Goal: Transaction & Acquisition: Book appointment/travel/reservation

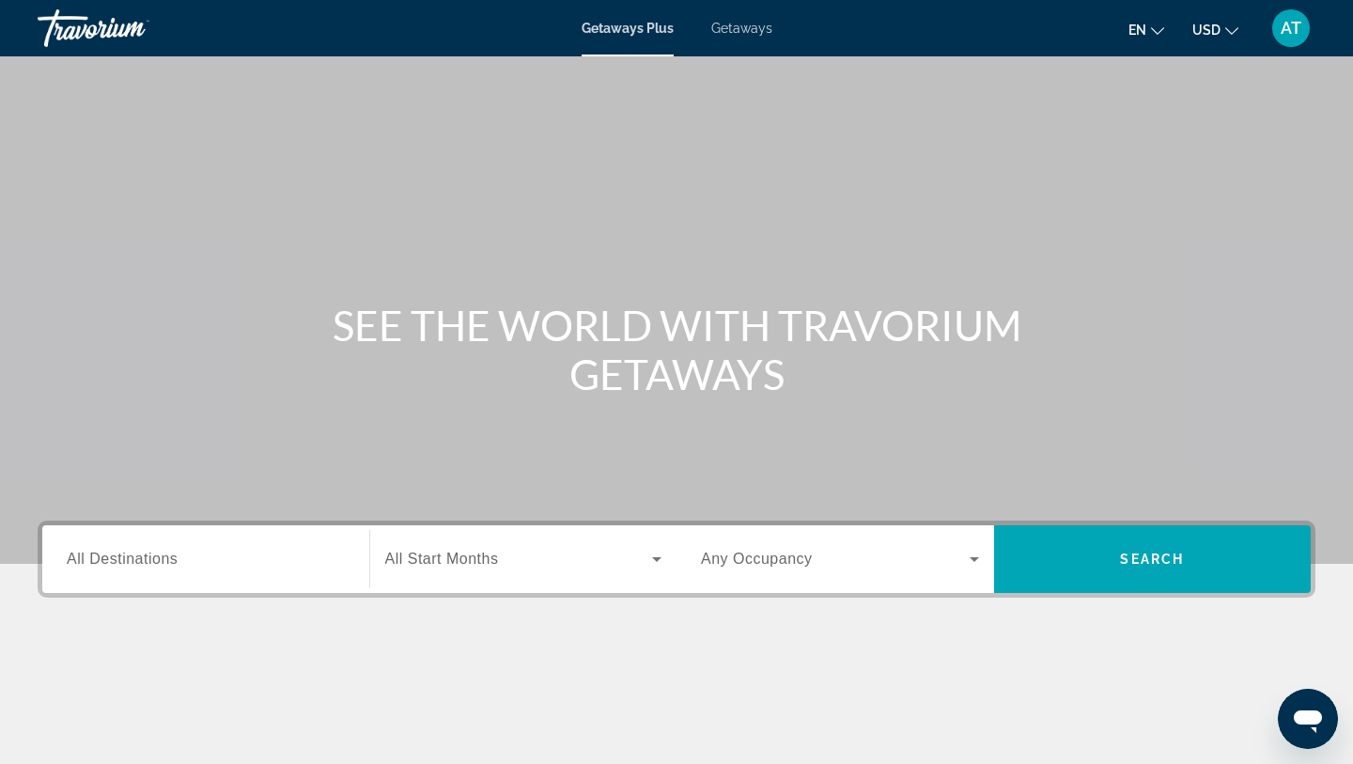
click at [740, 24] on span "Getaways" at bounding box center [741, 28] width 61 height 15
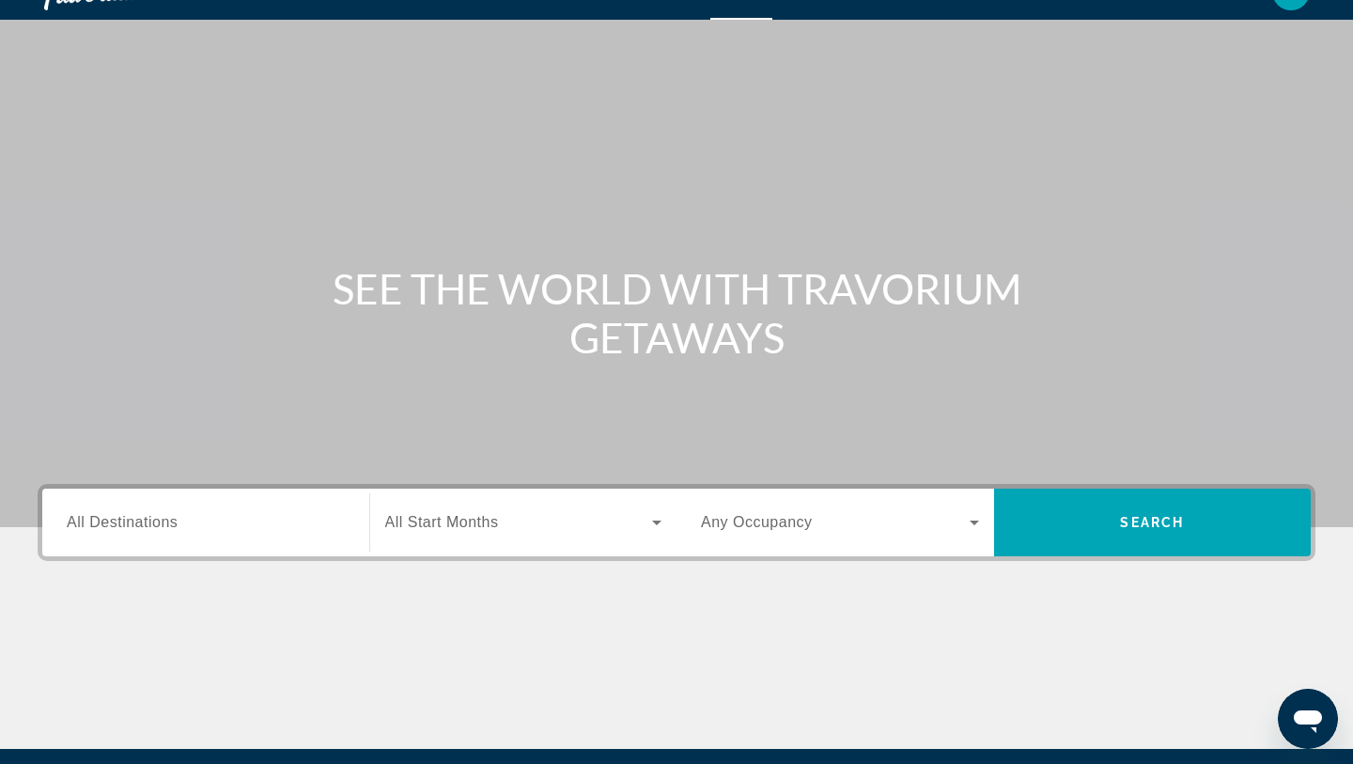
scroll to position [44, 0]
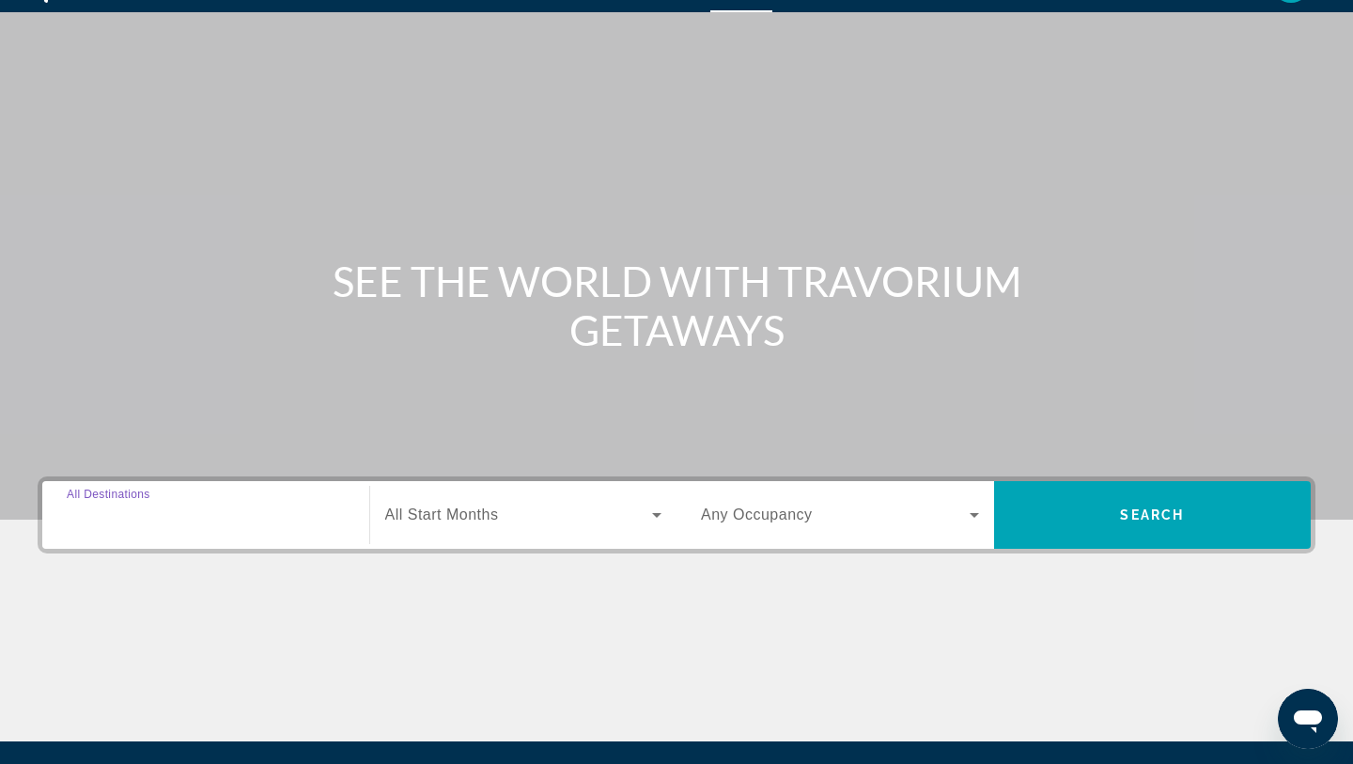
click at [263, 522] on input "Destination All Destinations" at bounding box center [206, 516] width 278 height 23
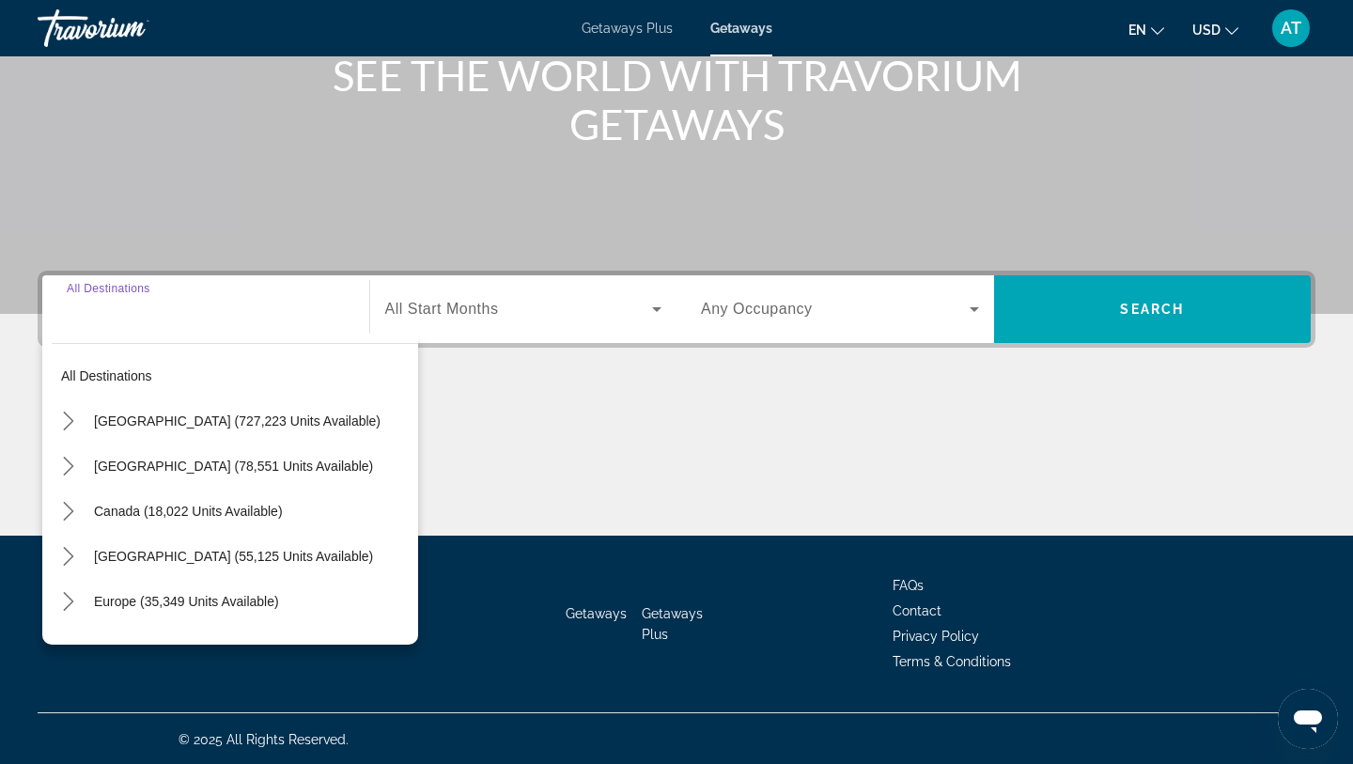
scroll to position [252, 0]
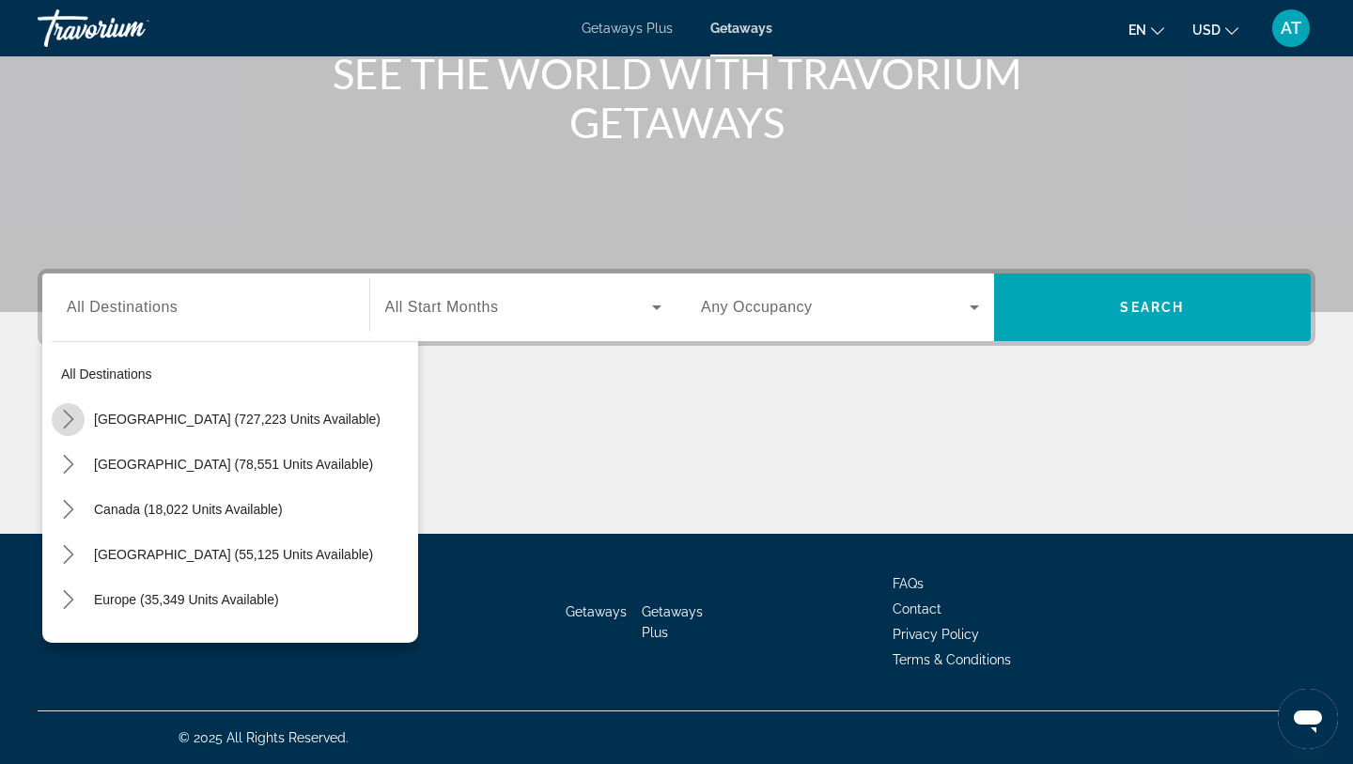
click at [66, 425] on icon "Toggle United States (727,223 units available) submenu" at bounding box center [68, 419] width 10 height 19
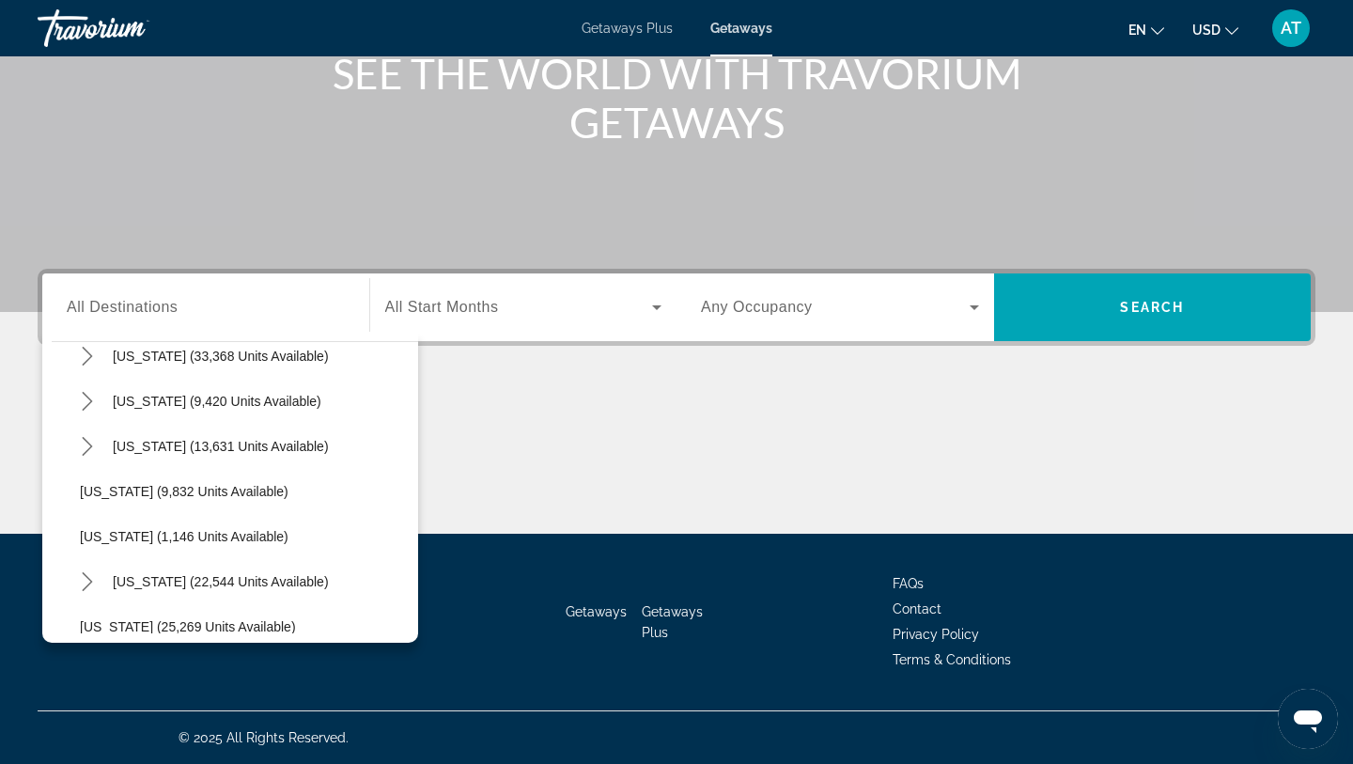
scroll to position [1667, 0]
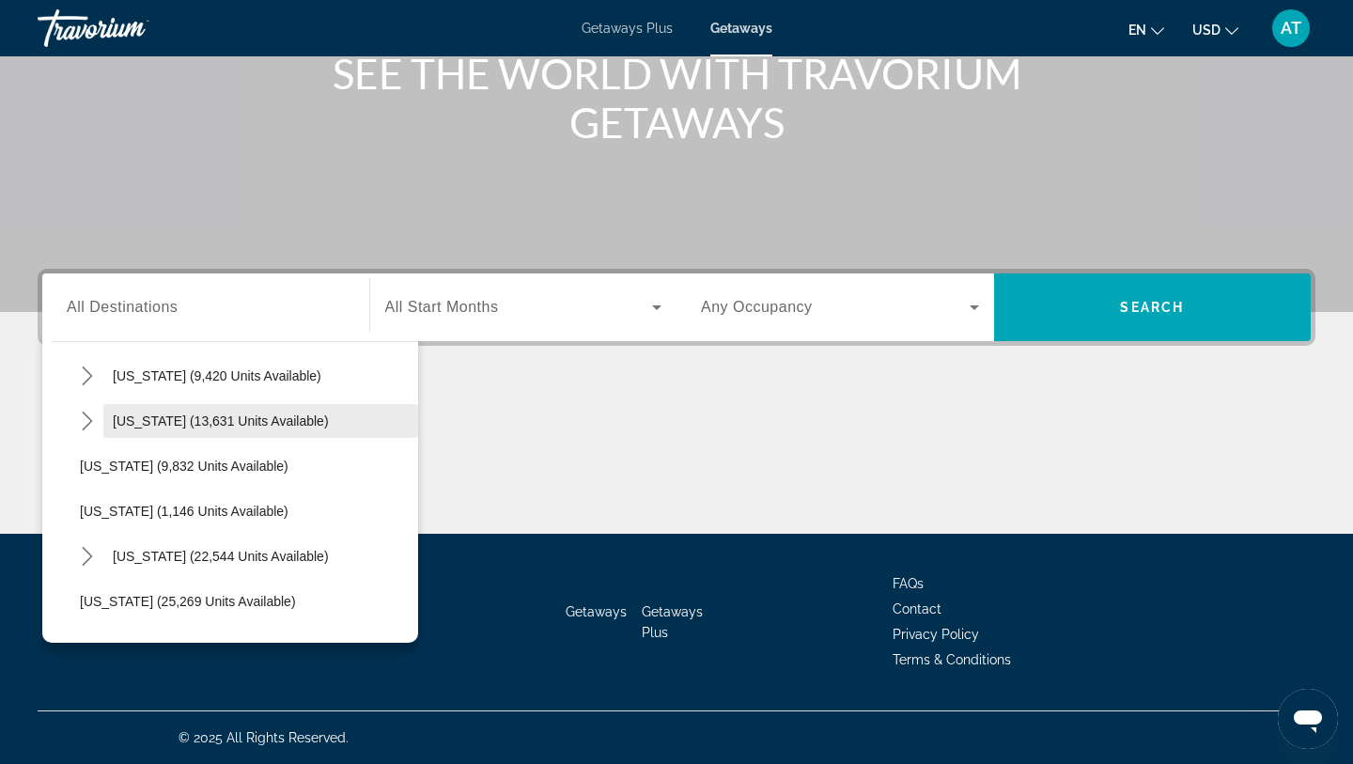
click at [152, 434] on span "Select destination: Texas (13,631 units available)" at bounding box center [260, 420] width 315 height 45
type input "**********"
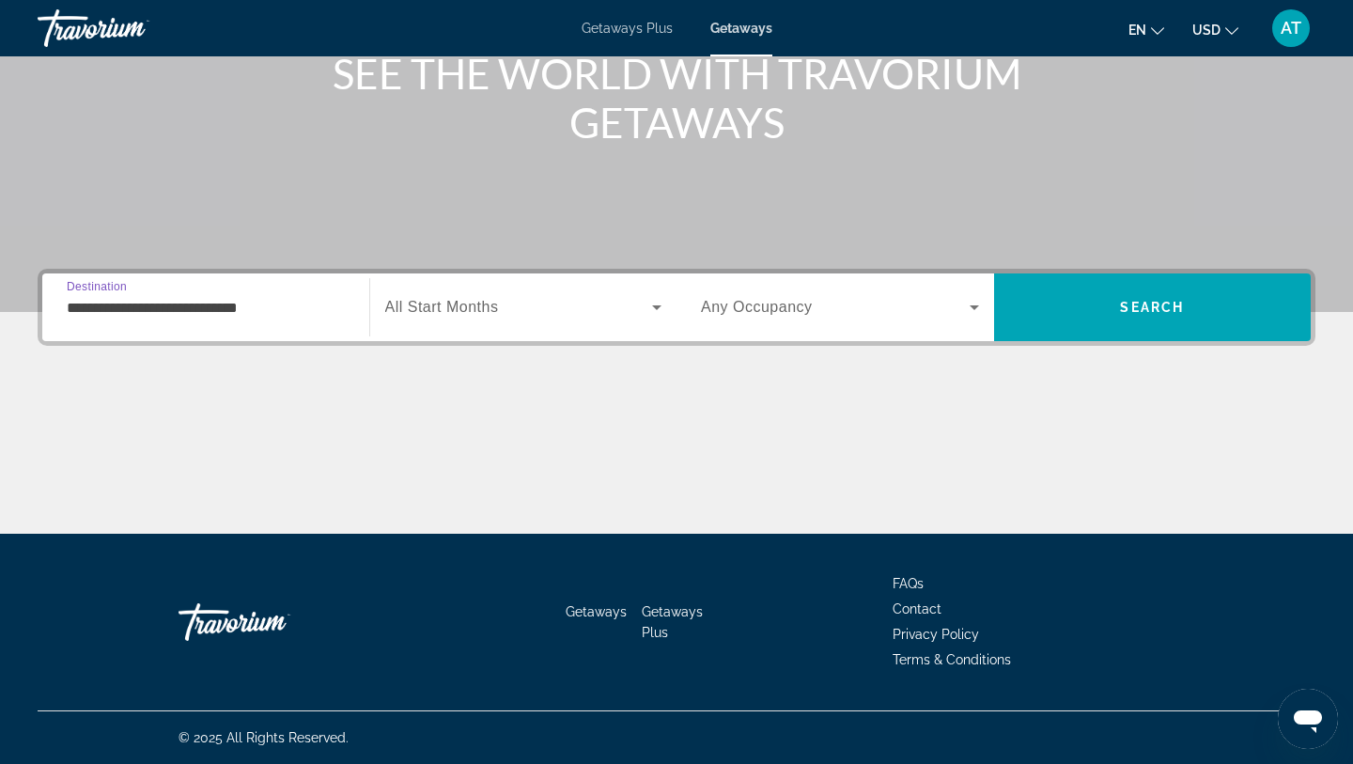
click at [534, 301] on span "Search widget" at bounding box center [519, 307] width 268 height 23
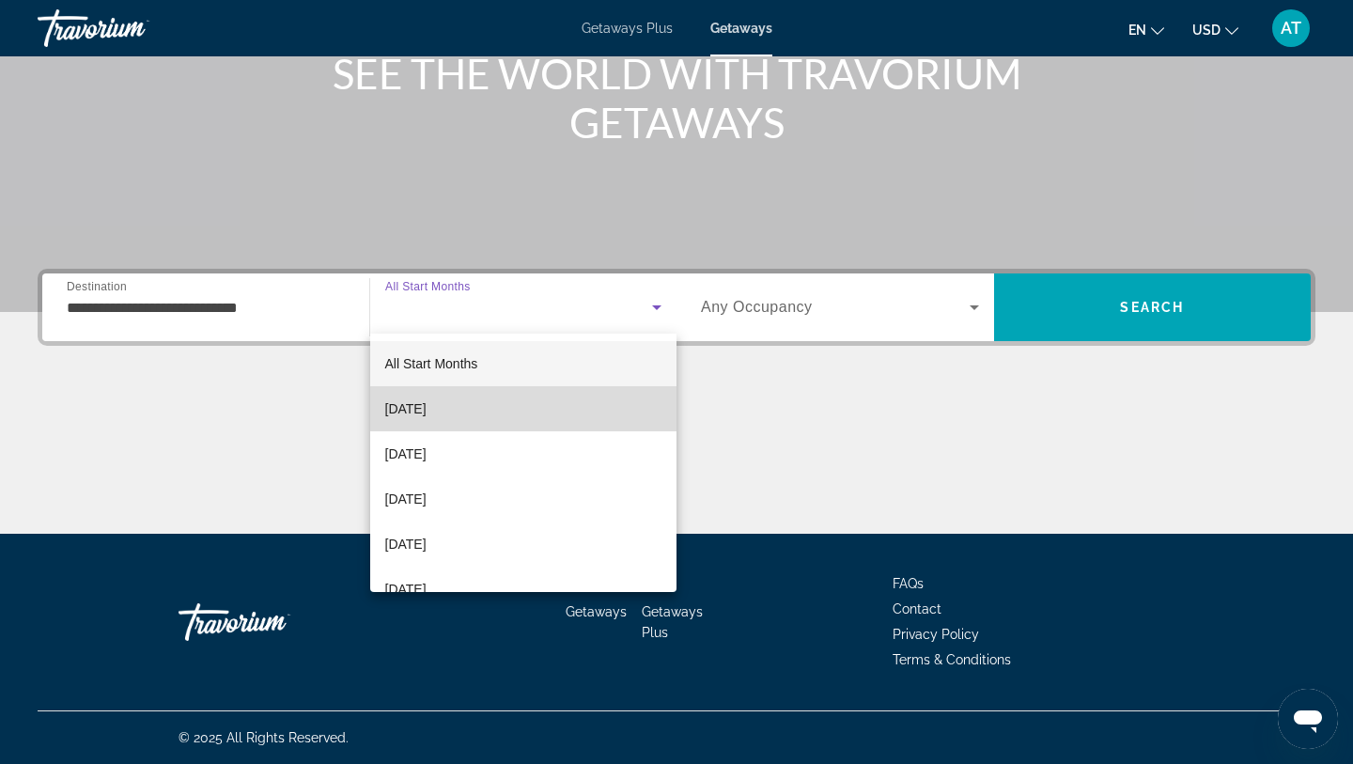
click at [495, 422] on mat-option "[DATE]" at bounding box center [523, 408] width 307 height 45
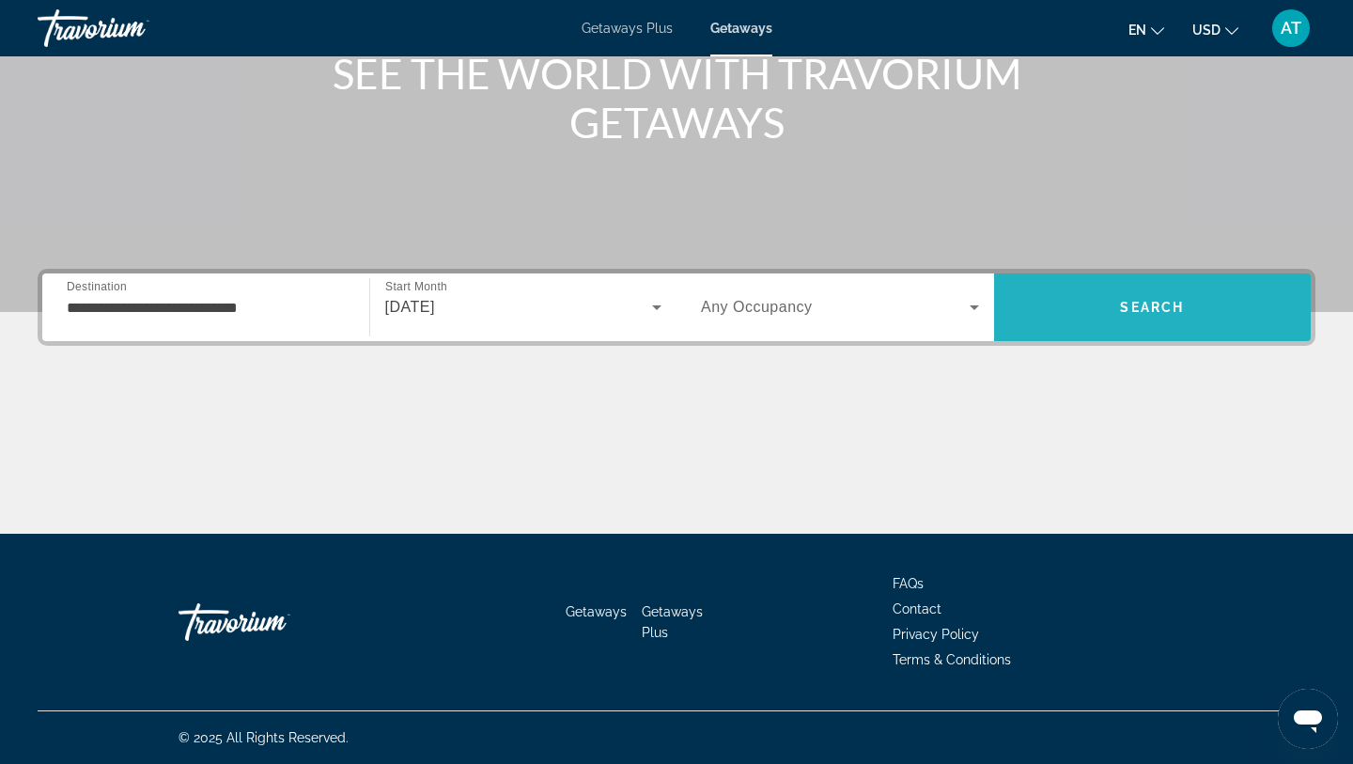
click at [1149, 304] on span "Search" at bounding box center [1152, 307] width 64 height 15
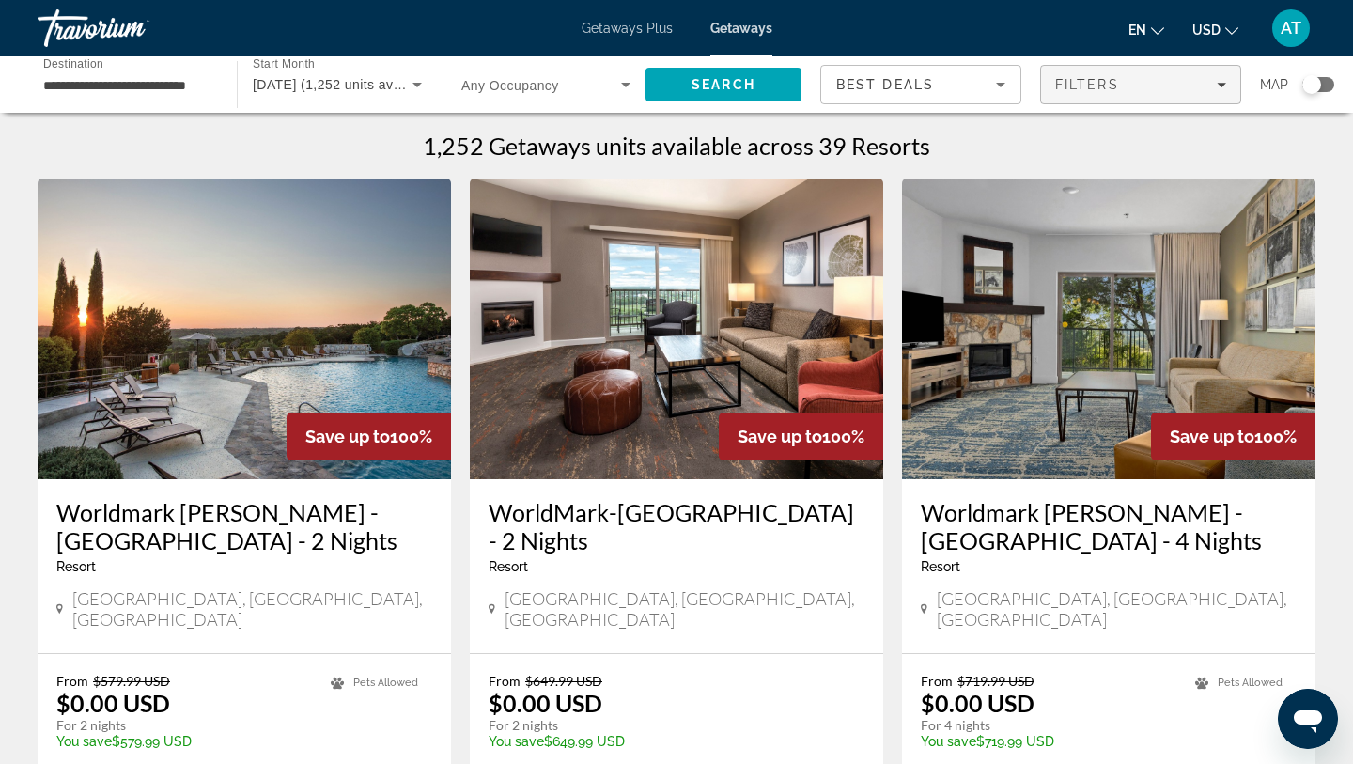
click at [1060, 93] on span "Filters" at bounding box center [1140, 84] width 199 height 45
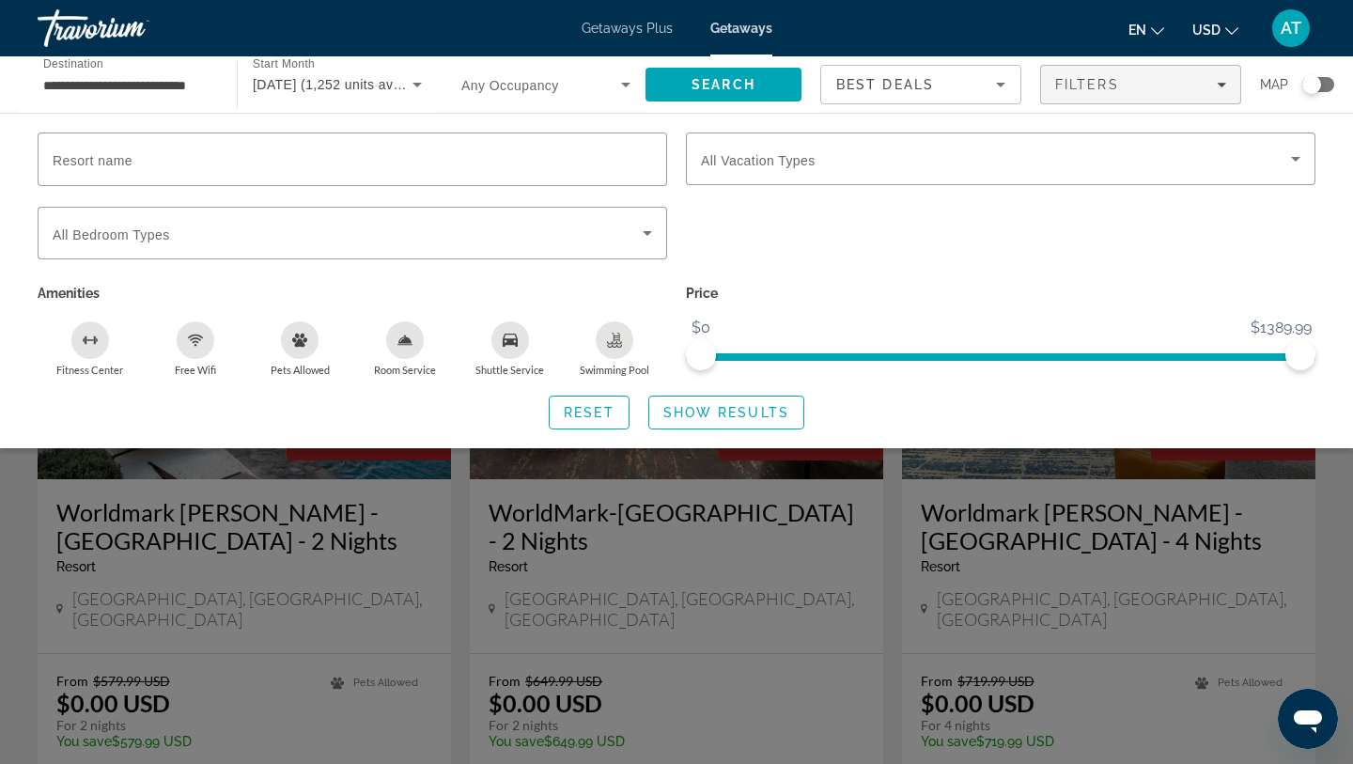
click at [1331, 88] on div "Search widget" at bounding box center [1318, 84] width 32 height 15
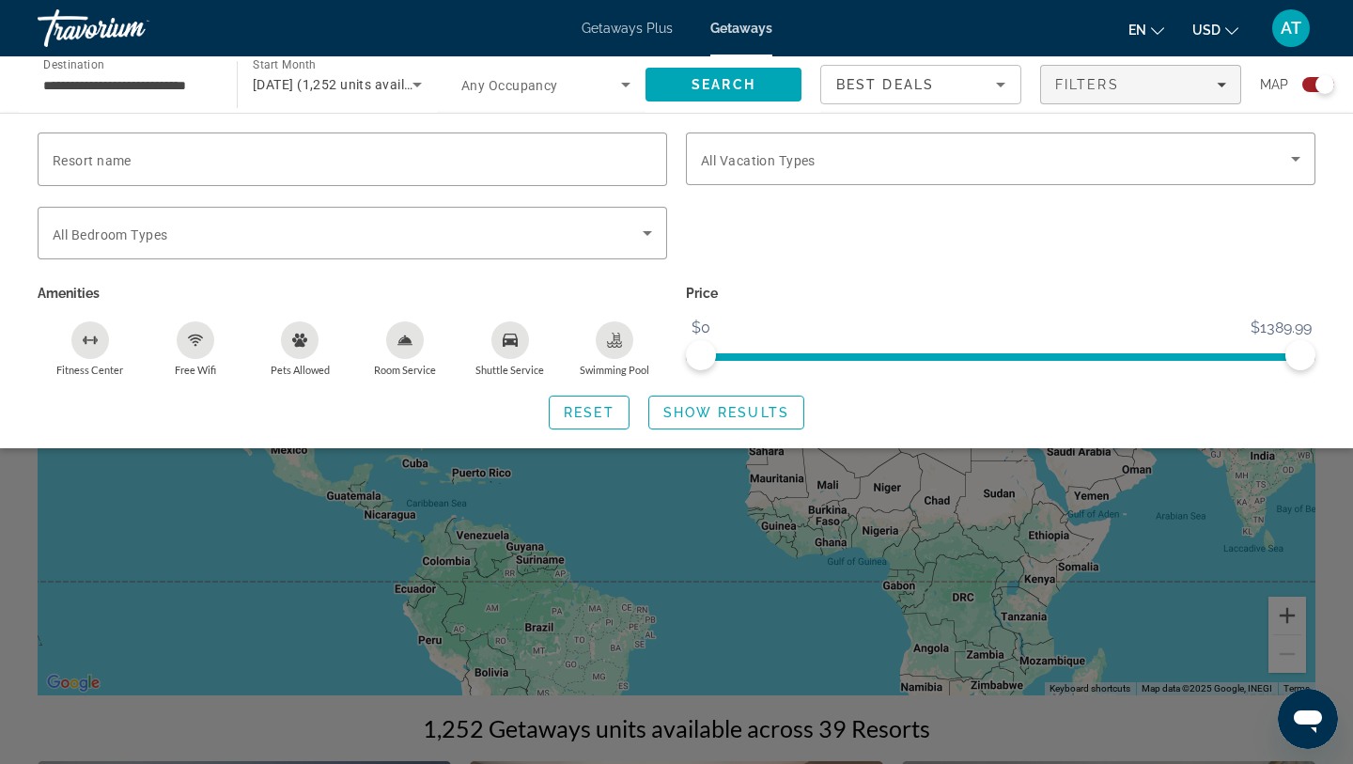
click at [1287, 623] on div "Search widget" at bounding box center [676, 523] width 1353 height 482
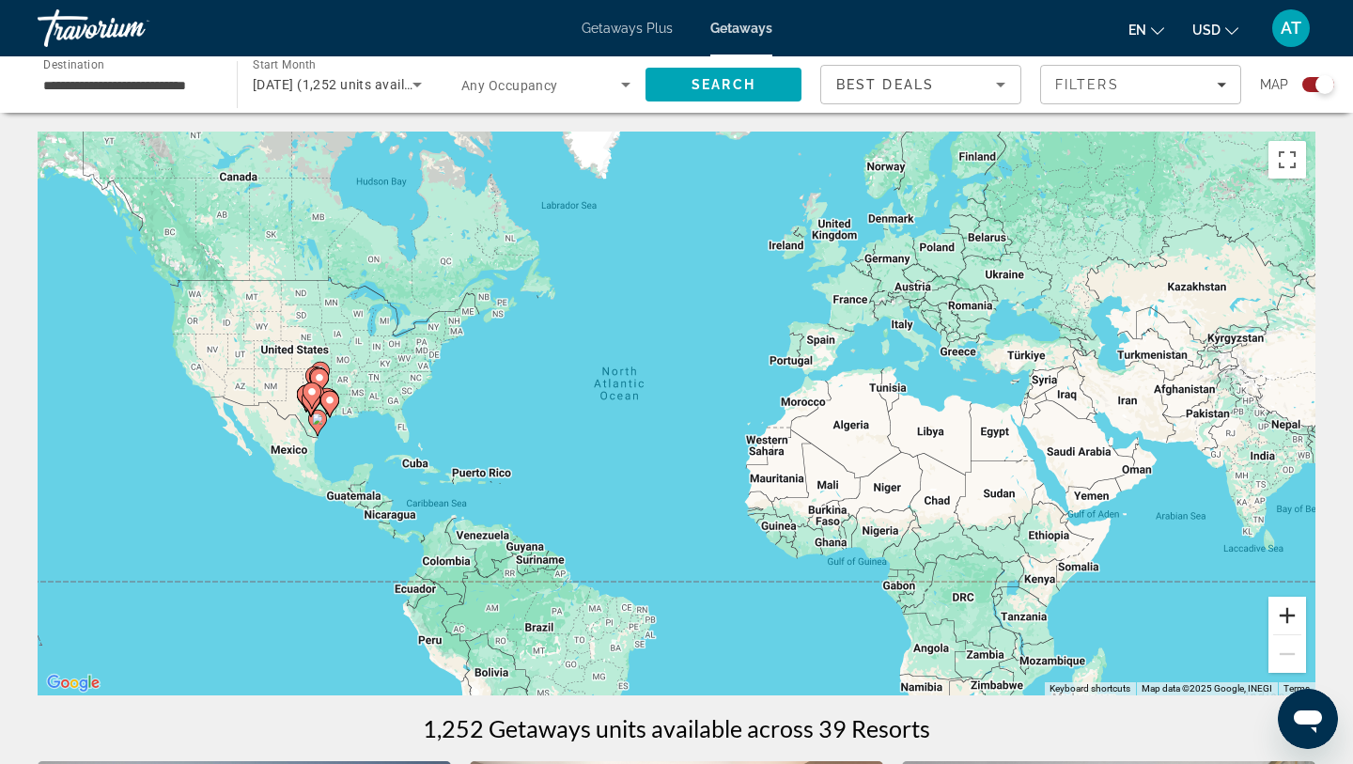
click at [1287, 623] on button "Zoom in" at bounding box center [1288, 616] width 38 height 38
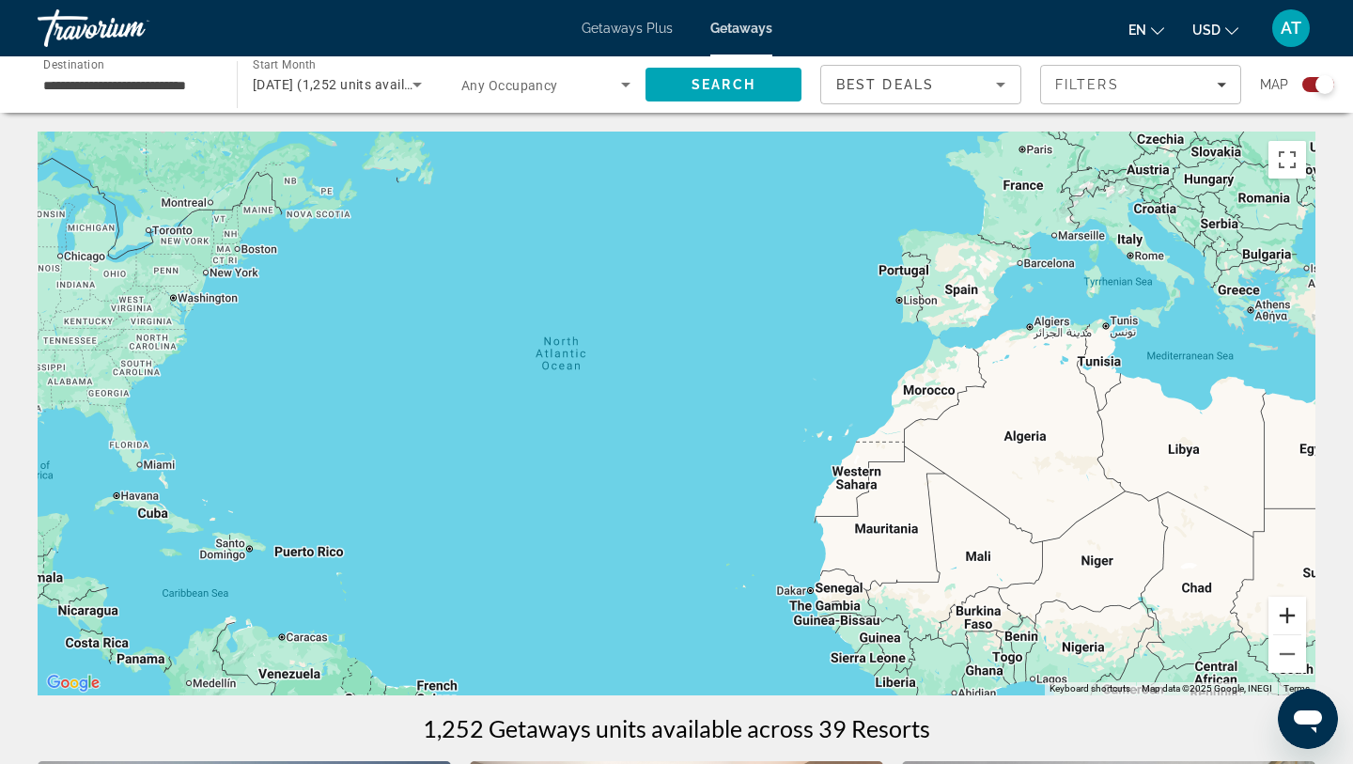
click at [1287, 623] on button "Zoom in" at bounding box center [1288, 616] width 38 height 38
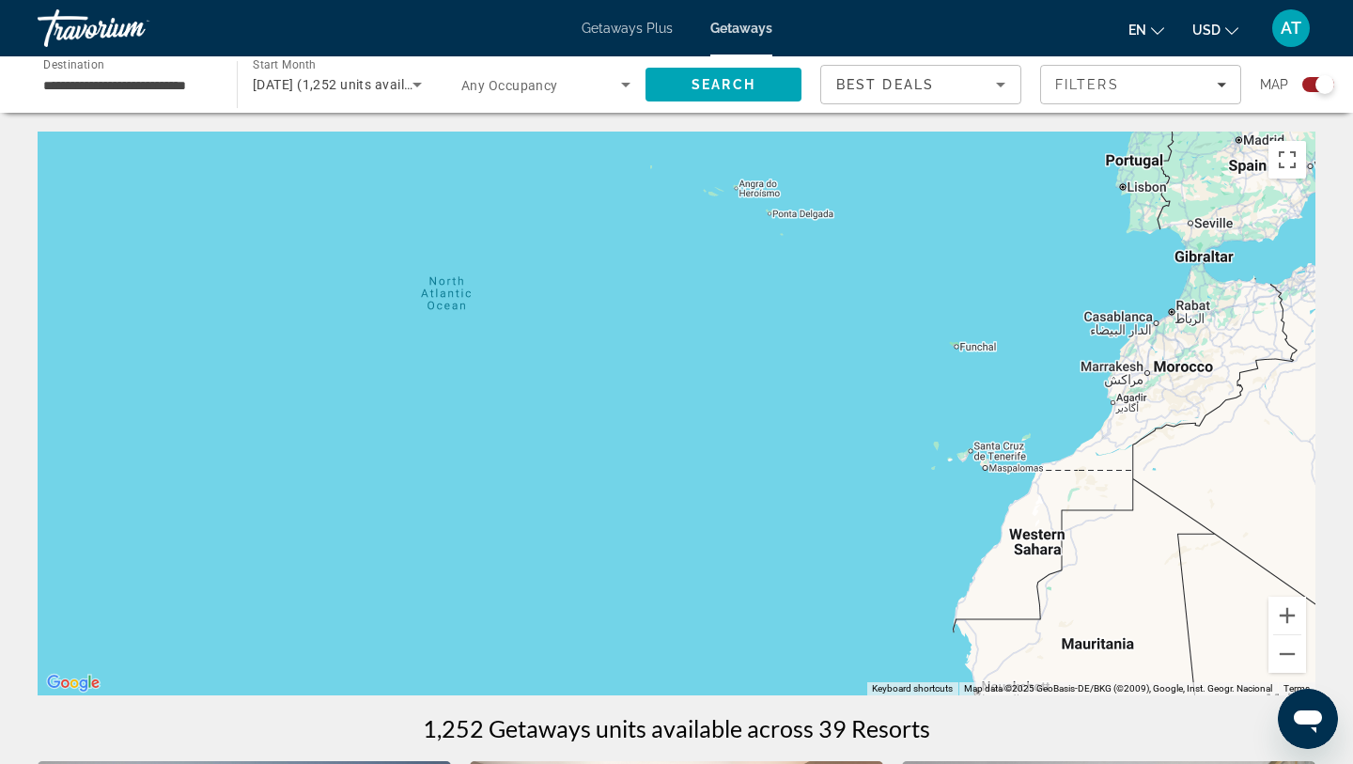
drag, startPoint x: 1006, startPoint y: 579, endPoint x: 1271, endPoint y: 541, distance: 267.7
click at [1271, 541] on div "Main content" at bounding box center [677, 414] width 1278 height 564
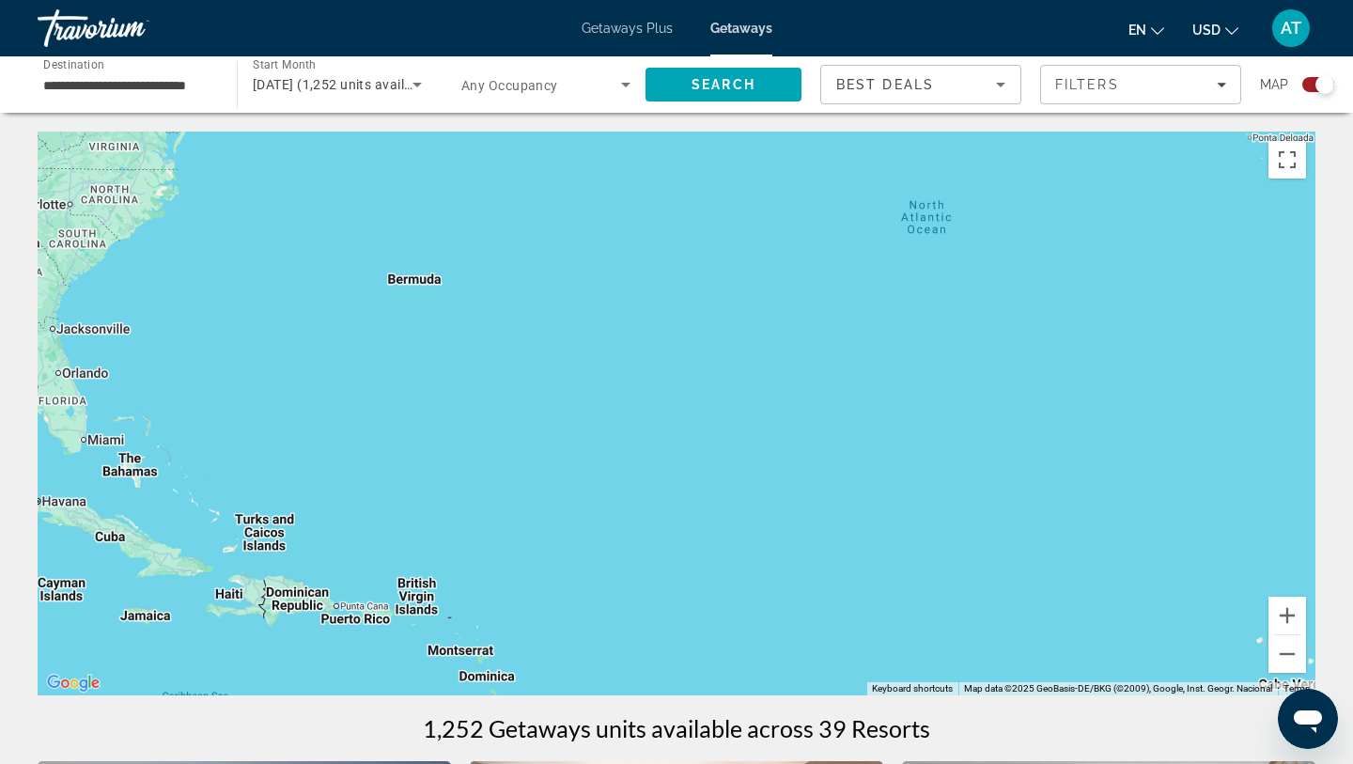
drag, startPoint x: 922, startPoint y: 517, endPoint x: 1247, endPoint y: 514, distance: 325.2
click at [1240, 518] on div "Main content" at bounding box center [677, 414] width 1278 height 564
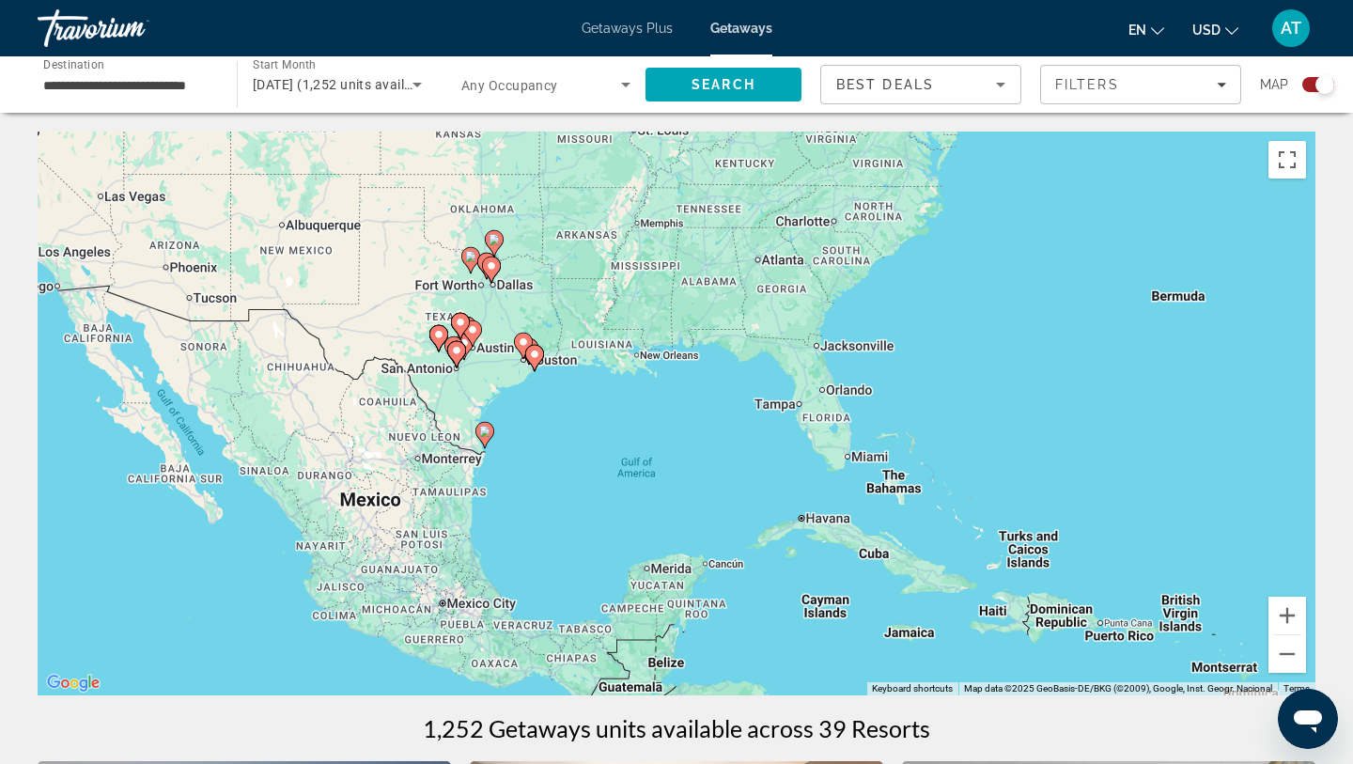
drag, startPoint x: 919, startPoint y: 420, endPoint x: 1160, endPoint y: 439, distance: 241.3
click at [1160, 439] on div "To activate drag with keyboard, press Alt + Enter. Once in keyboard drag state,…" at bounding box center [677, 414] width 1278 height 564
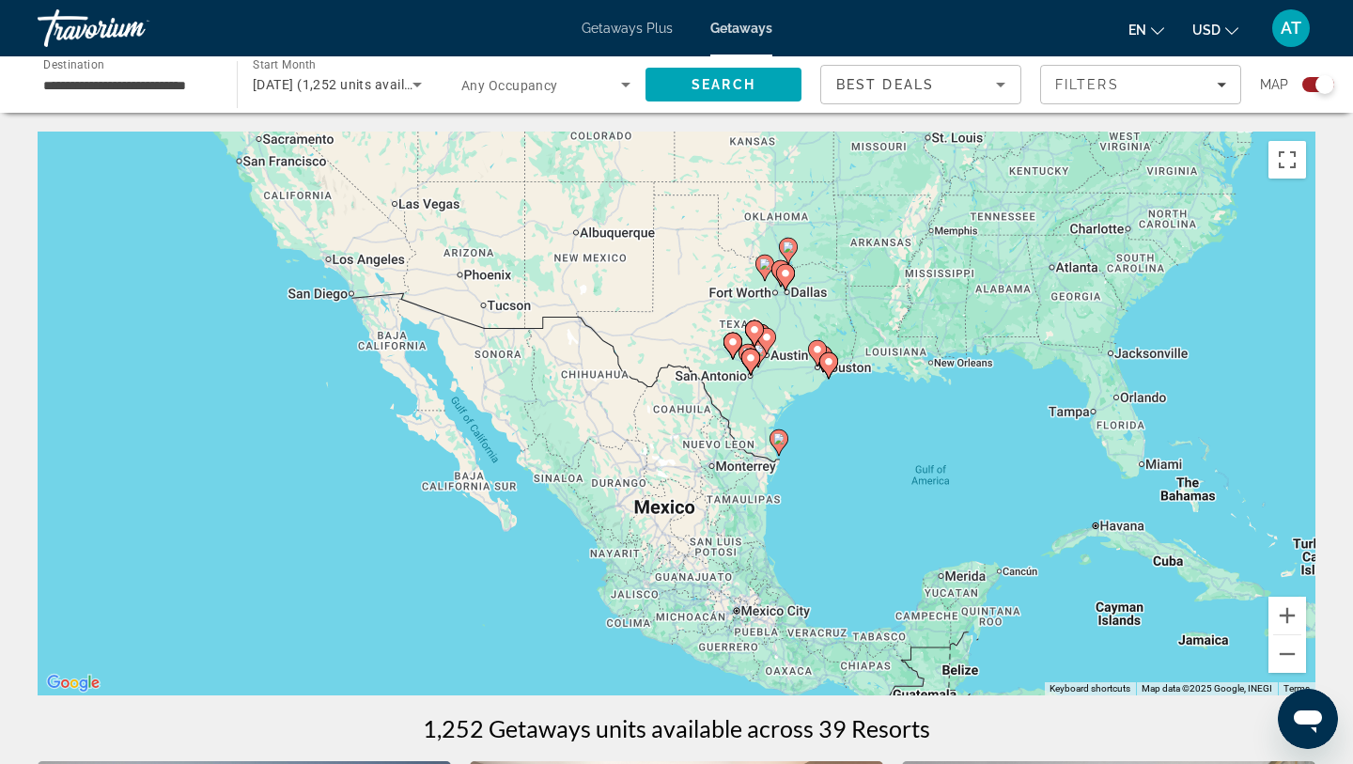
drag, startPoint x: 828, startPoint y: 355, endPoint x: 1074, endPoint y: 363, distance: 246.3
click at [1074, 363] on div "To activate drag with keyboard, press Alt + Enter. Once in keyboard drag state,…" at bounding box center [677, 414] width 1278 height 564
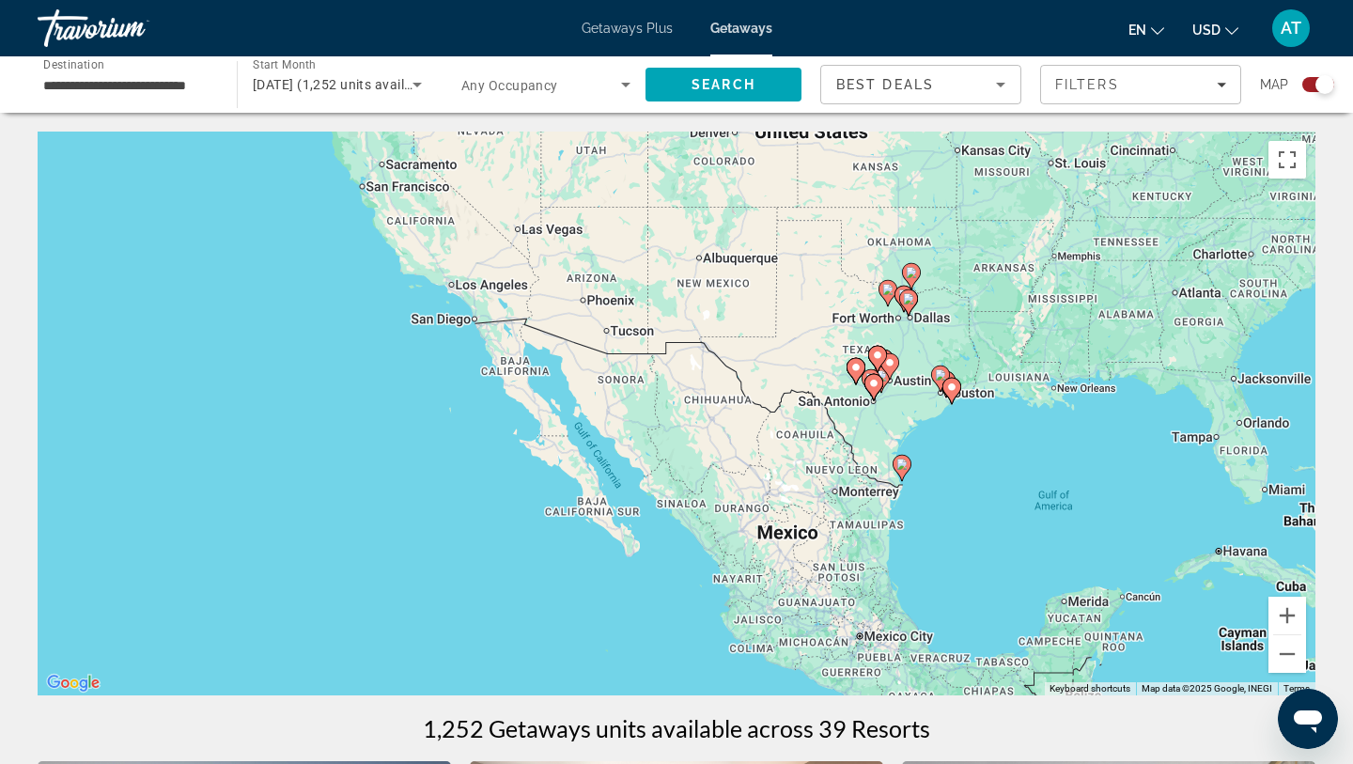
drag, startPoint x: 817, startPoint y: 337, endPoint x: 939, endPoint y: 361, distance: 124.4
click at [938, 362] on div "To activate drag with keyboard, press Alt + Enter. Once in keyboard drag state,…" at bounding box center [677, 414] width 1278 height 564
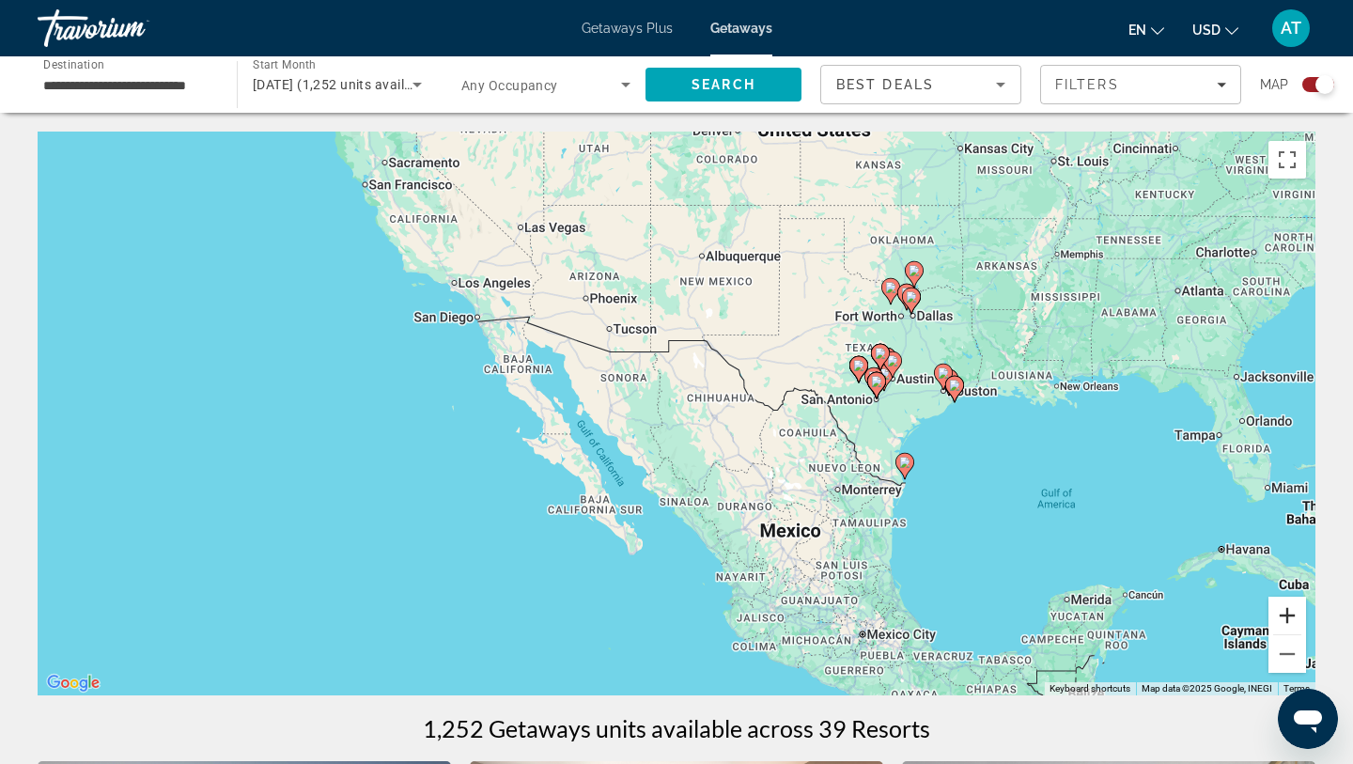
click at [1288, 616] on button "Zoom in" at bounding box center [1288, 616] width 38 height 38
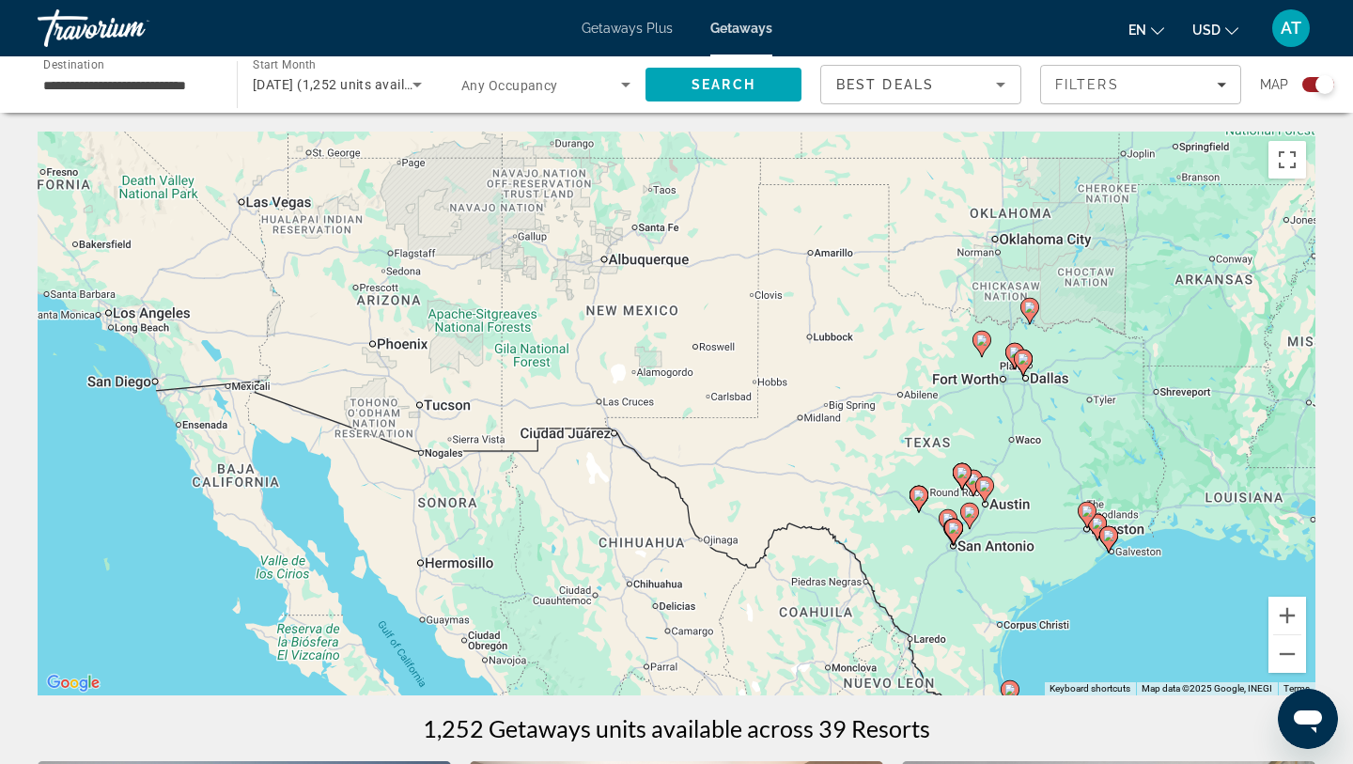
drag, startPoint x: 1255, startPoint y: 433, endPoint x: 1097, endPoint y: 590, distance: 222.6
click at [1111, 590] on div "To activate drag with keyboard, press Alt + Enter. Once in keyboard drag state,…" at bounding box center [677, 414] width 1278 height 564
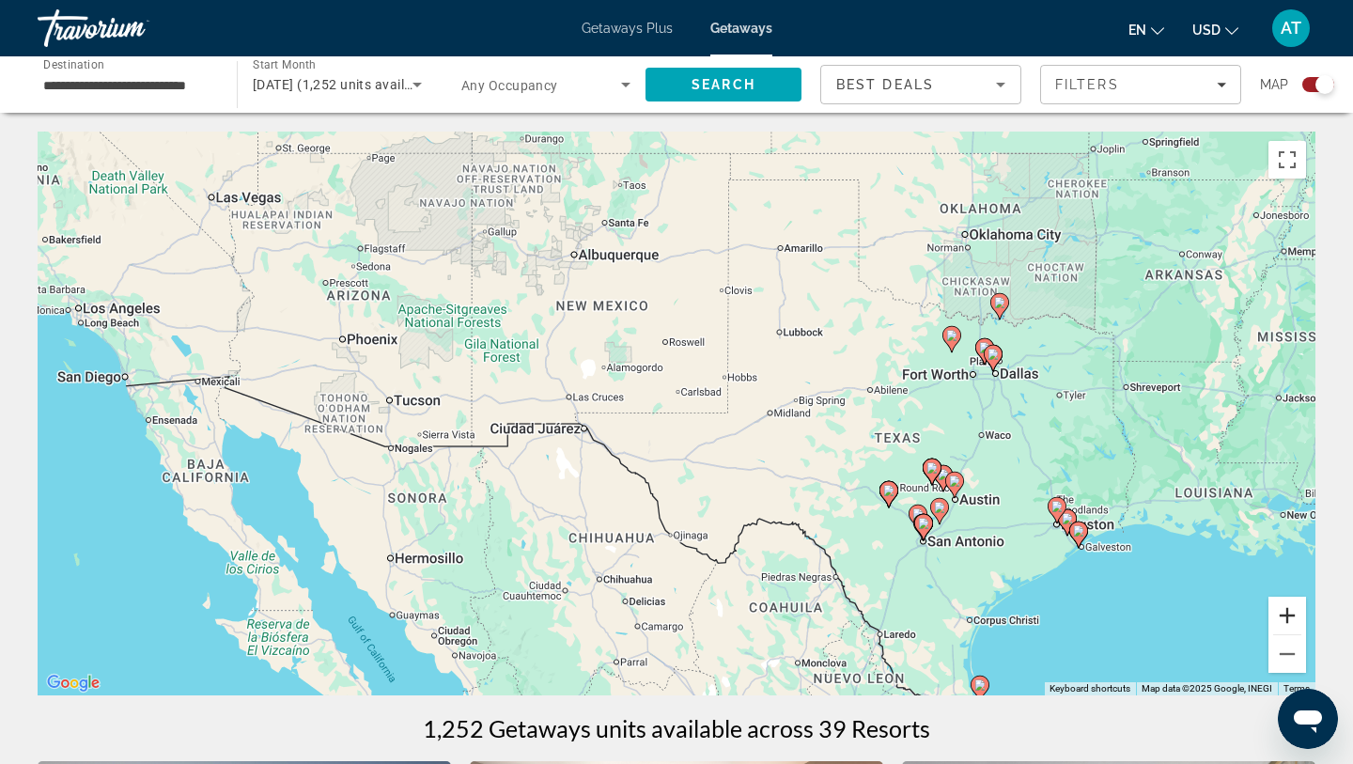
click at [1294, 604] on button "Zoom in" at bounding box center [1288, 616] width 38 height 38
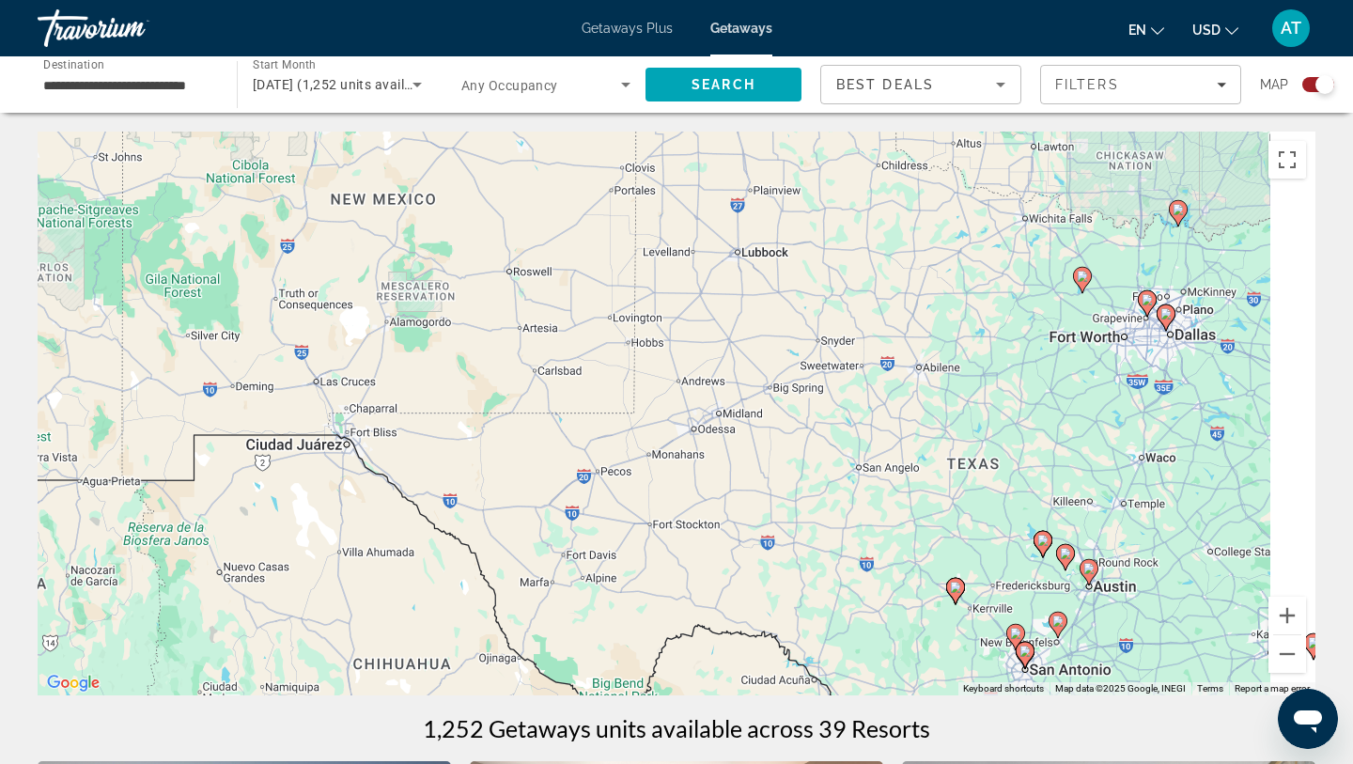
drag, startPoint x: 1165, startPoint y: 459, endPoint x: 976, endPoint y: 509, distance: 195.6
click at [978, 507] on div "To activate drag with keyboard, press Alt + Enter. Once in keyboard drag state,…" at bounding box center [677, 414] width 1278 height 564
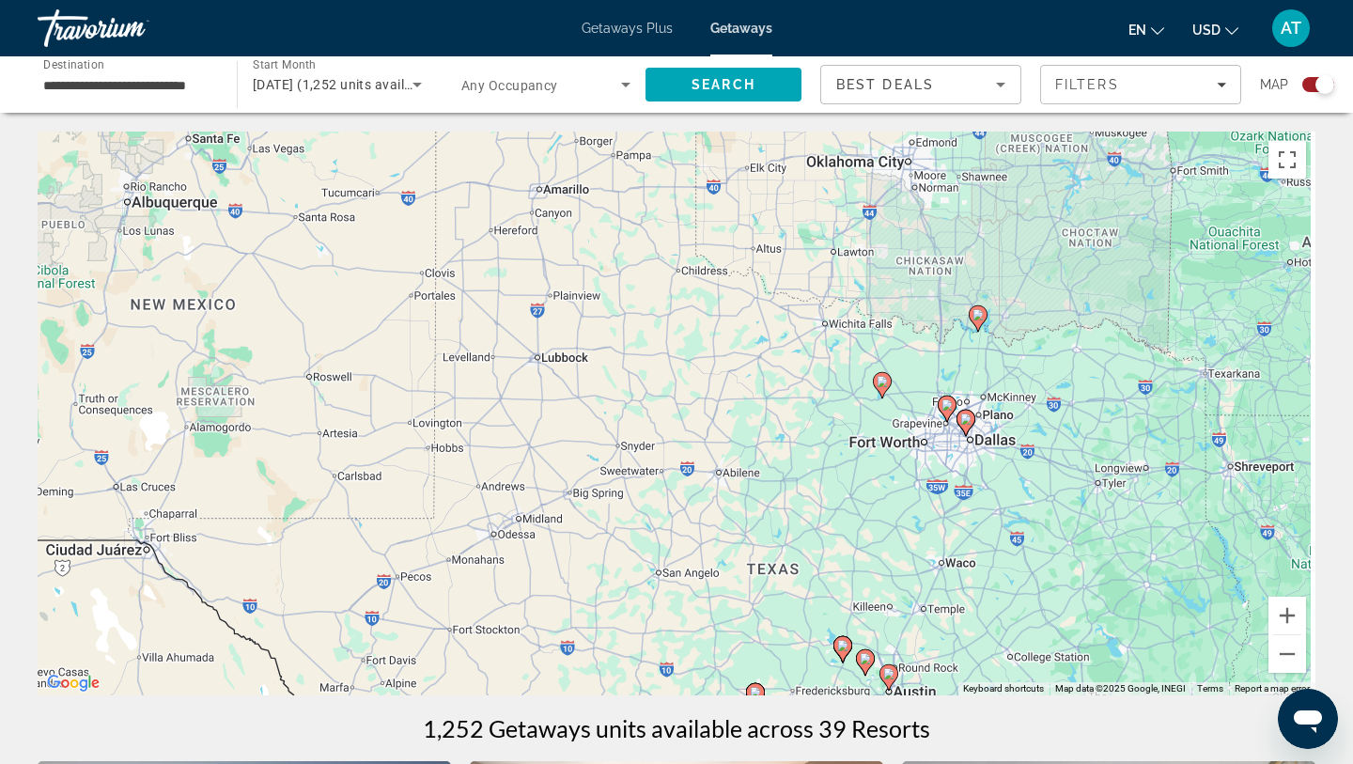
drag, startPoint x: 950, startPoint y: 429, endPoint x: 788, endPoint y: 475, distance: 167.8
click at [788, 475] on div "To activate drag with keyboard, press Alt + Enter. Once in keyboard drag state,…" at bounding box center [677, 414] width 1278 height 564
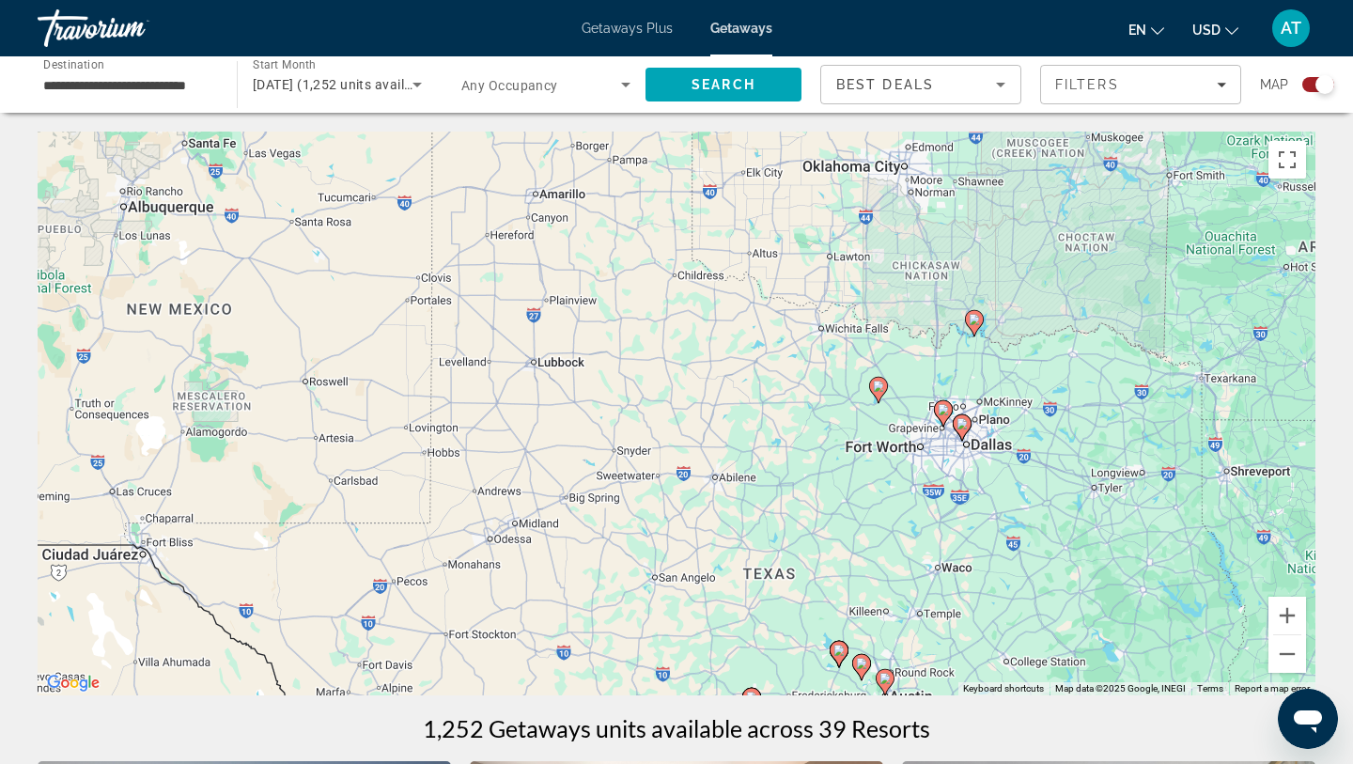
click at [881, 389] on image "Main content" at bounding box center [878, 386] width 11 height 11
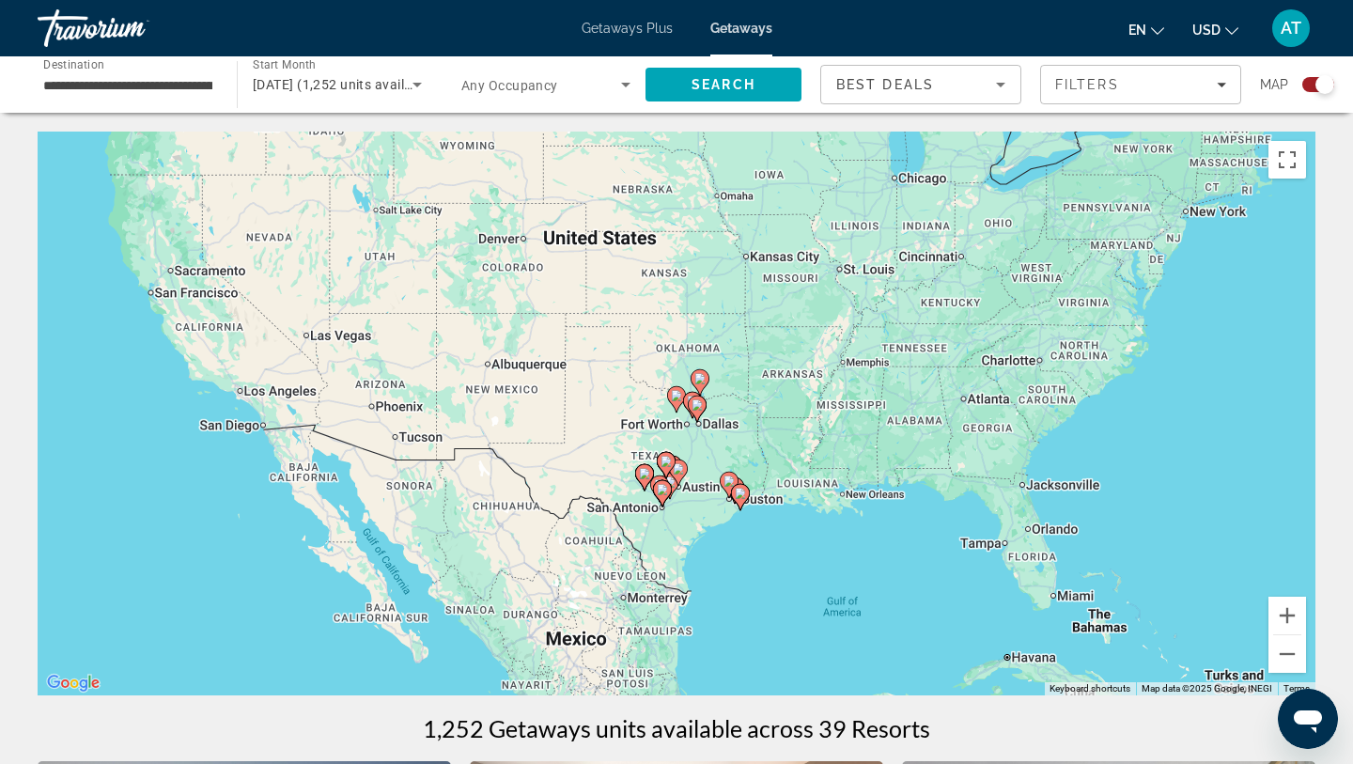
click at [942, 763] on div "Close" at bounding box center [676, 764] width 1353 height 0
click at [1292, 614] on button "Zoom in" at bounding box center [1288, 616] width 38 height 38
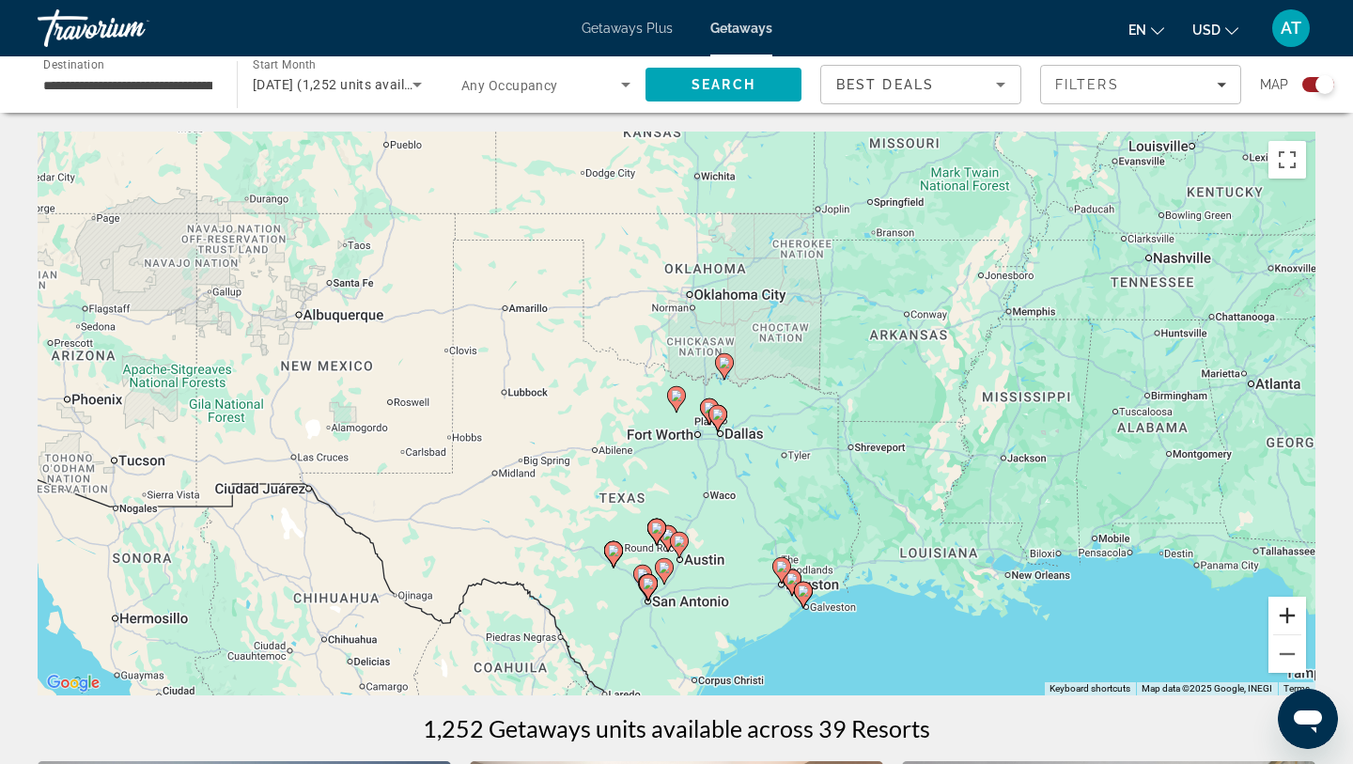
click at [1292, 614] on button "Zoom in" at bounding box center [1288, 616] width 38 height 38
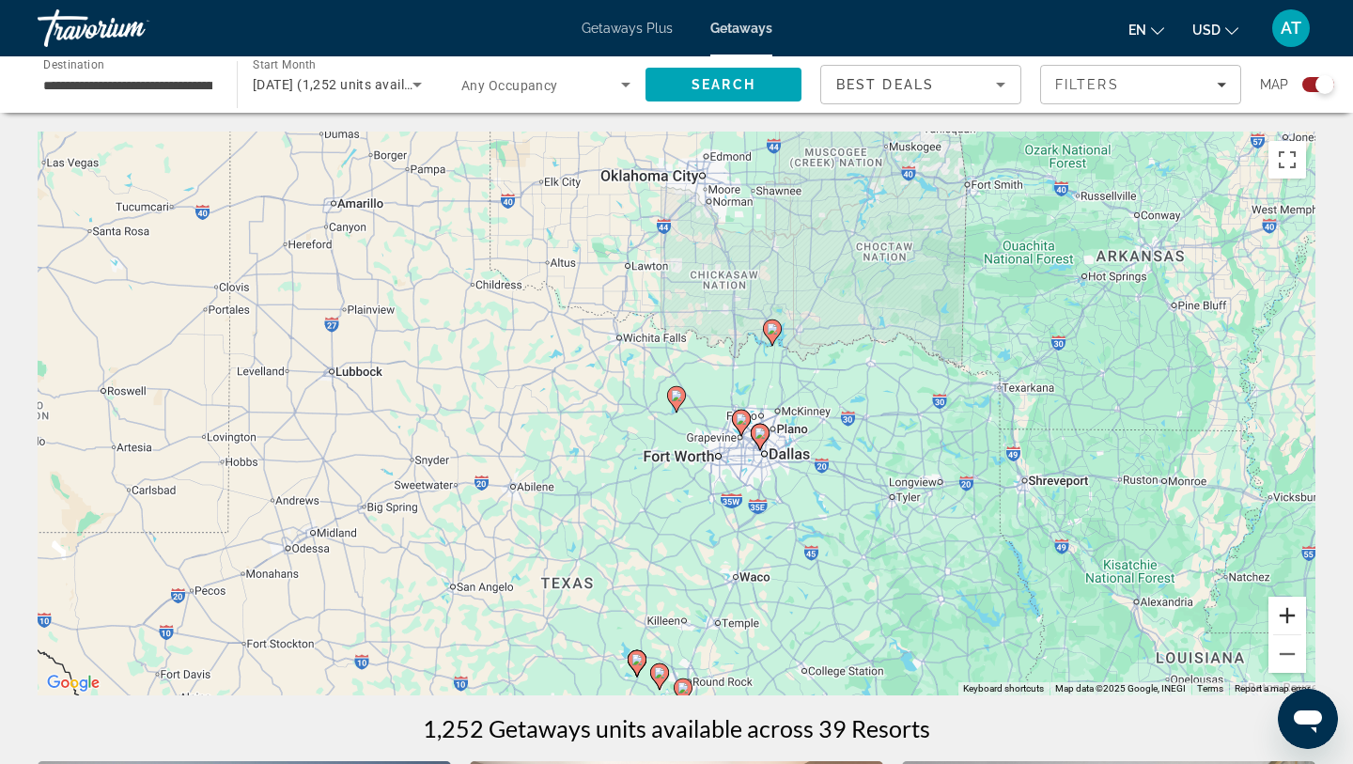
click at [1292, 614] on button "Zoom in" at bounding box center [1288, 616] width 38 height 38
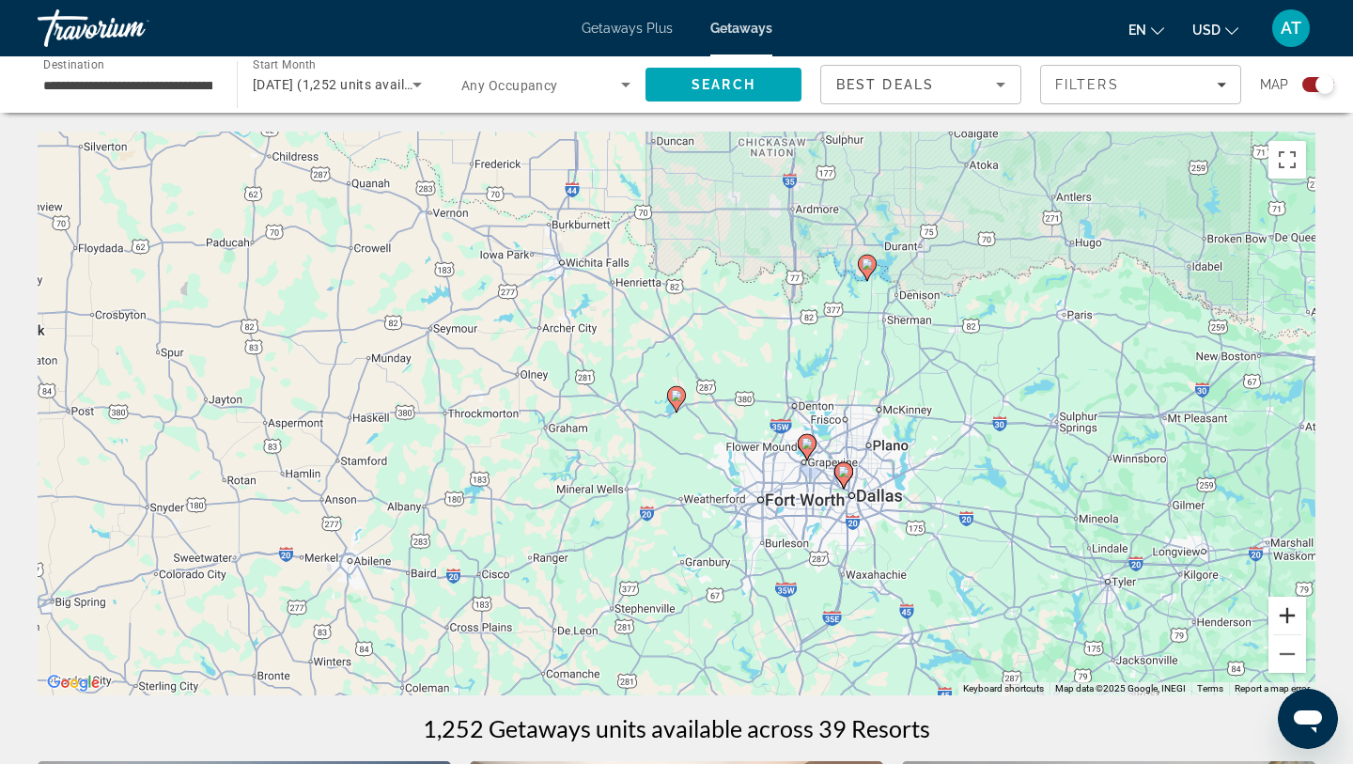
click at [1292, 614] on button "Zoom in" at bounding box center [1288, 616] width 38 height 38
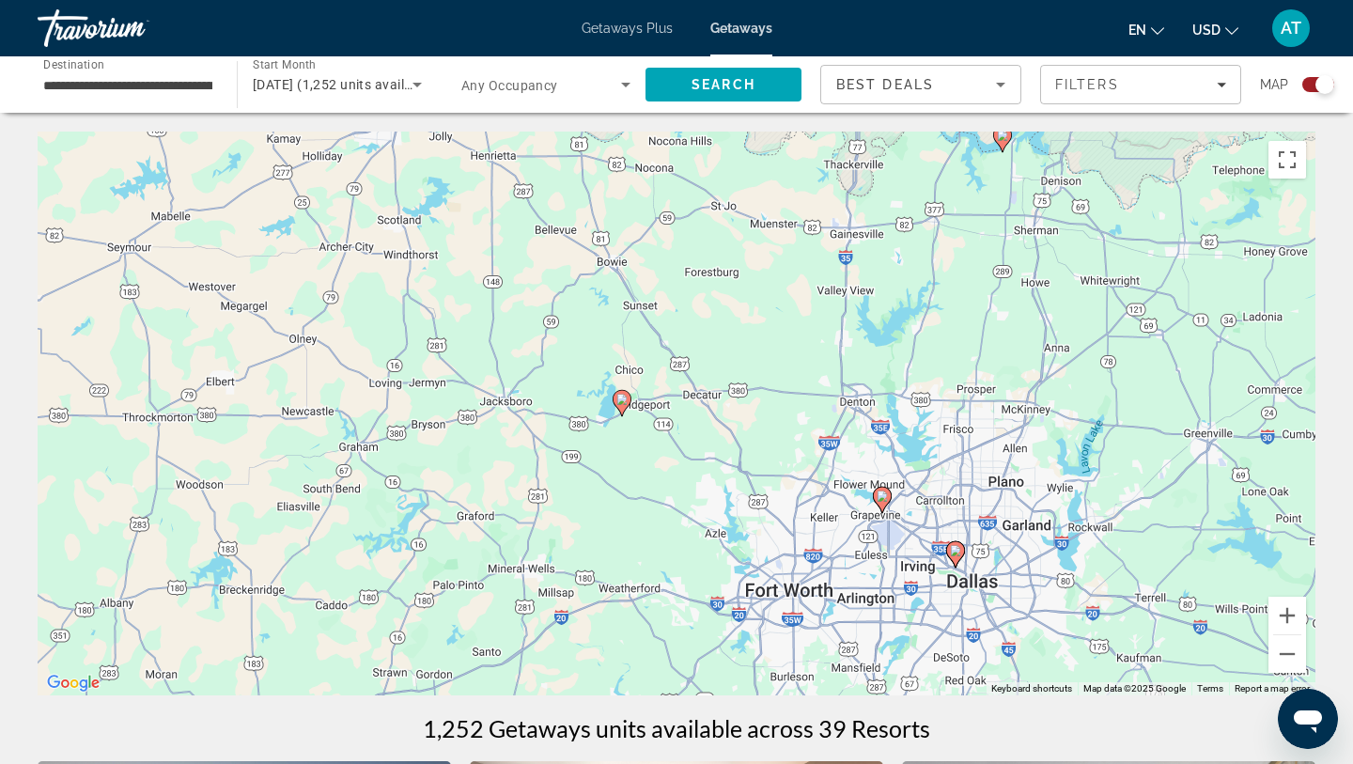
drag, startPoint x: 1270, startPoint y: 511, endPoint x: 1095, endPoint y: 581, distance: 188.1
click at [1095, 581] on div "To activate drag with keyboard, press Alt + Enter. Once in keyboard drag state,…" at bounding box center [677, 414] width 1278 height 564
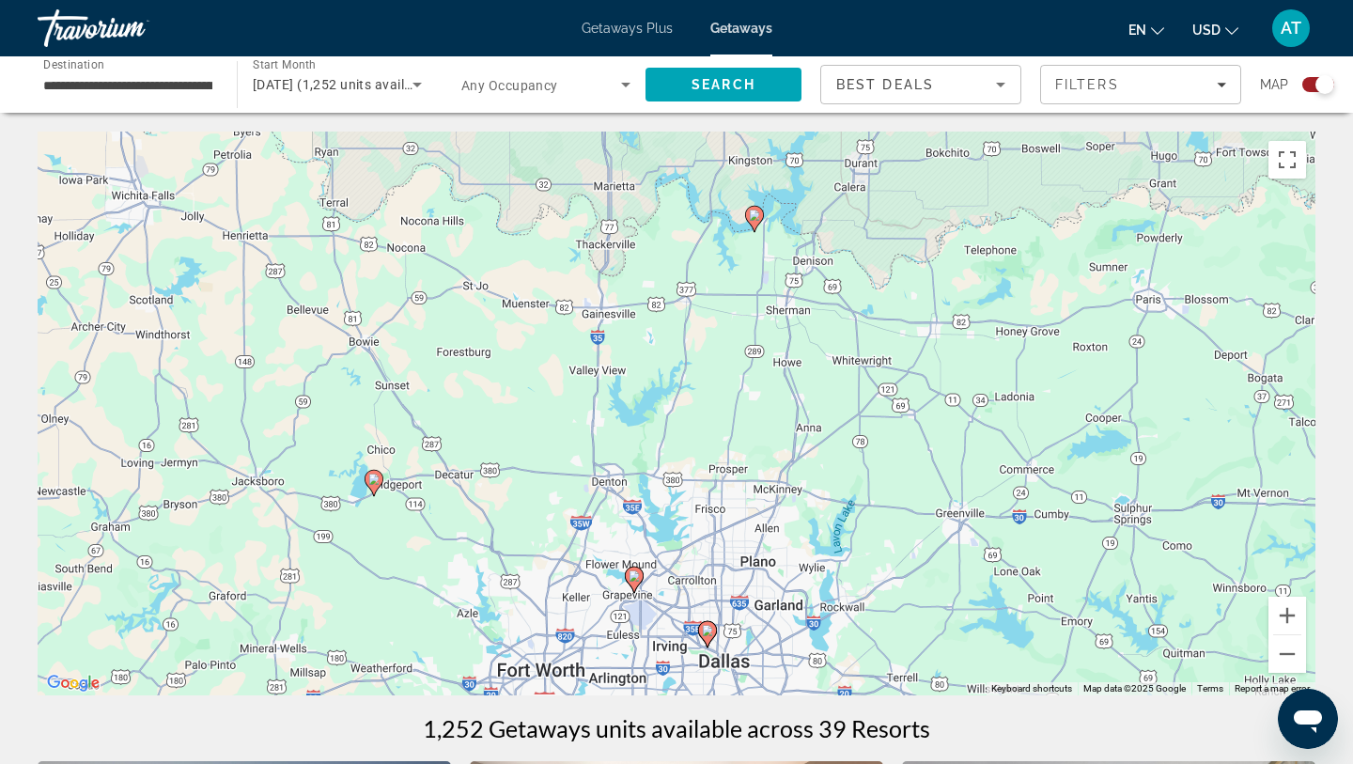
drag, startPoint x: 1007, startPoint y: 513, endPoint x: 880, endPoint y: 526, distance: 128.5
click at [877, 526] on div "To activate drag with keyboard, press Alt + Enter. Once in keyboard drag state,…" at bounding box center [677, 414] width 1278 height 564
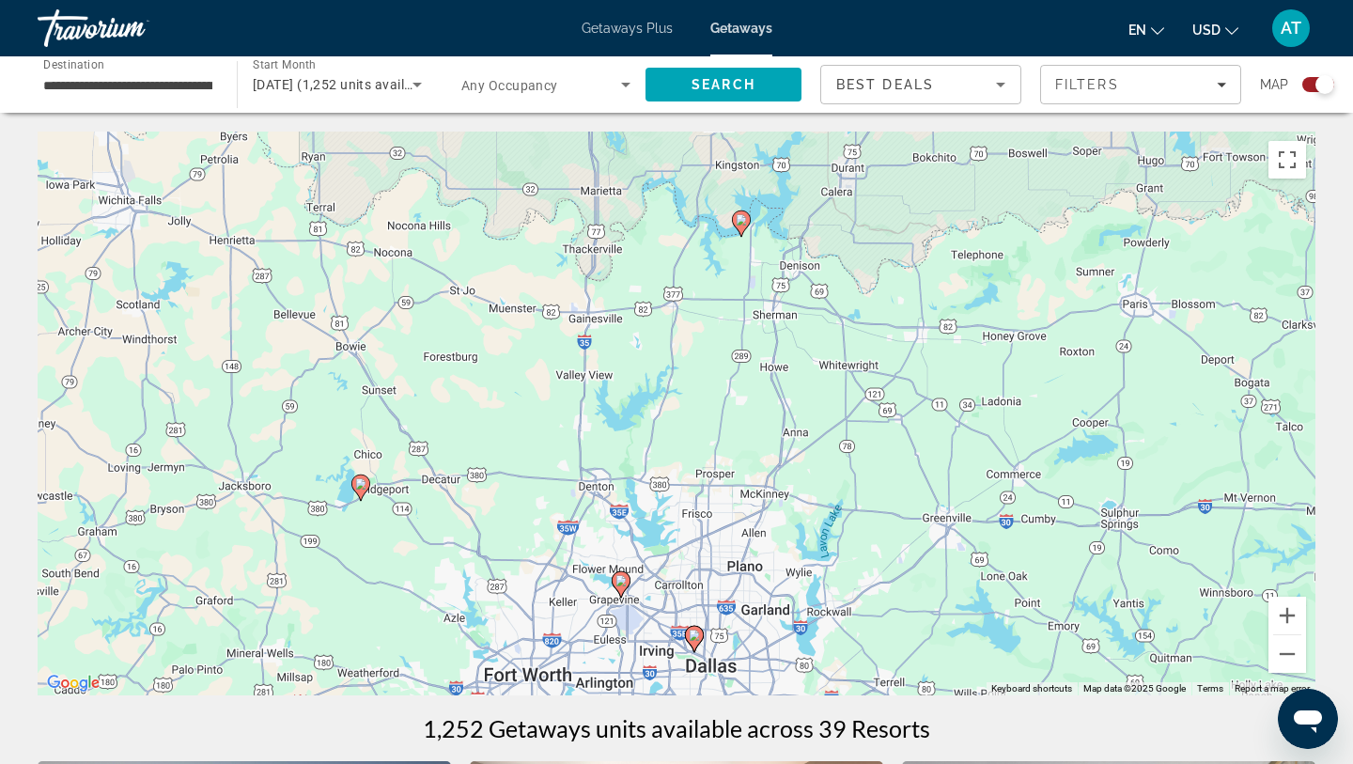
click at [741, 219] on image "Main content" at bounding box center [741, 219] width 11 height 11
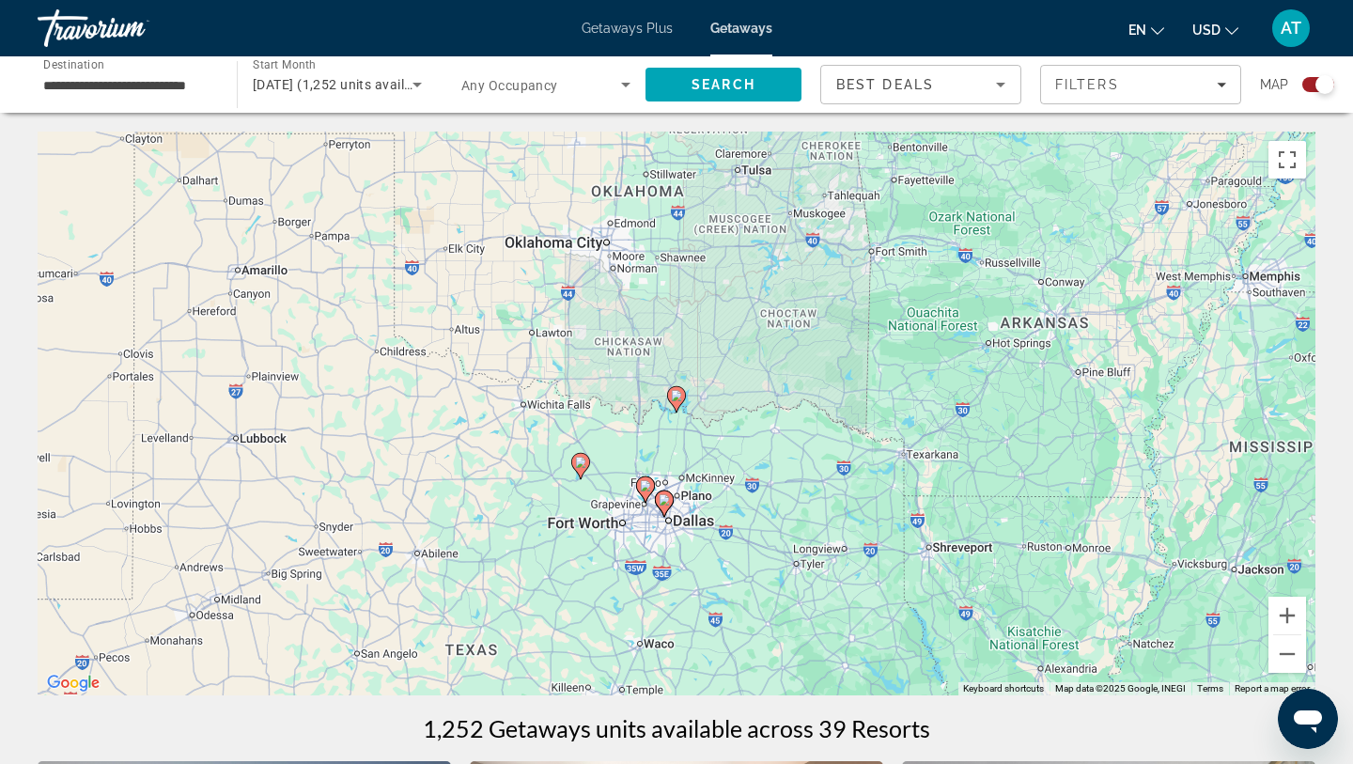
click at [944, 763] on div "Close" at bounding box center [676, 764] width 1353 height 0
click at [1299, 617] on button "Zoom in" at bounding box center [1288, 616] width 38 height 38
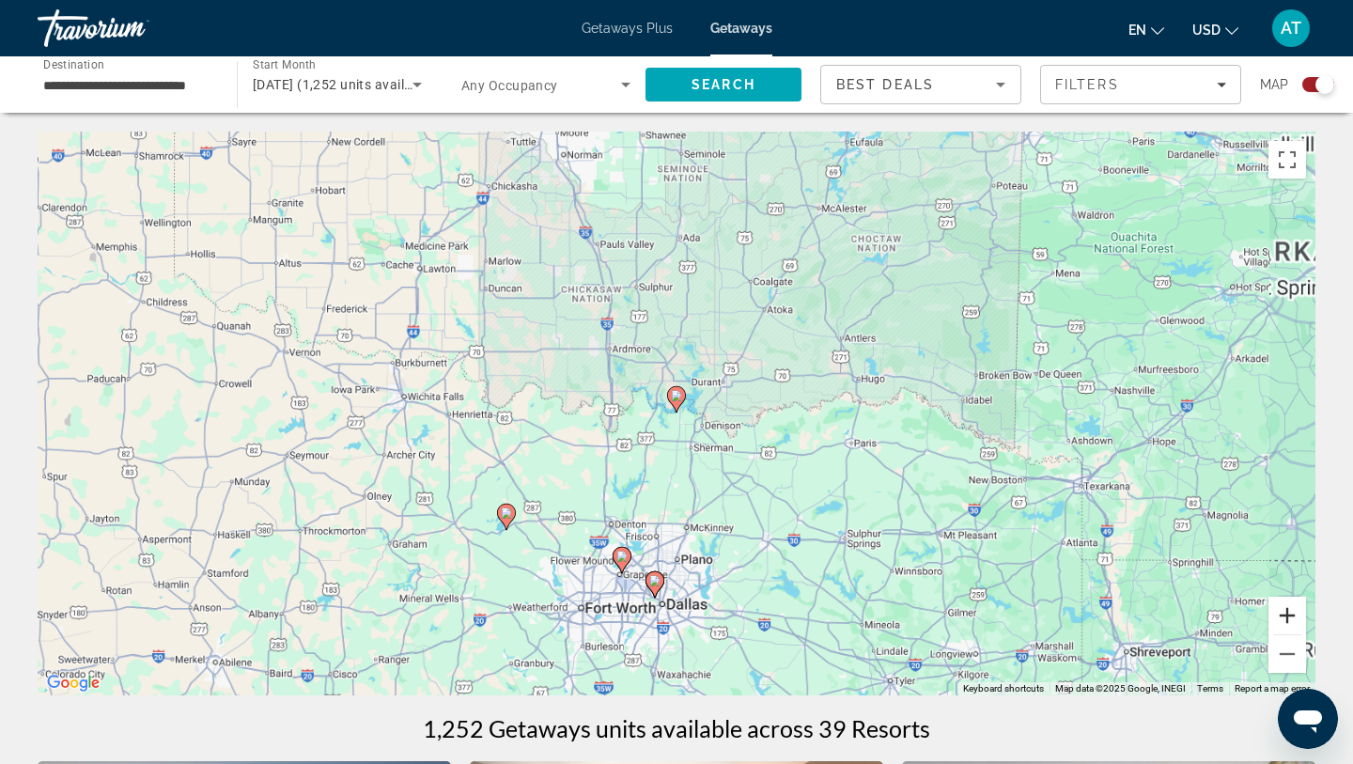
click at [1299, 617] on button "Zoom in" at bounding box center [1288, 616] width 38 height 38
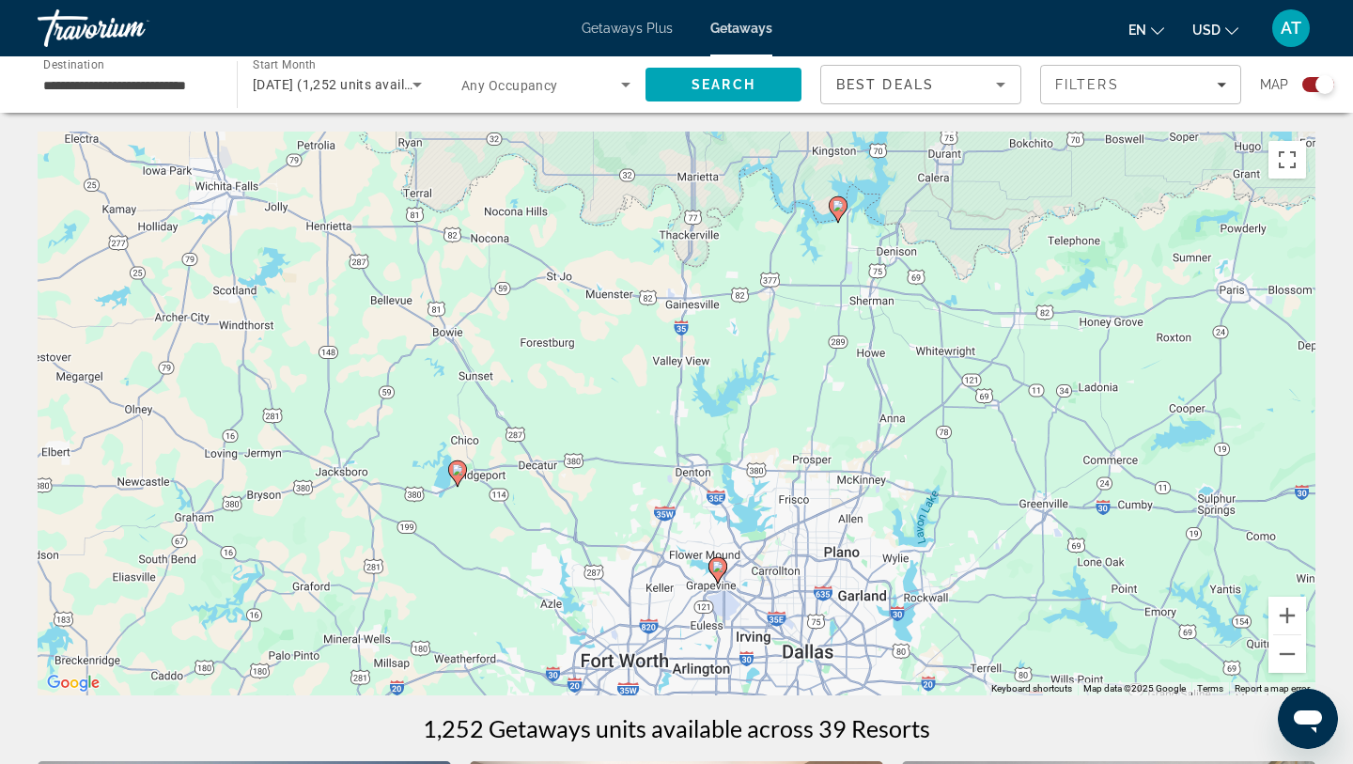
drag, startPoint x: 974, startPoint y: 541, endPoint x: 1136, endPoint y: 349, distance: 252.1
click at [1136, 349] on div "To activate drag with keyboard, press Alt + Enter. Once in keyboard drag state,…" at bounding box center [677, 414] width 1278 height 564
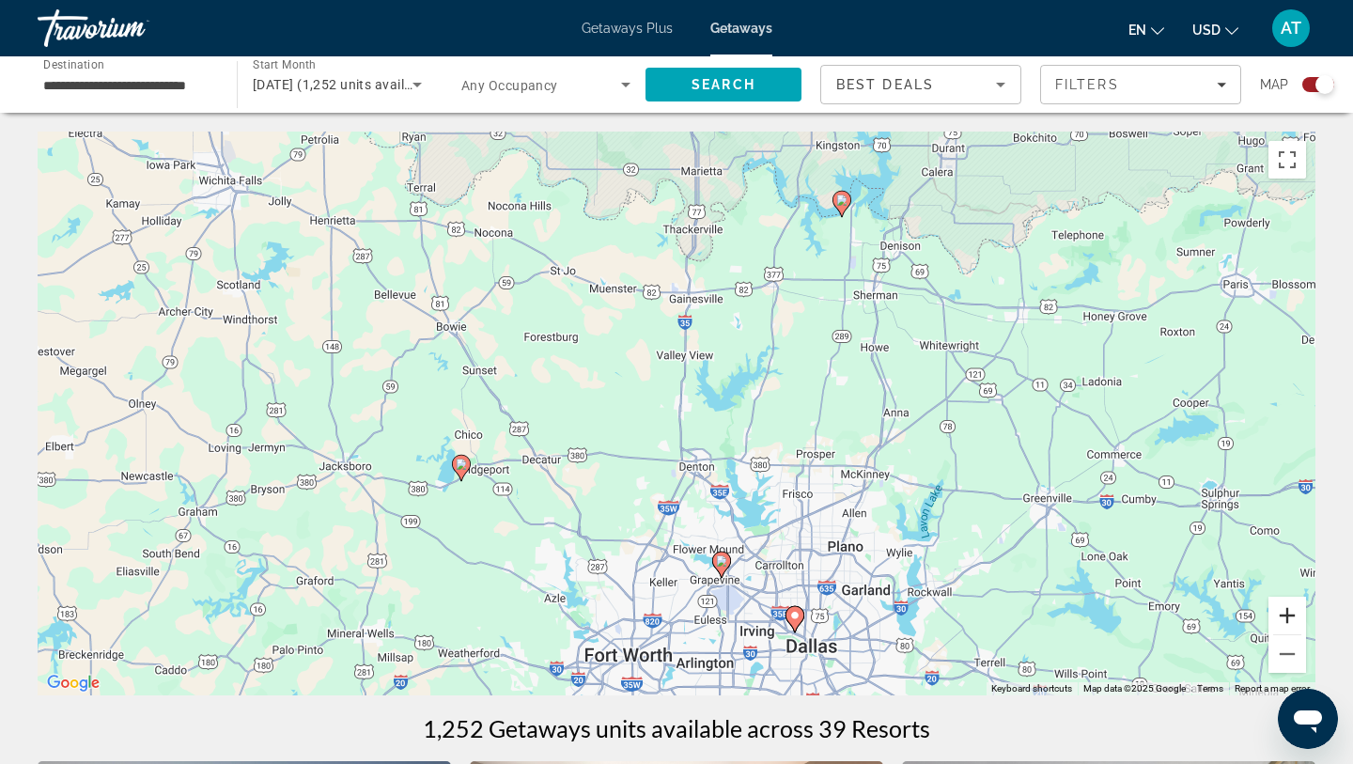
click at [1288, 627] on button "Zoom in" at bounding box center [1288, 616] width 38 height 38
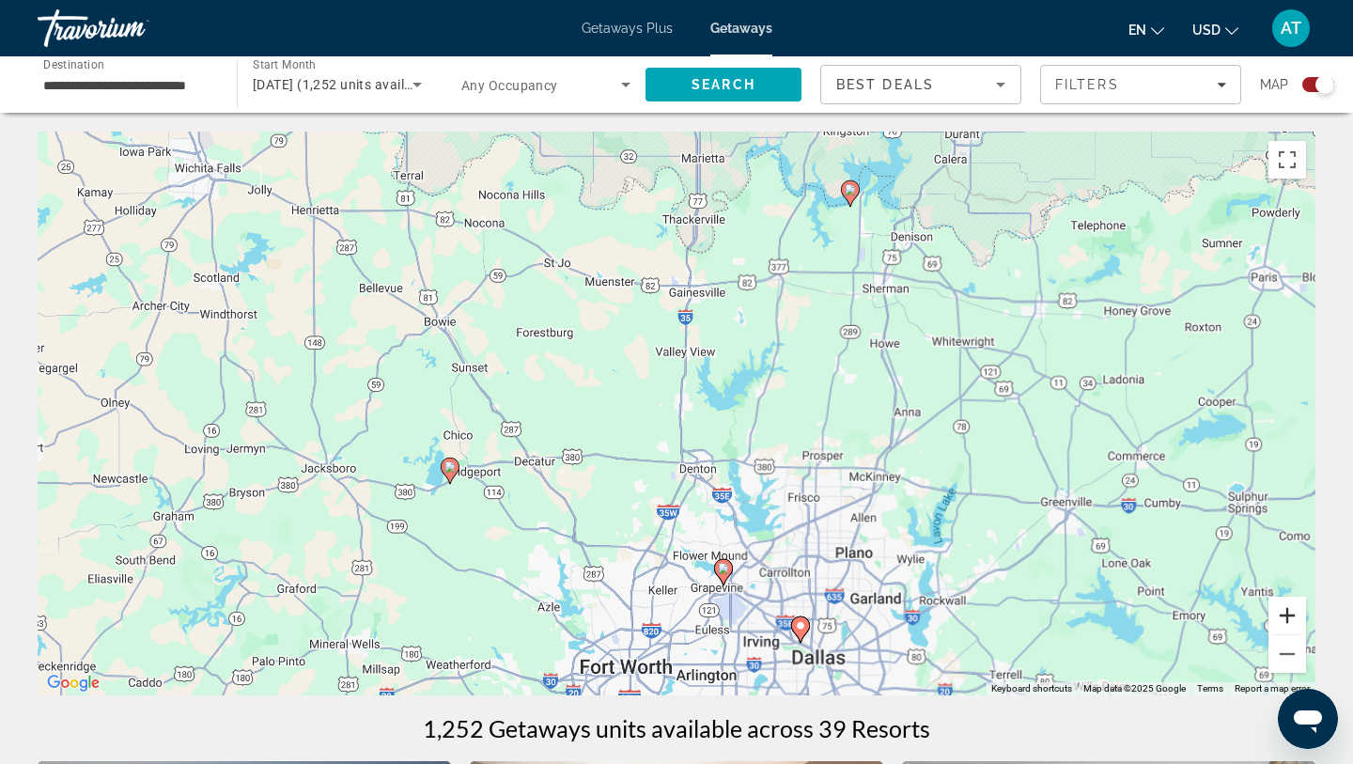
click at [1288, 627] on button "Zoom in" at bounding box center [1288, 616] width 38 height 38
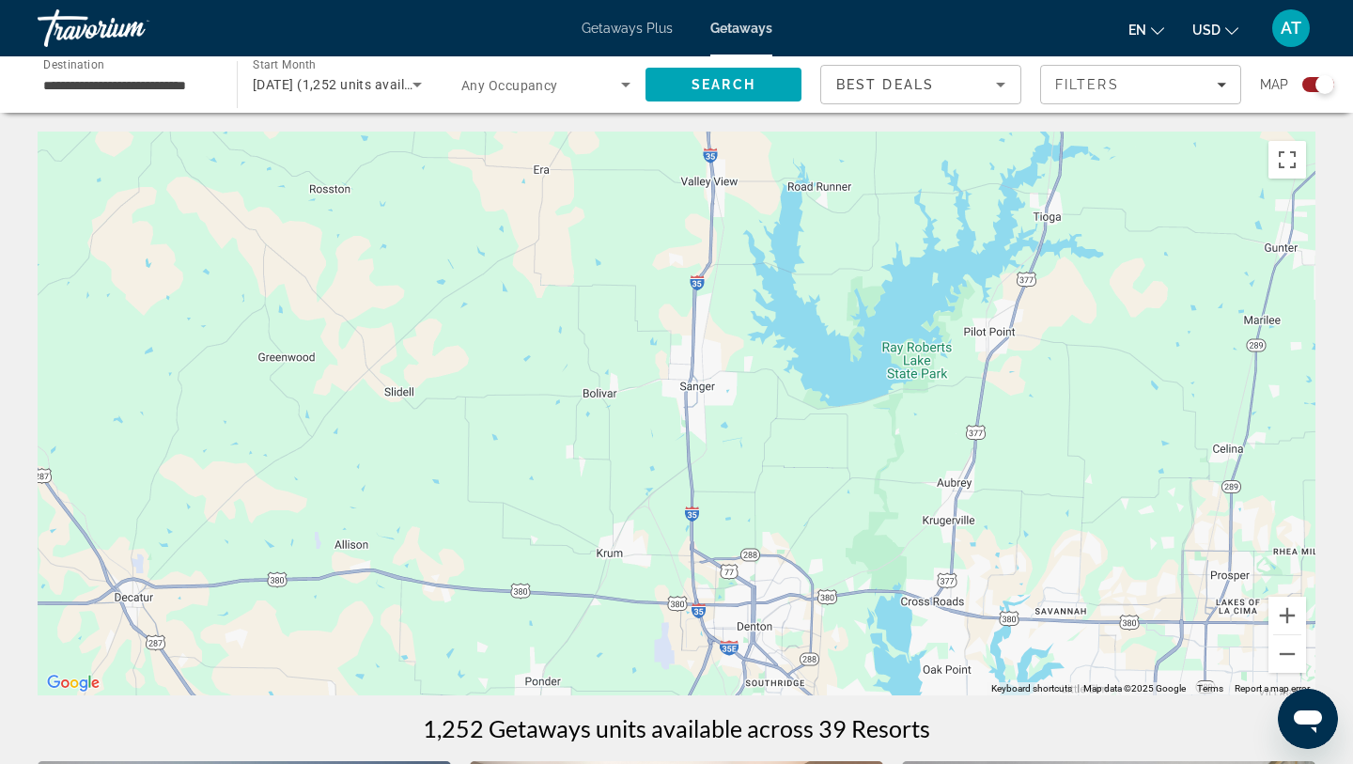
drag, startPoint x: 1237, startPoint y: 462, endPoint x: 989, endPoint y: 526, distance: 256.2
click at [994, 523] on div "To activate drag with keyboard, press Alt + Enter. Once in keyboard drag state,…" at bounding box center [677, 414] width 1278 height 564
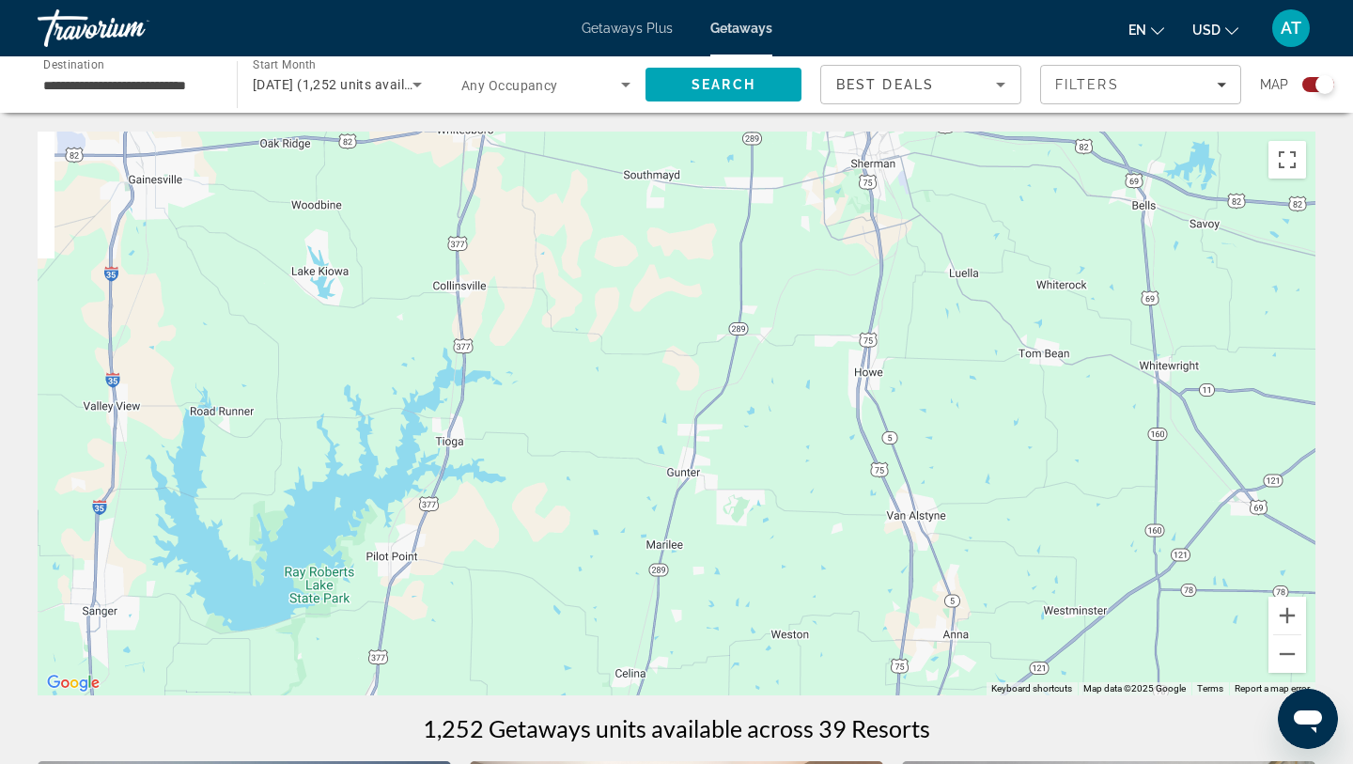
drag, startPoint x: 862, startPoint y: 397, endPoint x: 939, endPoint y: 519, distance: 144.4
click at [942, 519] on div "Main content" at bounding box center [677, 414] width 1278 height 564
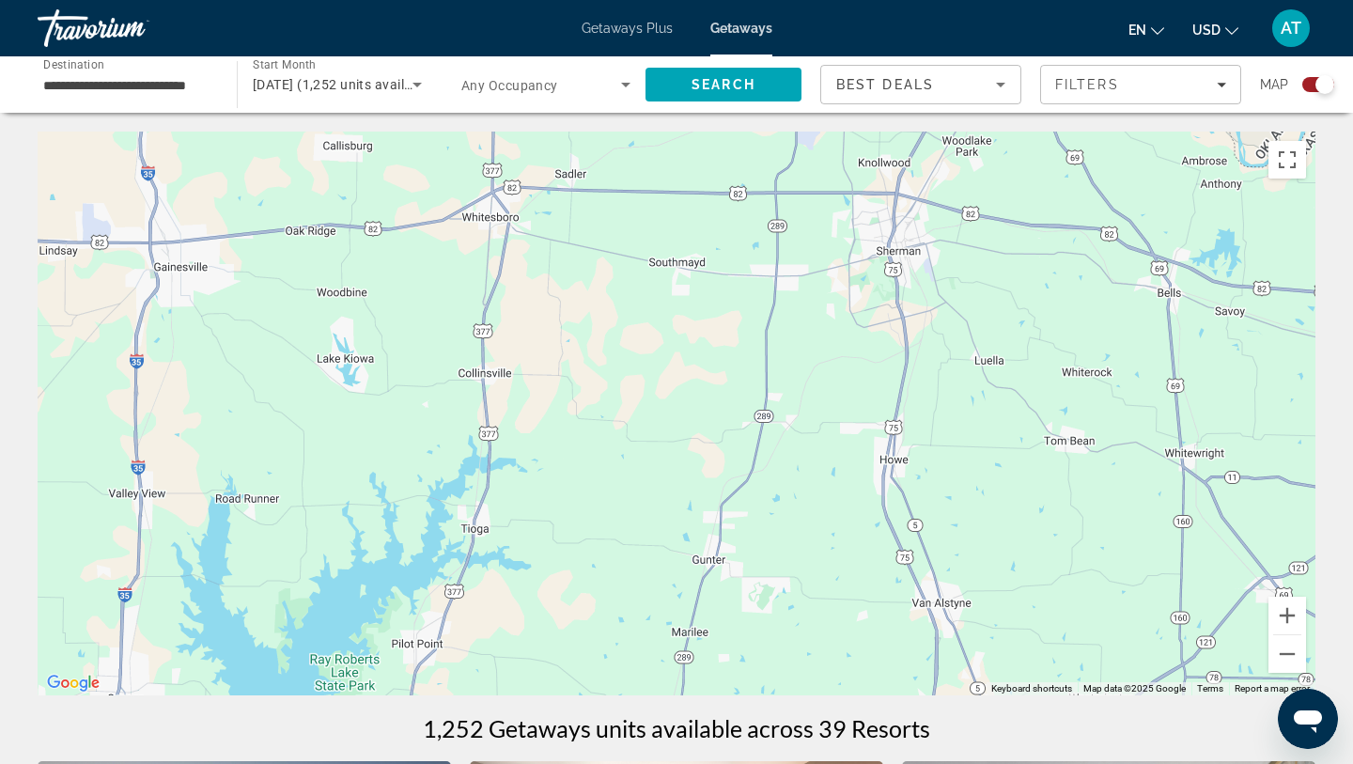
drag, startPoint x: 819, startPoint y: 297, endPoint x: 864, endPoint y: 522, distance: 229.8
click at [865, 522] on div "Main content" at bounding box center [677, 414] width 1278 height 564
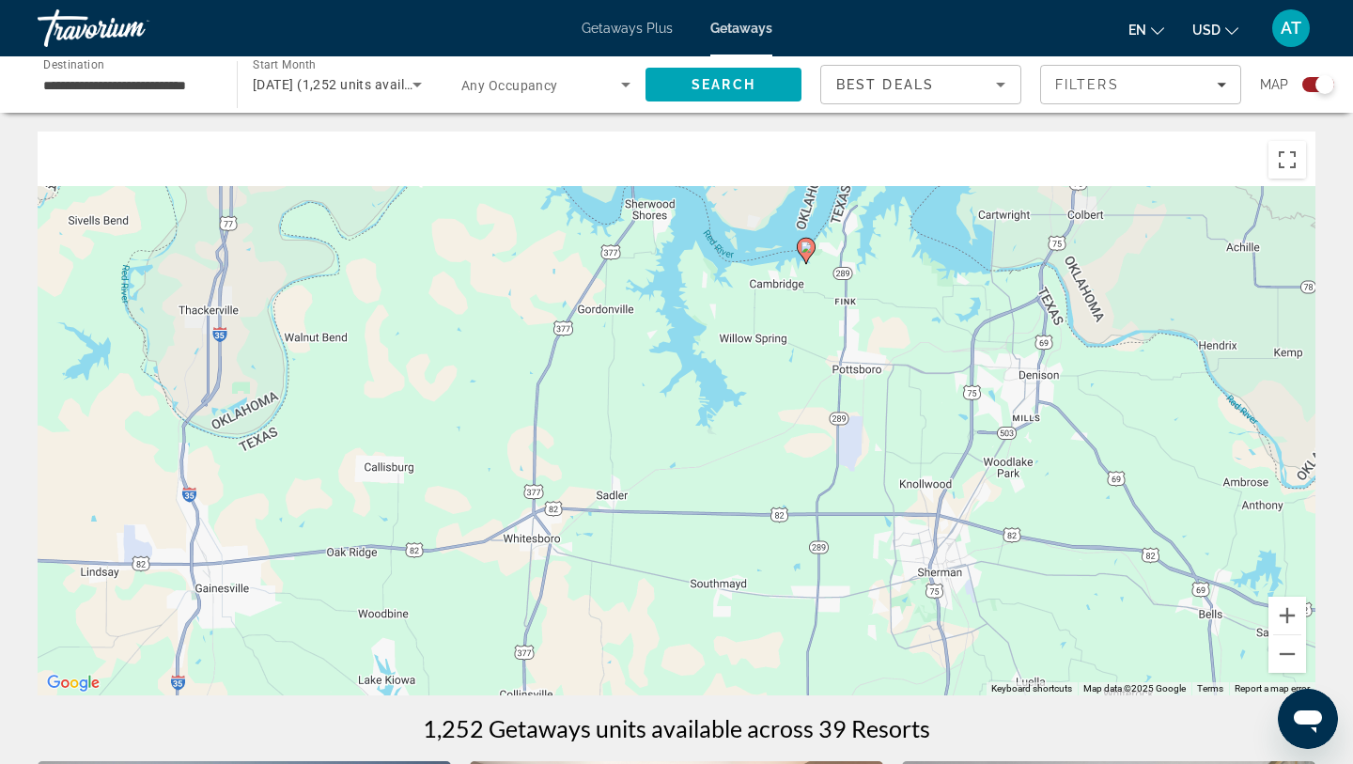
drag, startPoint x: 778, startPoint y: 237, endPoint x: 762, endPoint y: 373, distance: 137.2
click at [765, 376] on div "To activate drag with keyboard, press Alt + Enter. Once in keyboard drag state,…" at bounding box center [677, 414] width 1278 height 564
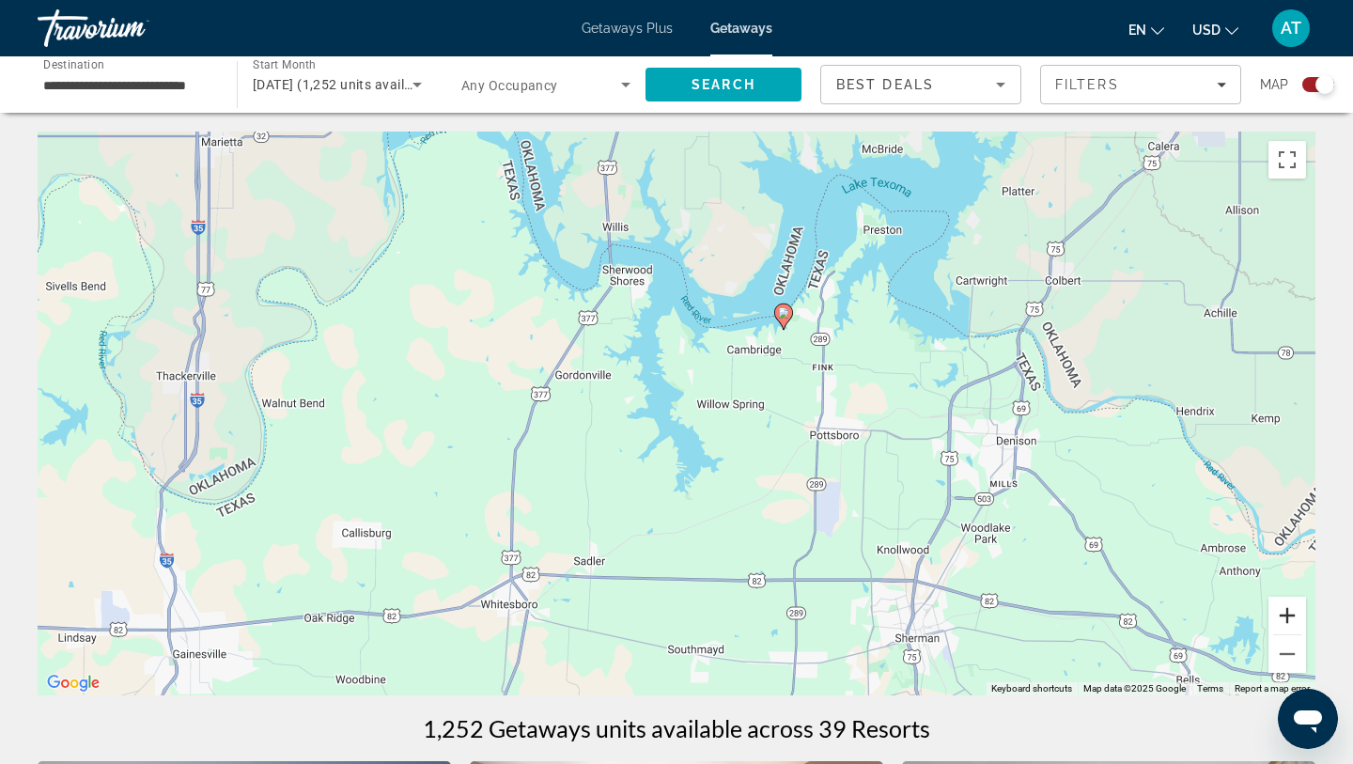
click at [1286, 619] on button "Zoom in" at bounding box center [1288, 616] width 38 height 38
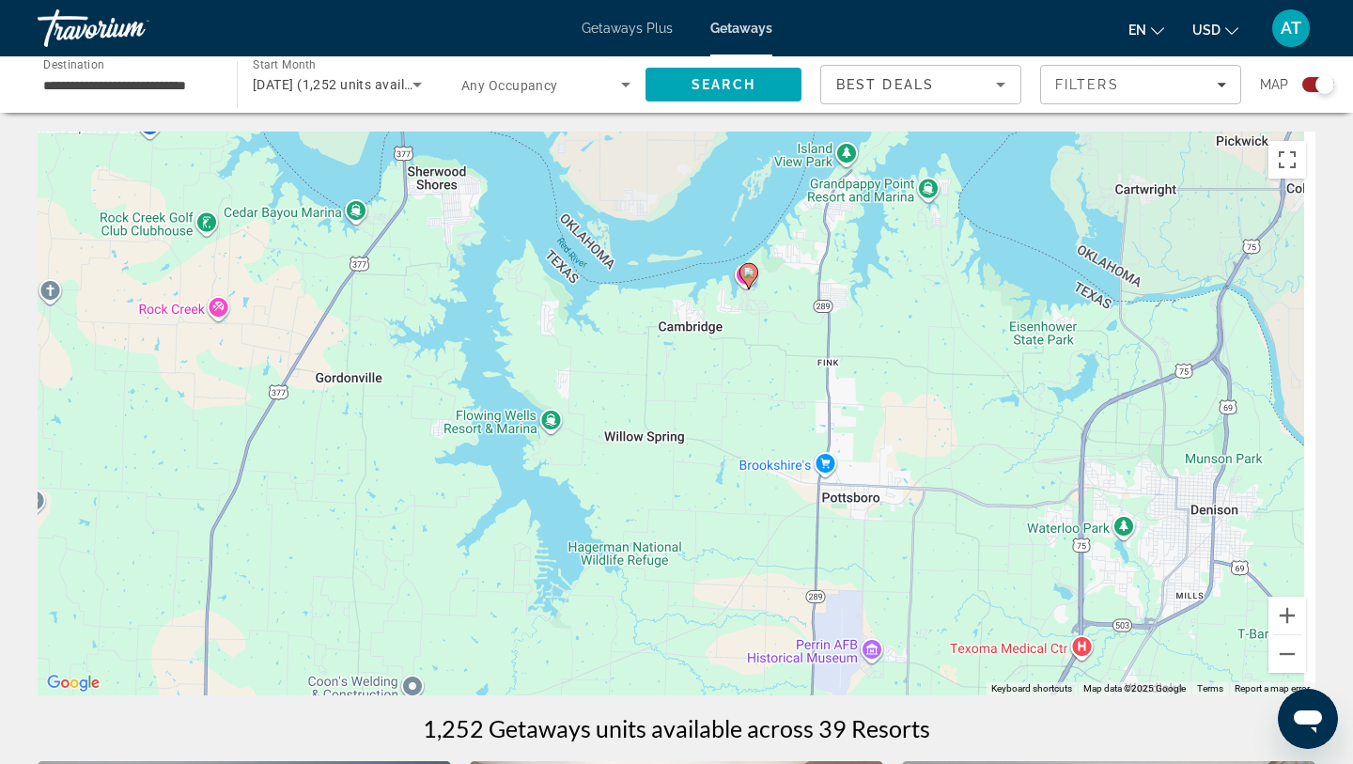
drag, startPoint x: 1099, startPoint y: 429, endPoint x: 912, endPoint y: 520, distance: 208.0
click at [912, 522] on div "To activate drag with keyboard, press Alt + Enter. Once in keyboard drag state,…" at bounding box center [677, 414] width 1278 height 564
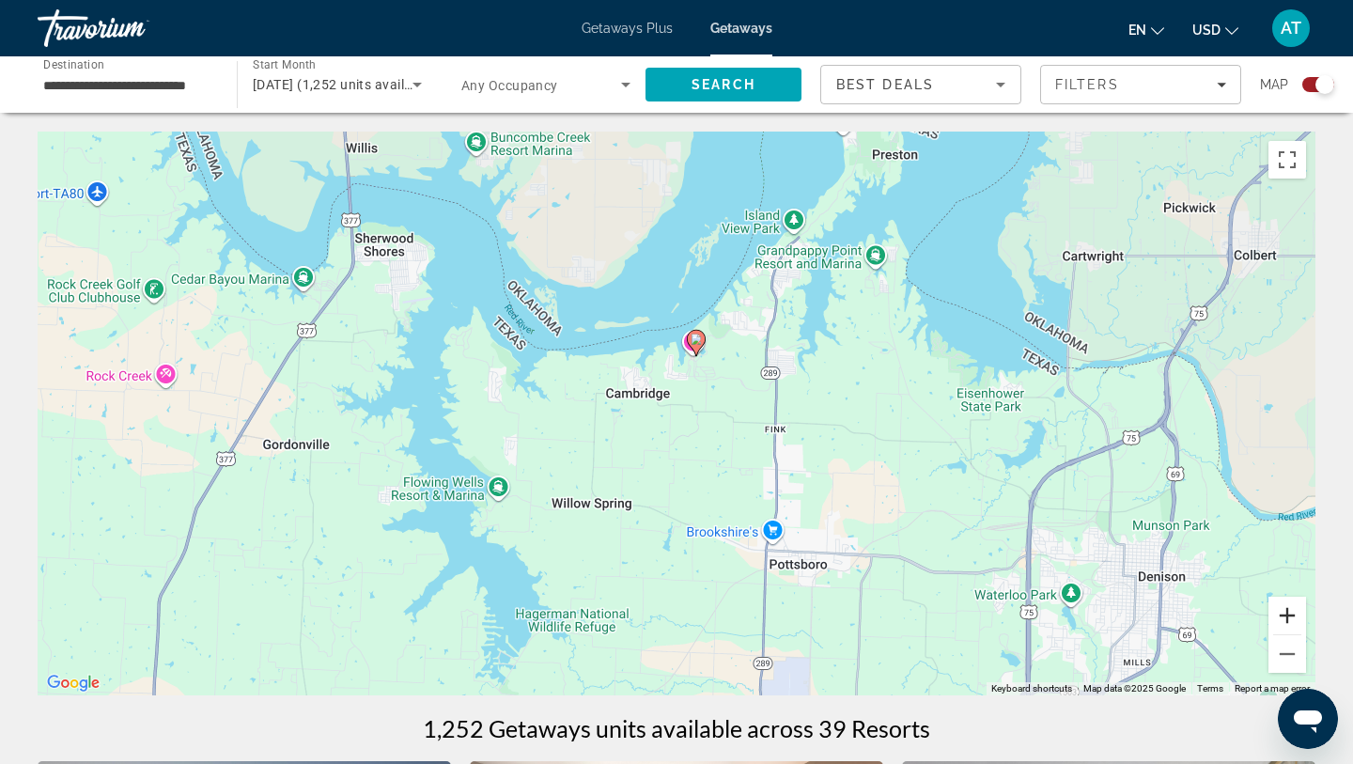
click at [1289, 612] on button "Zoom in" at bounding box center [1288, 616] width 38 height 38
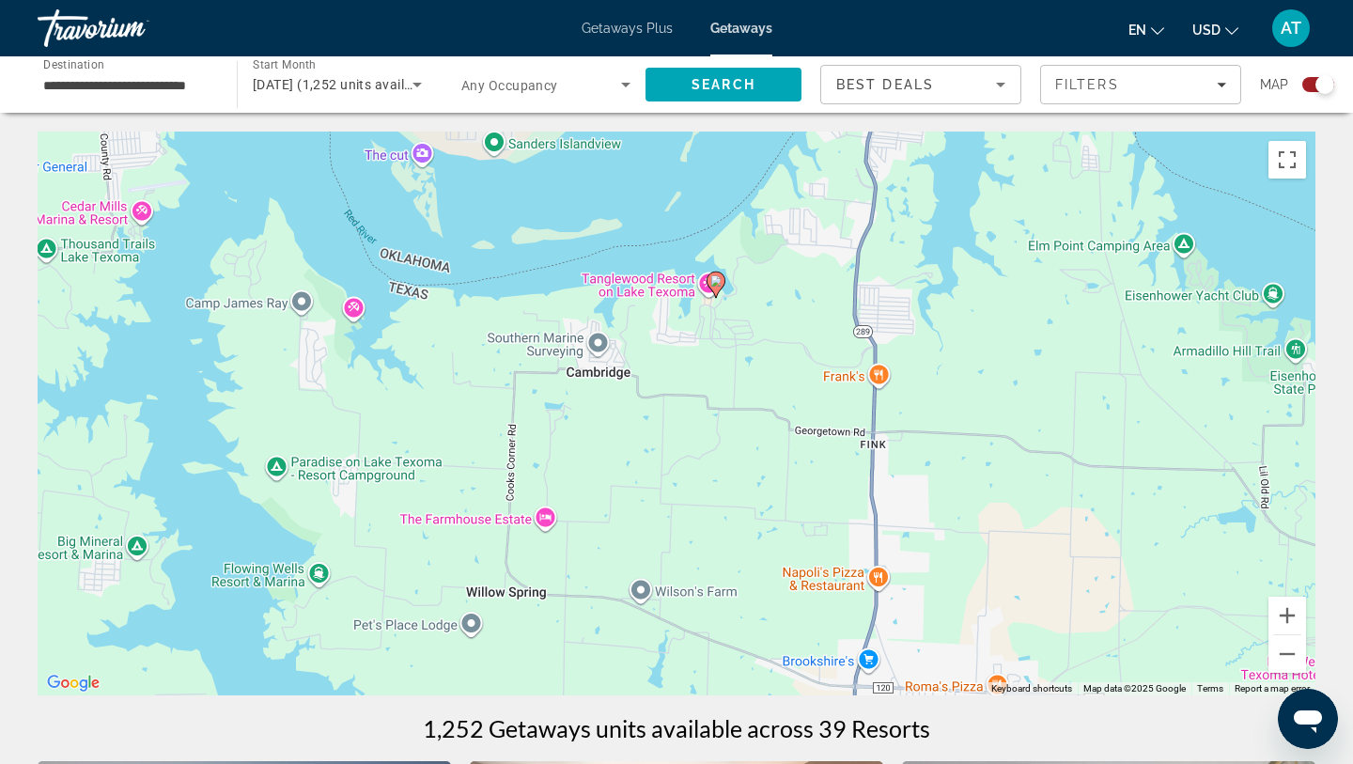
click at [1312, 80] on div "Search widget" at bounding box center [1318, 84] width 32 height 15
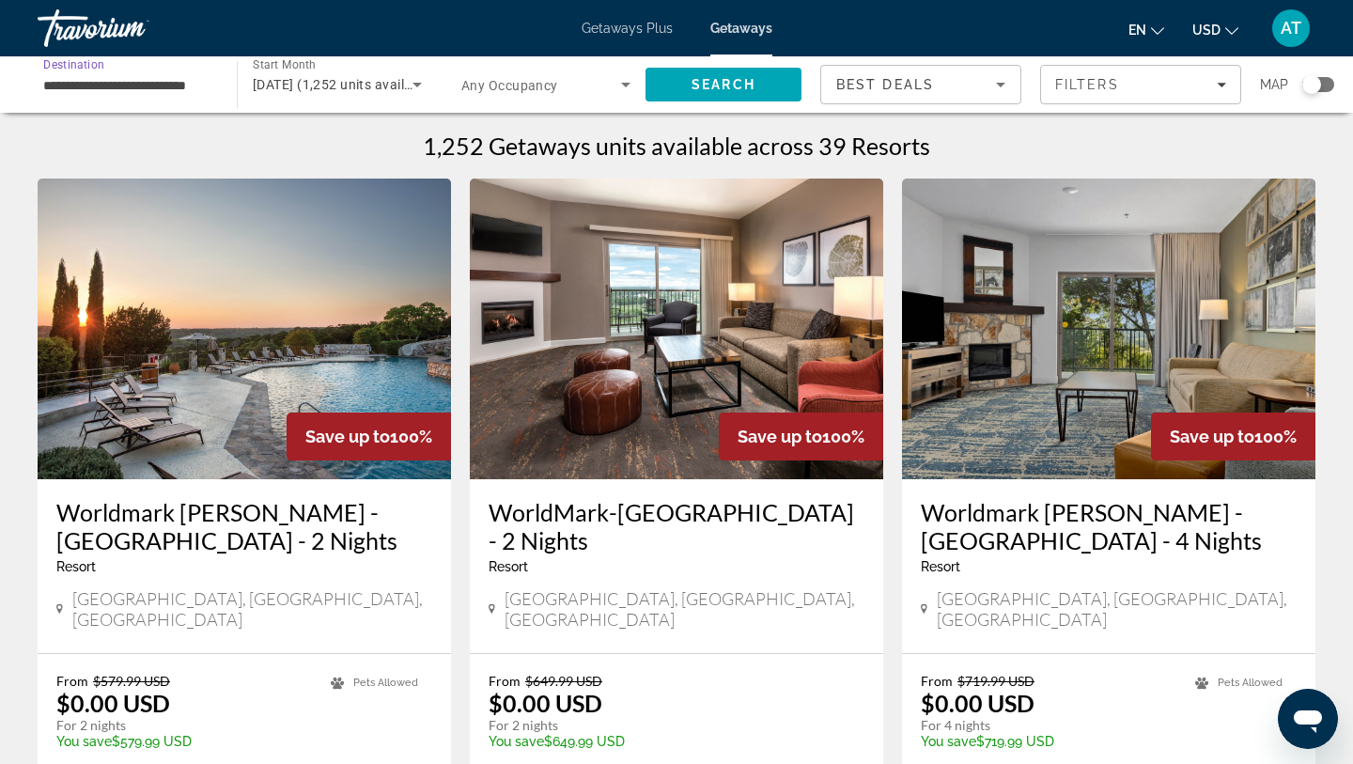
click at [183, 94] on input "**********" at bounding box center [127, 85] width 169 height 23
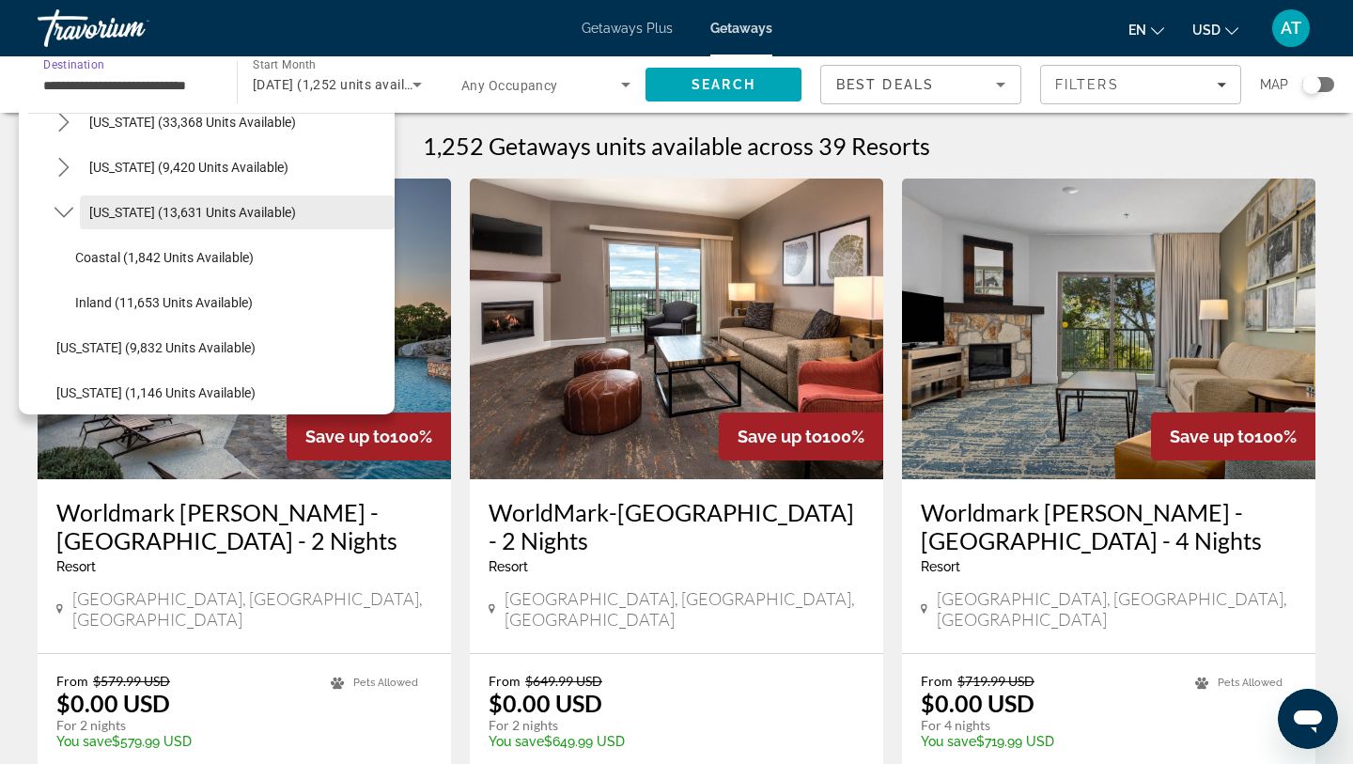
scroll to position [1643, 0]
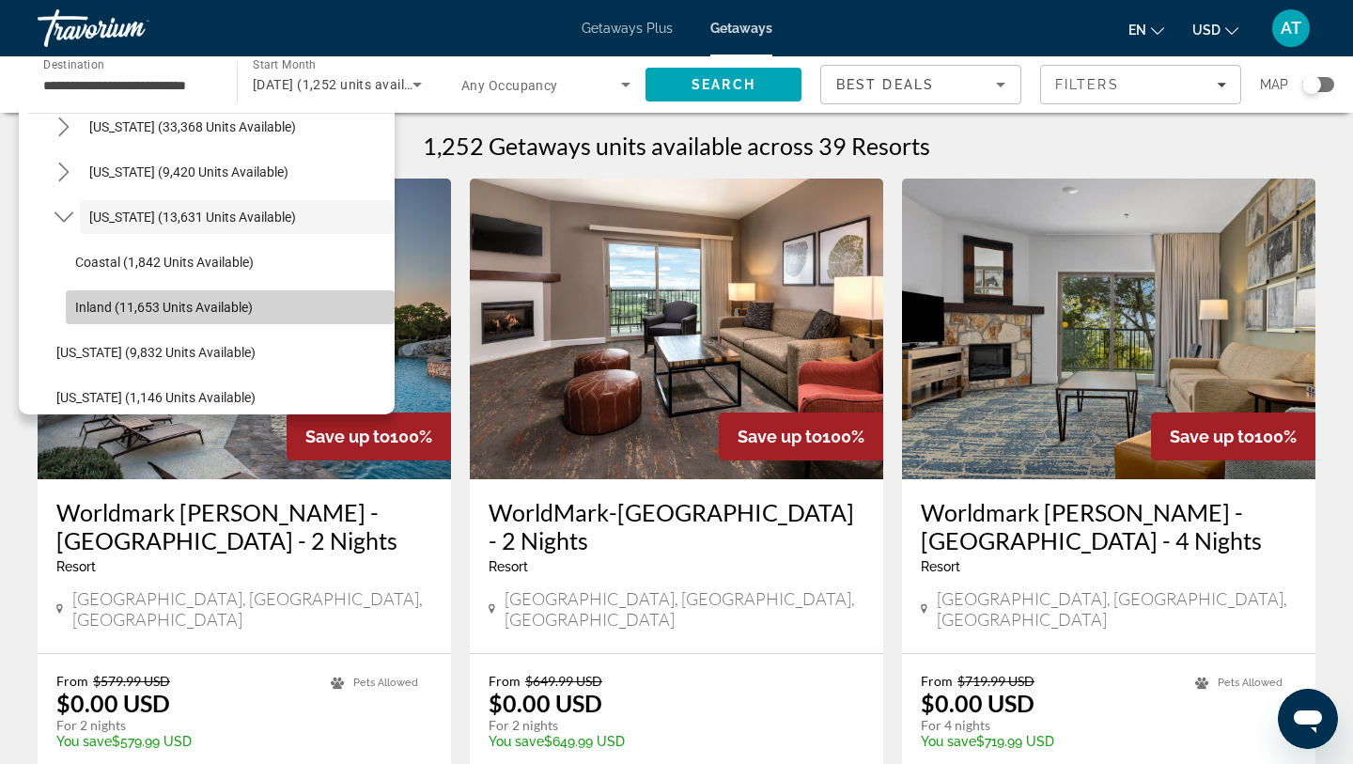
click at [269, 289] on span "Select destination: Inland (11,653 units available)" at bounding box center [230, 307] width 329 height 45
type input "**********"
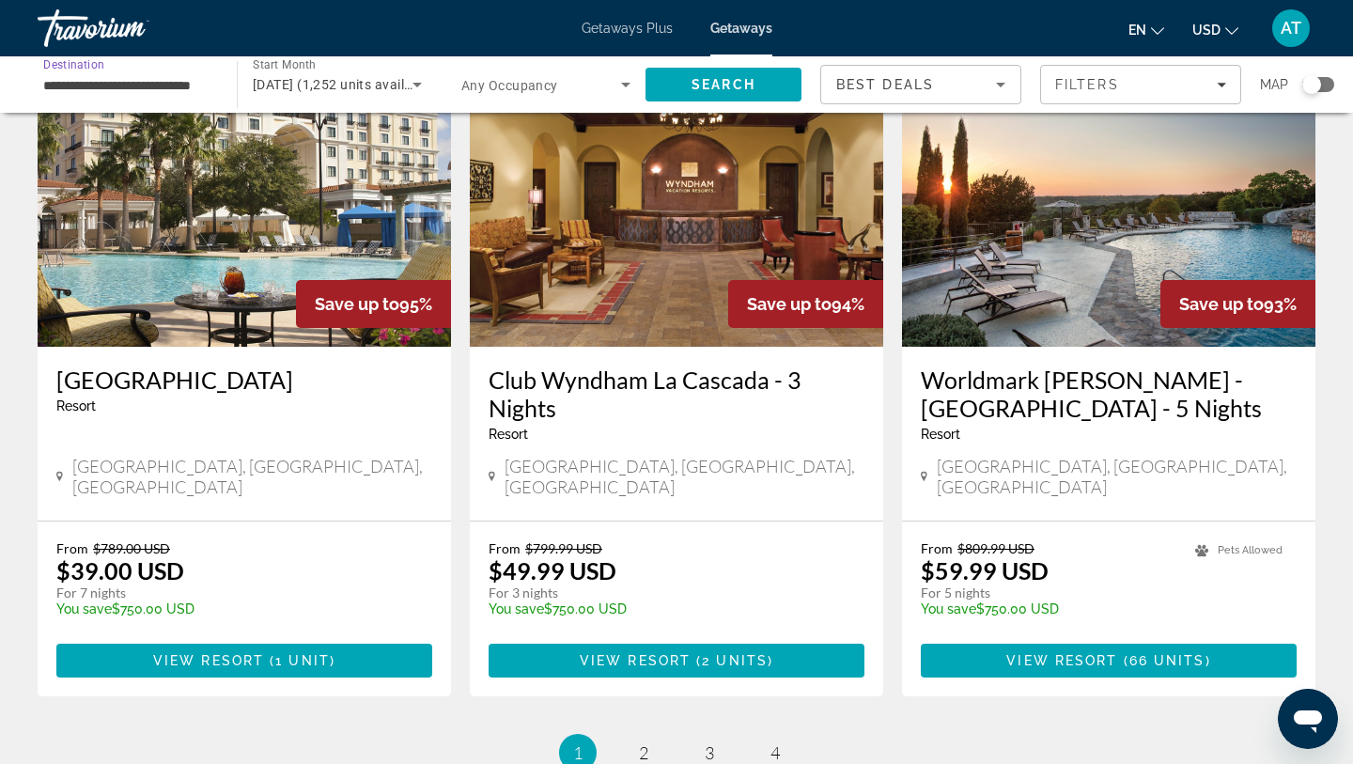
scroll to position [2361, 0]
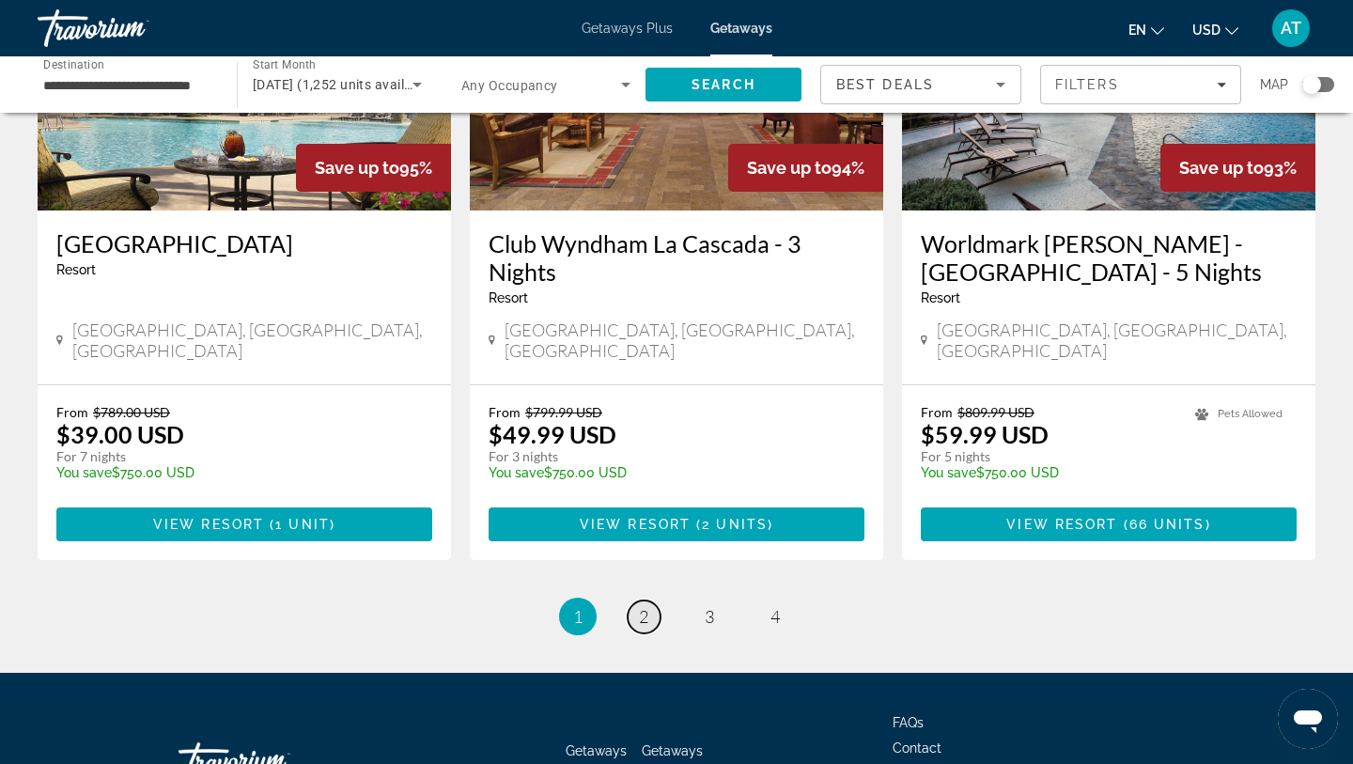
click at [631, 600] on link "page 2" at bounding box center [644, 616] width 33 height 33
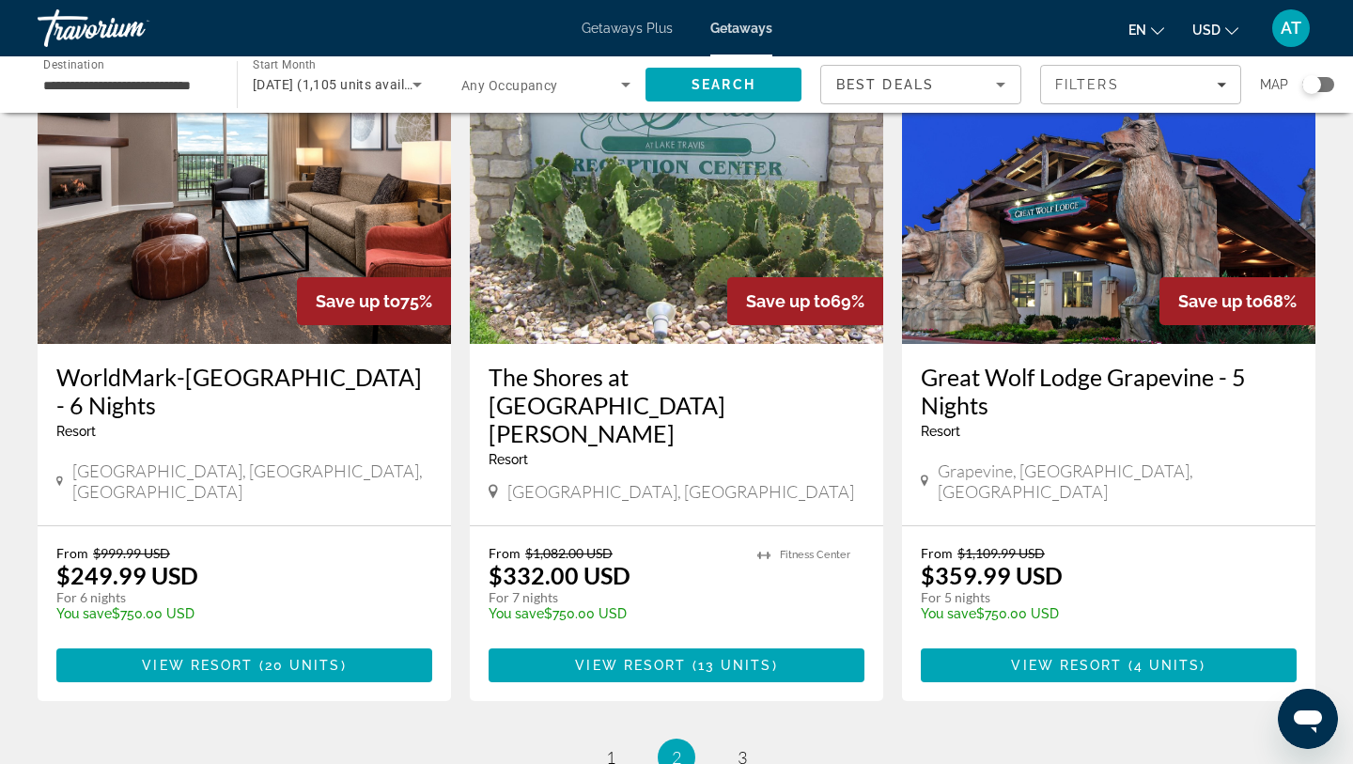
scroll to position [2196, 0]
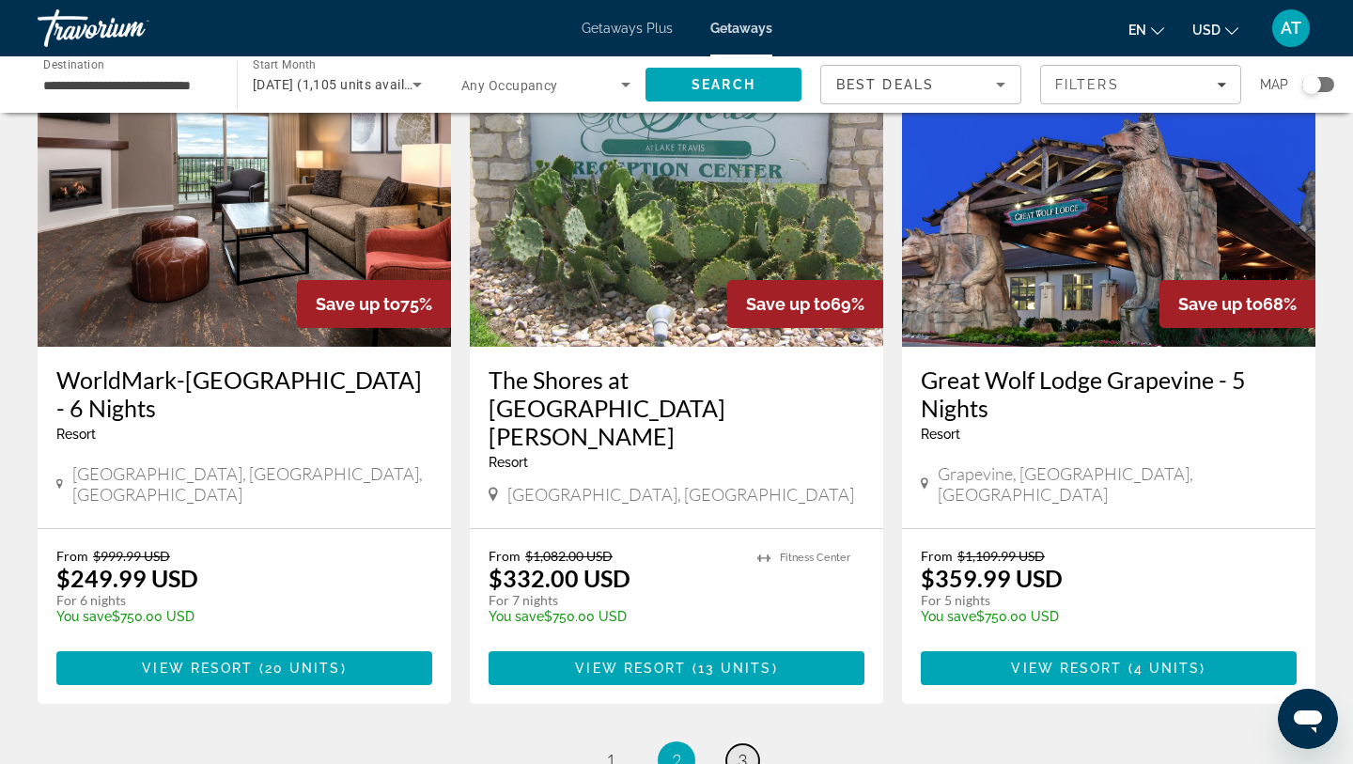
click at [742, 750] on span "3" at bounding box center [742, 760] width 9 height 21
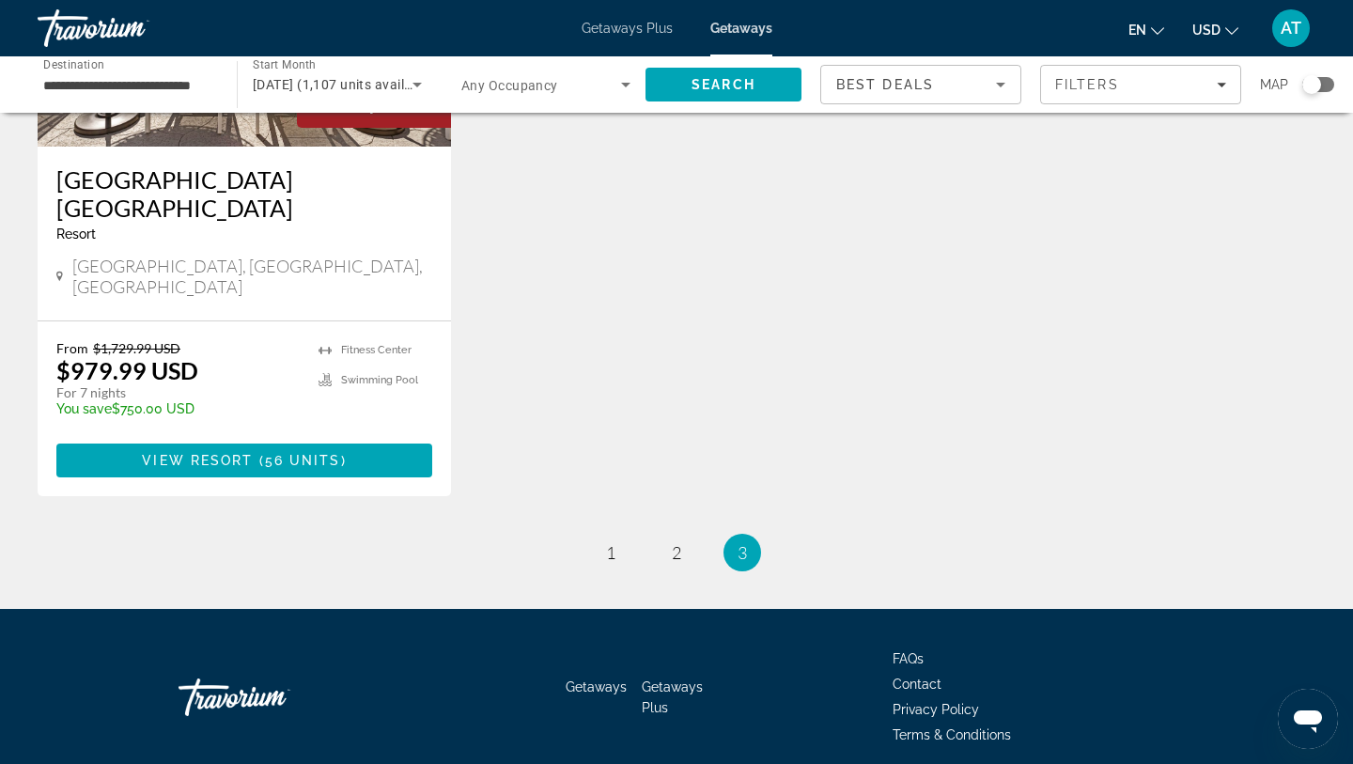
scroll to position [1716, 0]
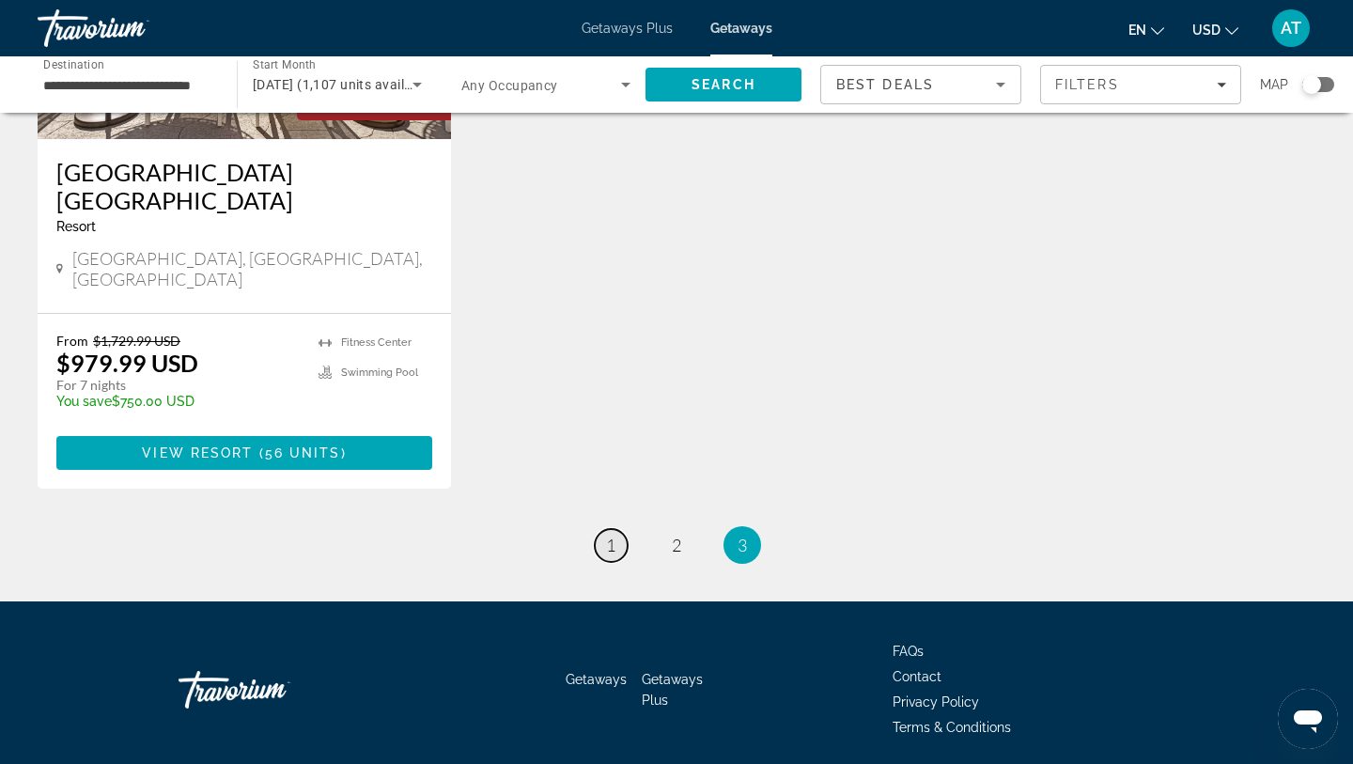
click at [613, 535] on span "1" at bounding box center [610, 545] width 9 height 21
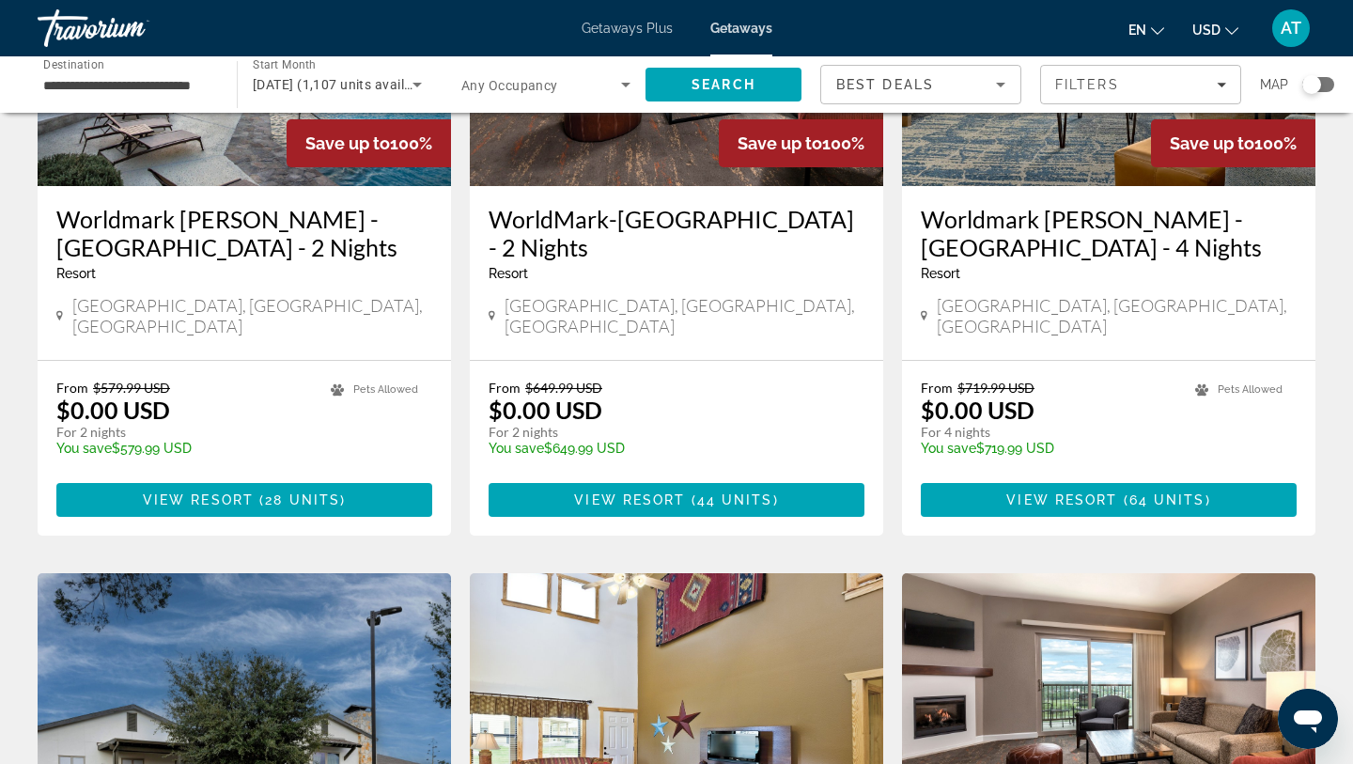
scroll to position [228, 0]
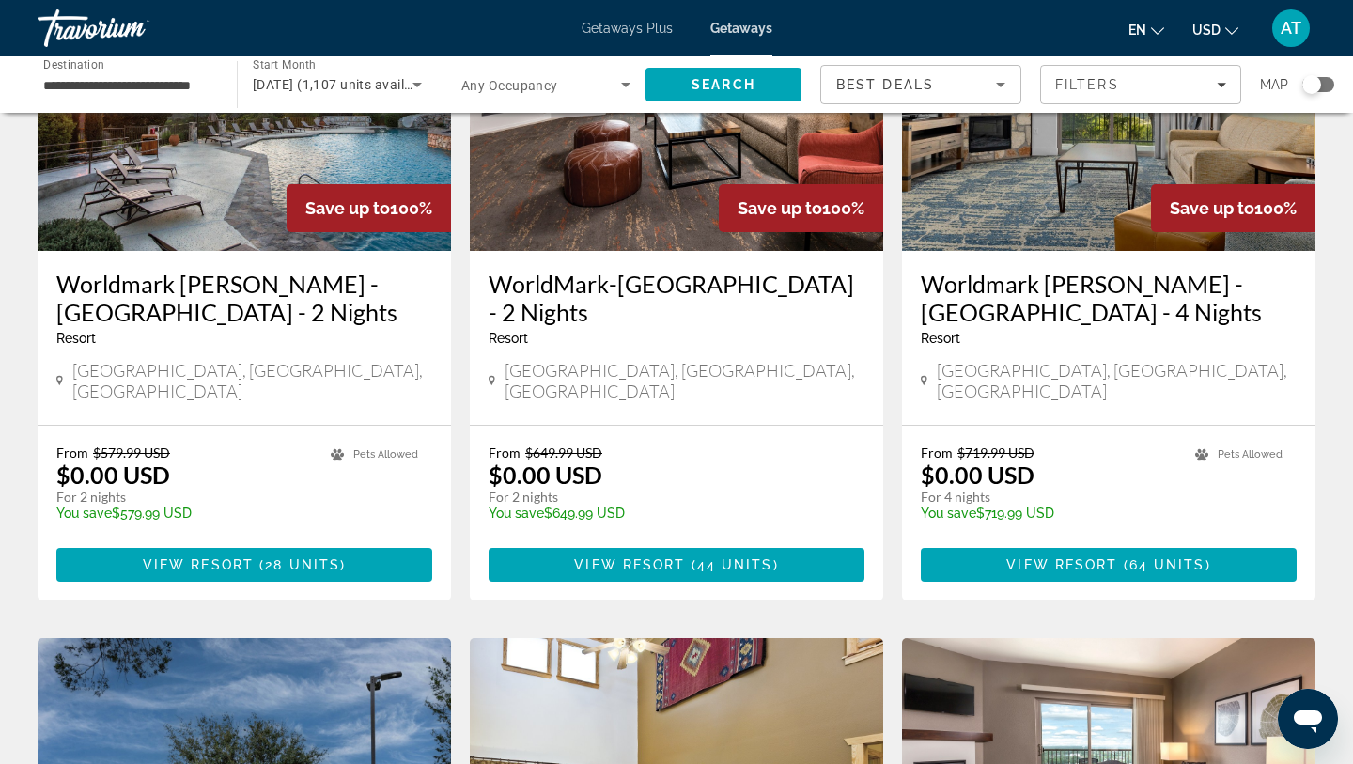
click at [236, 288] on h3 "Worldmark [PERSON_NAME] - [GEOGRAPHIC_DATA] - 2 Nights" at bounding box center [244, 298] width 376 height 56
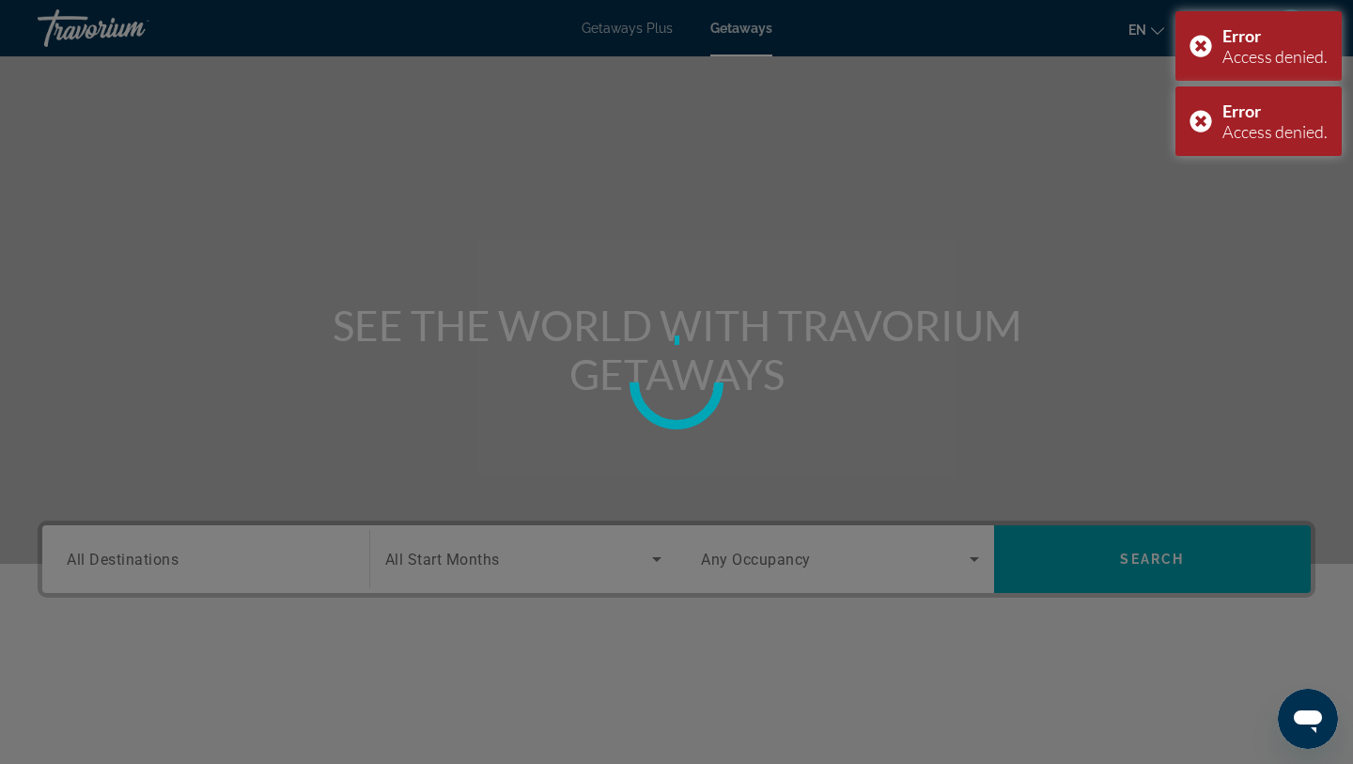
scroll to position [4, 0]
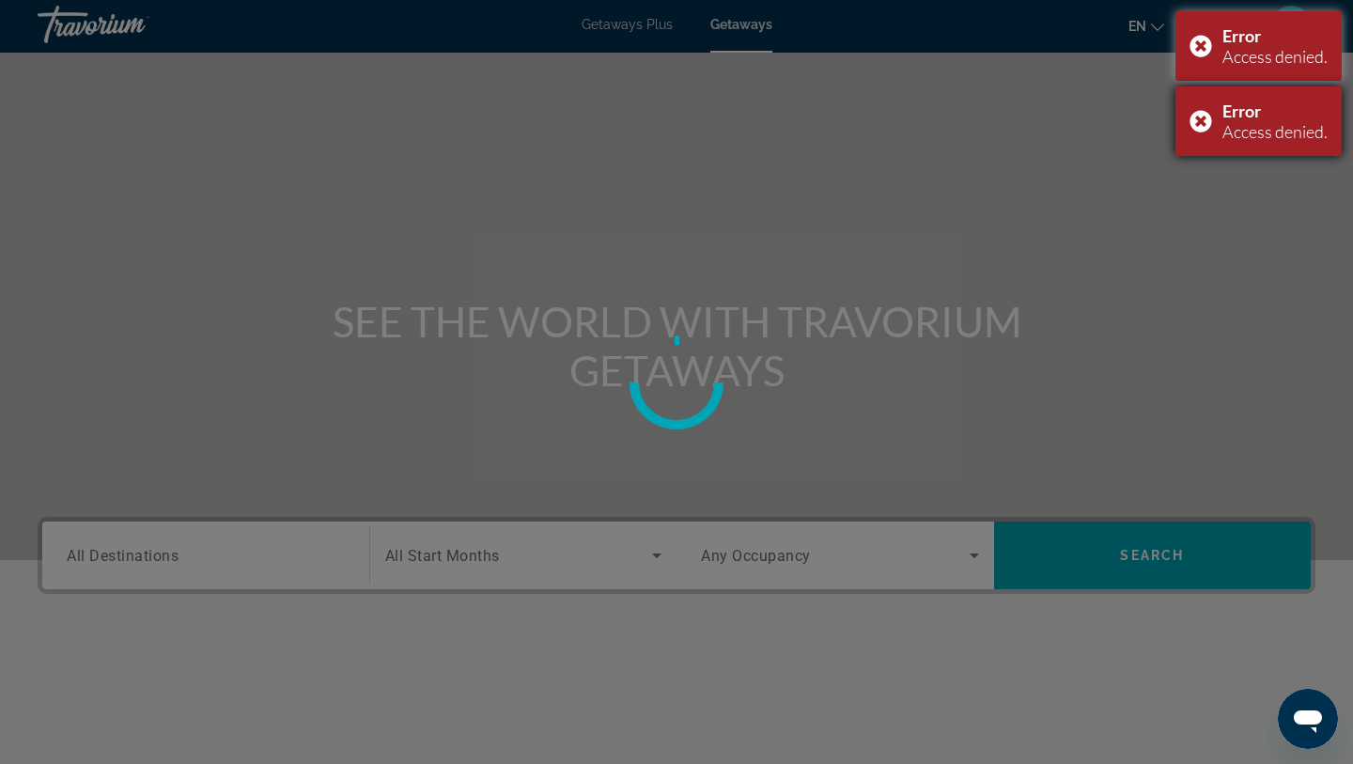
click at [1190, 131] on div "Error Access denied." at bounding box center [1259, 121] width 166 height 70
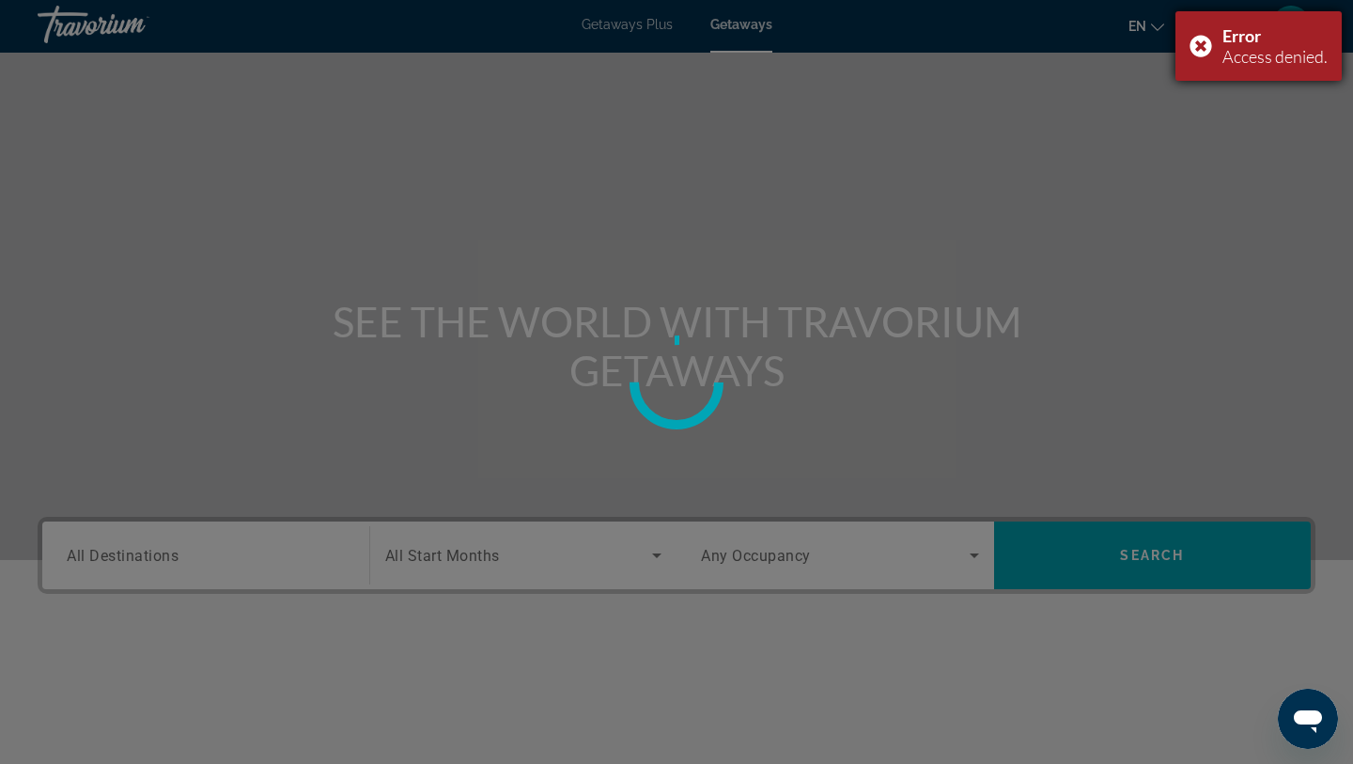
click at [1197, 52] on div "Error Access denied." at bounding box center [1259, 46] width 166 height 70
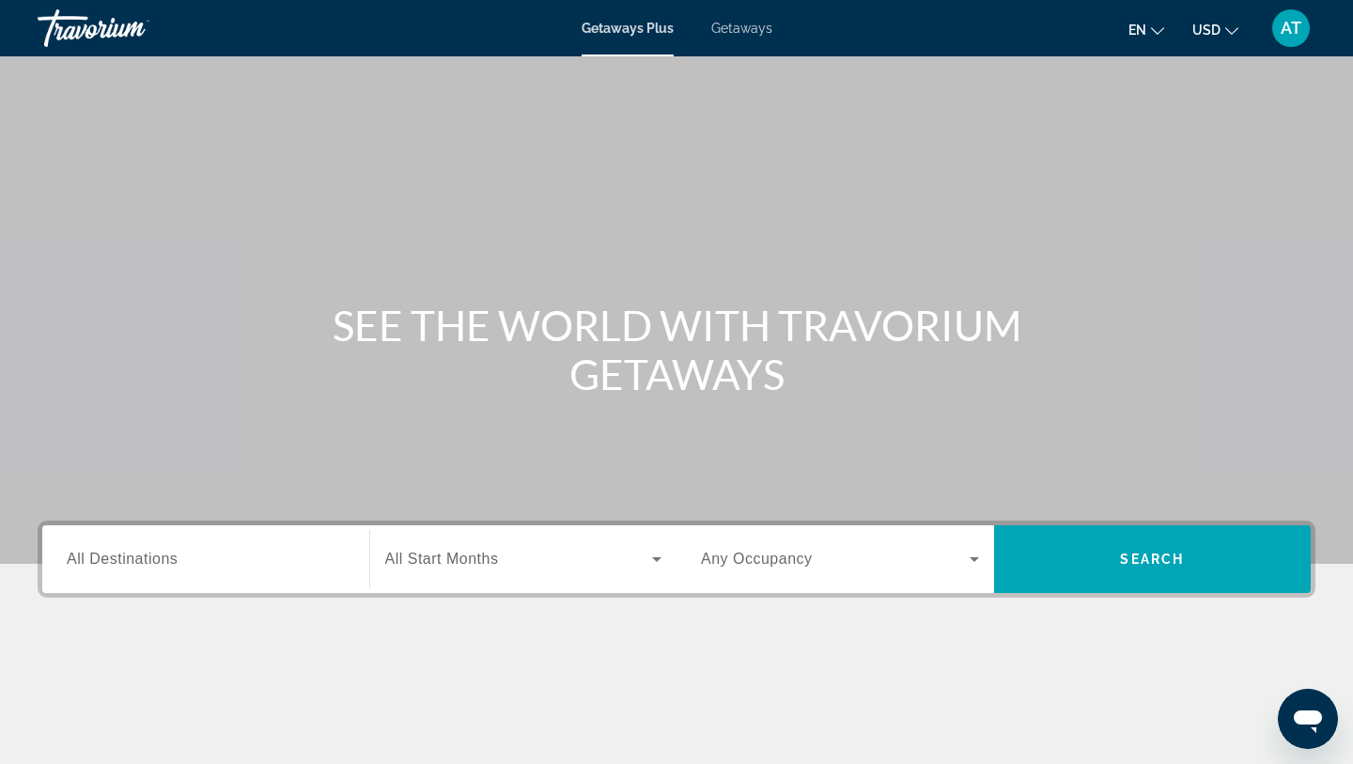
click at [258, 542] on div "Search widget" at bounding box center [206, 560] width 278 height 54
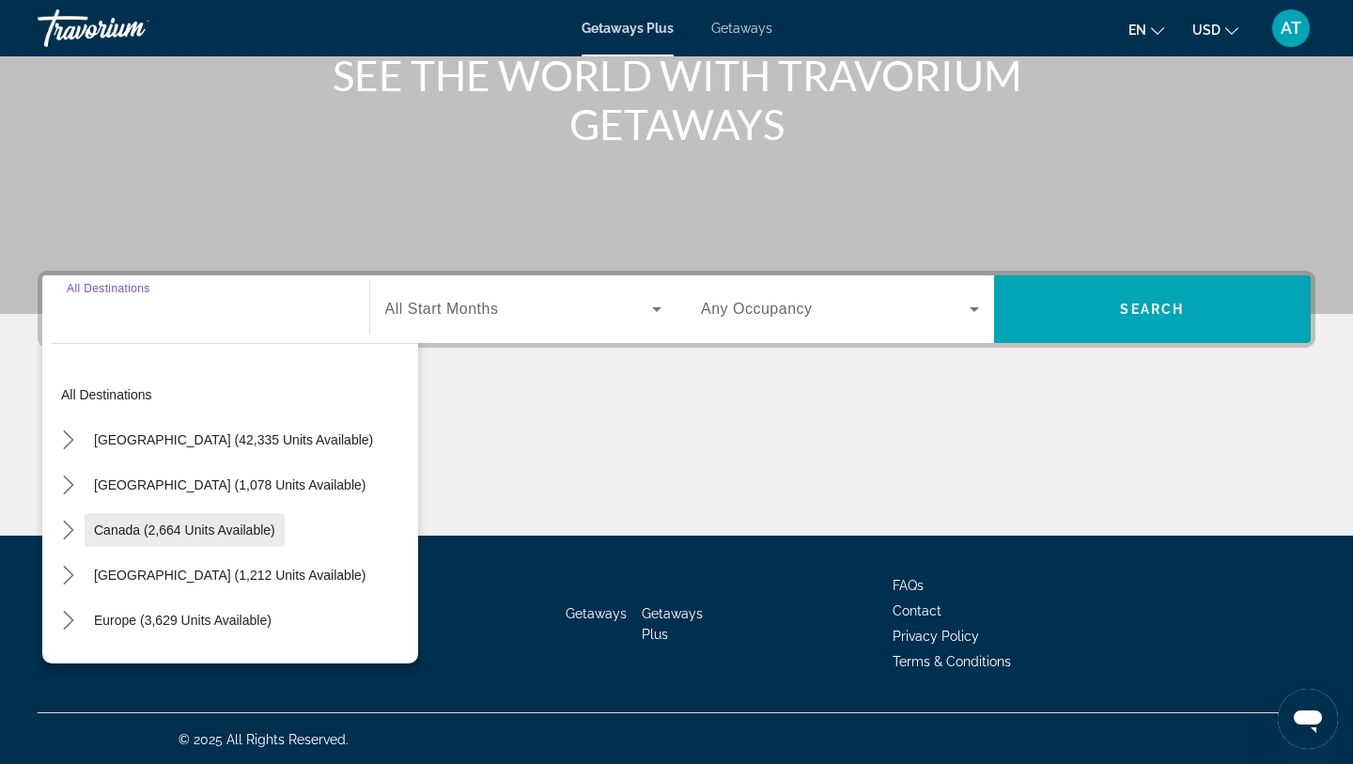
scroll to position [252, 0]
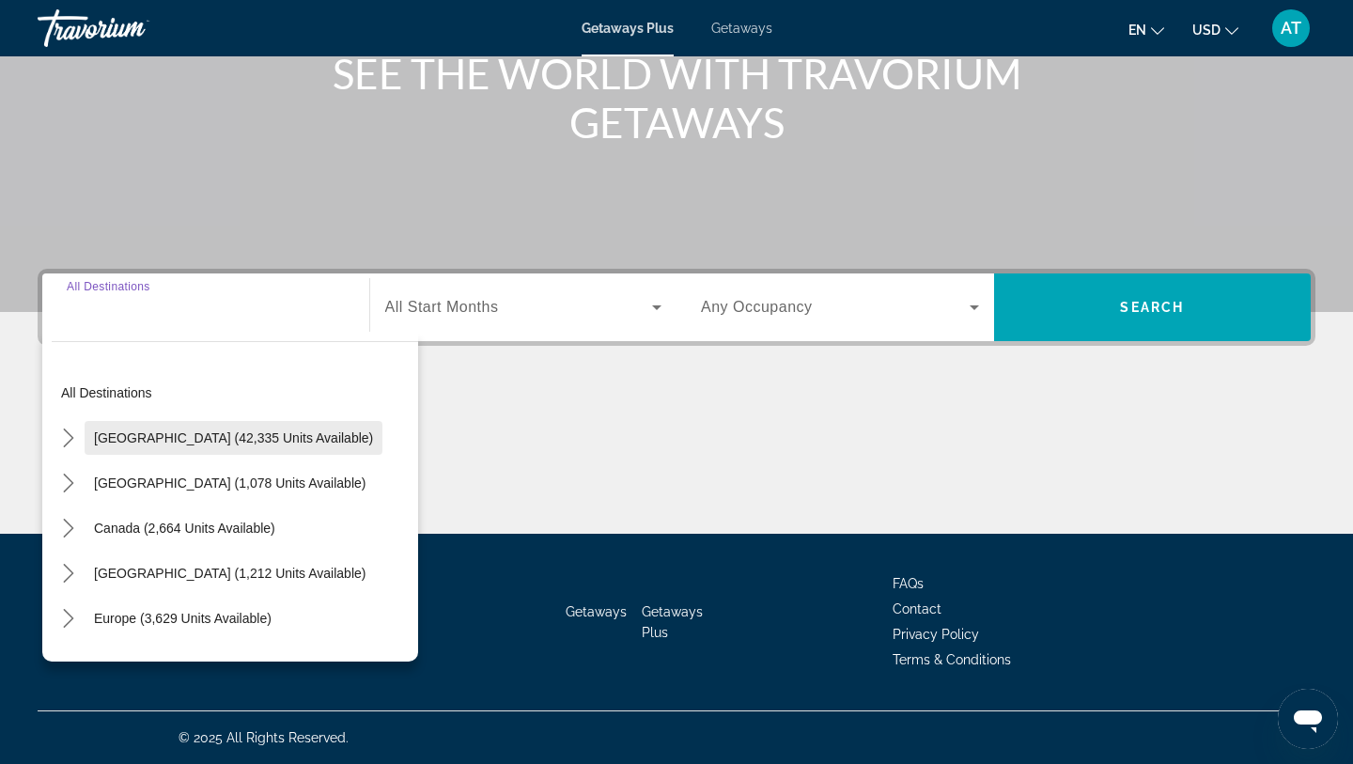
click at [252, 441] on span "United States (42,335 units available)" at bounding box center [233, 437] width 279 height 15
type input "**********"
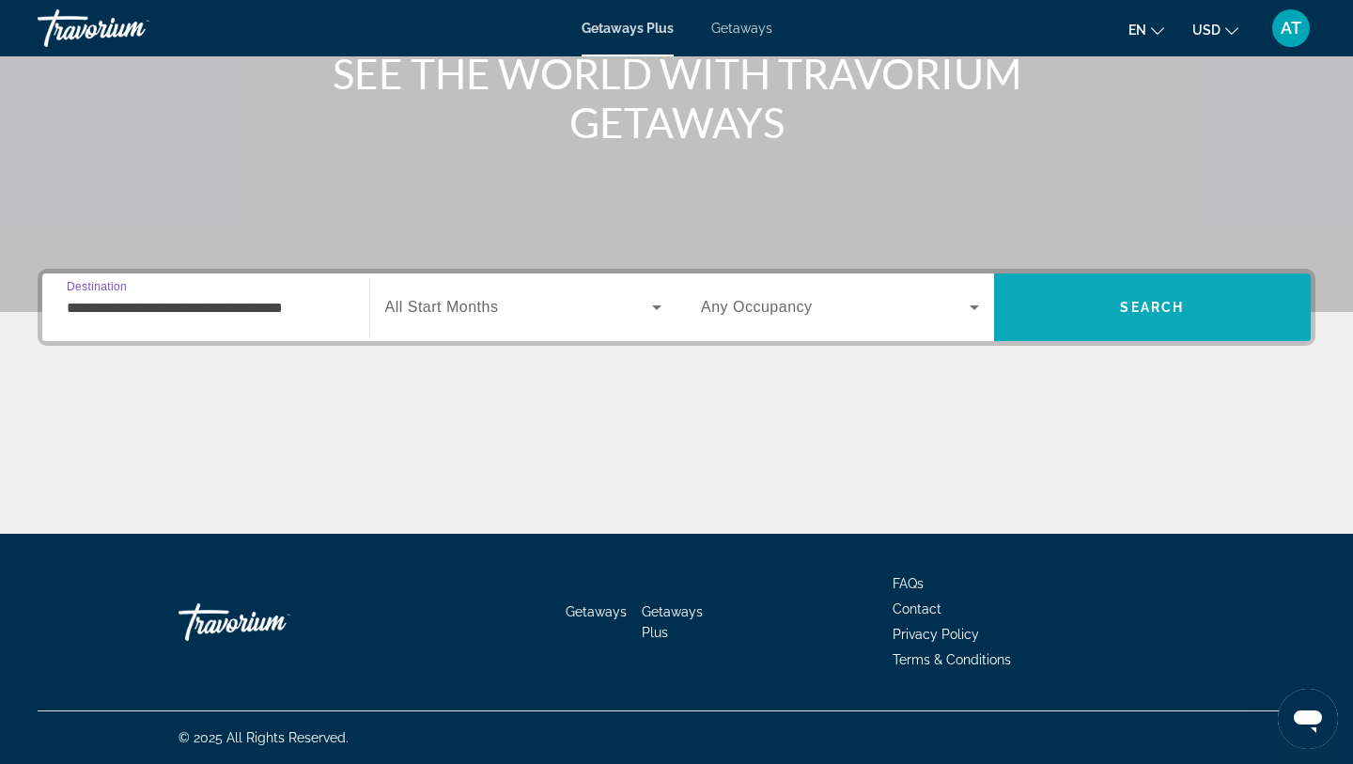
click at [1132, 318] on span "Search" at bounding box center [1153, 307] width 318 height 45
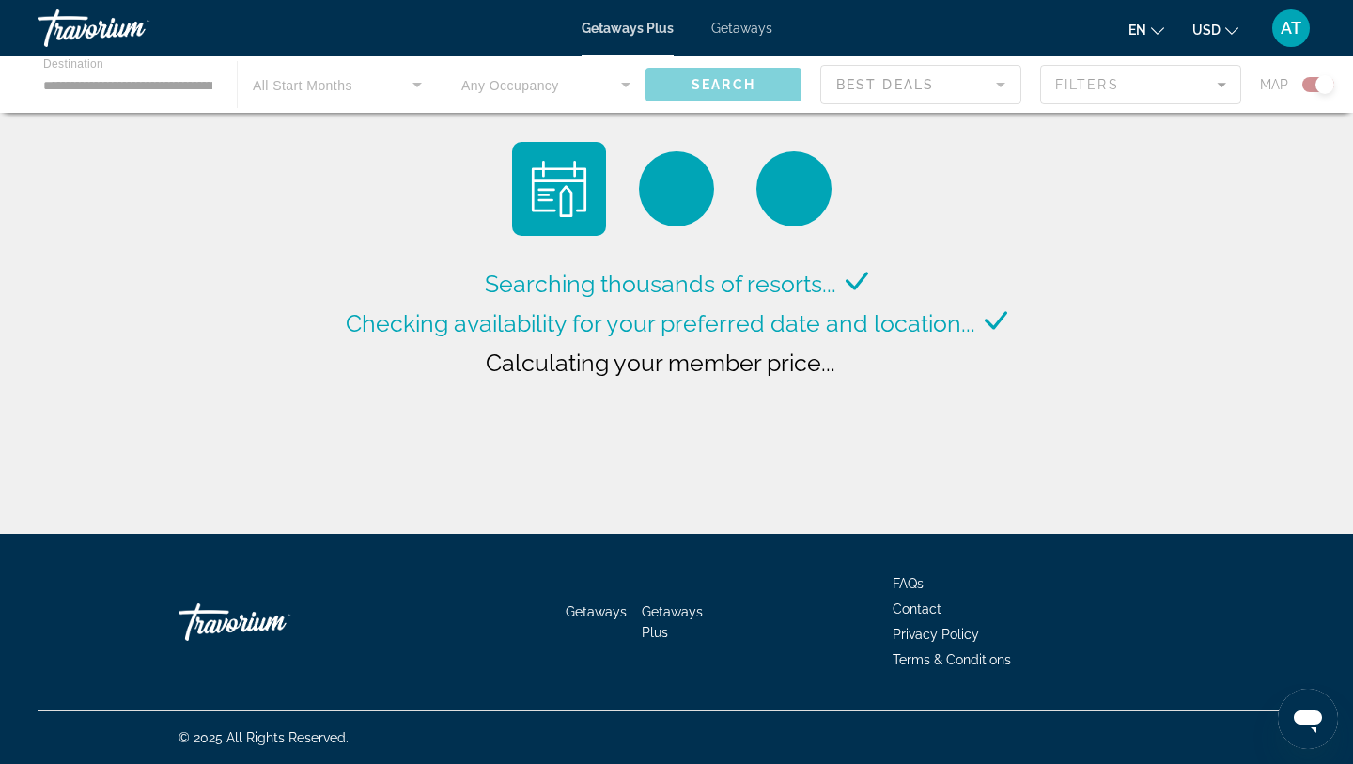
click at [721, 28] on span "Getaways" at bounding box center [741, 28] width 61 height 15
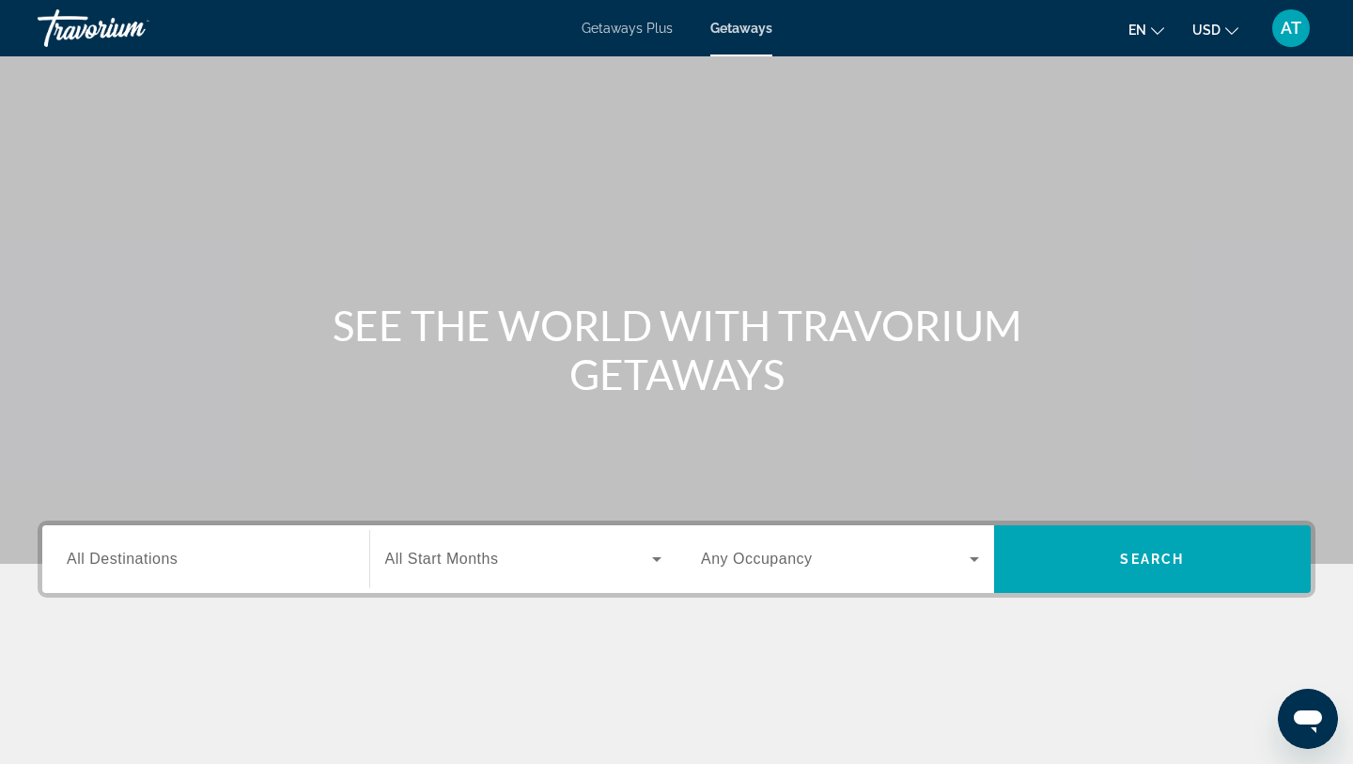
scroll to position [252, 0]
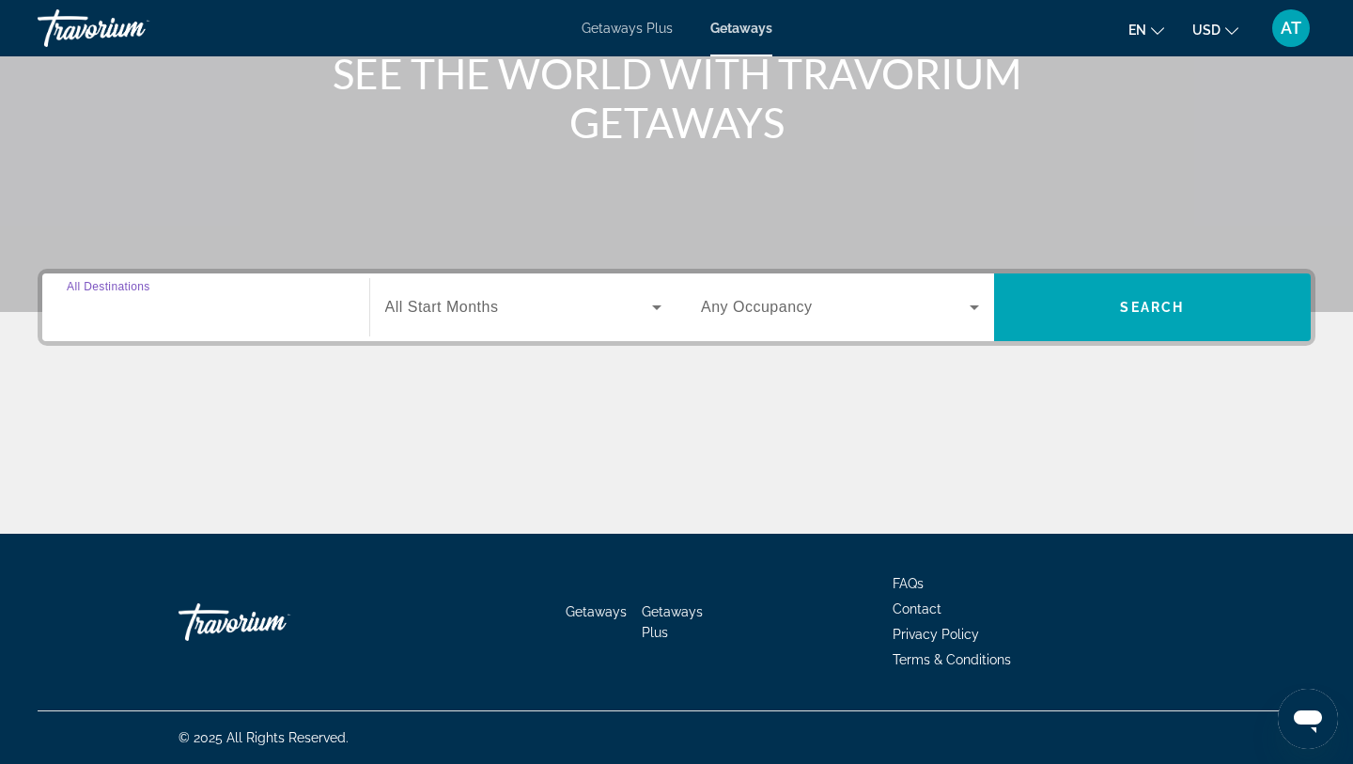
click at [330, 308] on input "Destination All Destinations" at bounding box center [206, 308] width 278 height 23
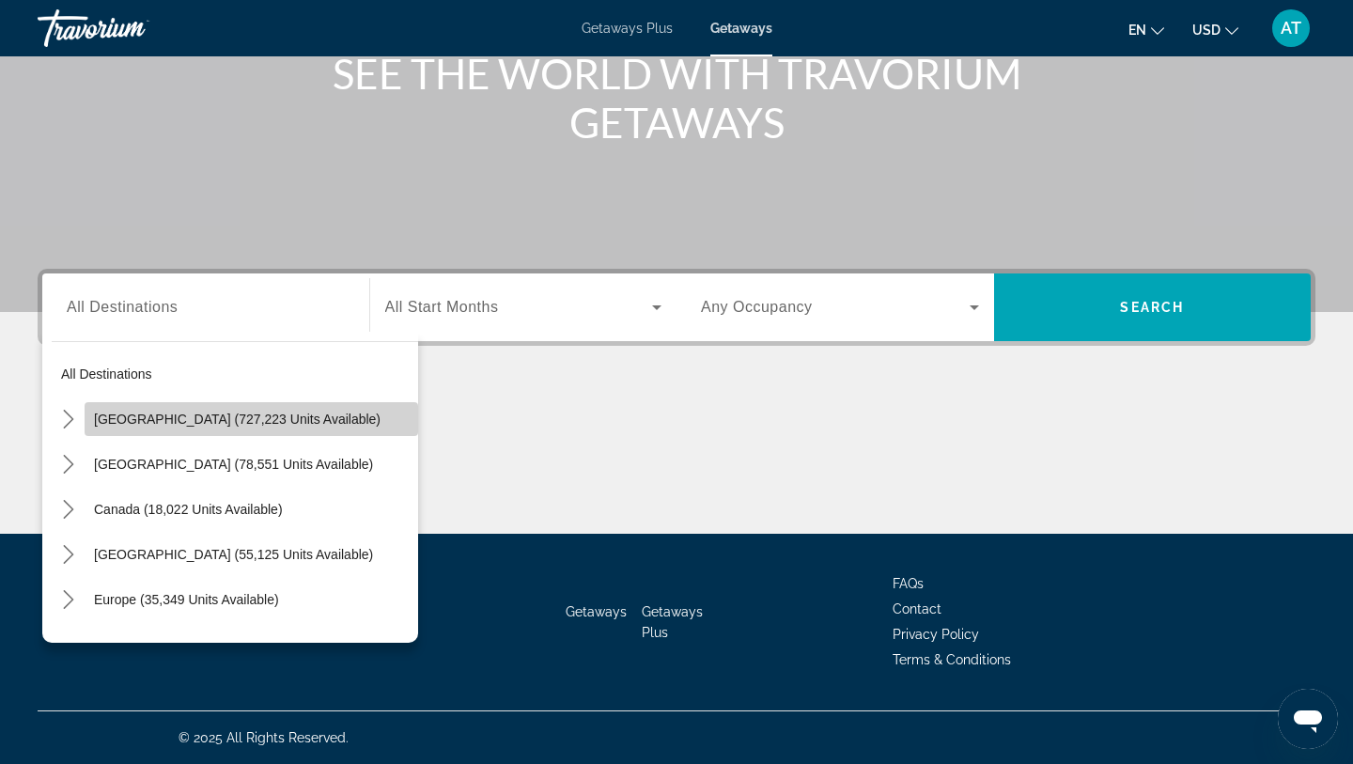
click at [220, 398] on span "Select destination: United States (727,223 units available)" at bounding box center [252, 419] width 334 height 45
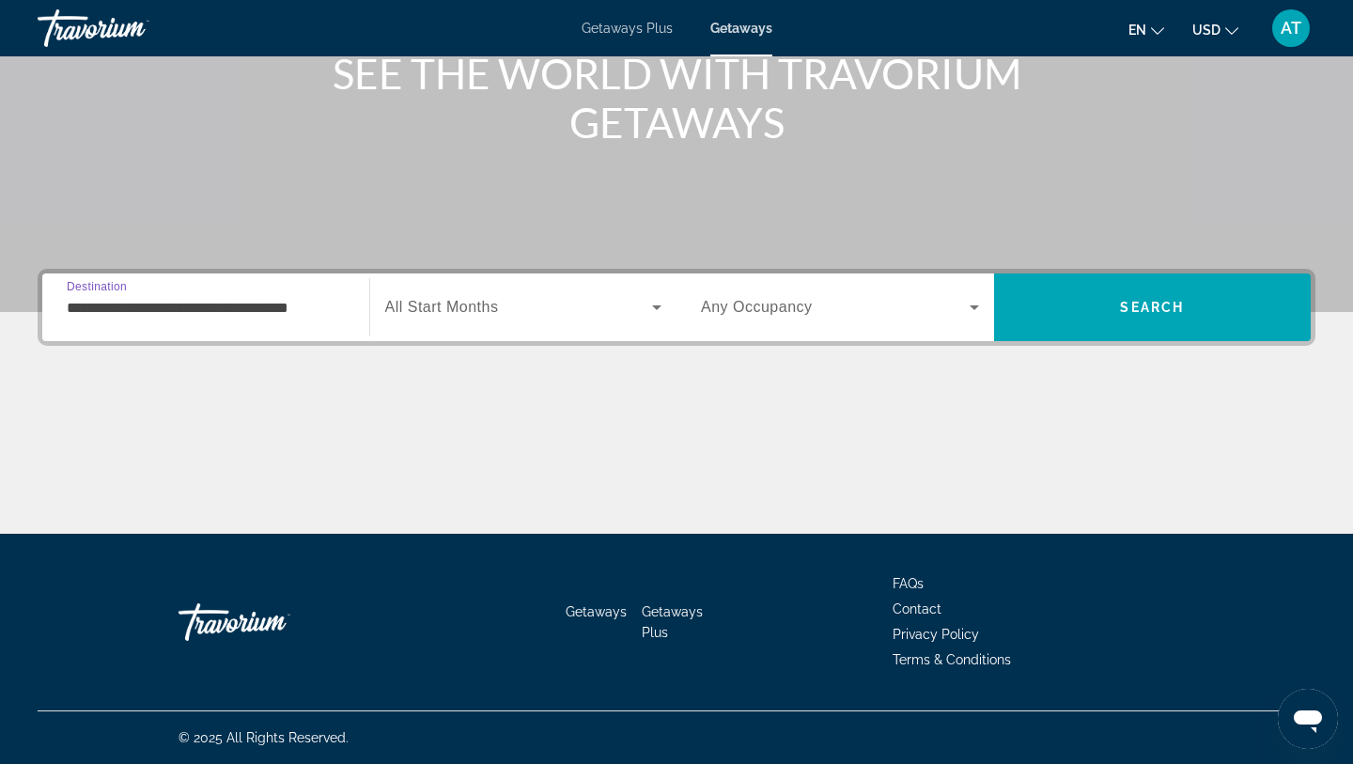
click at [291, 316] on input "**********" at bounding box center [206, 308] width 278 height 23
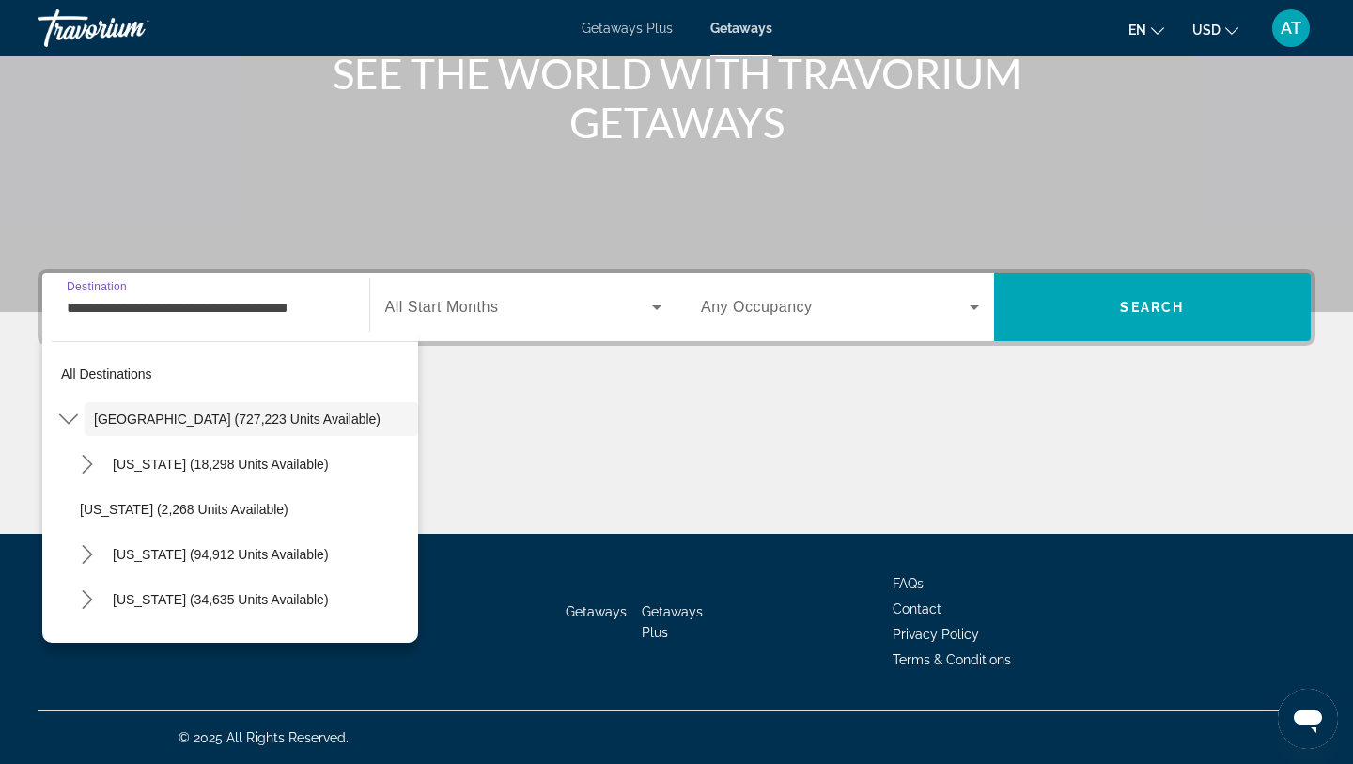
click at [239, 313] on input "**********" at bounding box center [206, 308] width 278 height 23
drag, startPoint x: 348, startPoint y: 307, endPoint x: 167, endPoint y: 308, distance: 180.4
click at [171, 307] on div "**********" at bounding box center [206, 308] width 308 height 54
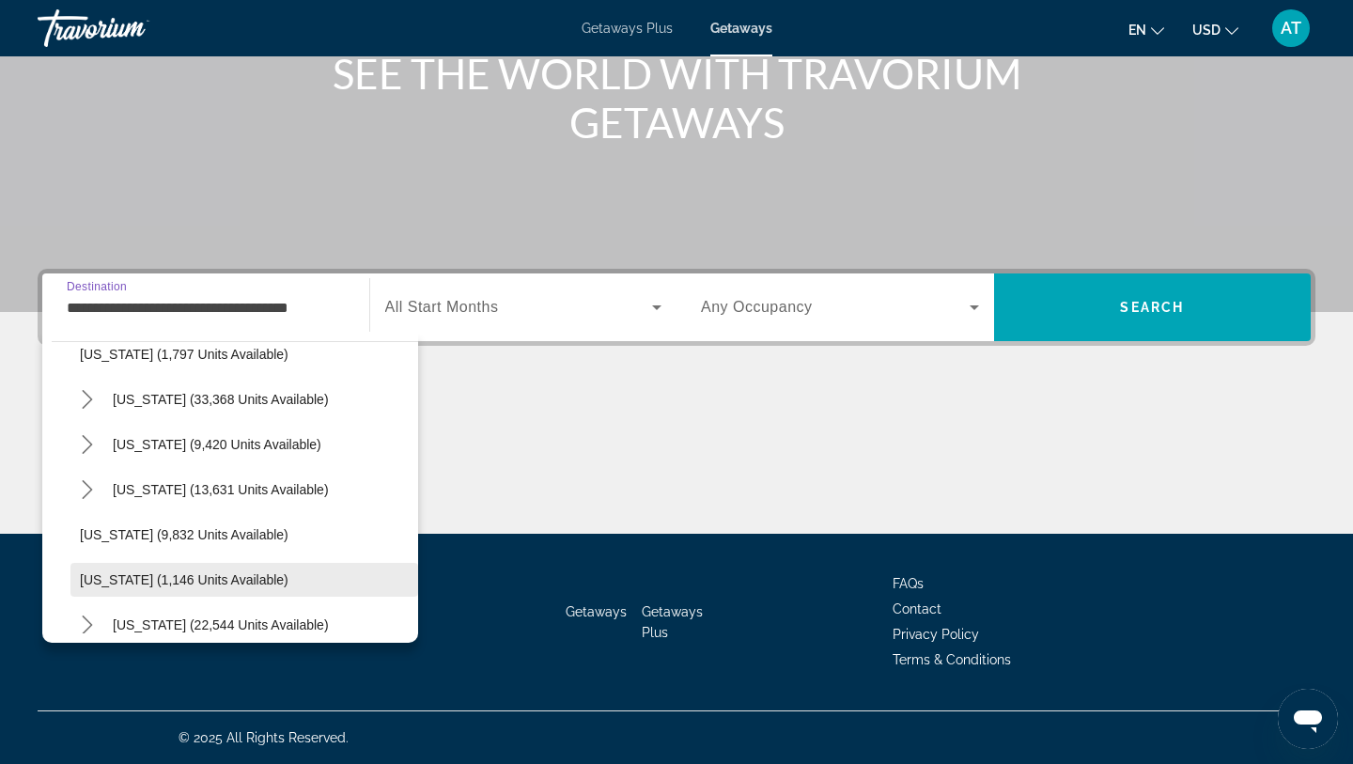
scroll to position [1597, 0]
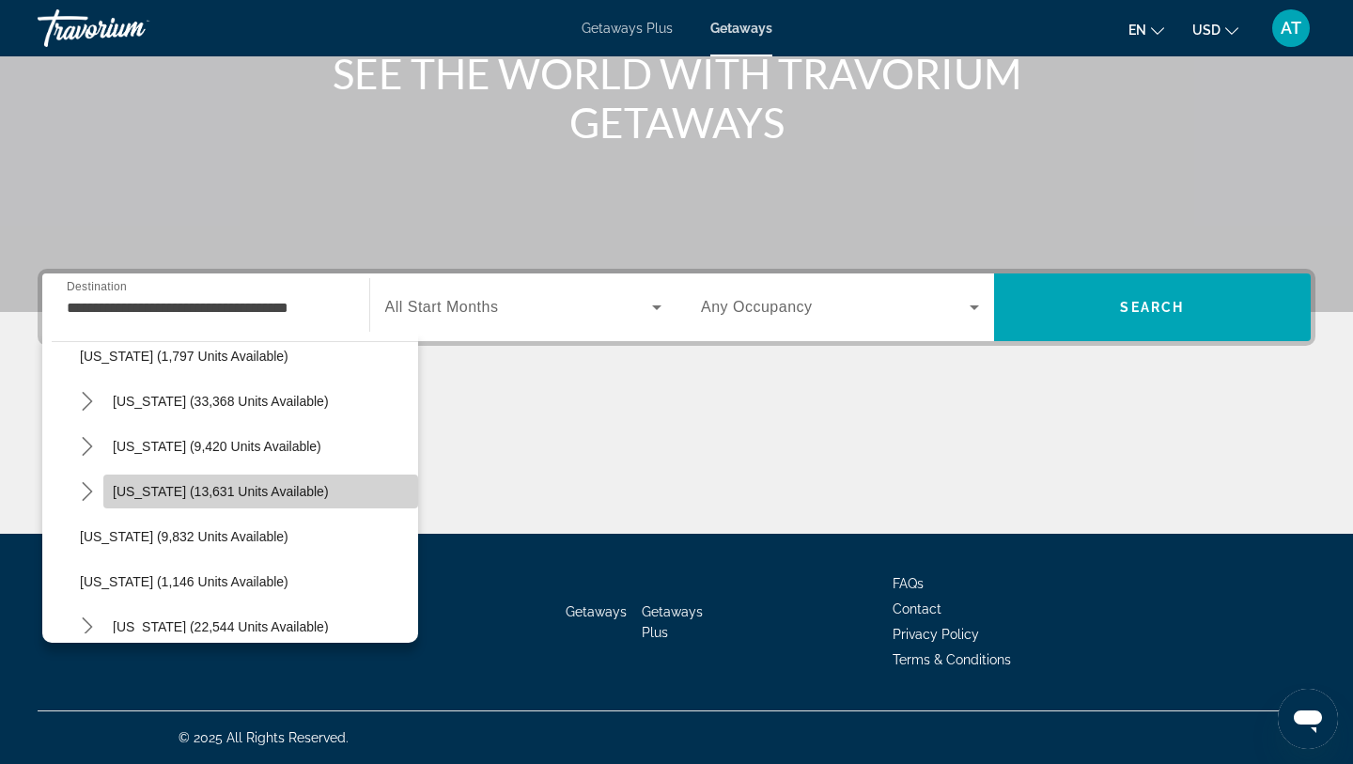
click at [180, 502] on span "Select destination: Texas (13,631 units available)" at bounding box center [260, 491] width 315 height 45
type input "**********"
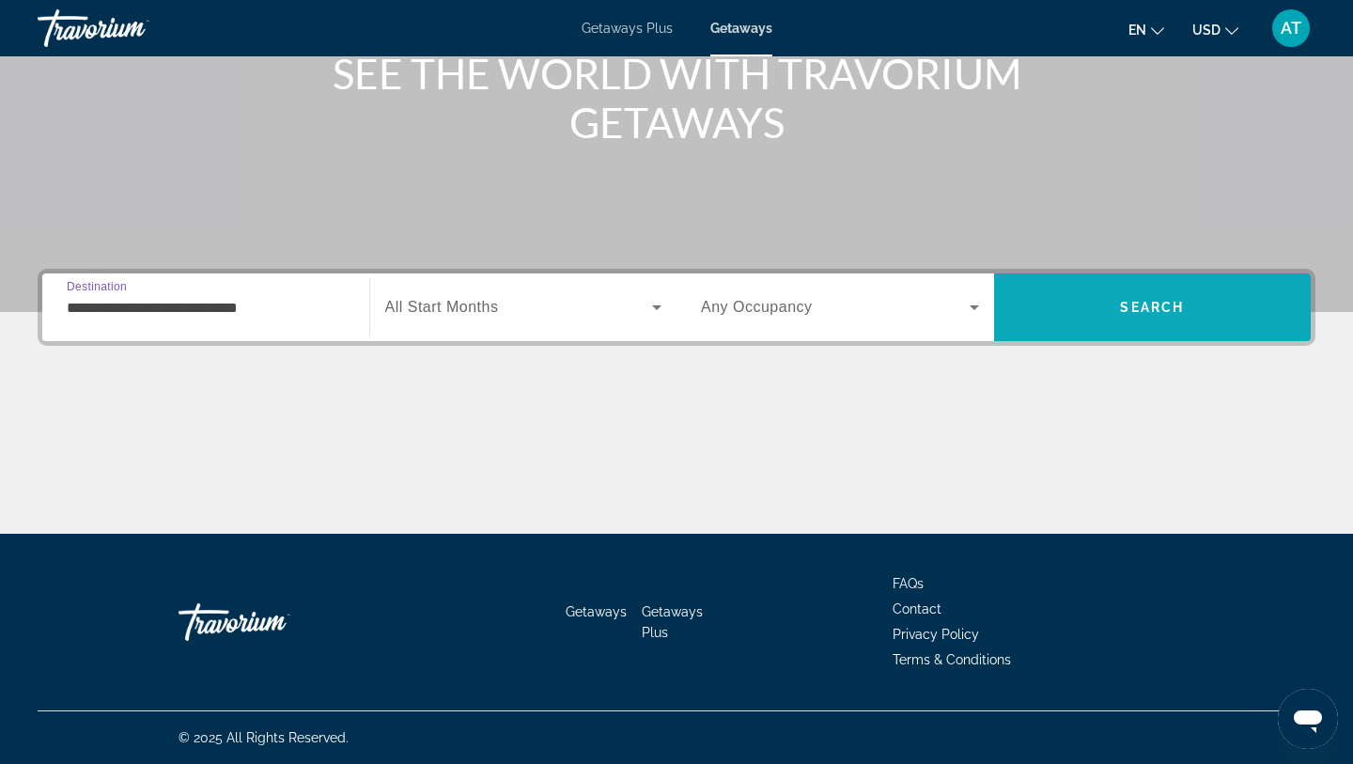
click at [1062, 299] on span "Search" at bounding box center [1153, 307] width 318 height 45
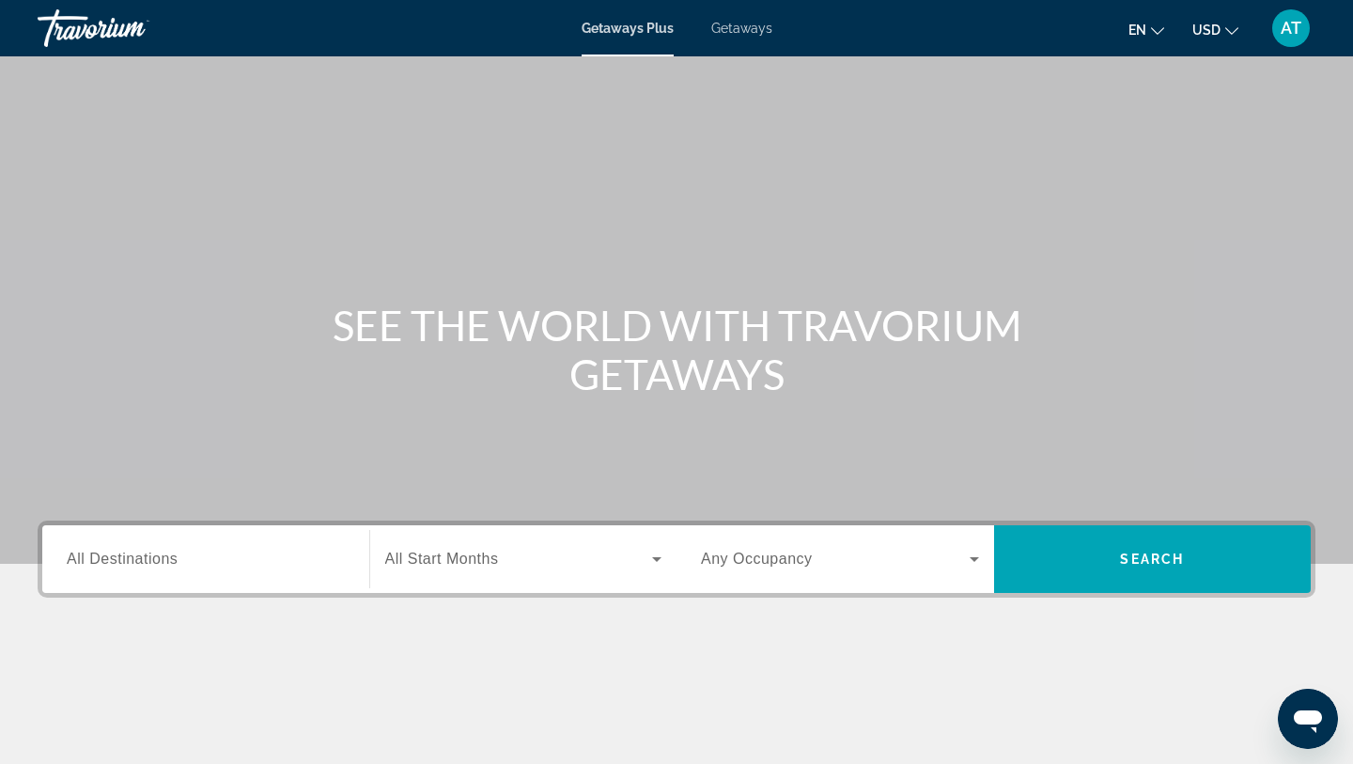
click at [749, 23] on span "Getaways" at bounding box center [741, 28] width 61 height 15
click at [215, 565] on input "Destination All Destinations" at bounding box center [206, 560] width 278 height 23
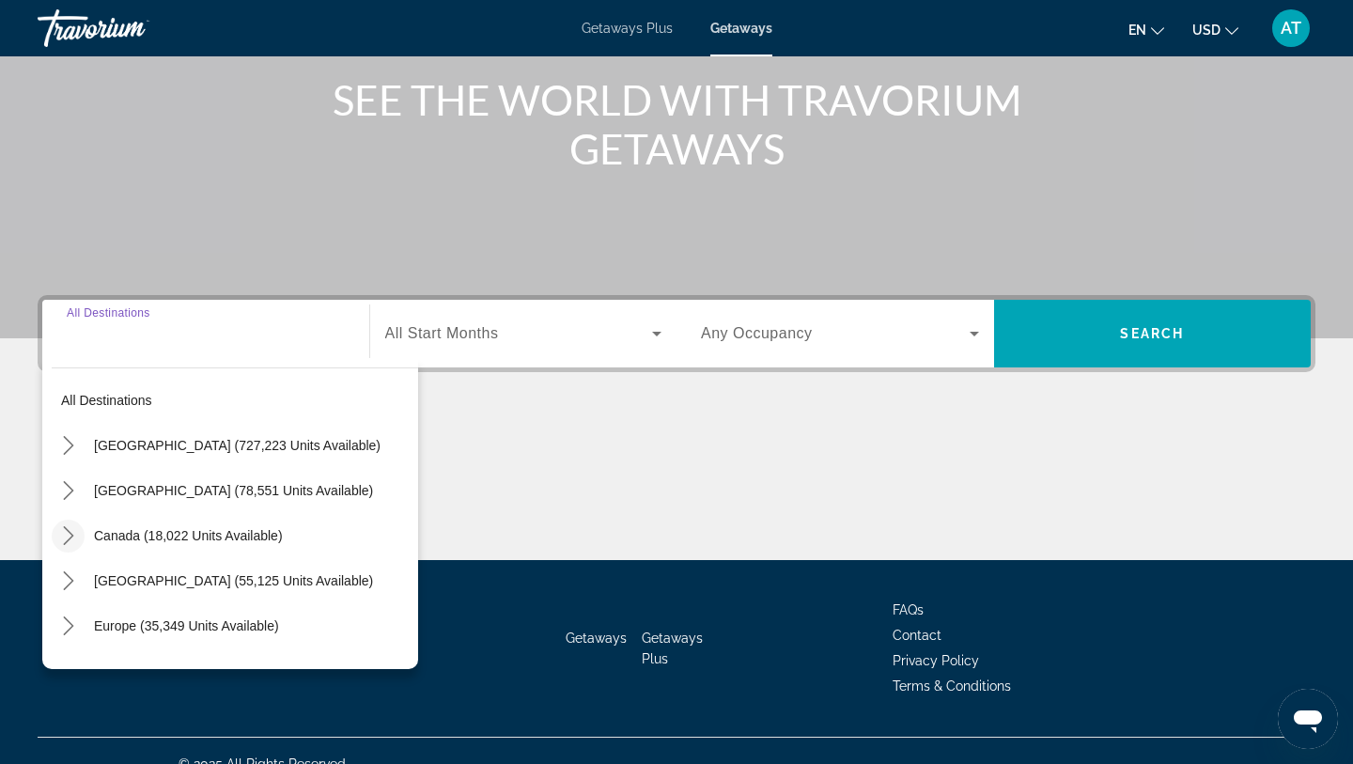
scroll to position [252, 0]
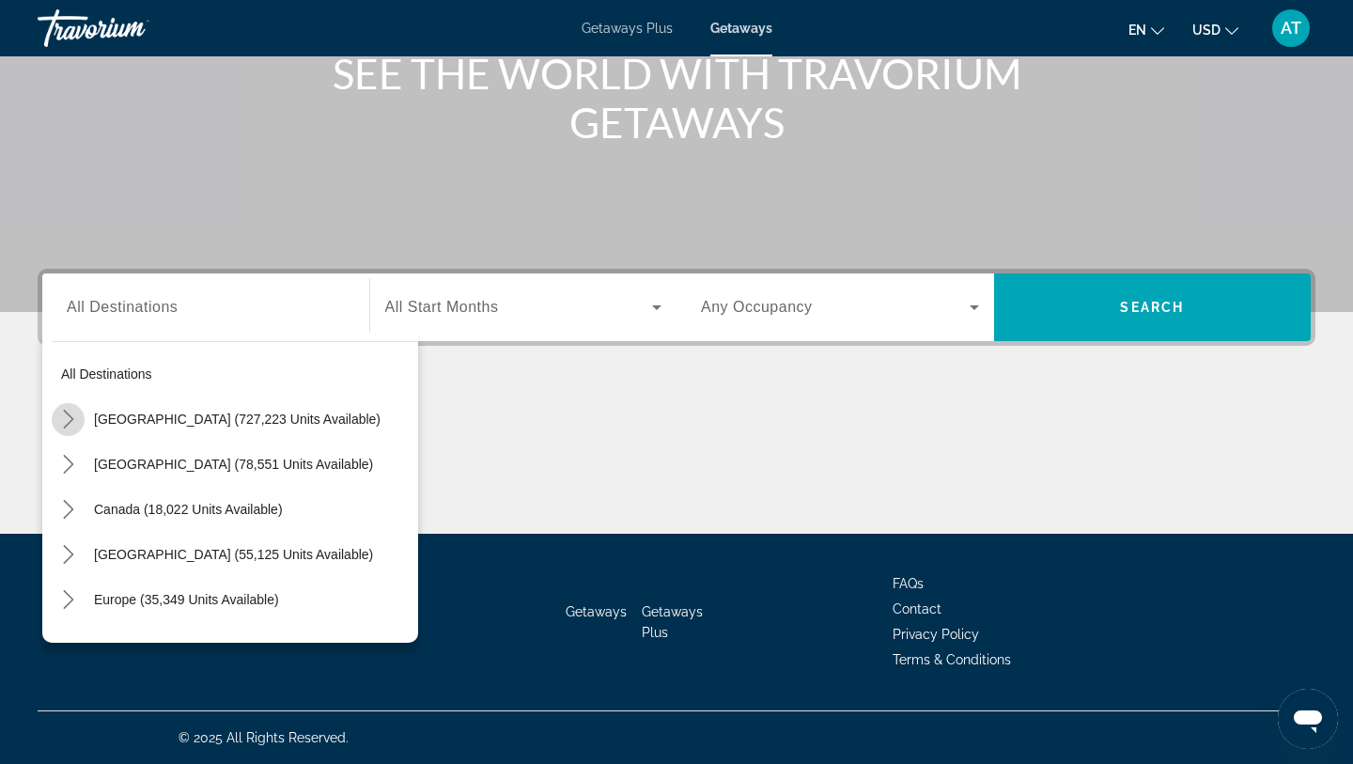
click at [61, 420] on icon "Toggle United States (727,223 units available) submenu" at bounding box center [68, 419] width 19 height 19
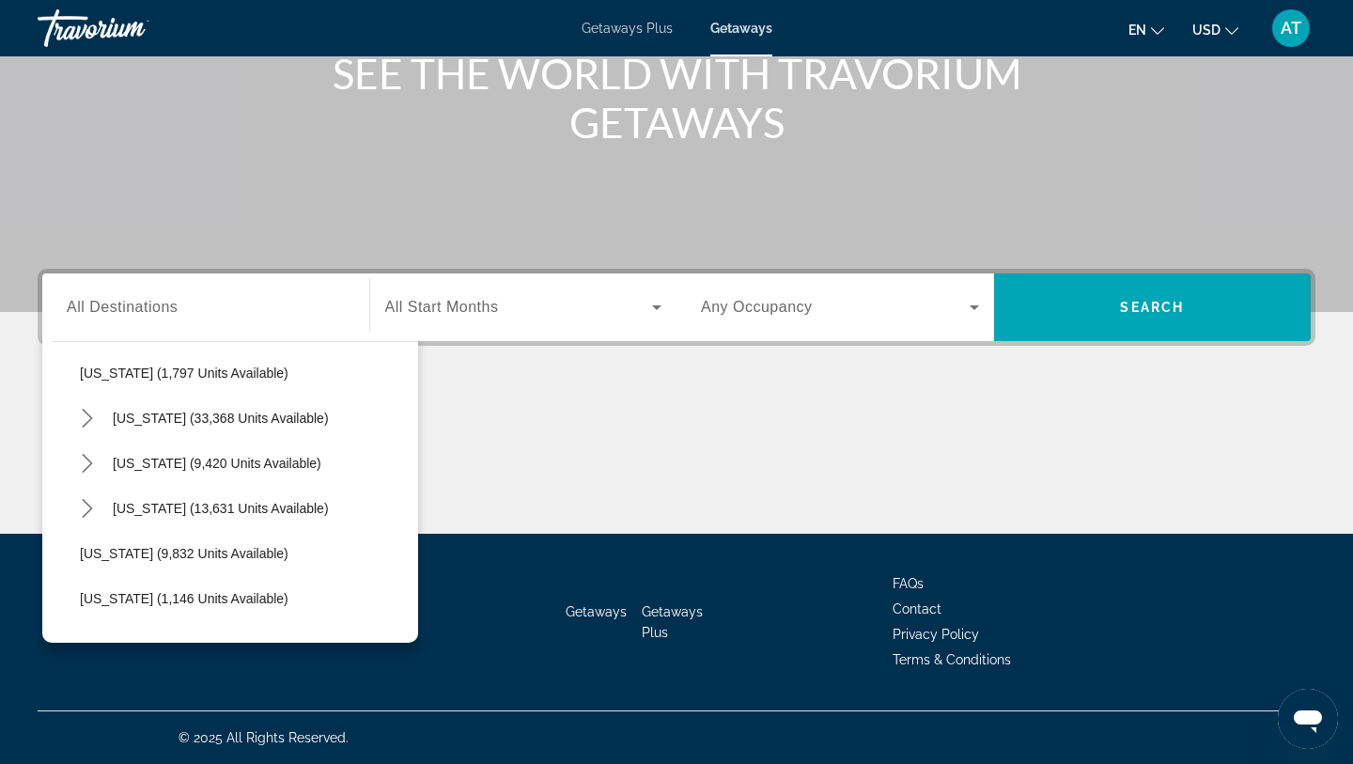
scroll to position [1632, 0]
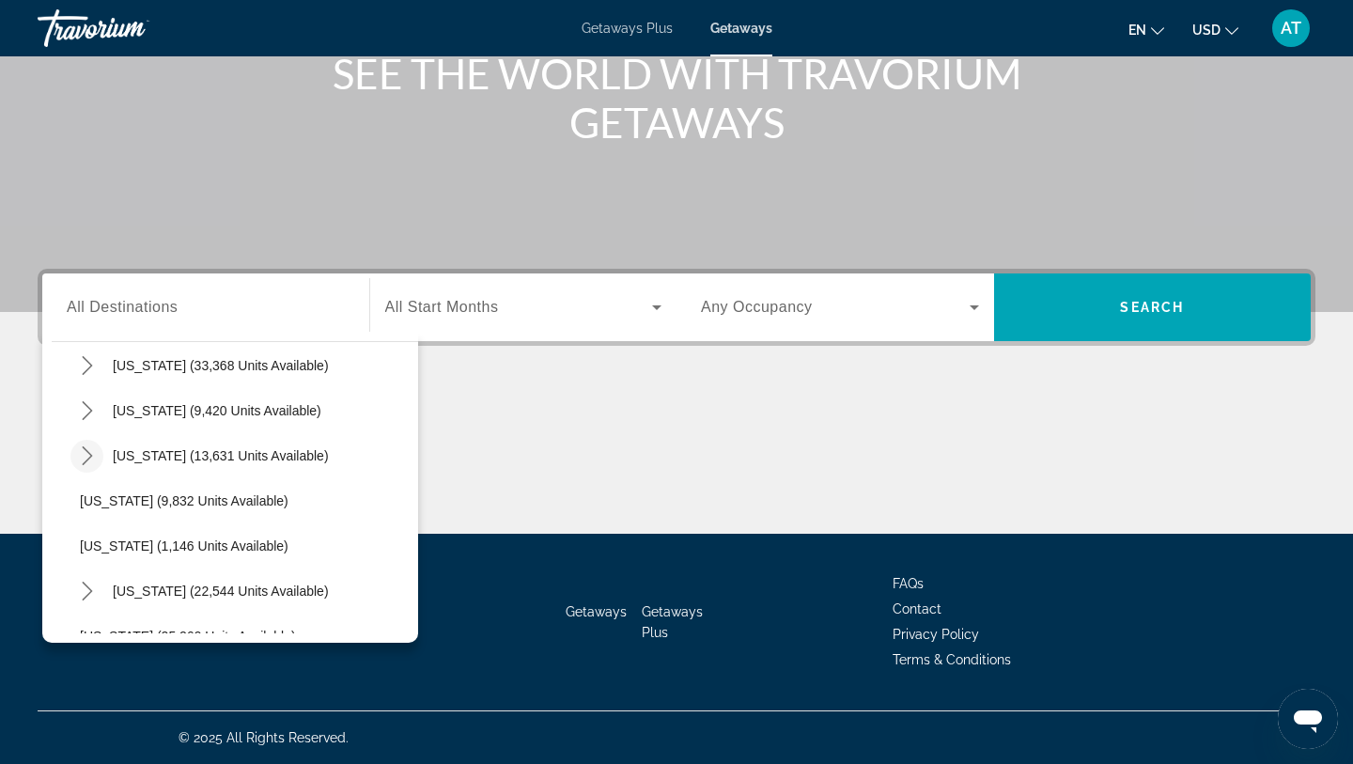
click at [83, 453] on icon "Toggle Texas (13,631 units available) submenu" at bounding box center [87, 455] width 19 height 19
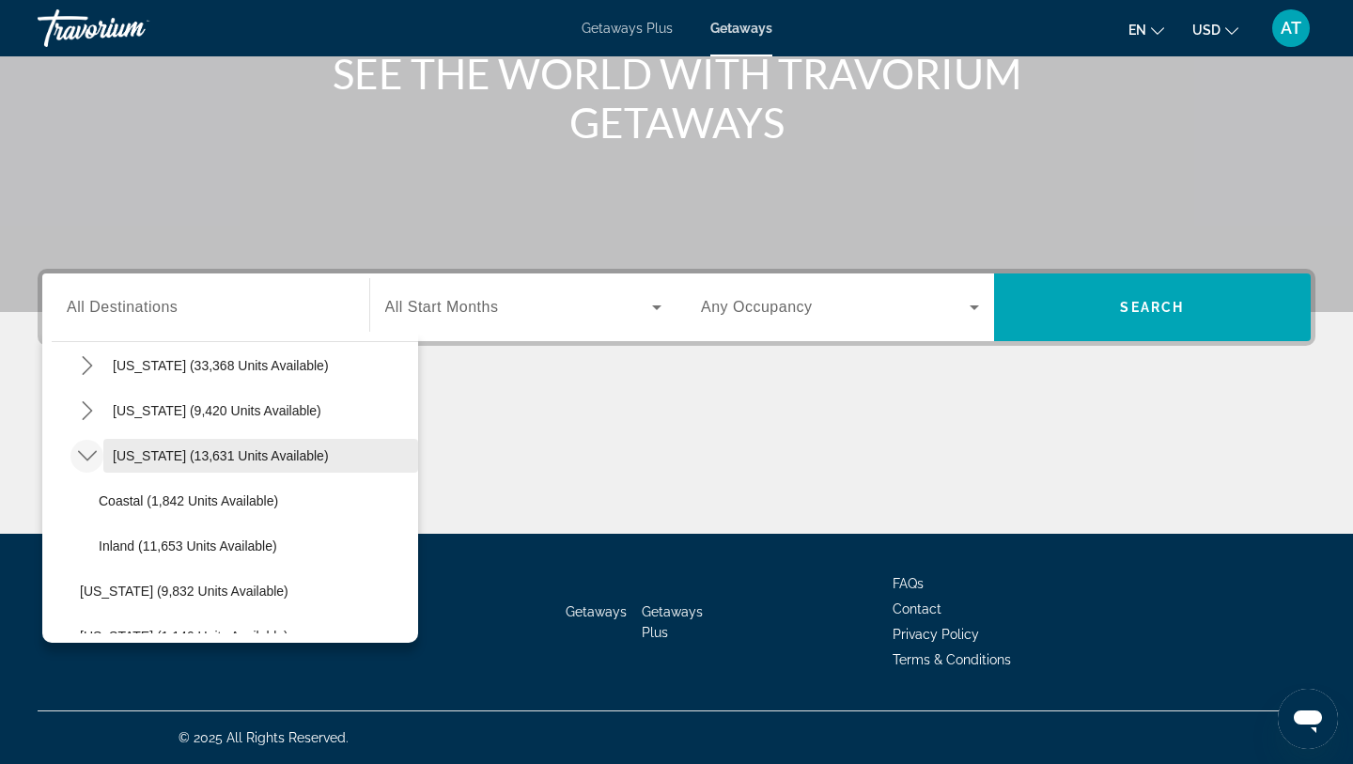
click at [130, 450] on span "[US_STATE] (13,631 units available)" at bounding box center [221, 455] width 216 height 15
type input "**********"
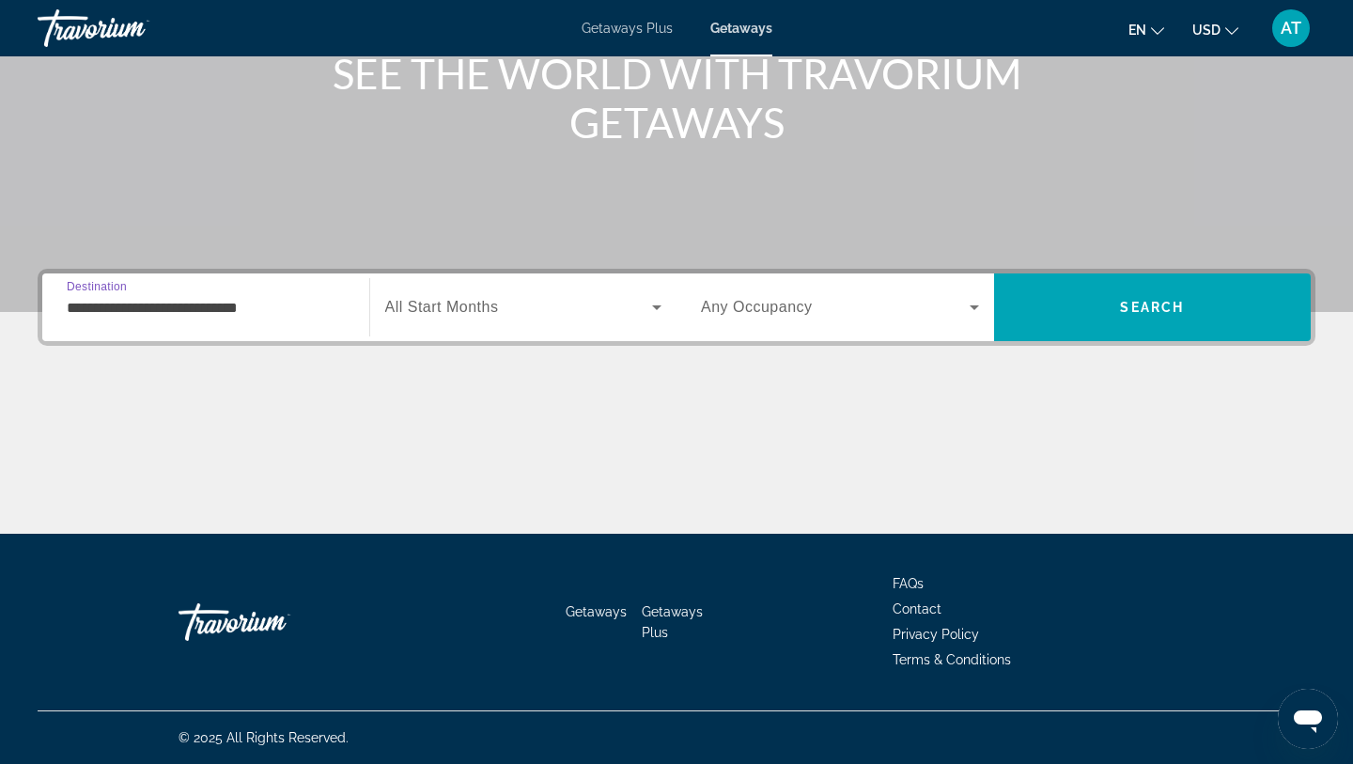
click at [644, 305] on span "Search widget" at bounding box center [519, 307] width 268 height 23
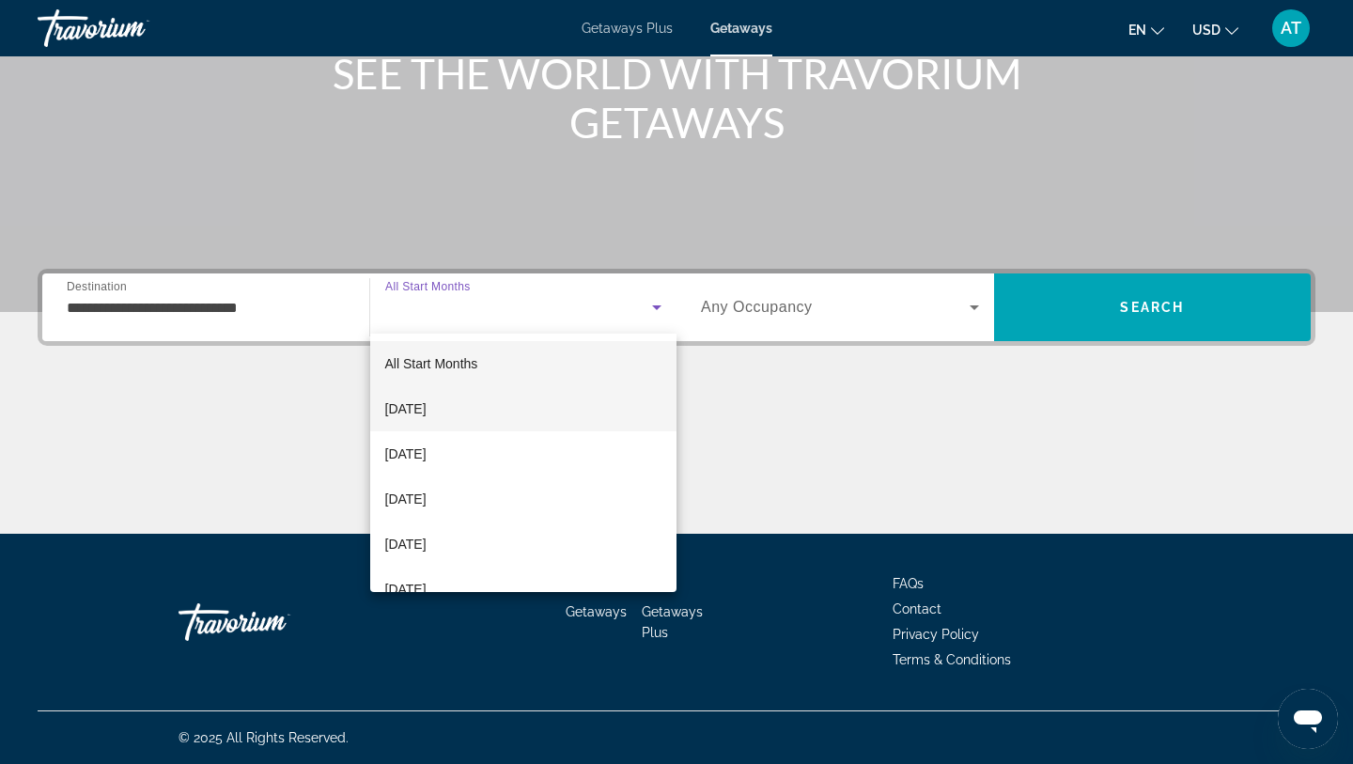
click at [546, 407] on mat-option "[DATE]" at bounding box center [523, 408] width 307 height 45
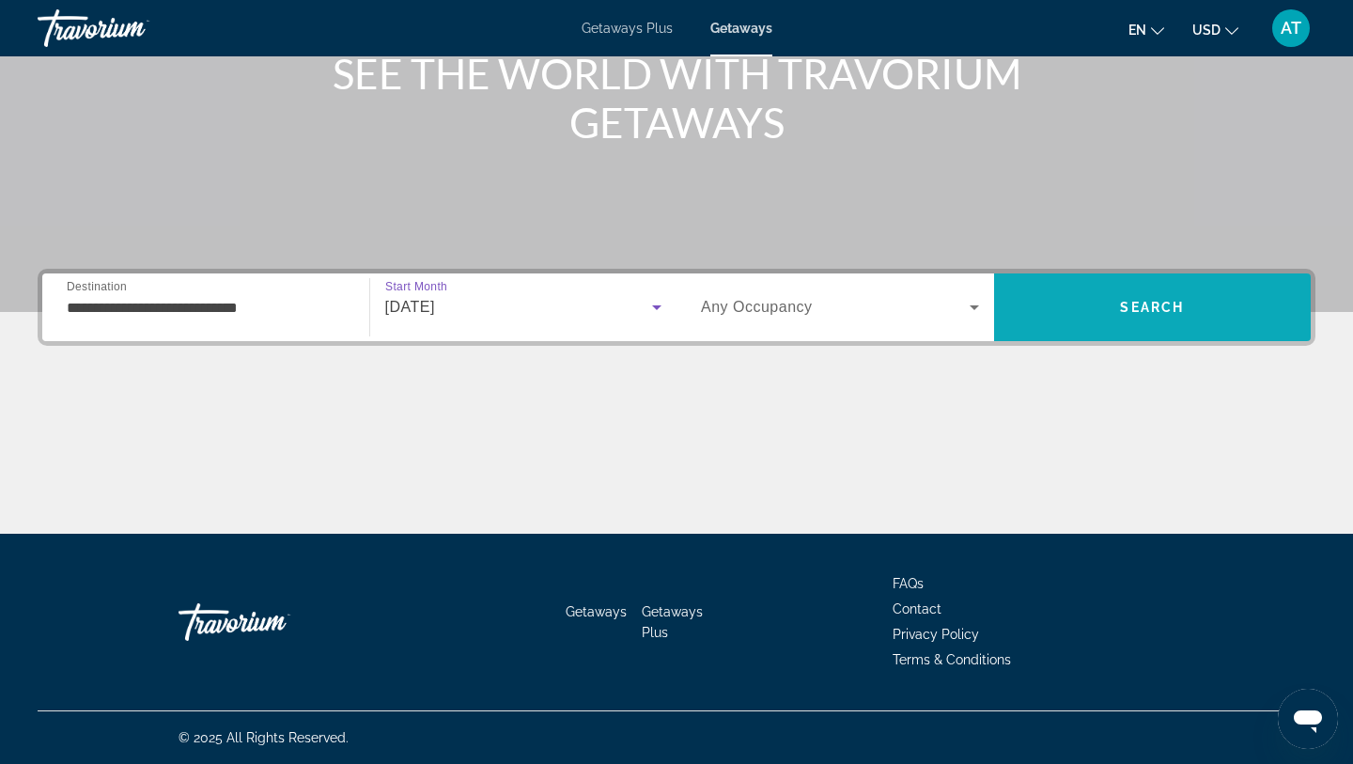
click at [1146, 312] on span "Search" at bounding box center [1152, 307] width 64 height 15
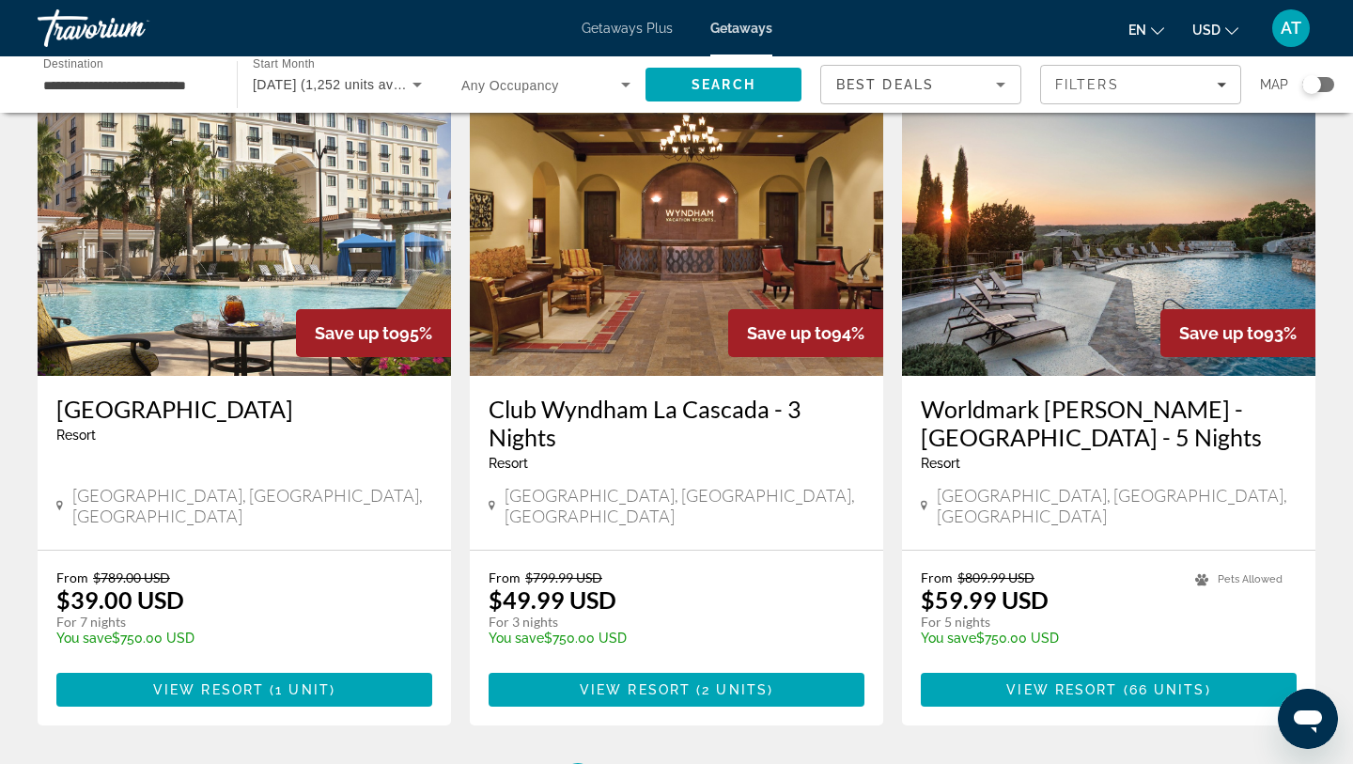
scroll to position [2361, 0]
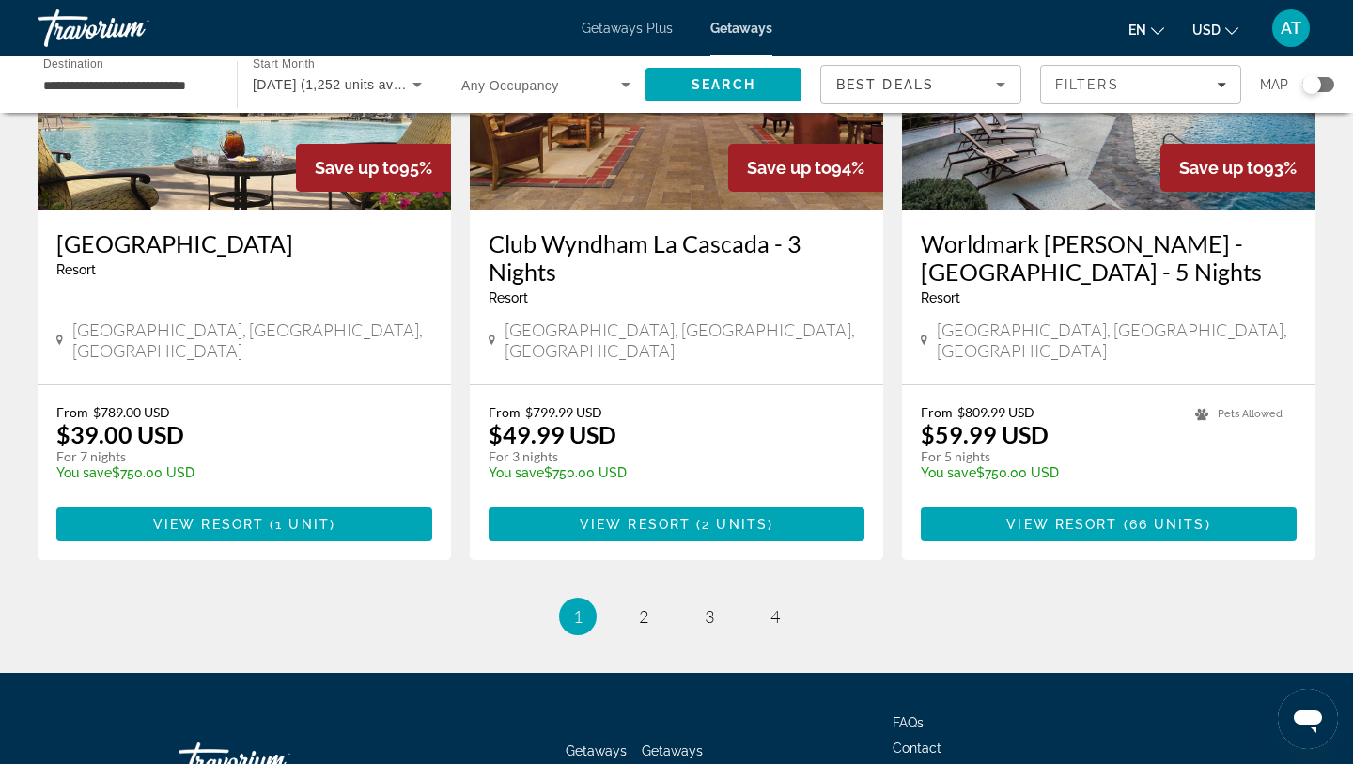
click at [627, 598] on ul "1 / 4 You're on page 1 page 2 page 3 page 4" at bounding box center [677, 617] width 1278 height 38
click at [647, 606] on span "2" at bounding box center [643, 616] width 9 height 21
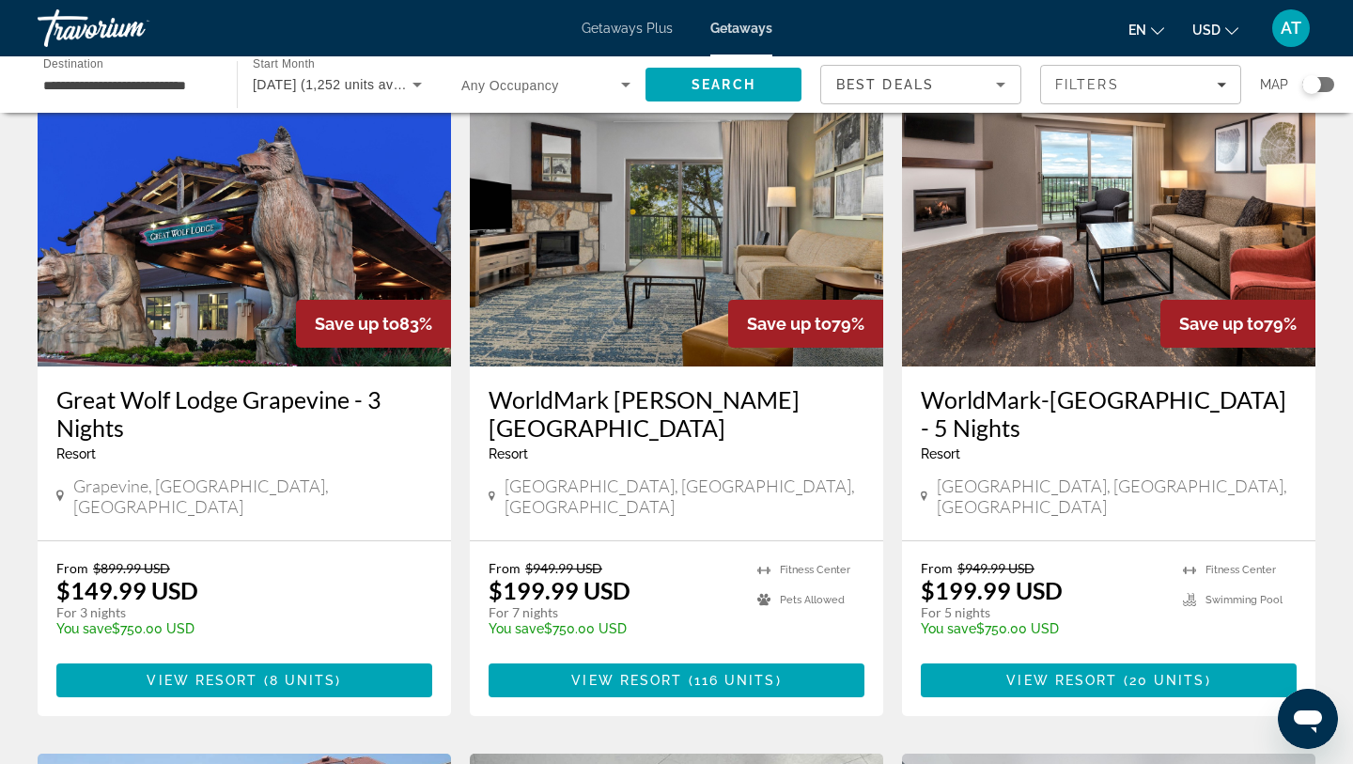
scroll to position [803, 0]
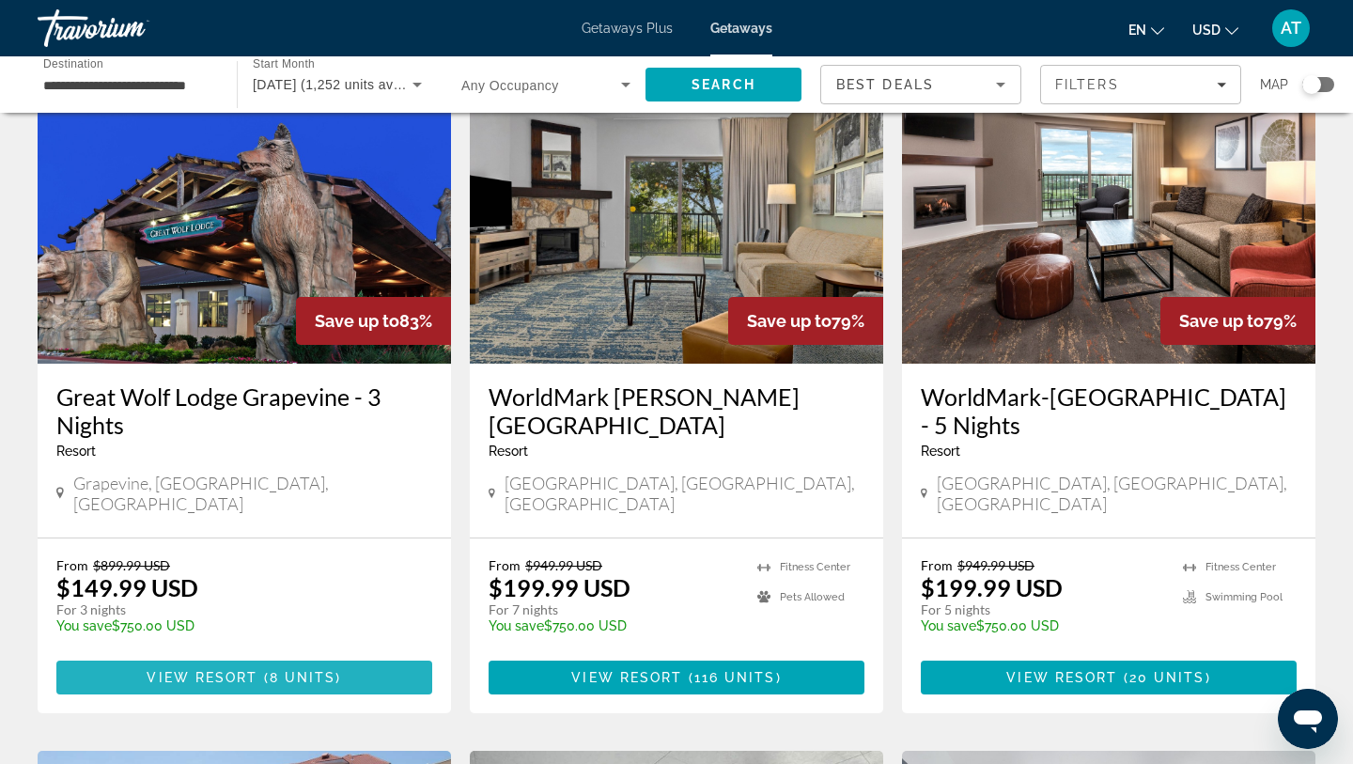
click at [226, 670] on span "View Resort" at bounding box center [202, 677] width 111 height 15
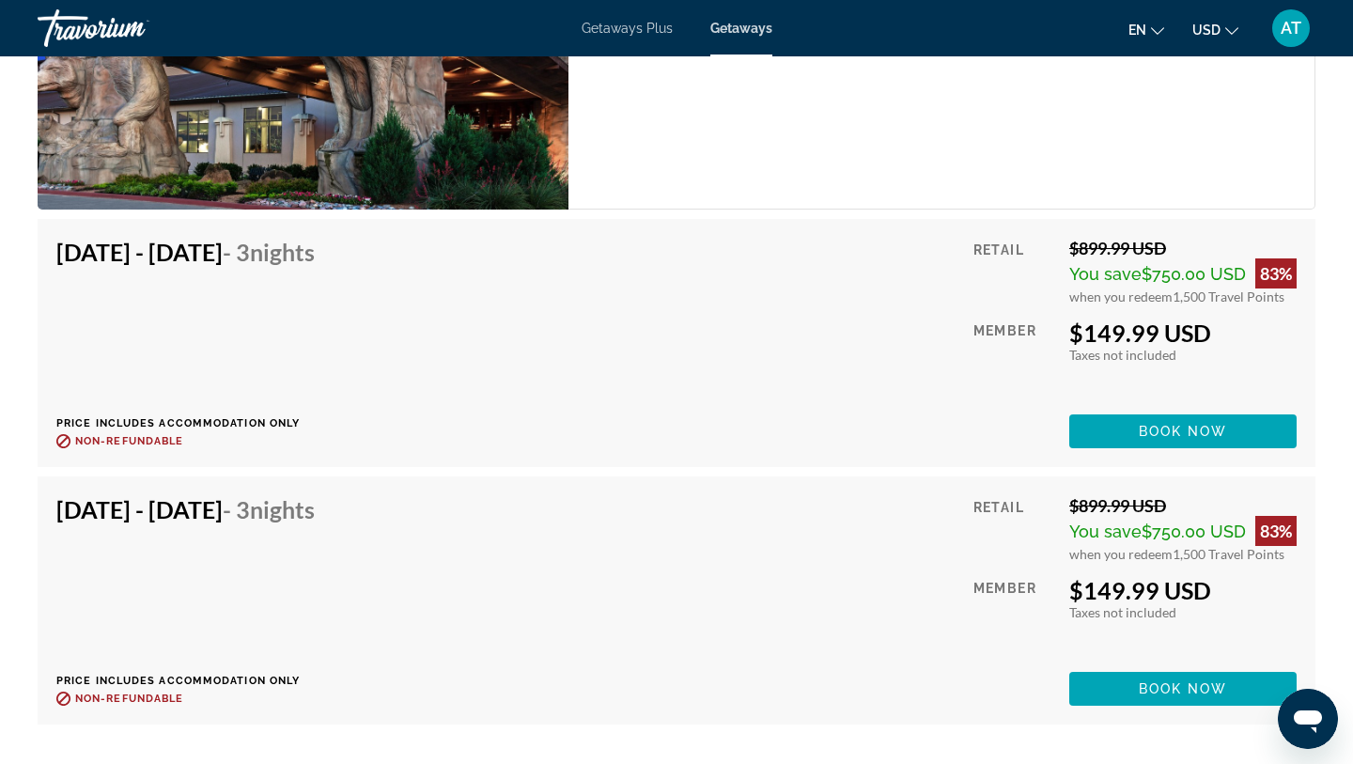
scroll to position [3110, 0]
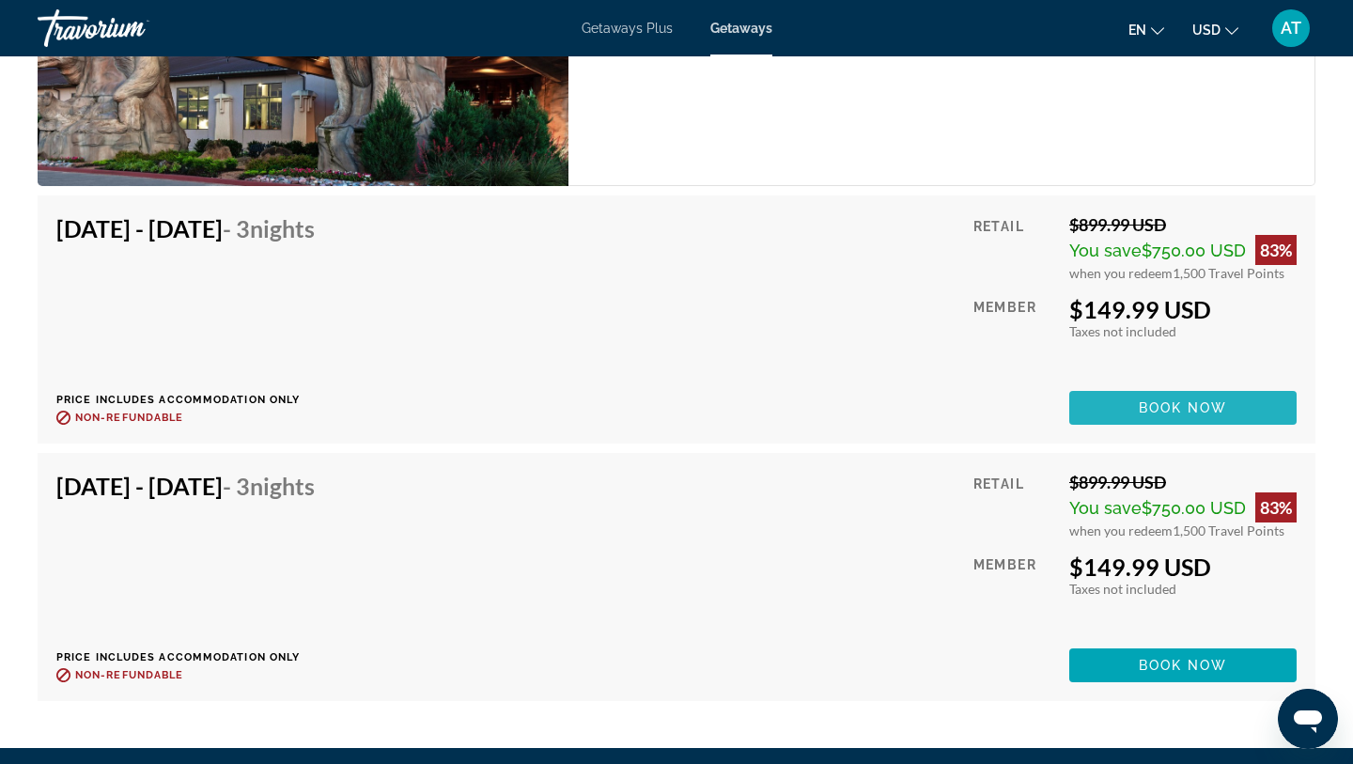
click at [1152, 403] on span "Main content" at bounding box center [1182, 407] width 227 height 45
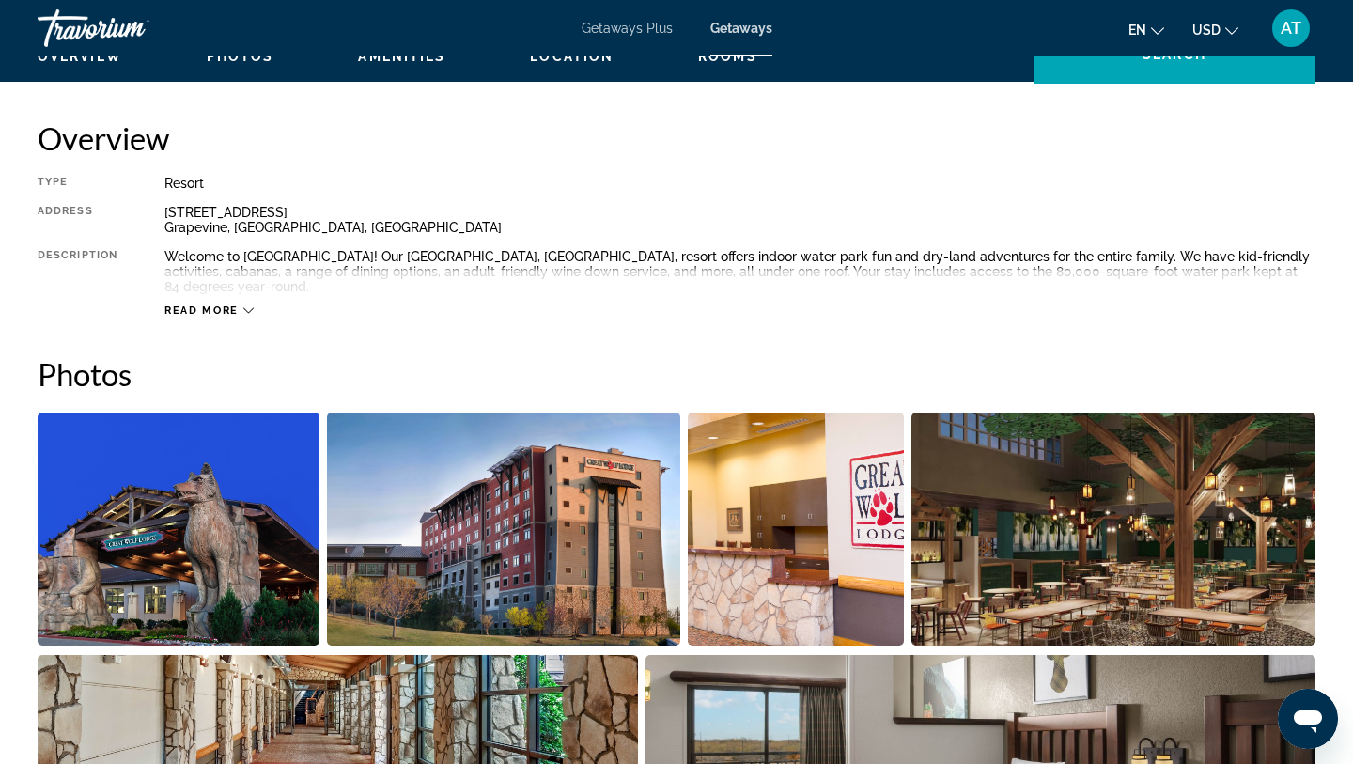
scroll to position [594, 0]
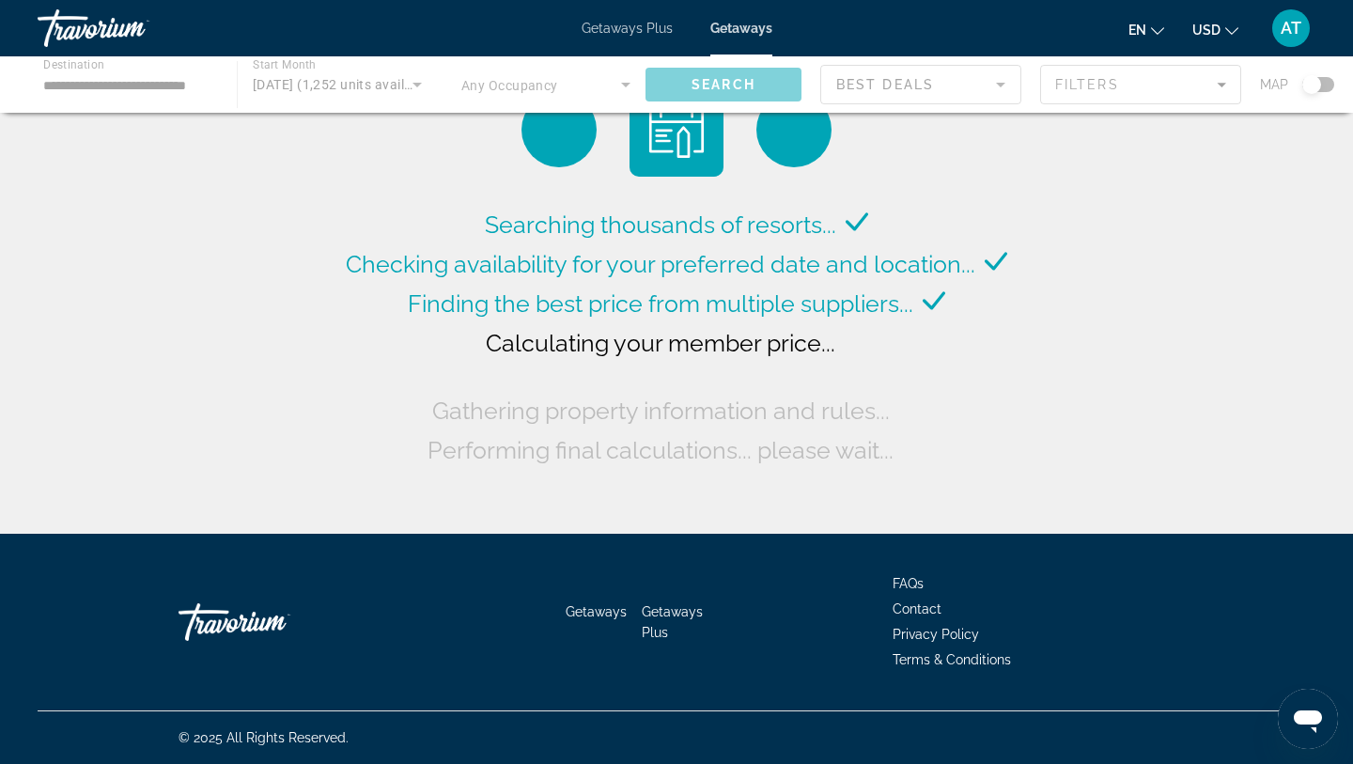
click at [417, 82] on div "Main content" at bounding box center [676, 84] width 1353 height 56
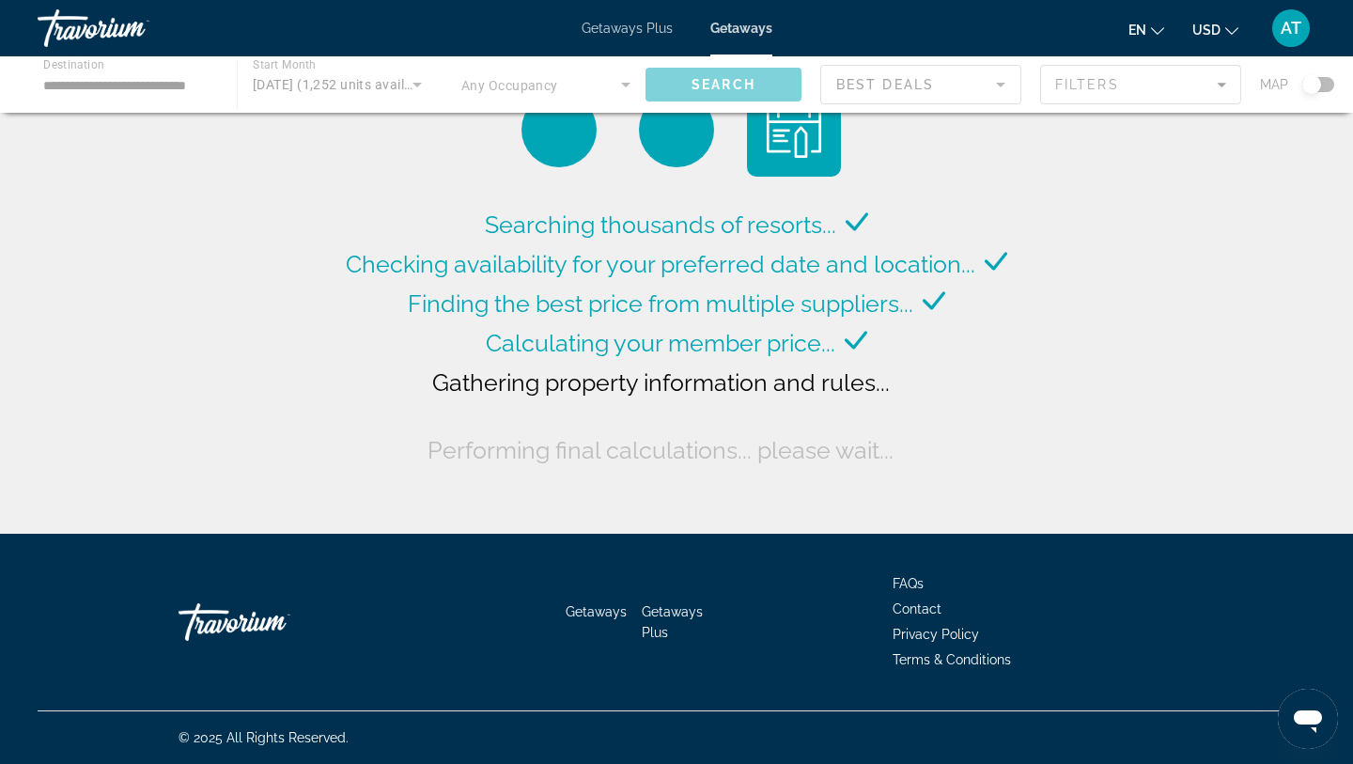
click at [417, 82] on div "Main content" at bounding box center [676, 84] width 1353 height 56
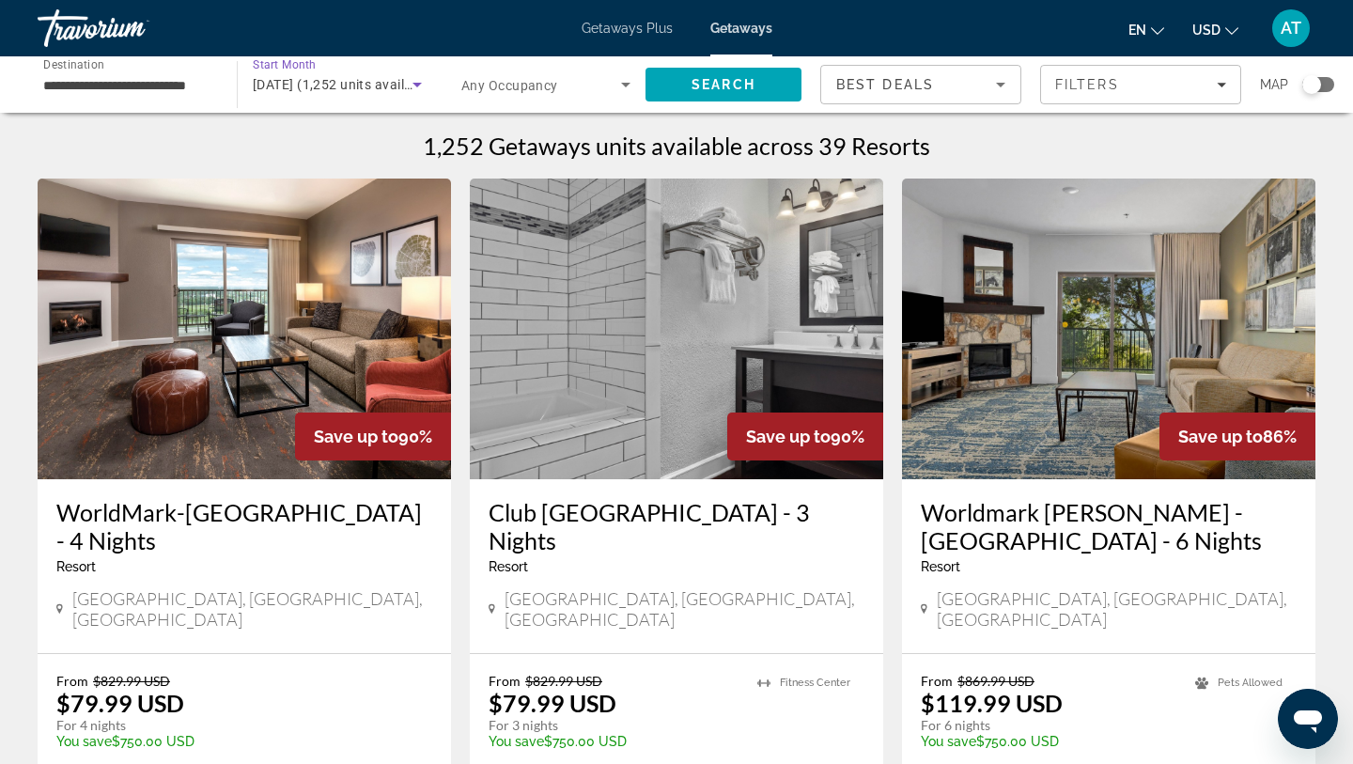
click at [417, 82] on icon "Search widget" at bounding box center [417, 84] width 23 height 23
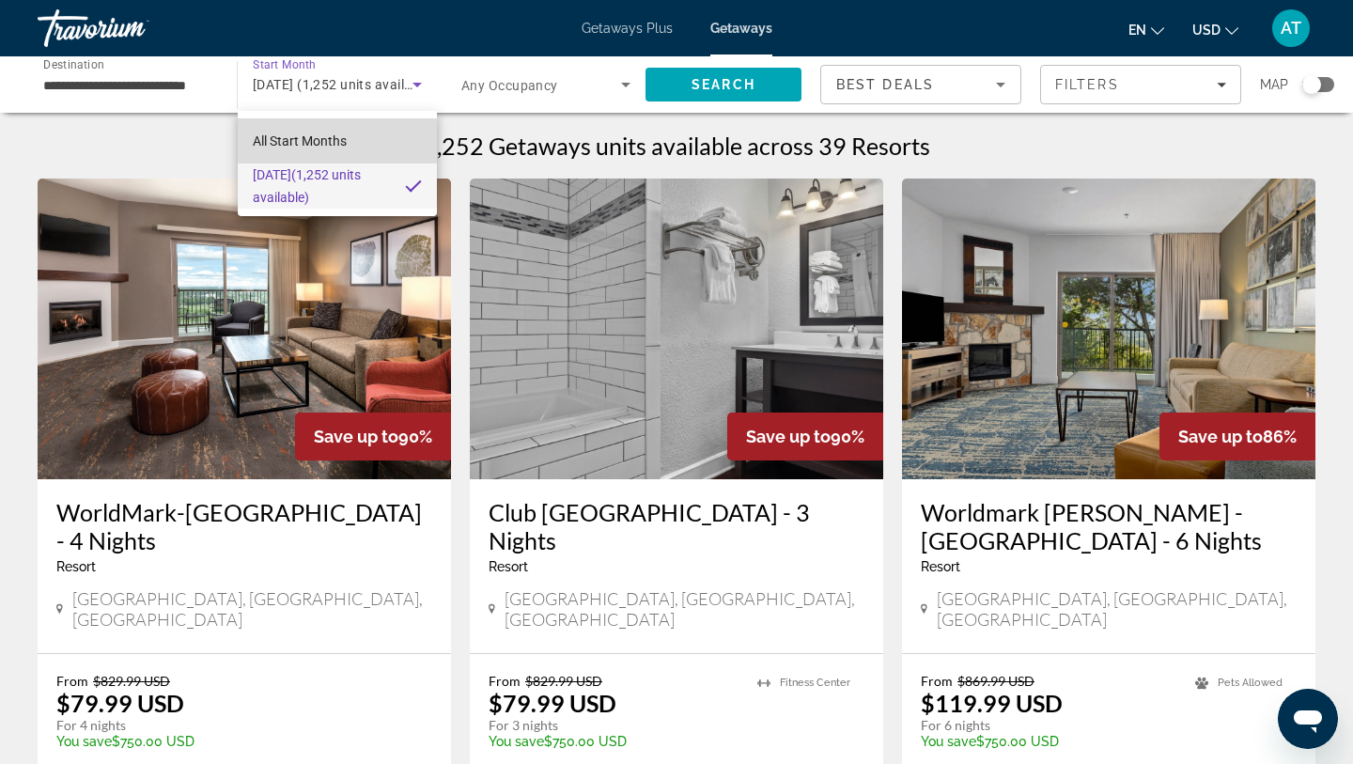
click at [313, 138] on span "All Start Months" at bounding box center [300, 140] width 94 height 15
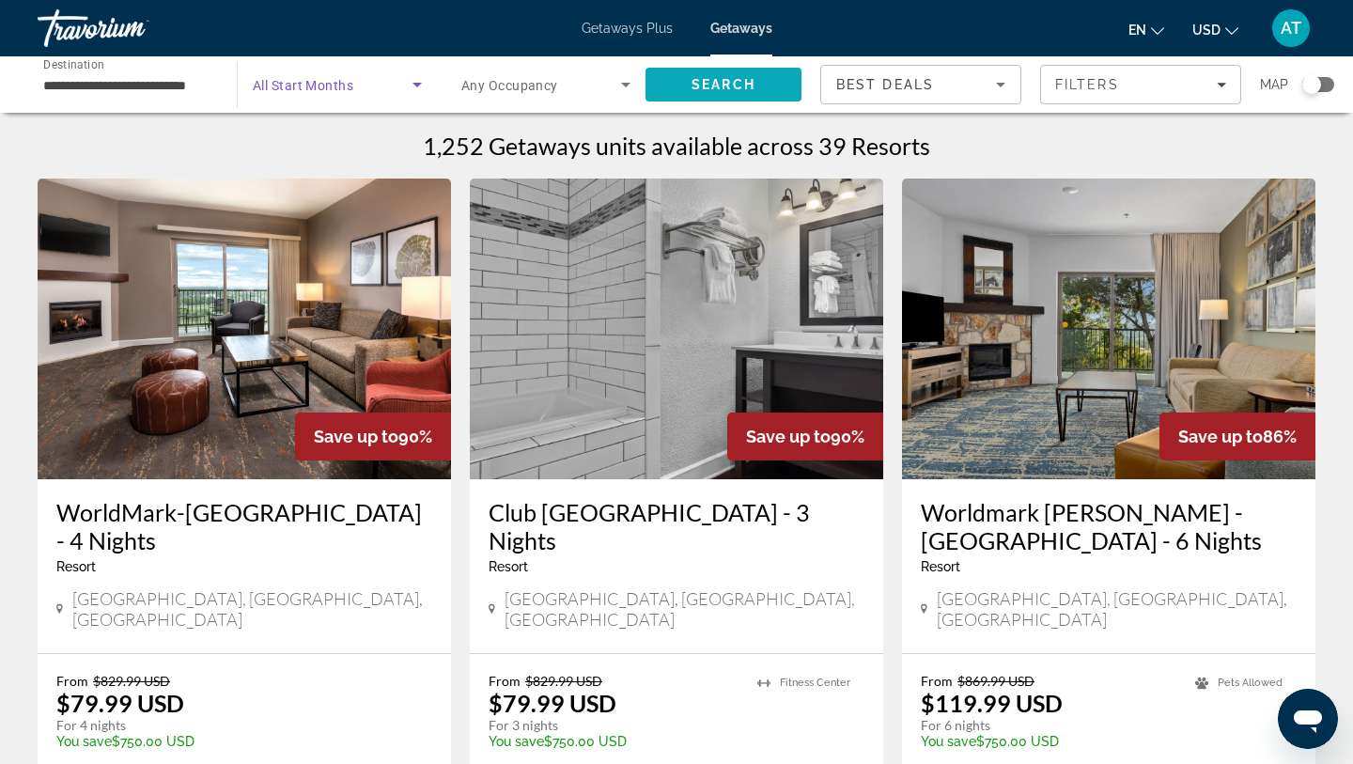
click at [717, 87] on span "Search" at bounding box center [724, 84] width 64 height 15
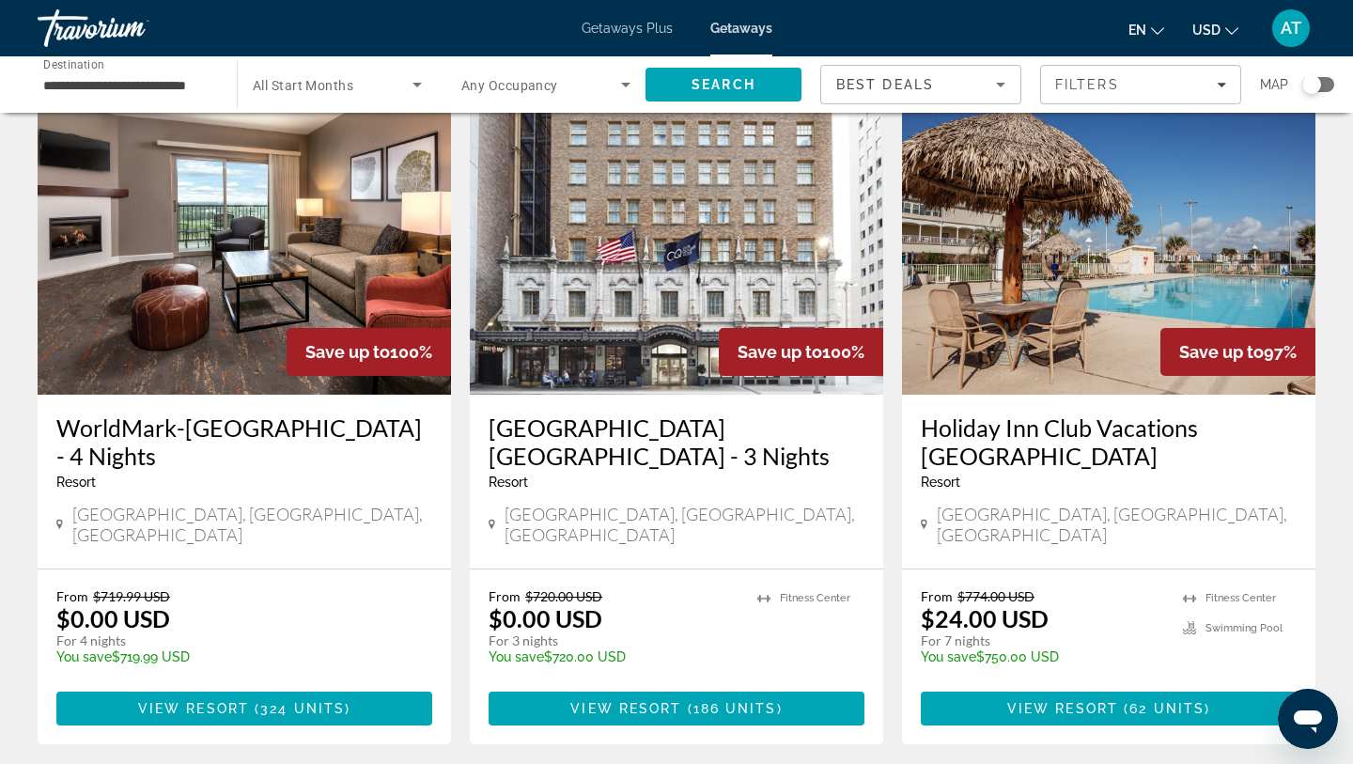
scroll to position [2043, 0]
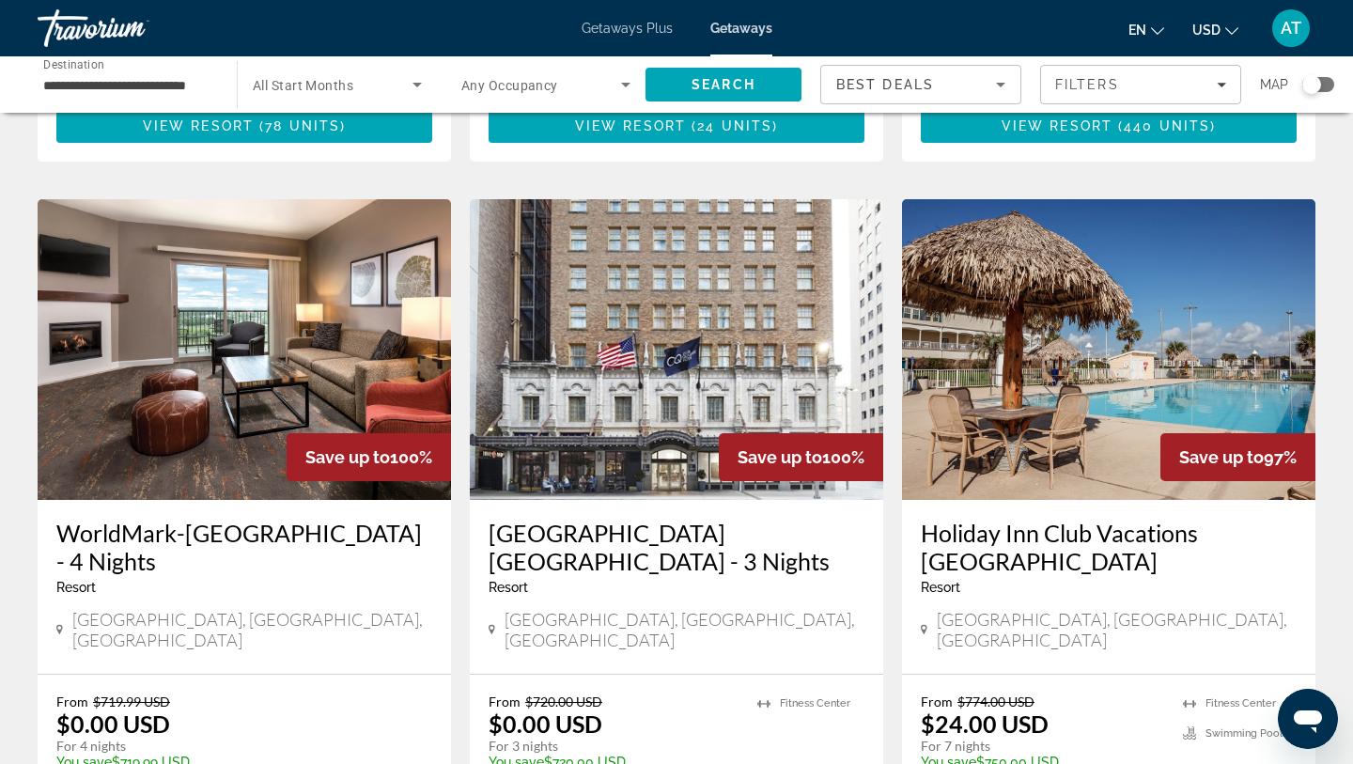
click at [1121, 326] on img "Main content" at bounding box center [1108, 349] width 413 height 301
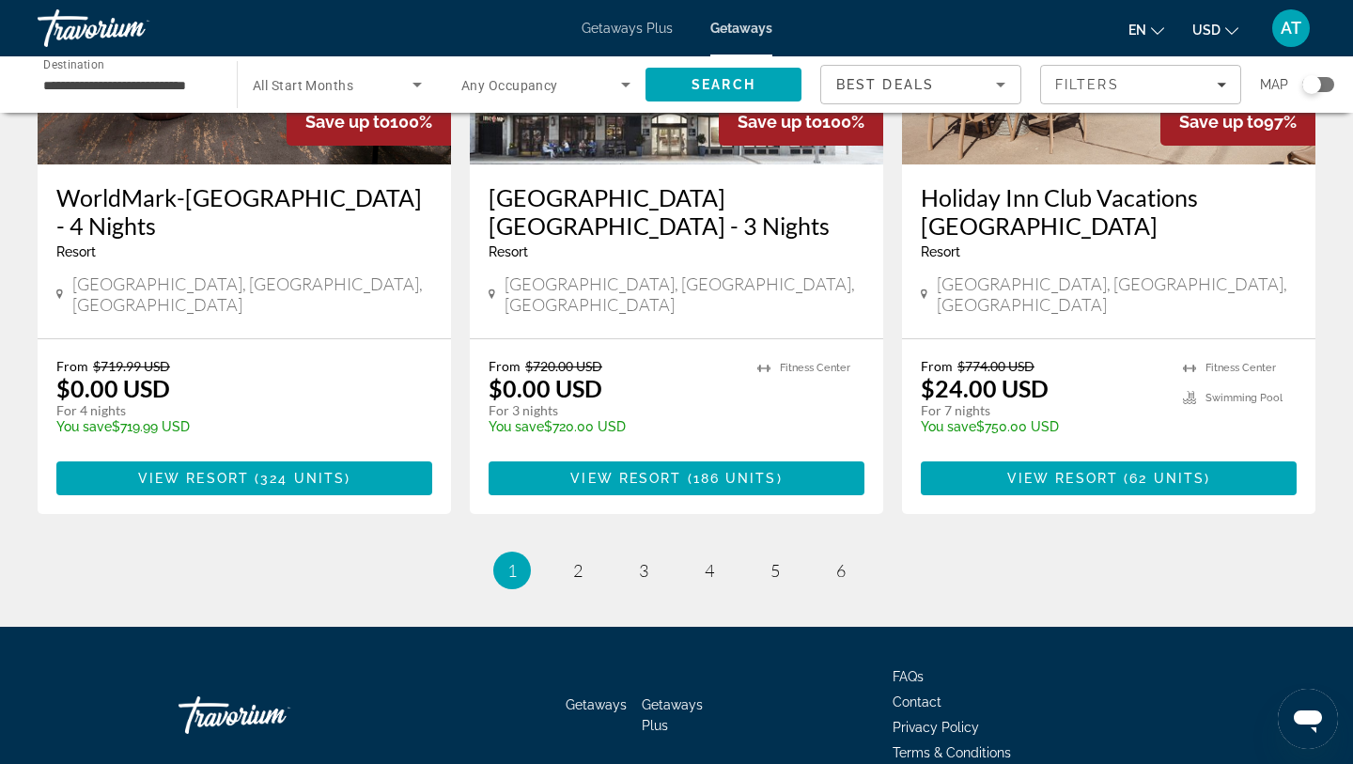
scroll to position [2389, 0]
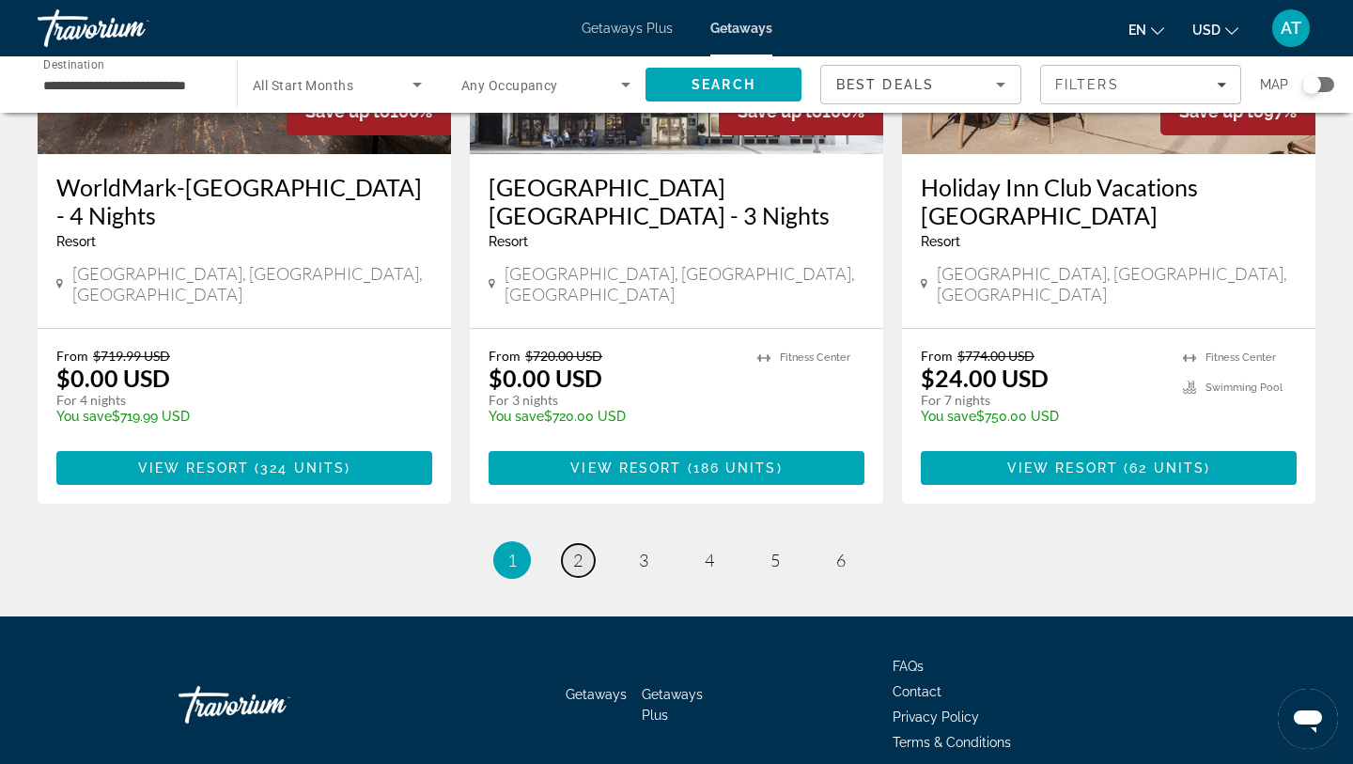
click at [574, 550] on span "2" at bounding box center [577, 560] width 9 height 21
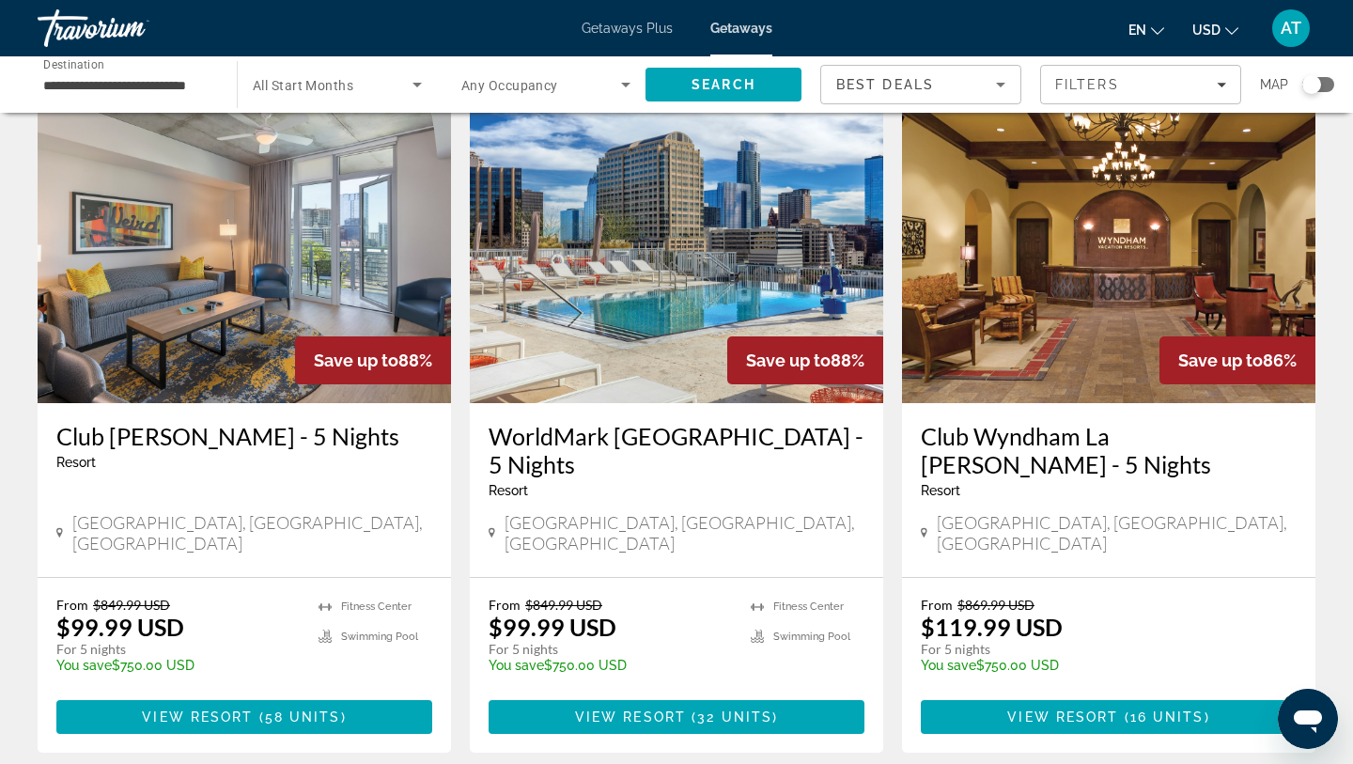
scroll to position [2173, 0]
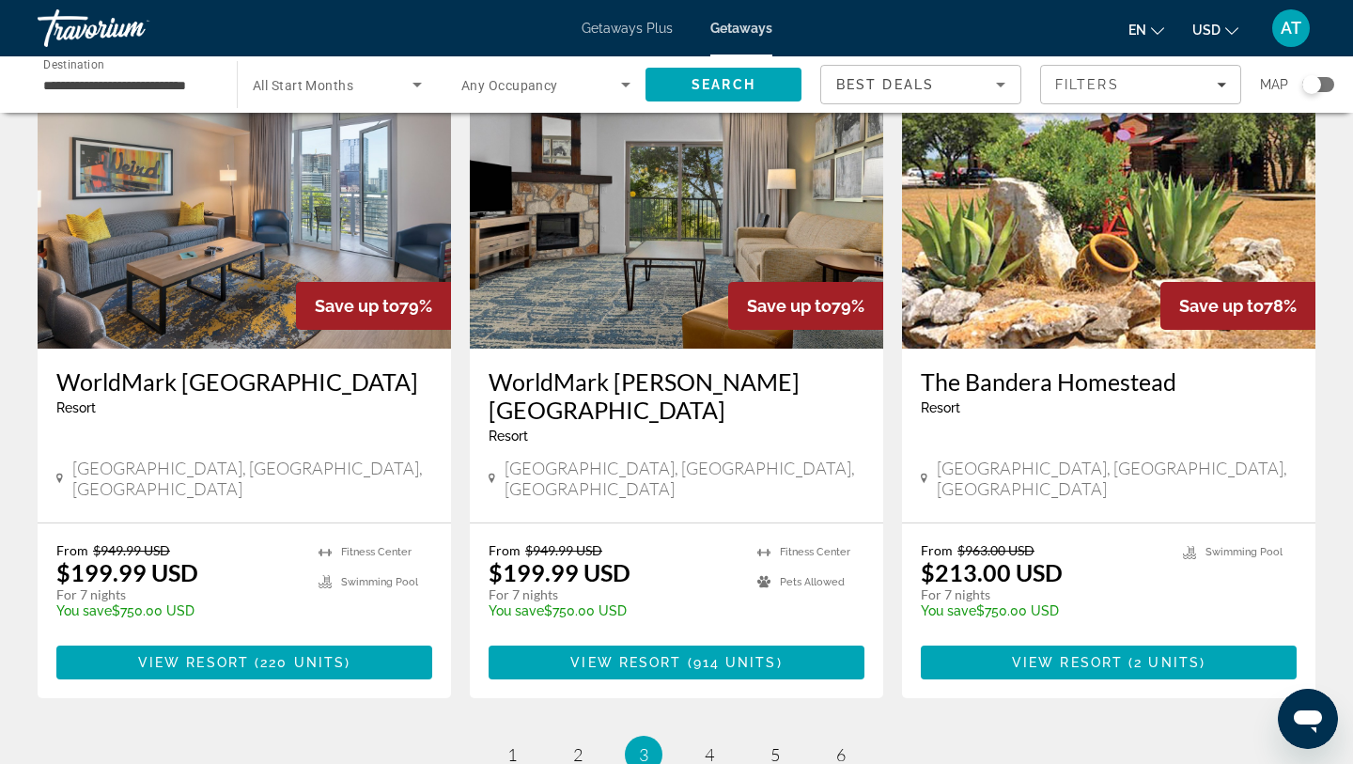
scroll to position [2389, 0]
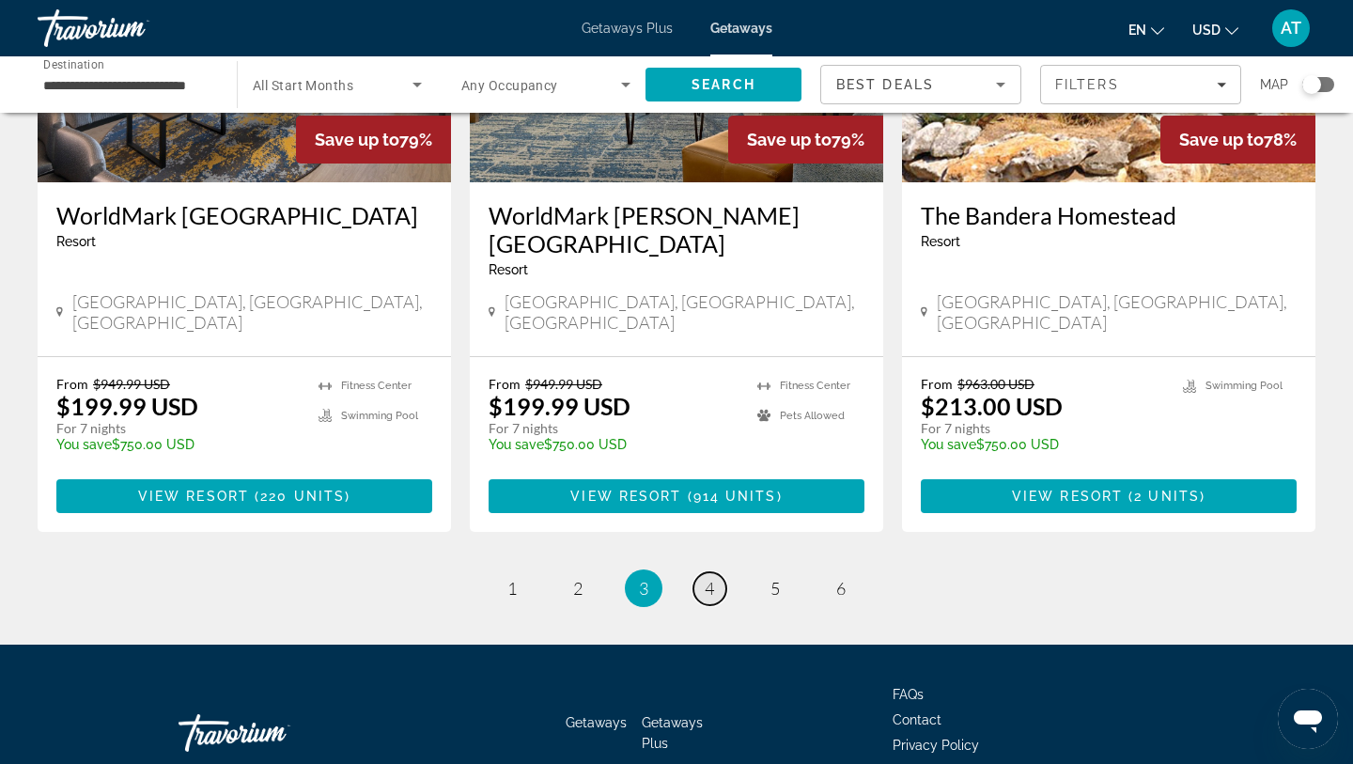
click at [710, 578] on span "4" at bounding box center [709, 588] width 9 height 21
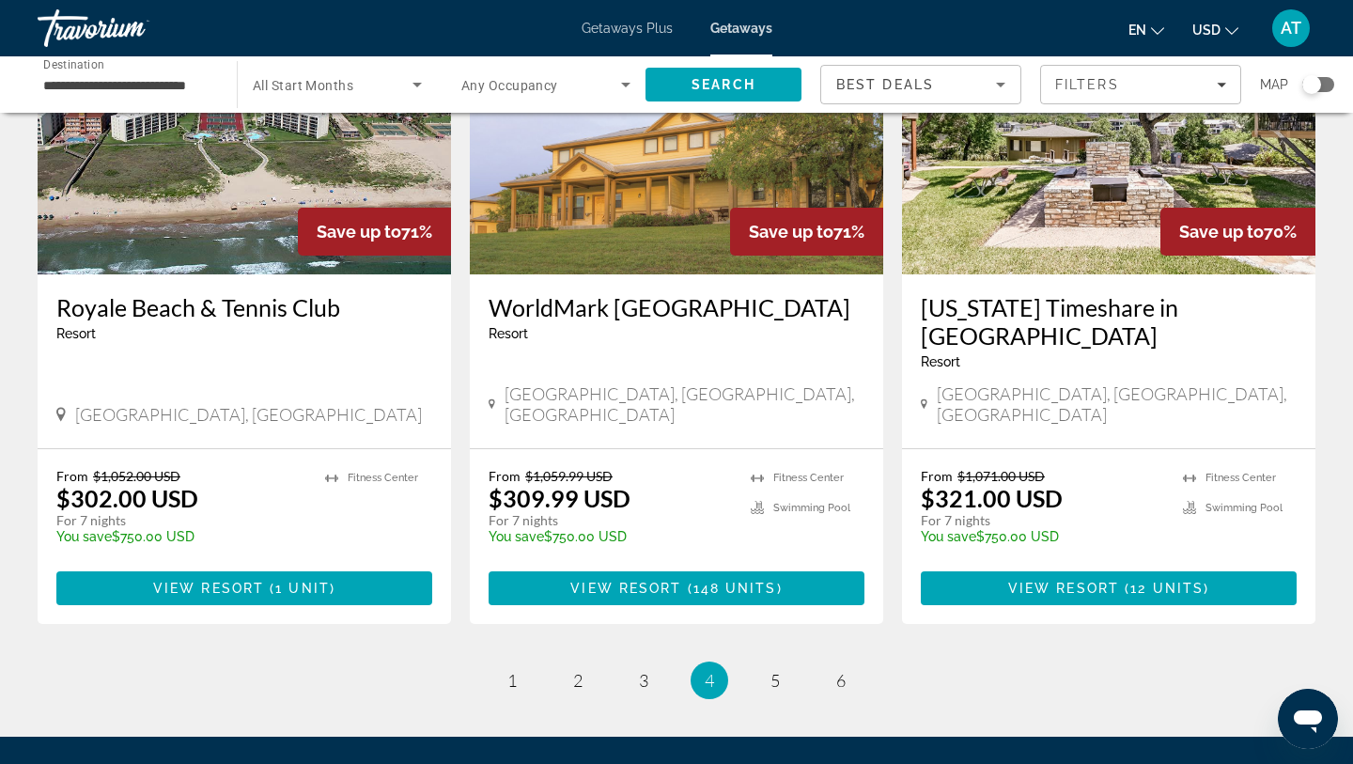
scroll to position [2280, 0]
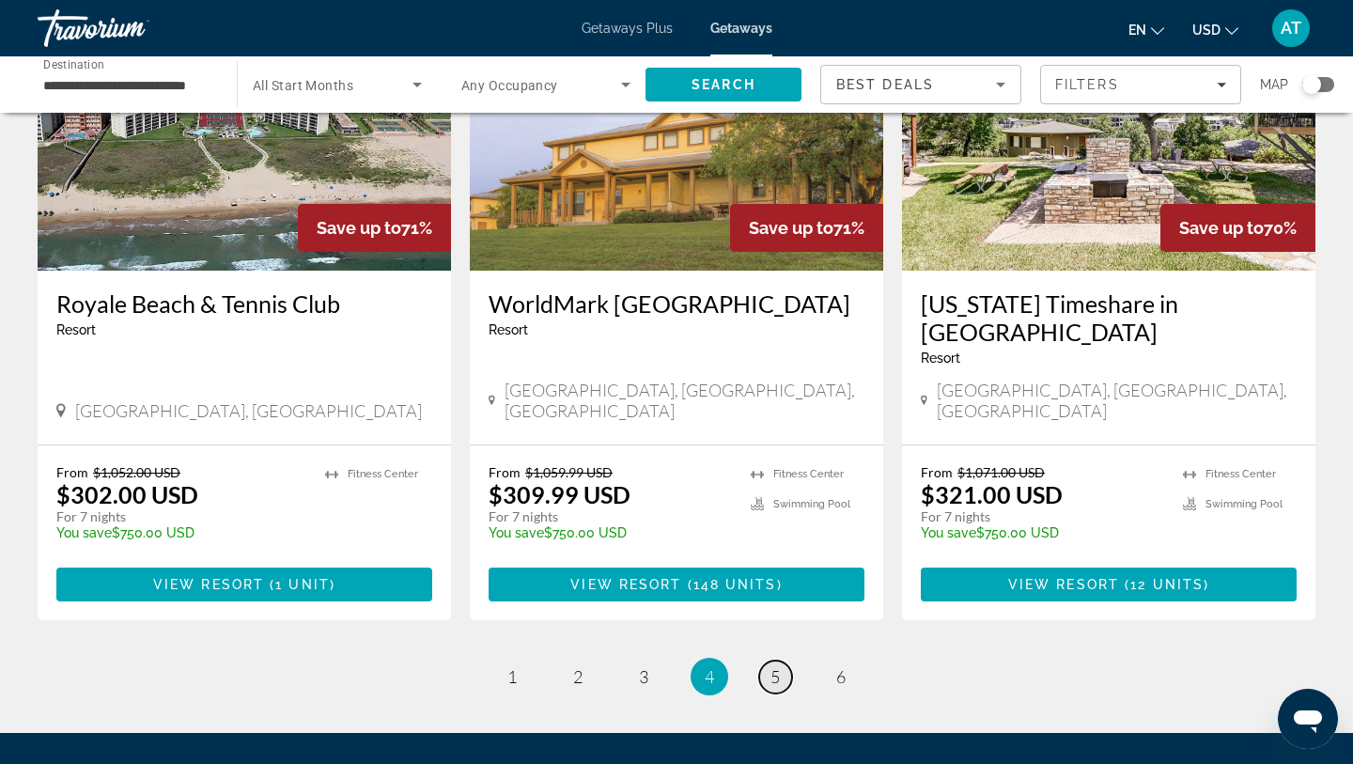
click at [765, 661] on link "page 5" at bounding box center [775, 677] width 33 height 33
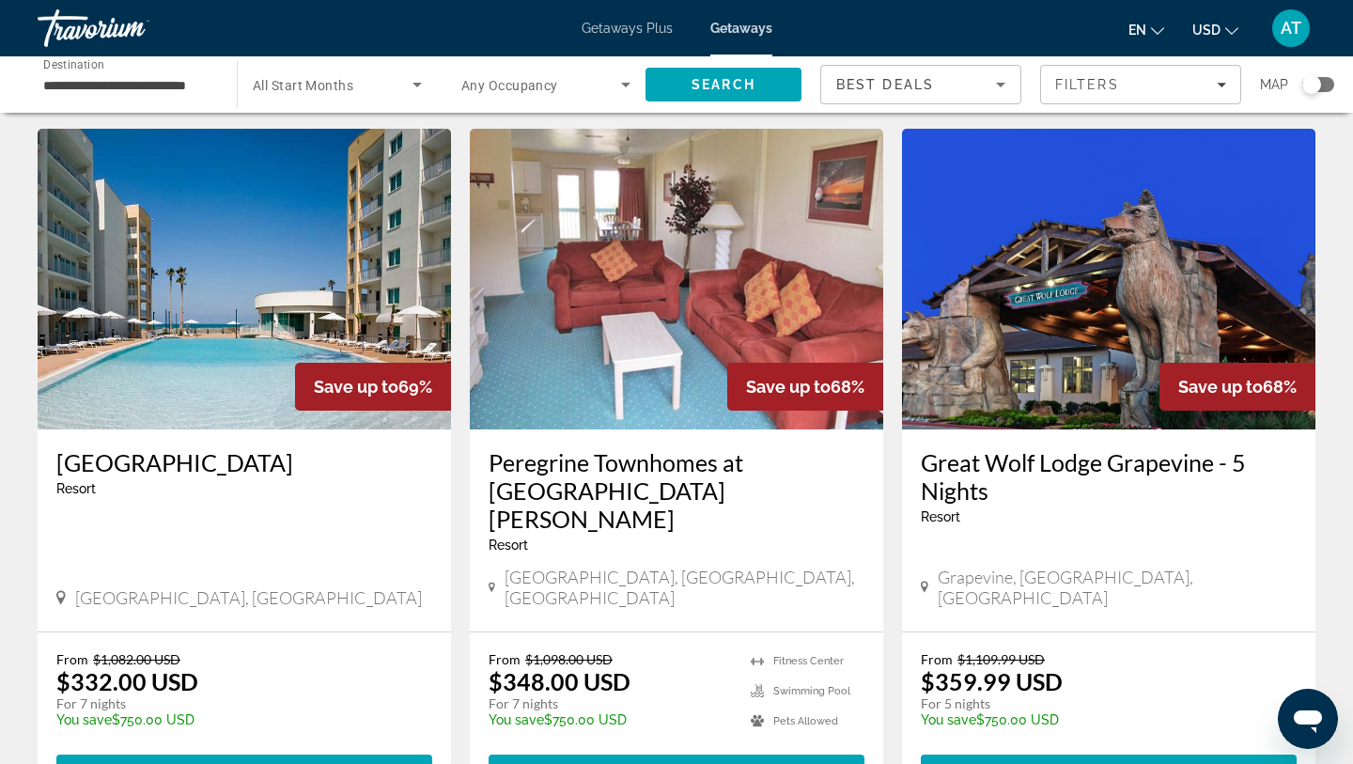
scroll to position [739, 0]
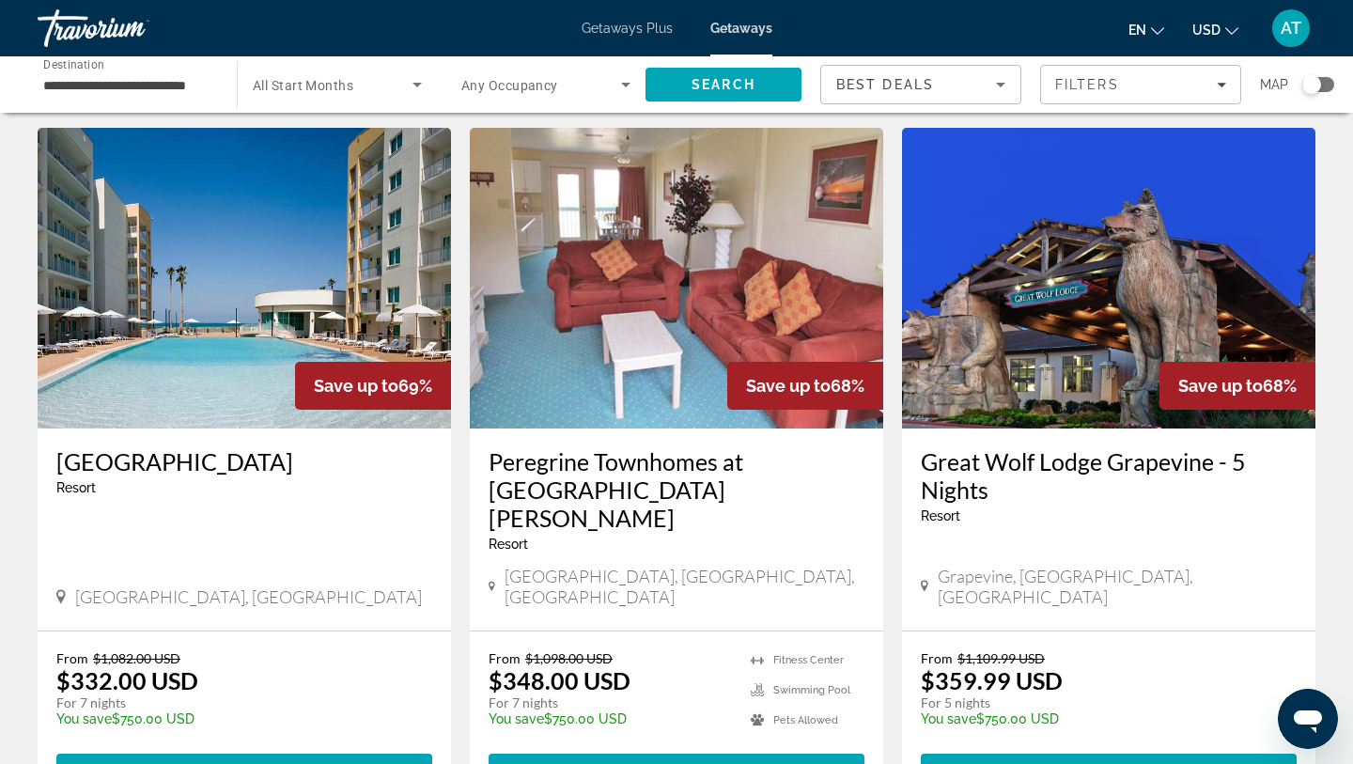
click at [1130, 291] on img "Main content" at bounding box center [1108, 278] width 413 height 301
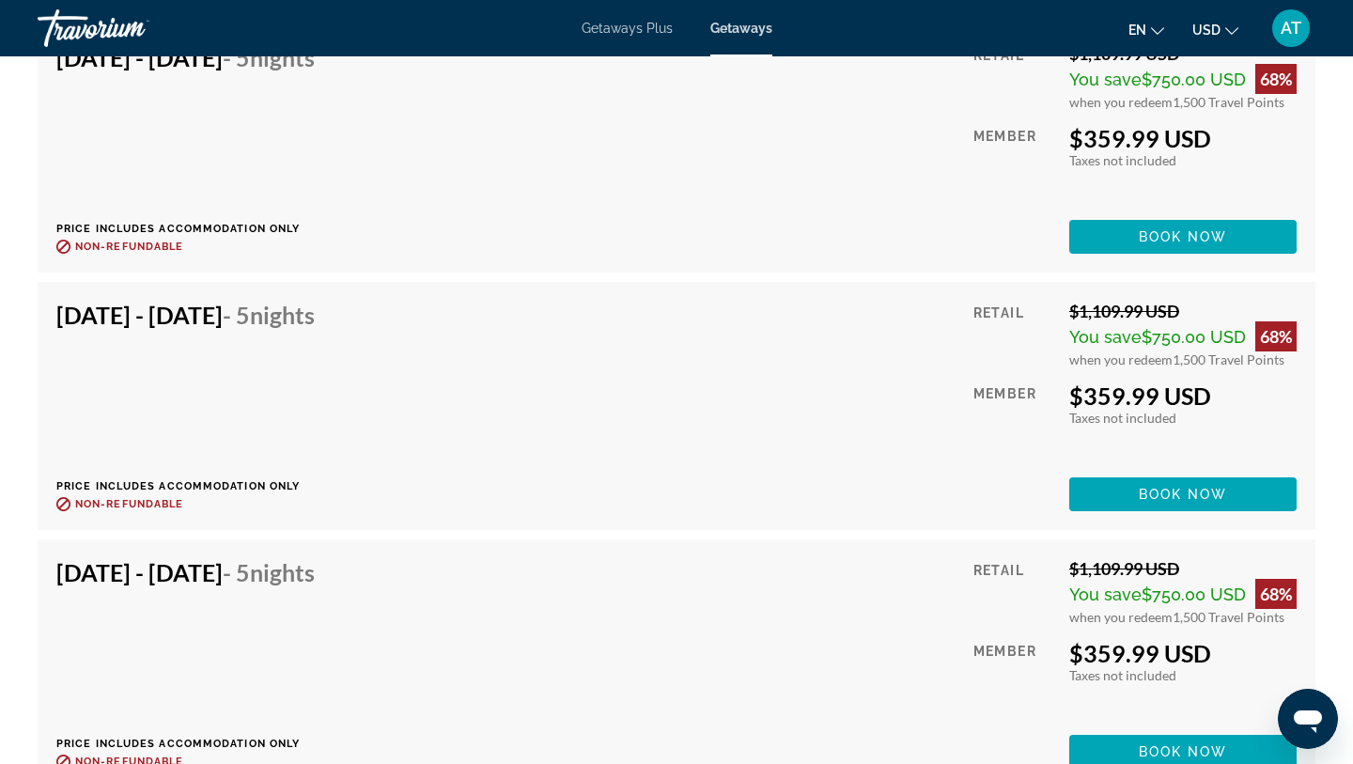
scroll to position [3280, 0]
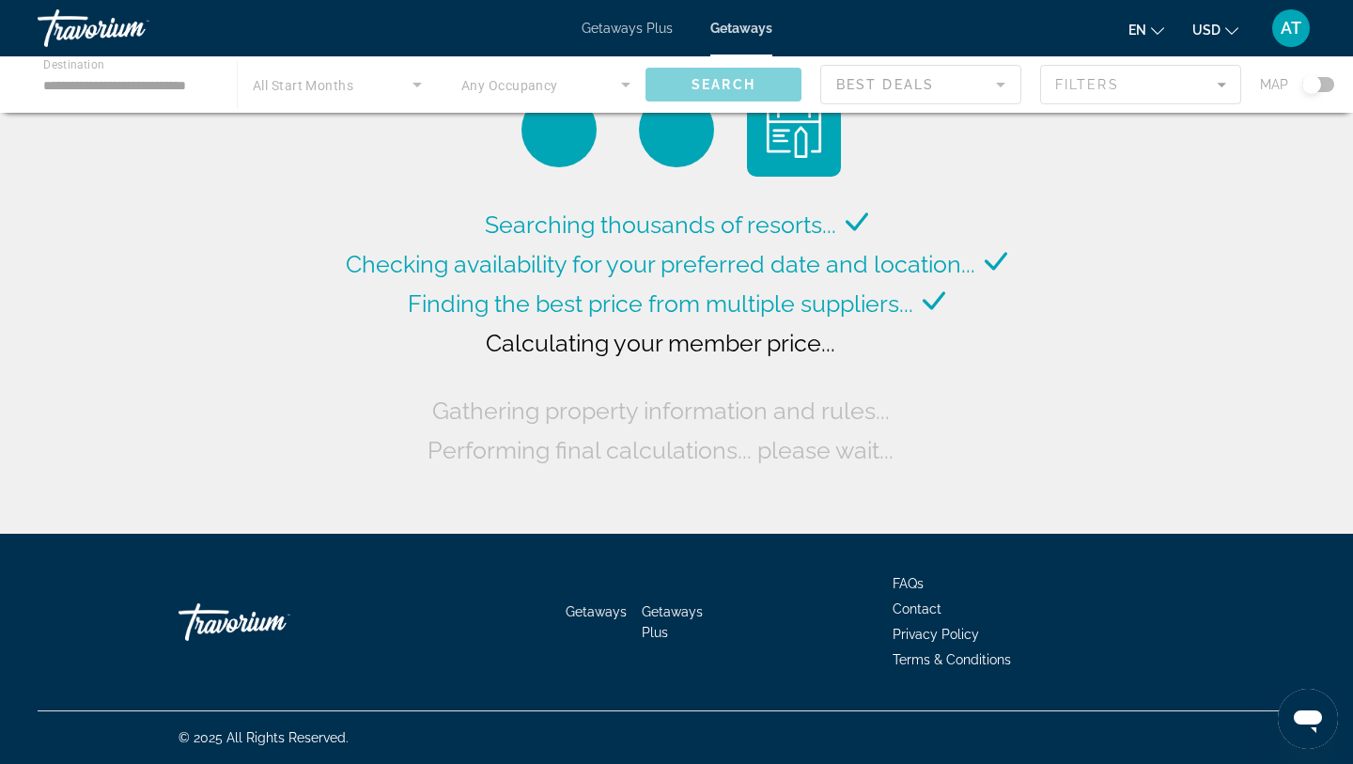
click at [622, 76] on div "Main content" at bounding box center [676, 84] width 1353 height 56
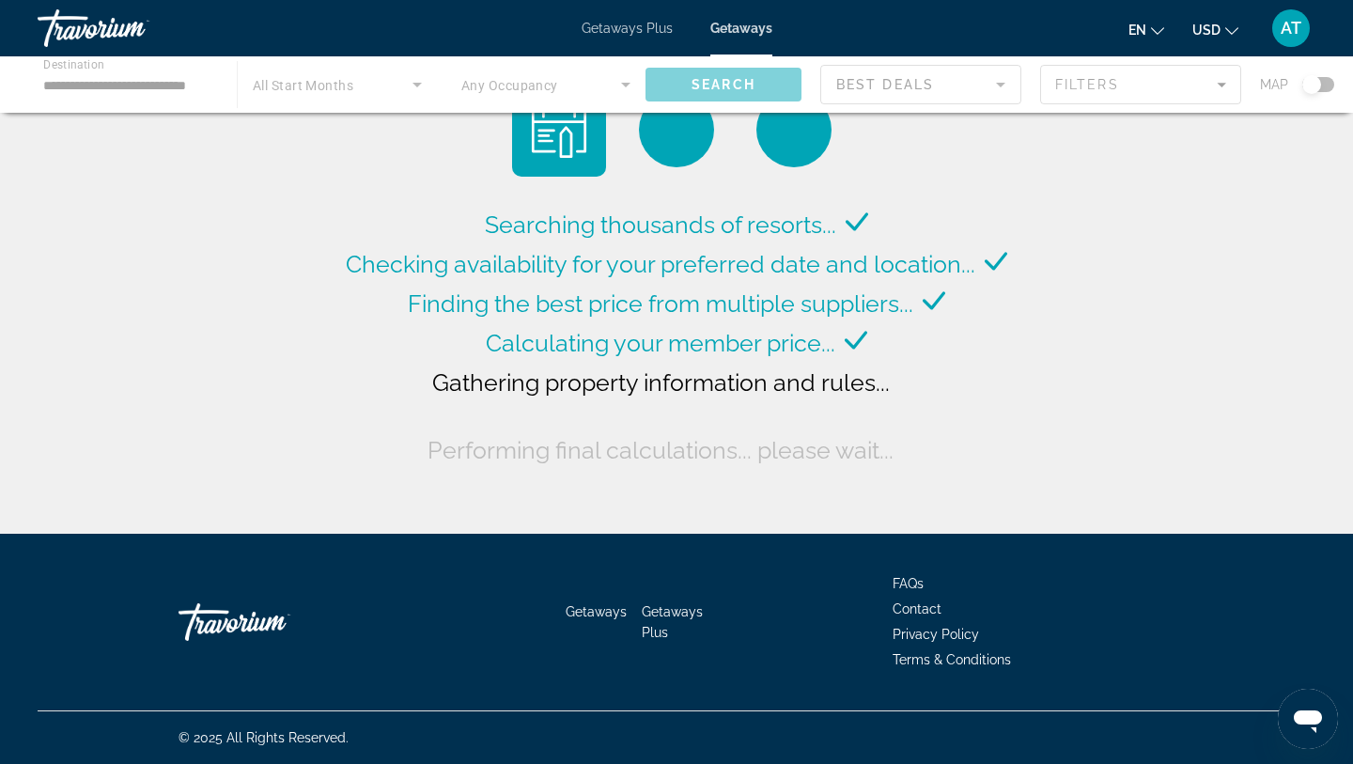
click at [621, 84] on div "Main content" at bounding box center [676, 84] width 1353 height 56
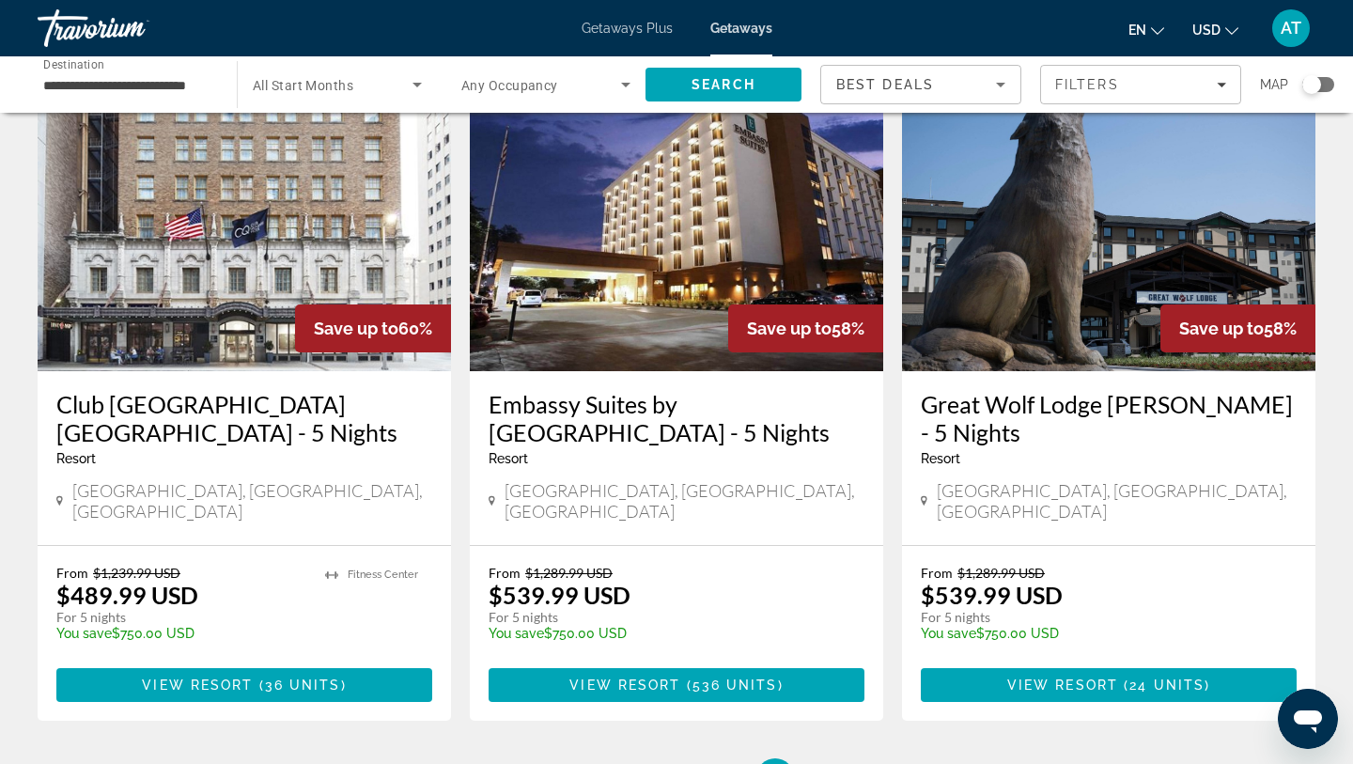
scroll to position [2232, 0]
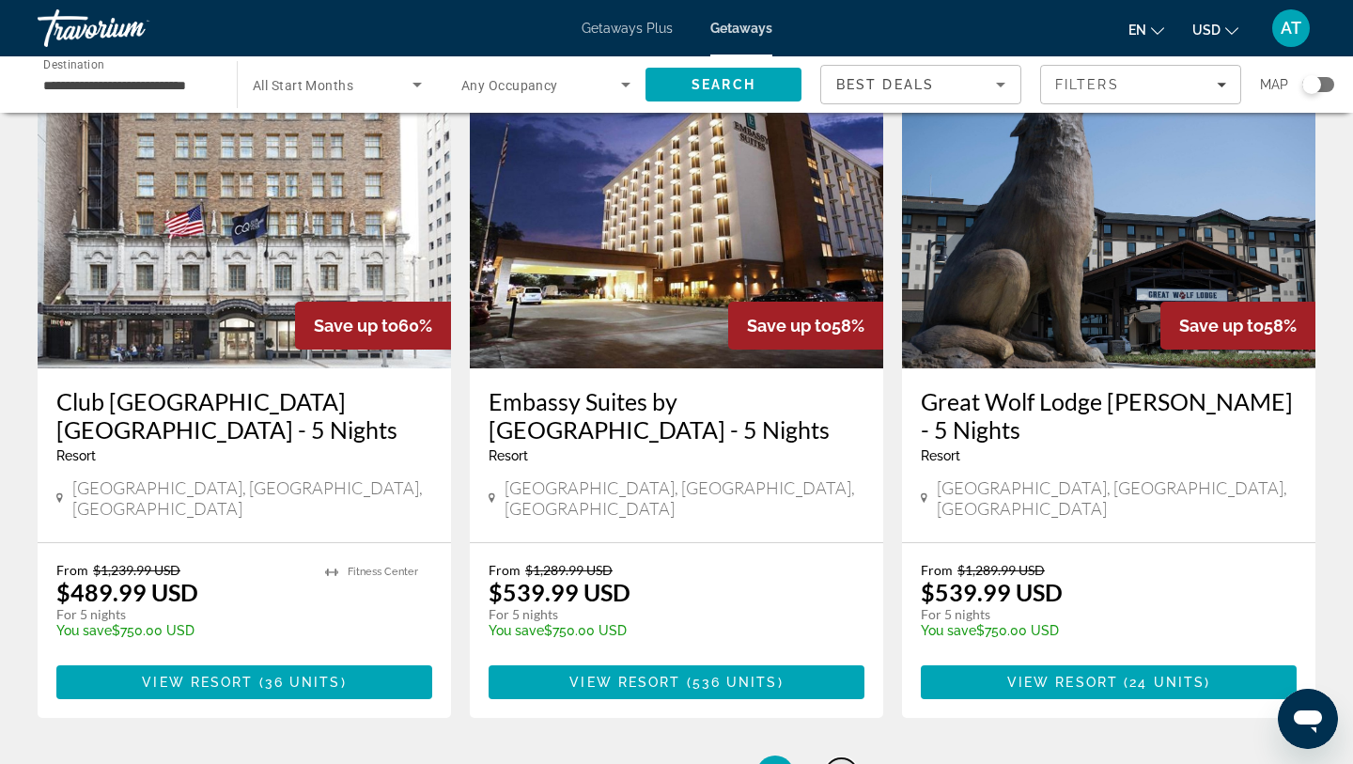
click at [836, 763] on span "6" at bounding box center [840, 774] width 9 height 21
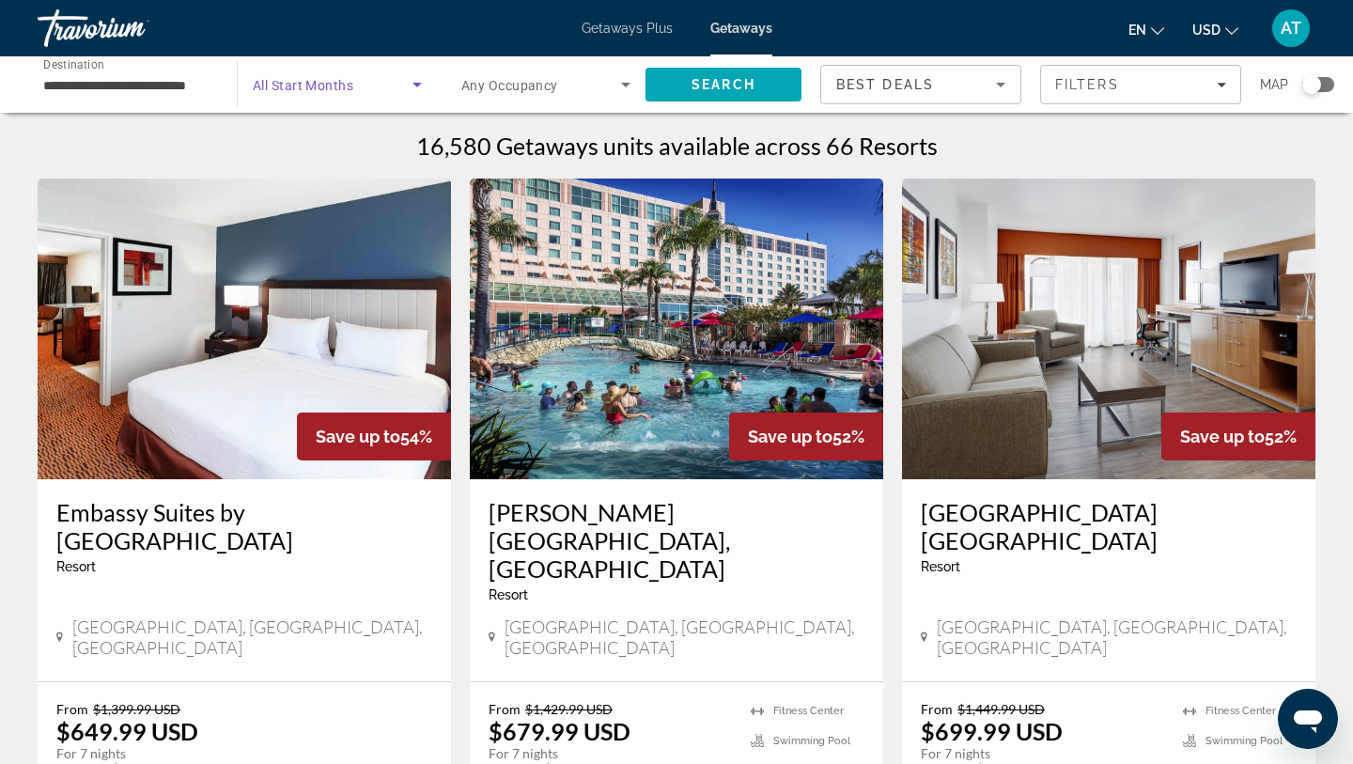
click at [419, 88] on icon "Search widget" at bounding box center [417, 84] width 23 height 23
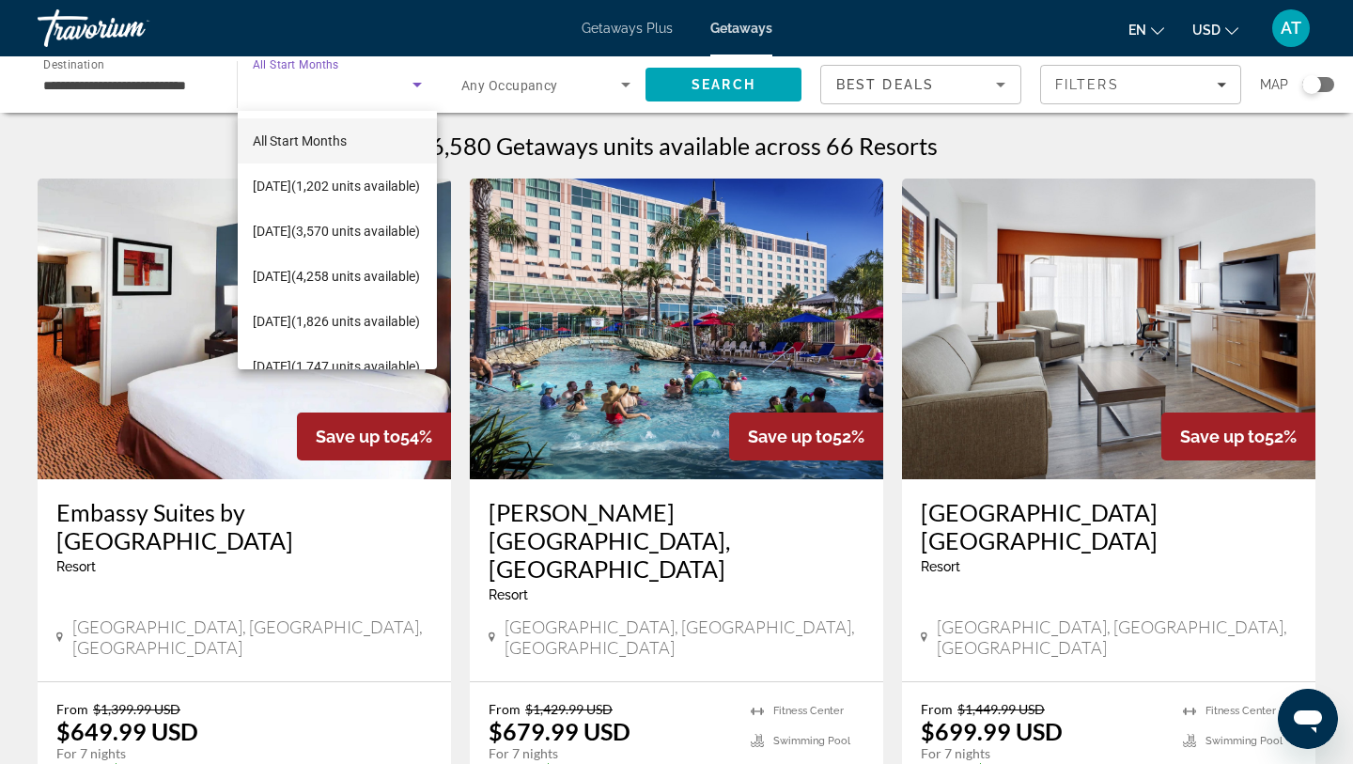
click at [598, 85] on div at bounding box center [676, 382] width 1353 height 764
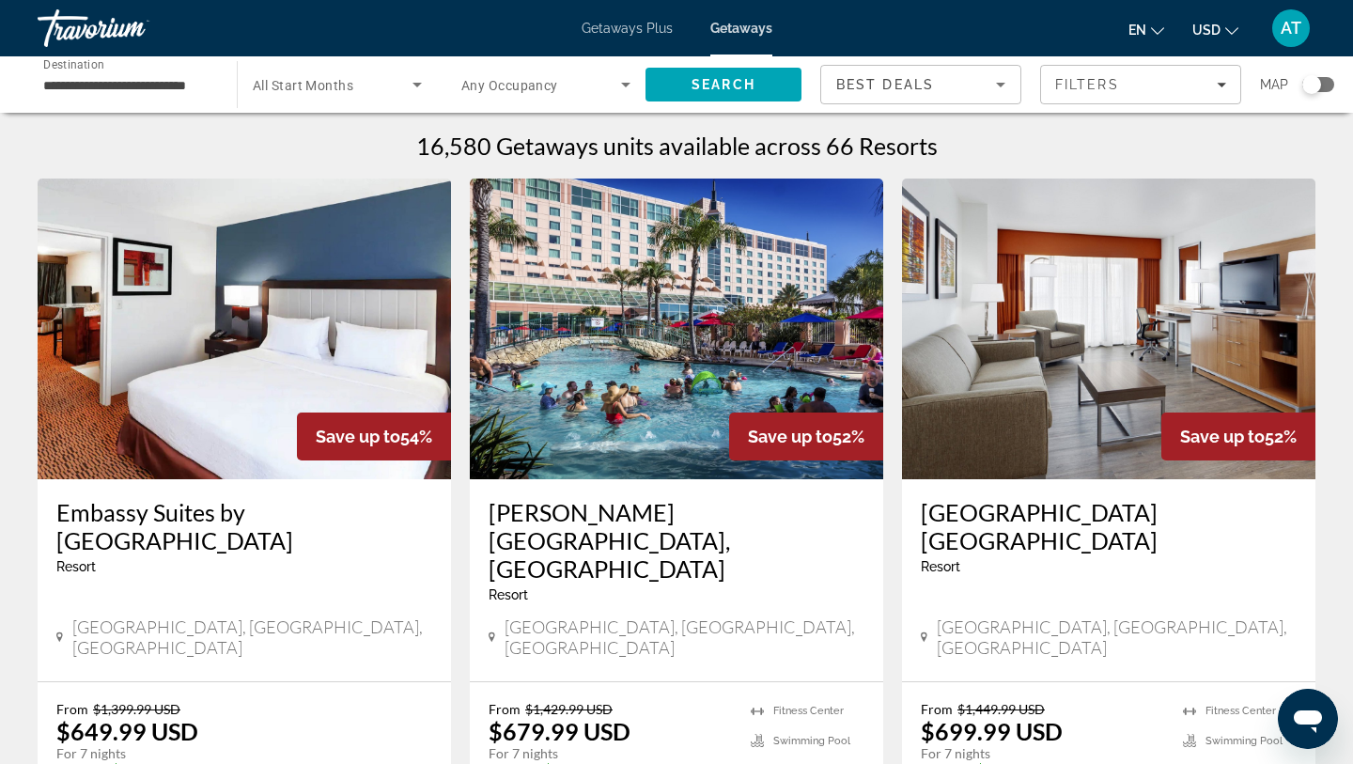
click at [598, 85] on span "Search widget" at bounding box center [541, 84] width 160 height 23
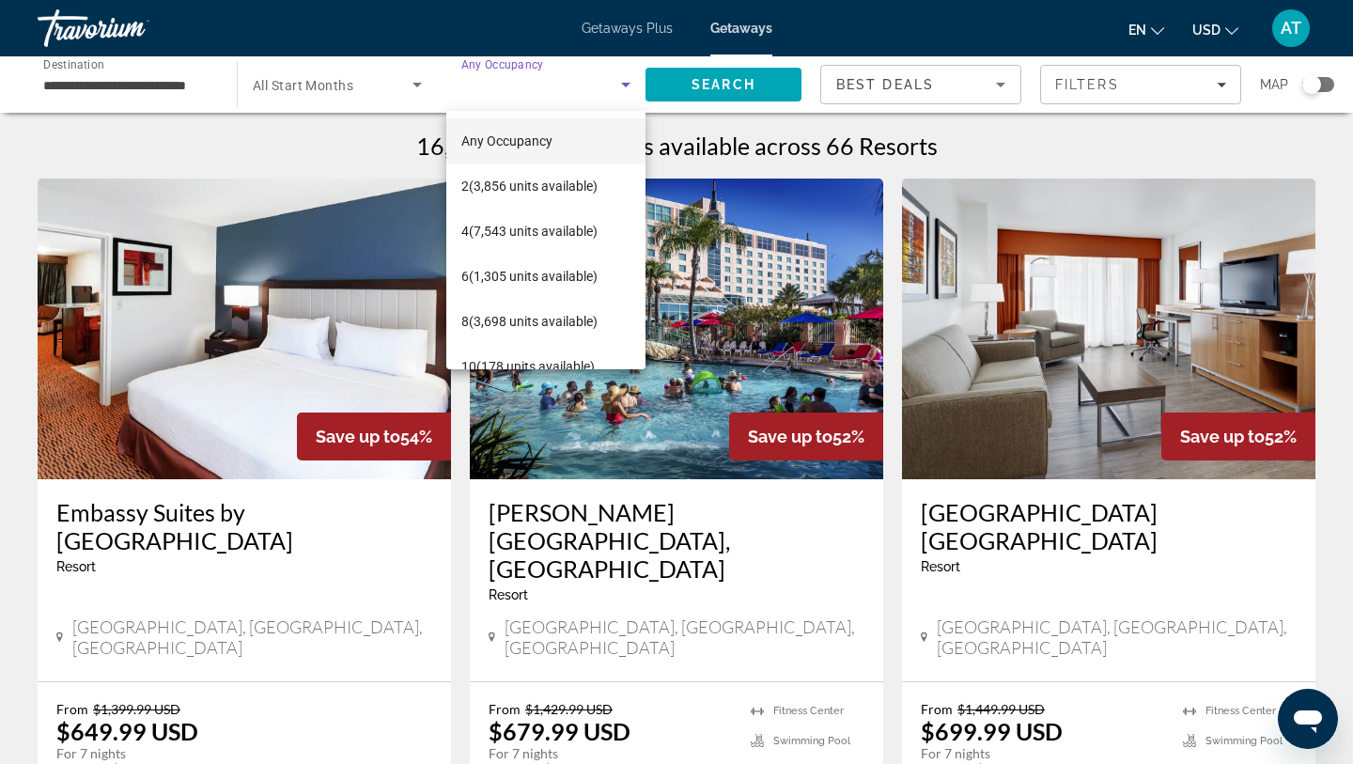
click at [599, 86] on div at bounding box center [676, 382] width 1353 height 764
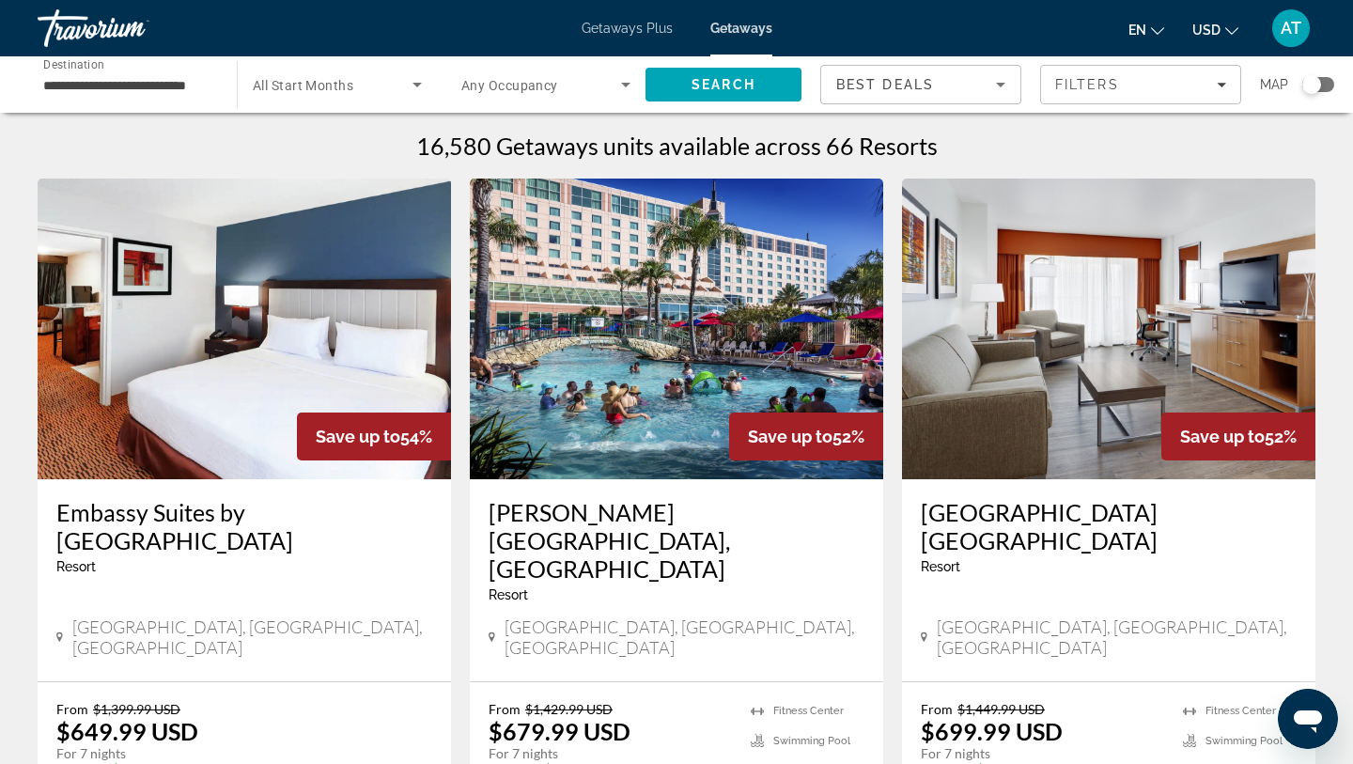
click at [157, 91] on input "**********" at bounding box center [127, 85] width 169 height 23
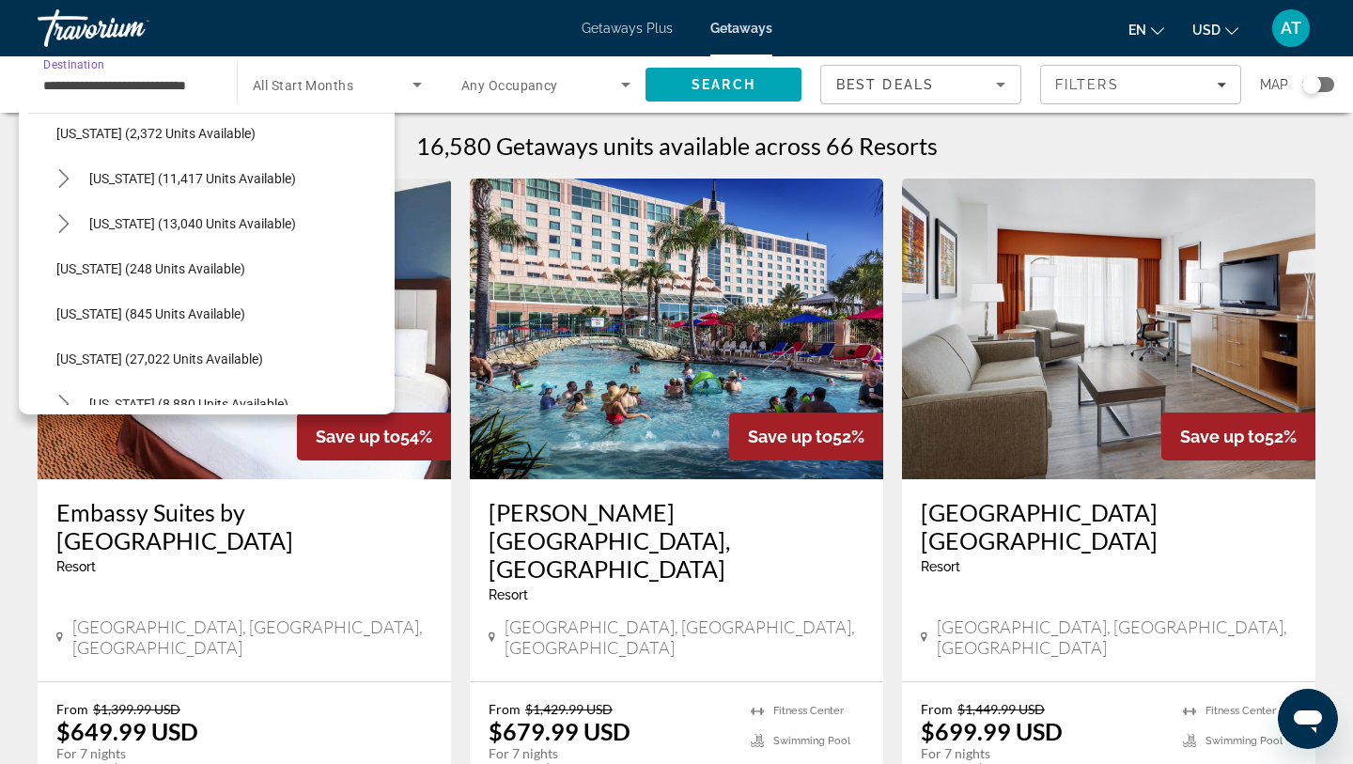
scroll to position [1279, 0]
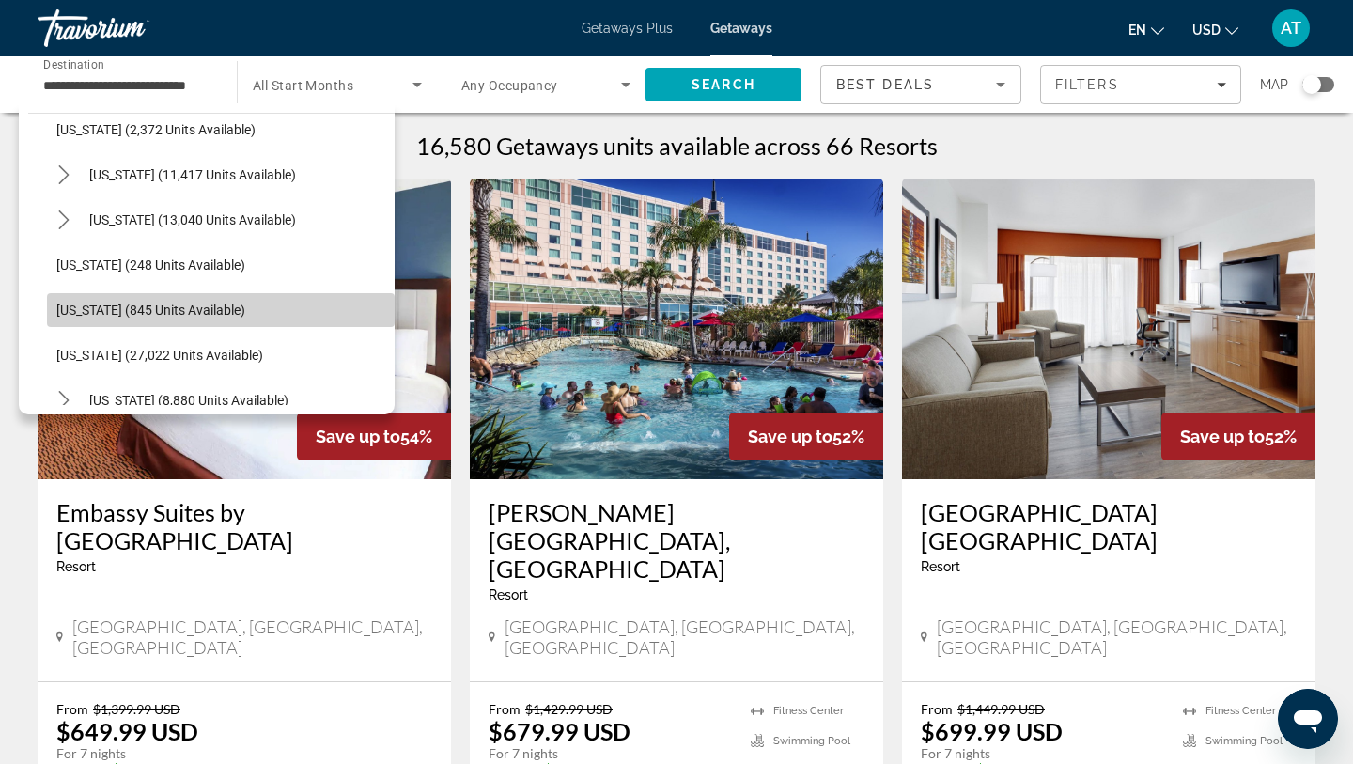
click at [110, 305] on span "[US_STATE] (845 units available)" at bounding box center [150, 310] width 189 height 15
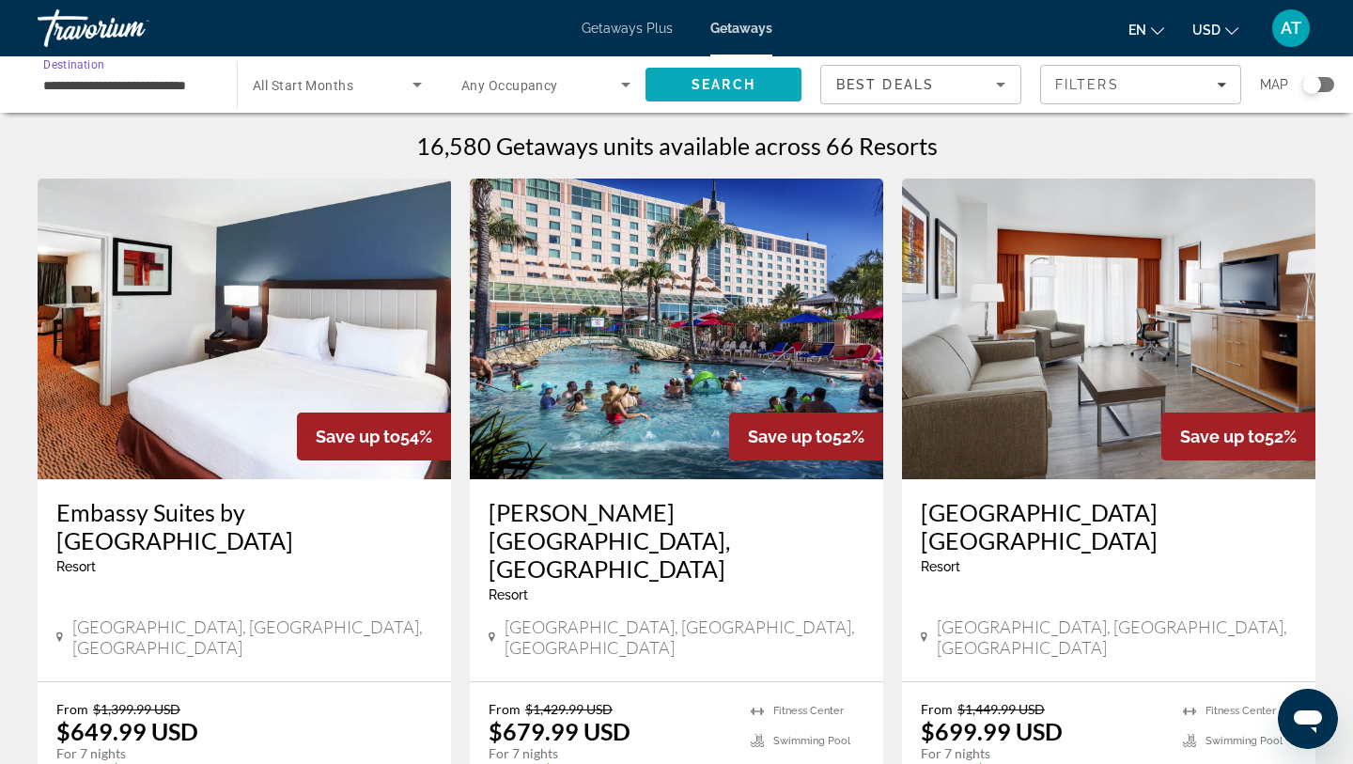
click at [775, 86] on span "Search" at bounding box center [724, 84] width 156 height 45
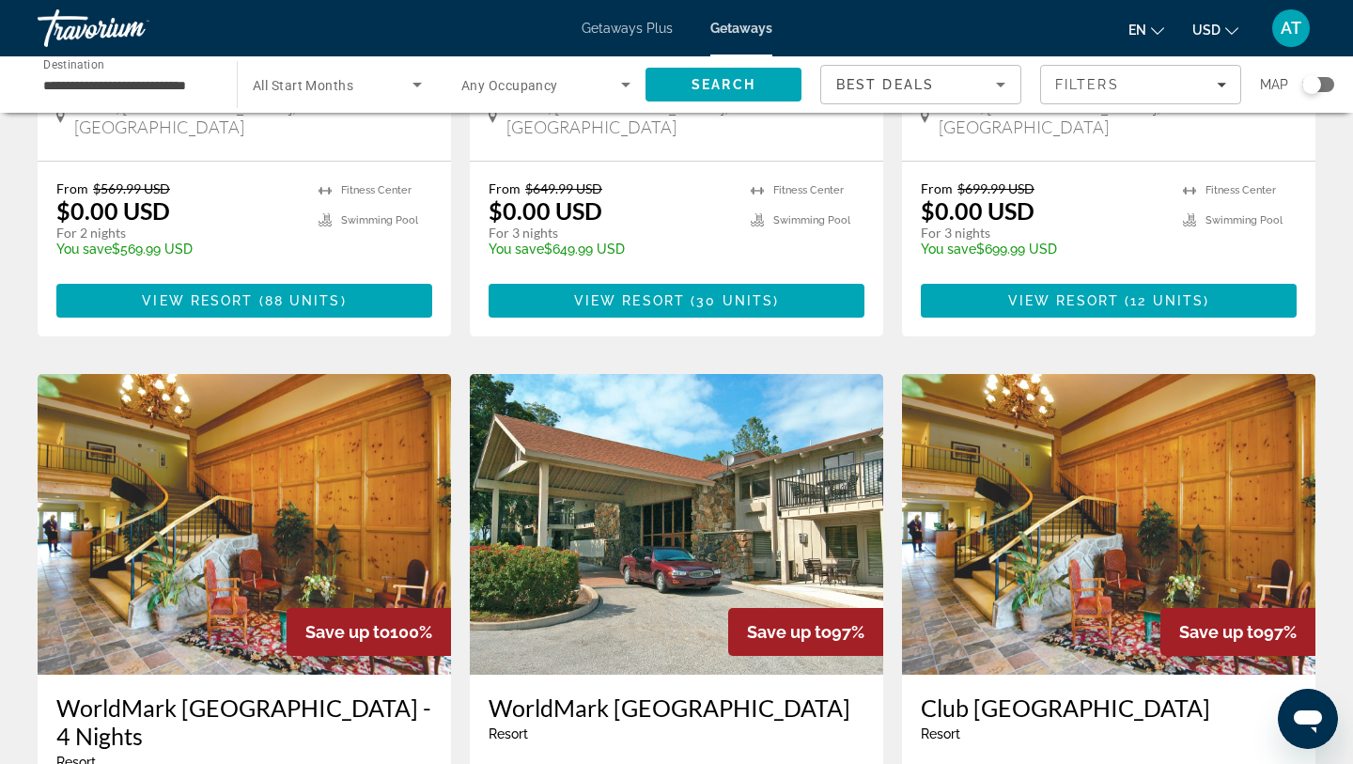
scroll to position [425, 0]
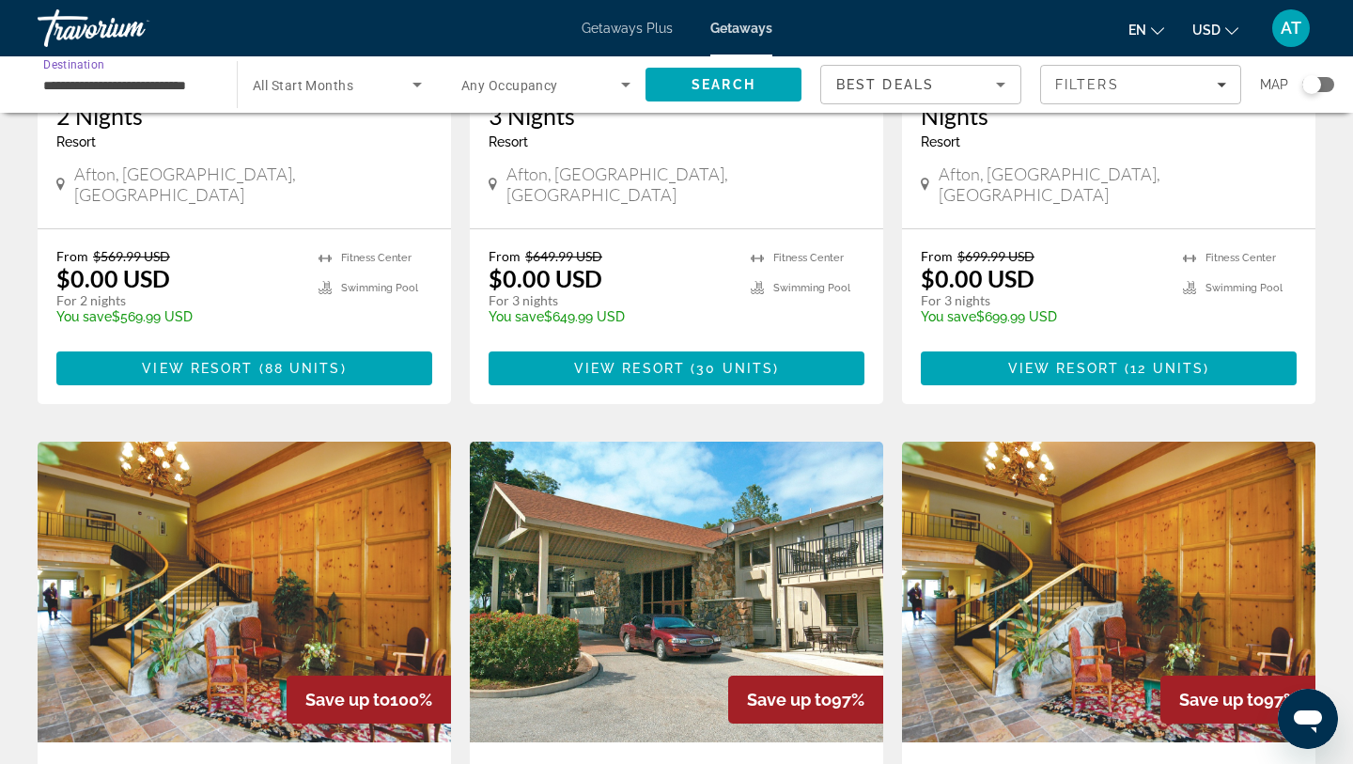
click at [126, 93] on input "**********" at bounding box center [127, 85] width 169 height 23
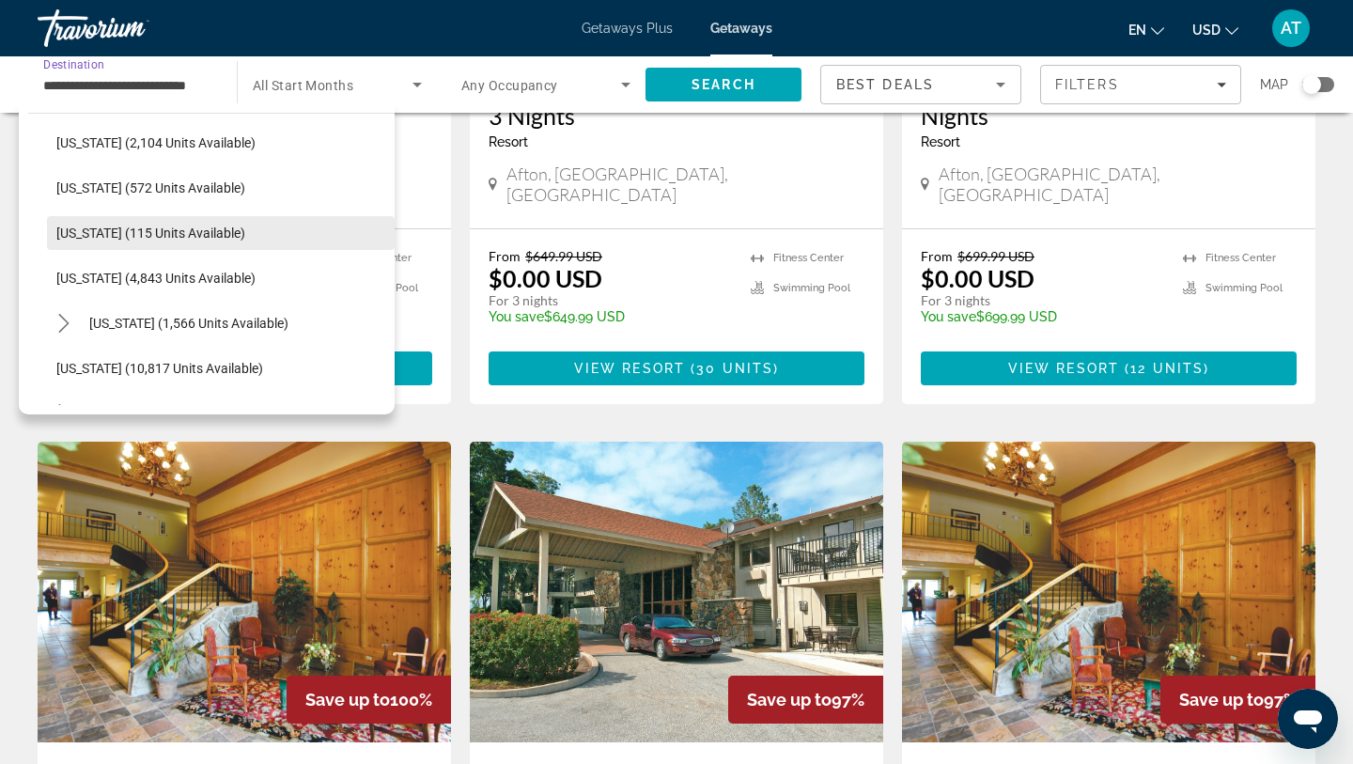
scroll to position [585, 0]
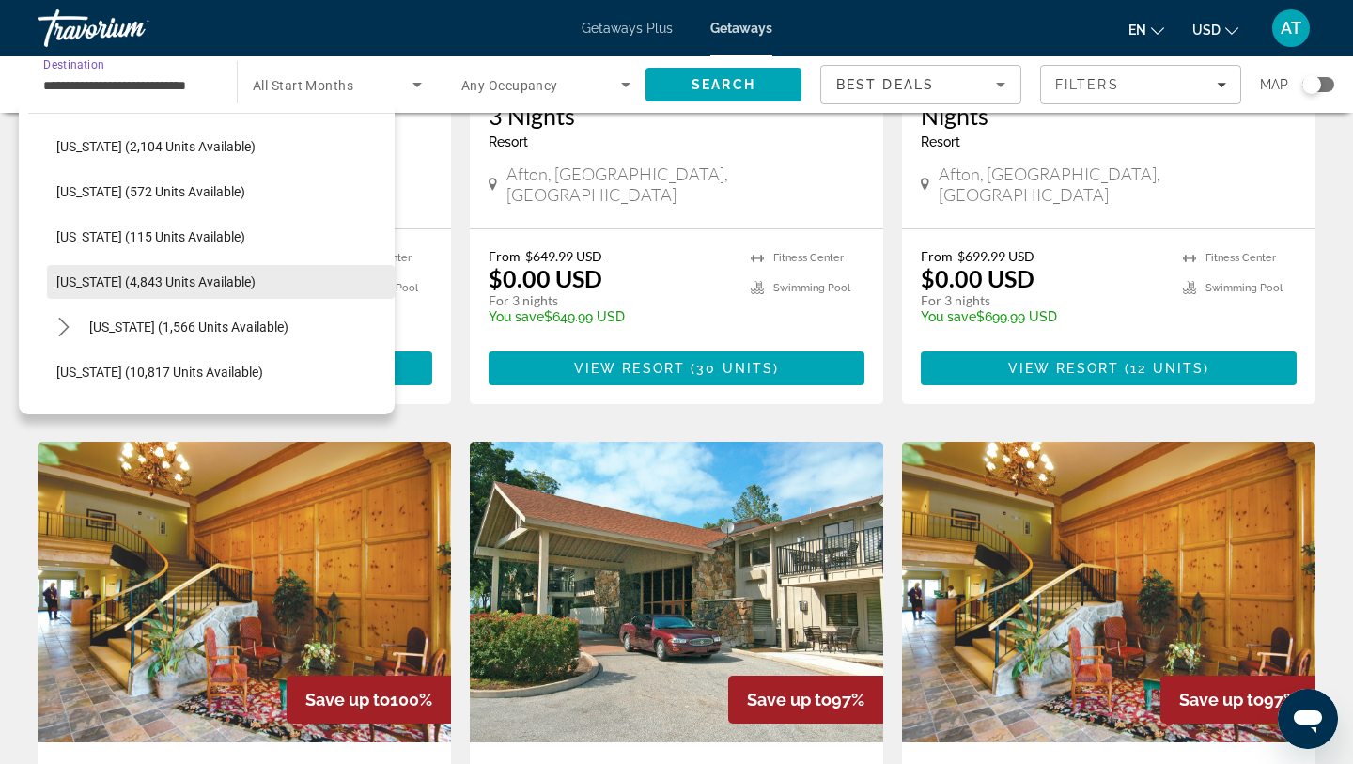
click at [99, 289] on span "Select destination: Louisiana (4,843 units available)" at bounding box center [221, 281] width 348 height 45
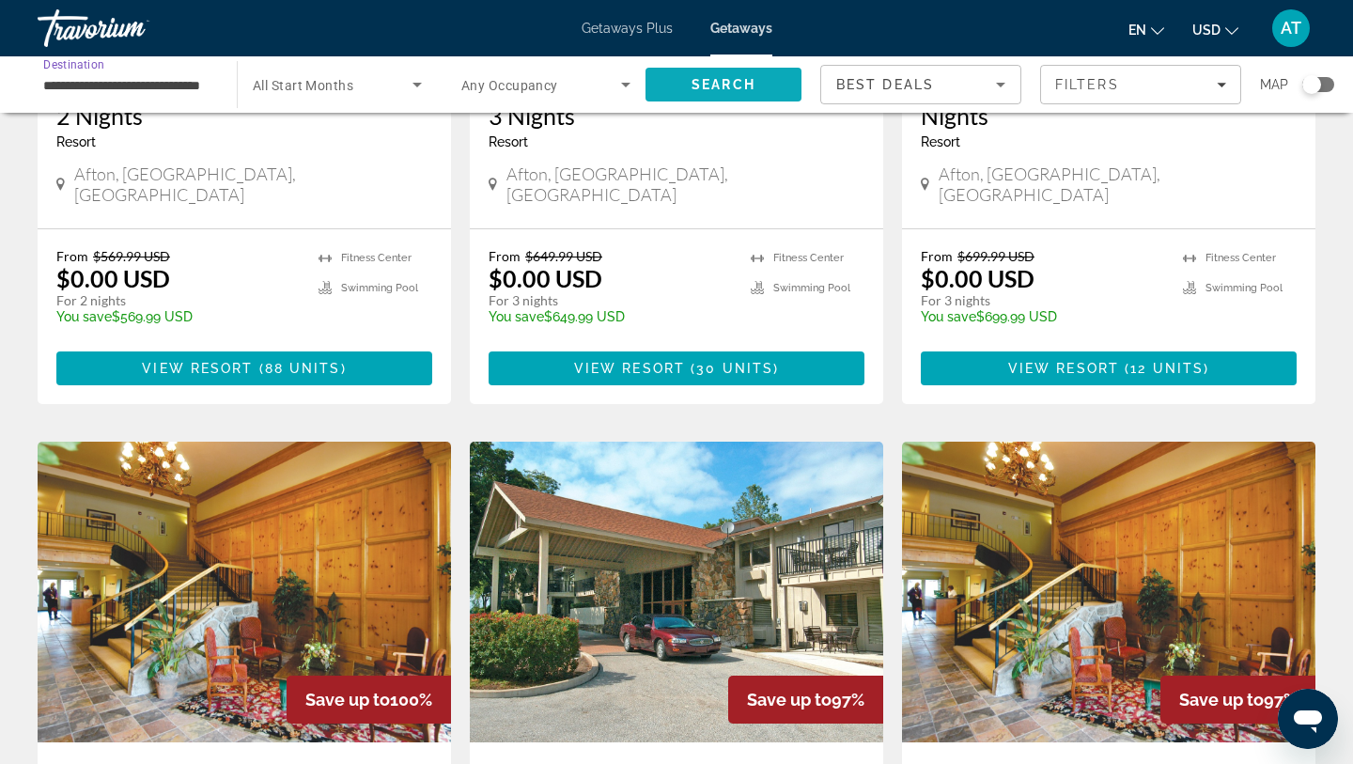
click at [726, 75] on span "Search" at bounding box center [724, 84] width 156 height 45
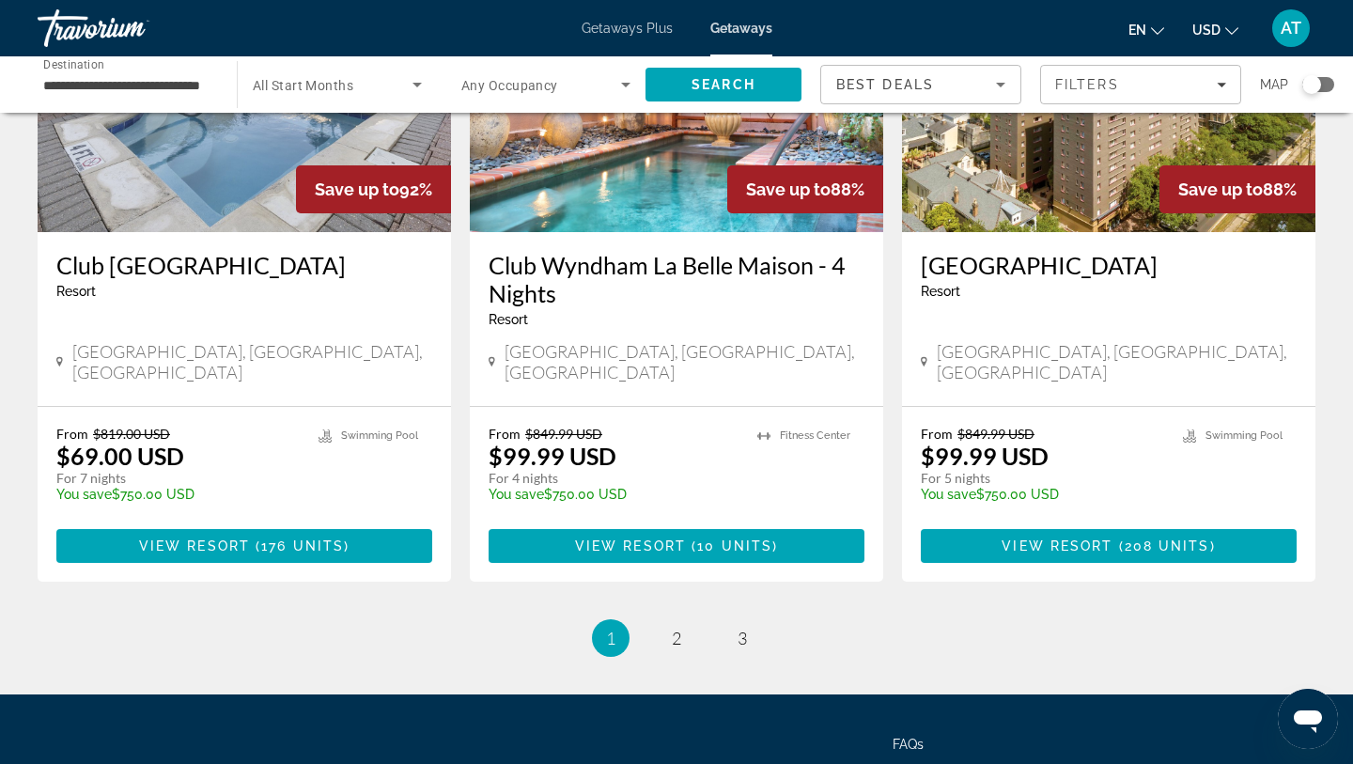
scroll to position [2417, 0]
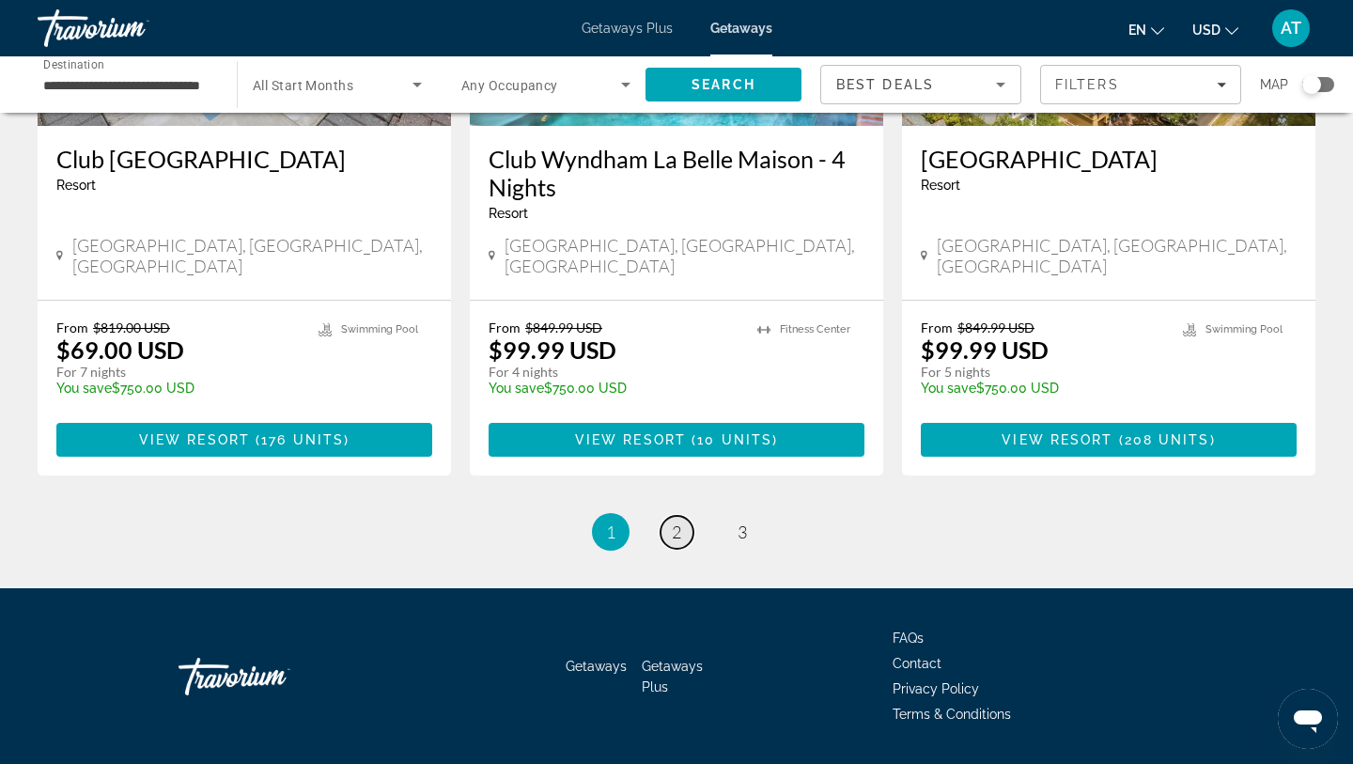
click at [688, 516] on link "page 2" at bounding box center [677, 532] width 33 height 33
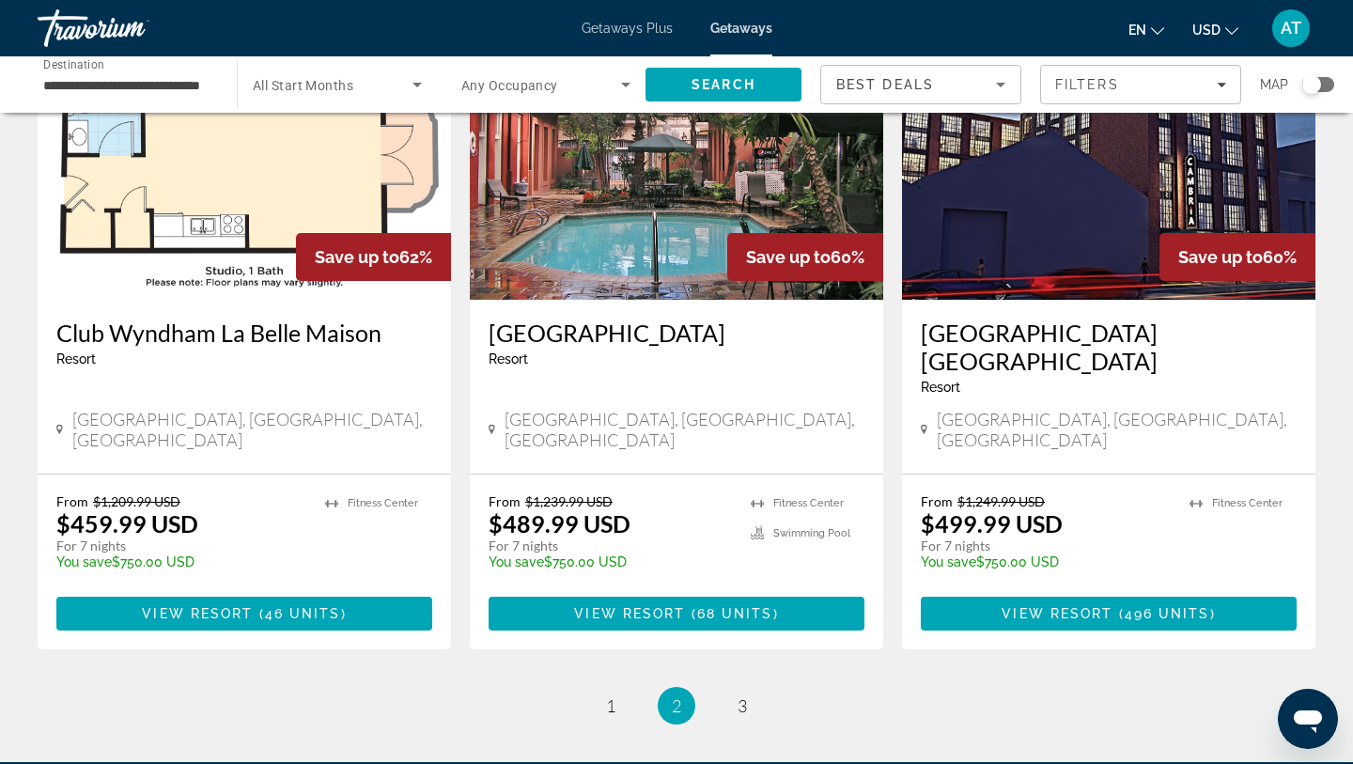
scroll to position [2389, 0]
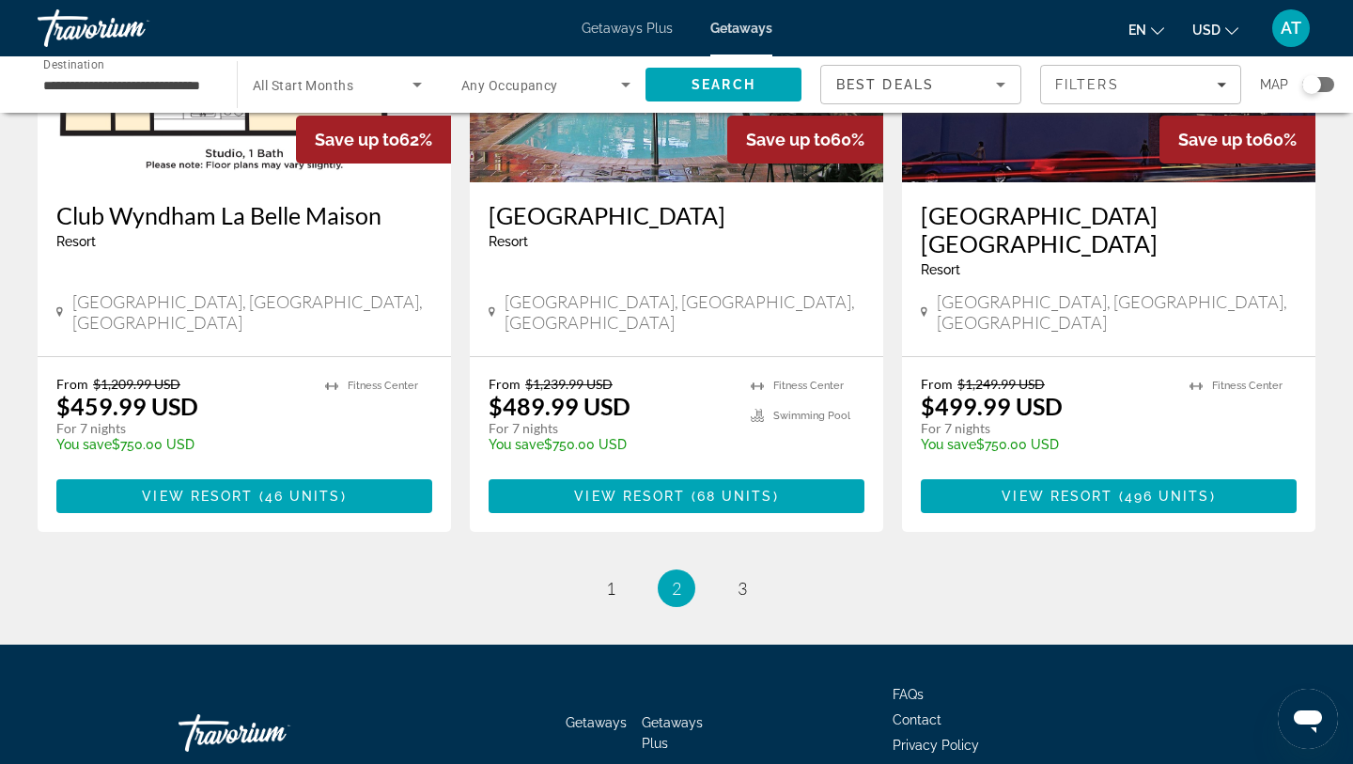
click at [728, 569] on ul "2 / 3 page 1 You're on page 2 page 3" at bounding box center [677, 588] width 1278 height 38
click at [741, 578] on span "3" at bounding box center [742, 588] width 9 height 21
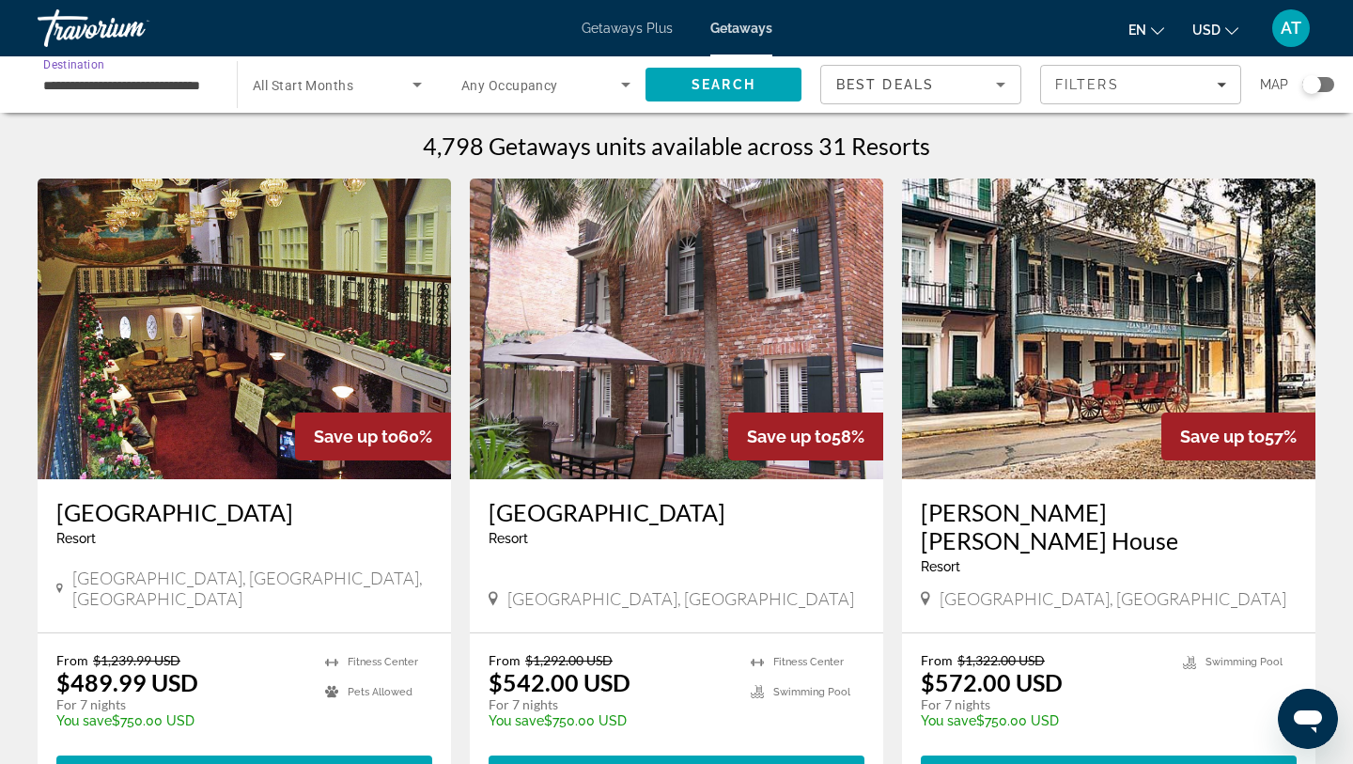
click at [187, 83] on input "**********" at bounding box center [127, 85] width 169 height 23
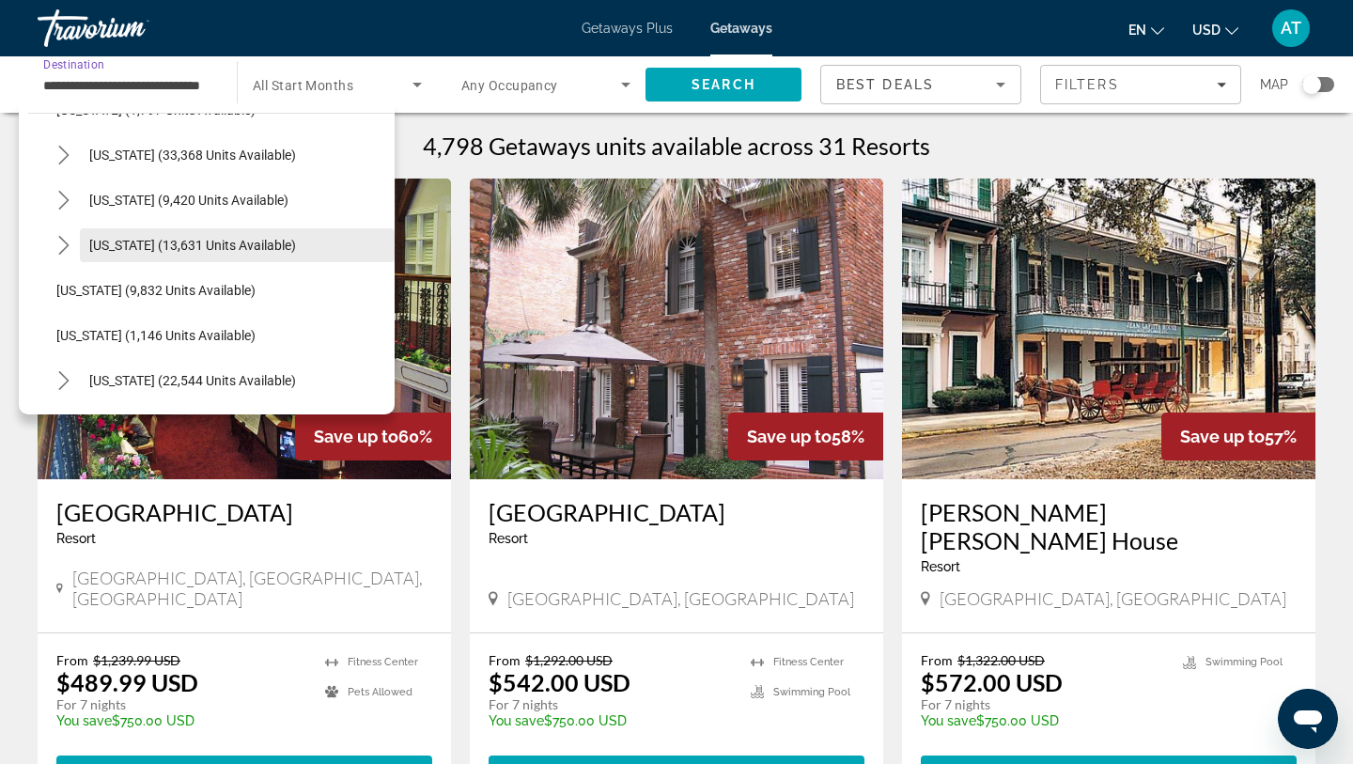
scroll to position [1615, 0]
click at [186, 248] on span "[US_STATE] (13,631 units available)" at bounding box center [192, 244] width 207 height 15
type input "**********"
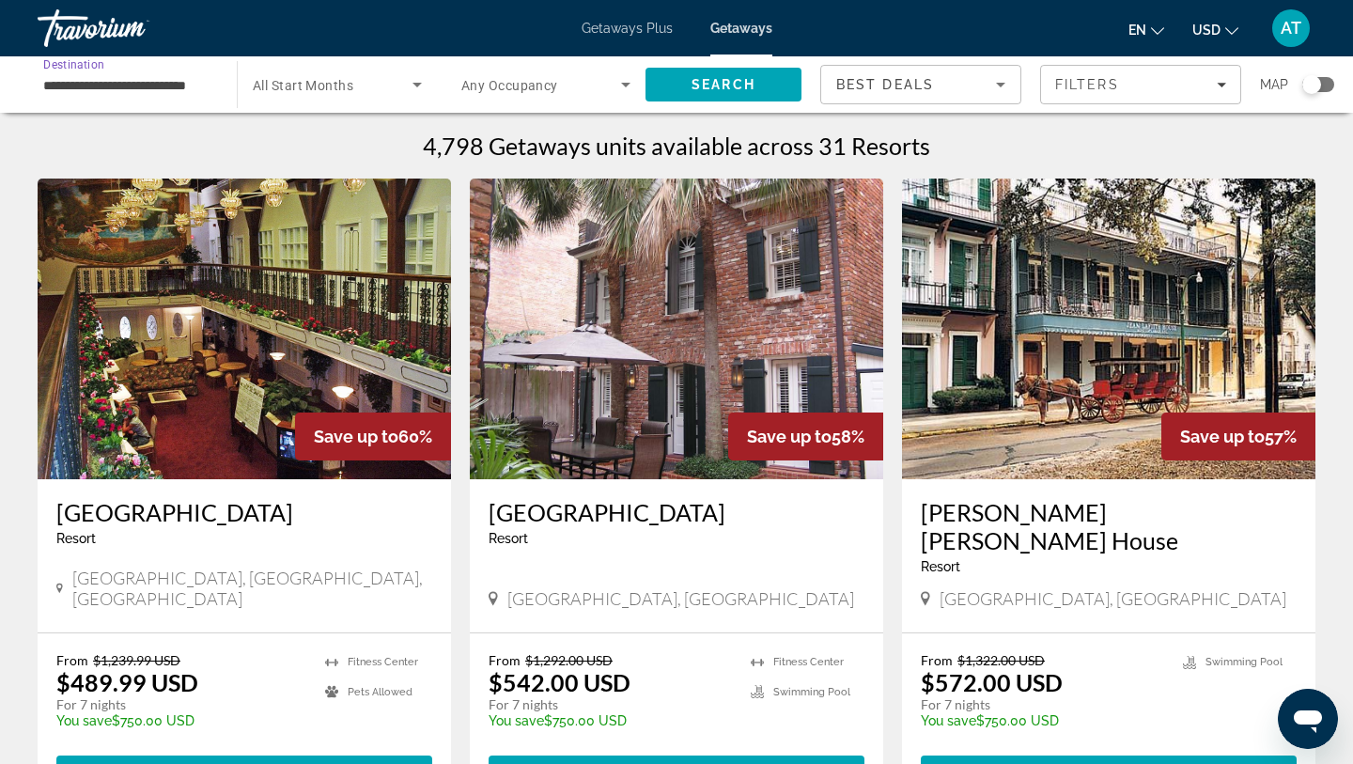
click at [366, 85] on span "Search widget" at bounding box center [333, 84] width 160 height 23
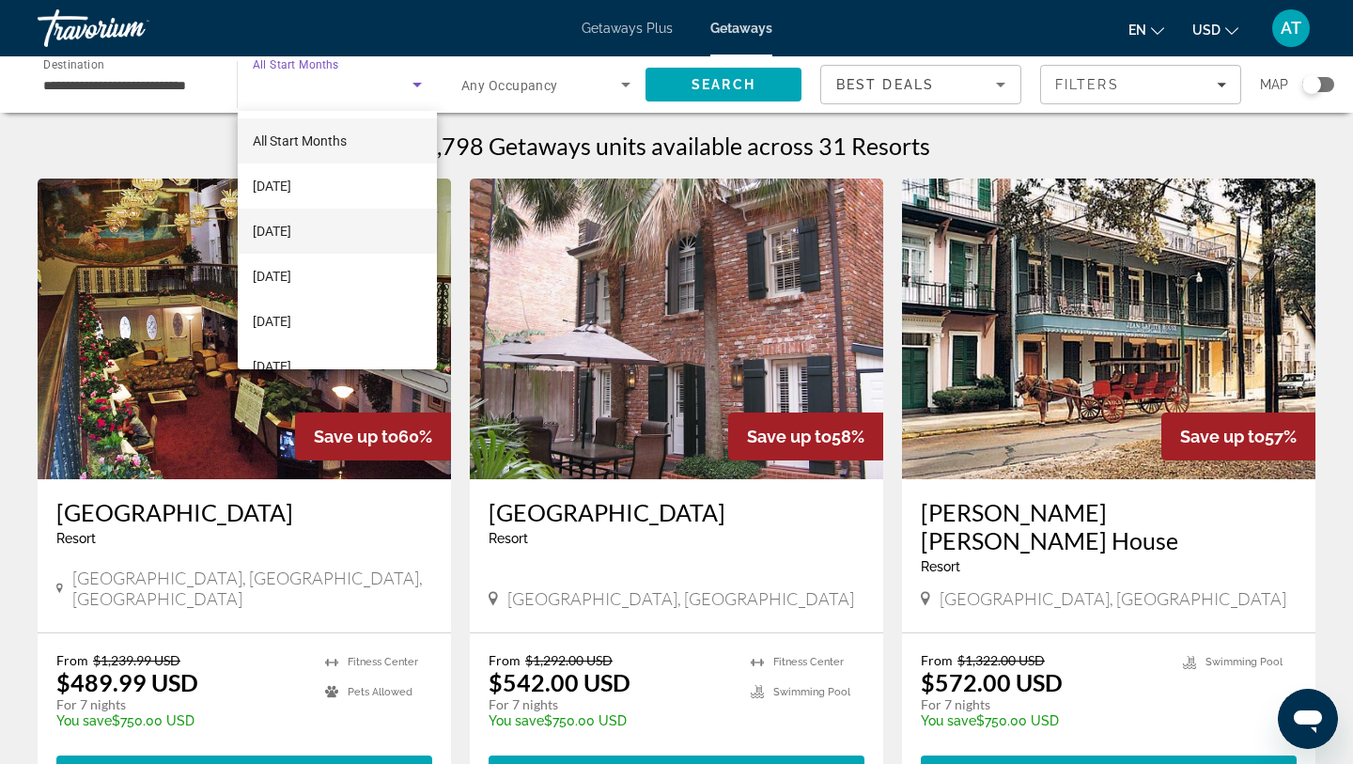
click at [291, 221] on span "[DATE]" at bounding box center [272, 231] width 39 height 23
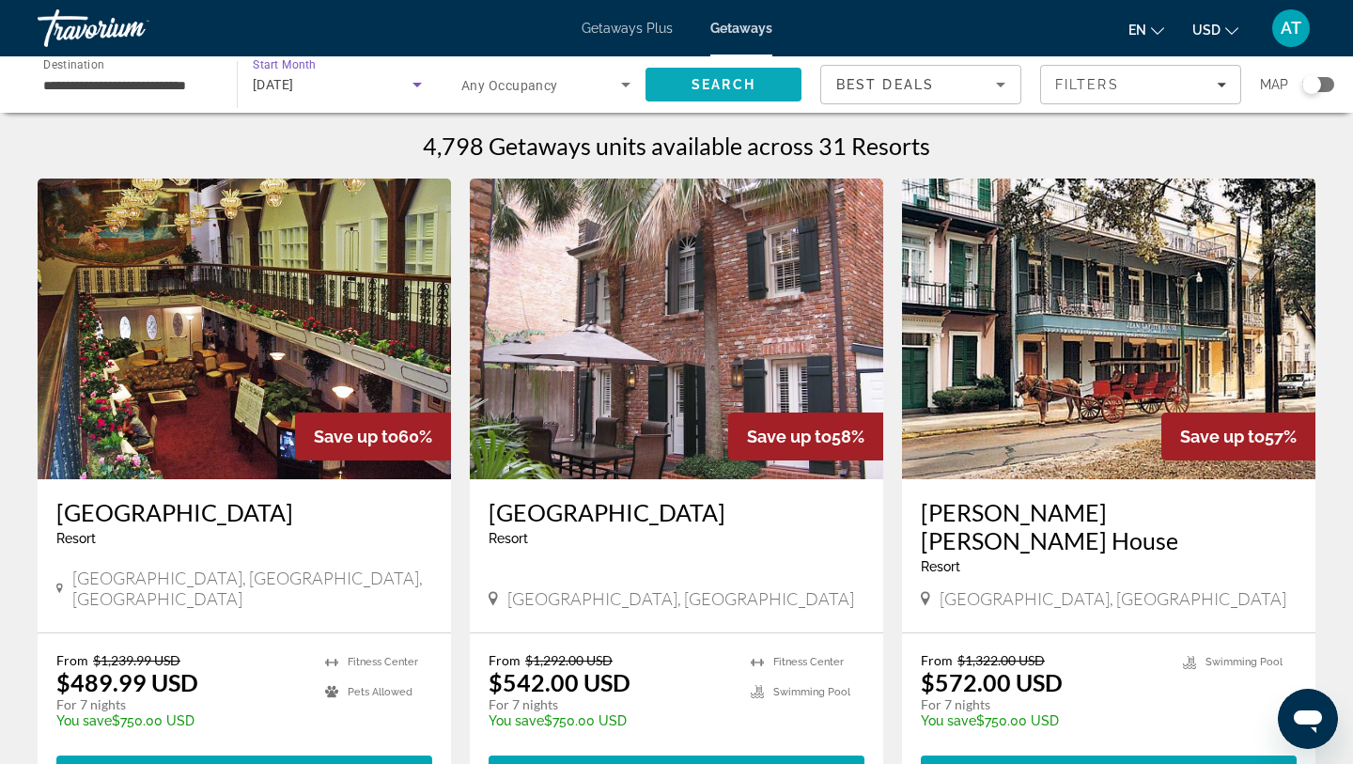
click at [709, 80] on span "Search" at bounding box center [724, 84] width 64 height 15
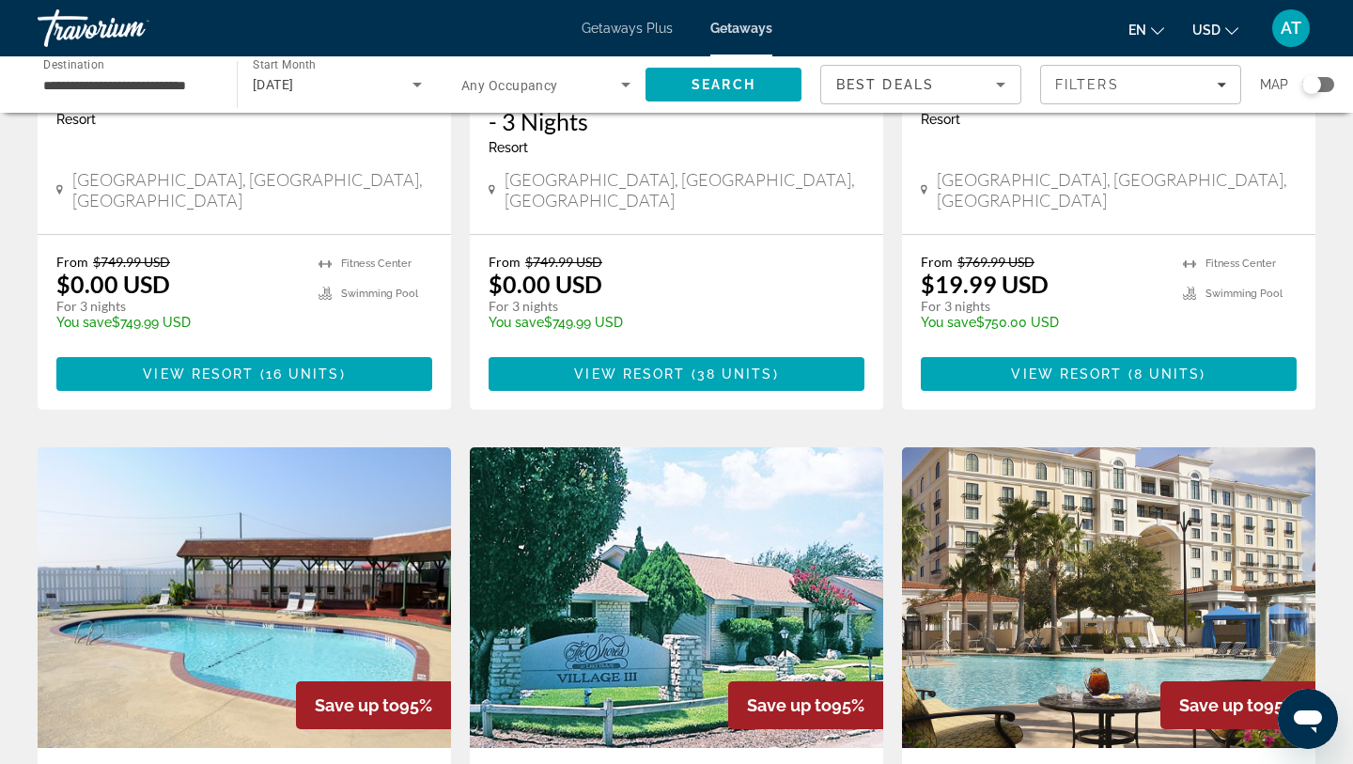
scroll to position [1800, 0]
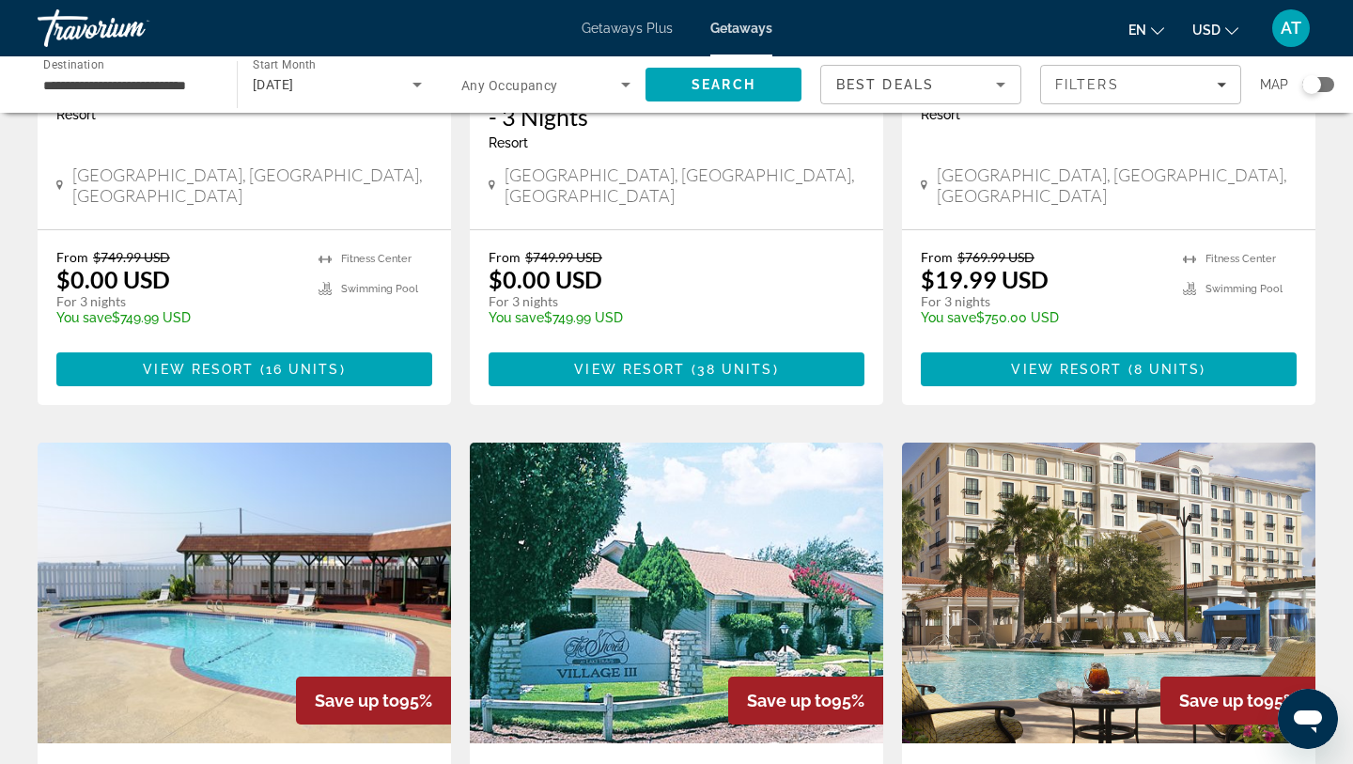
click at [372, 102] on div "[DATE]" at bounding box center [337, 84] width 169 height 53
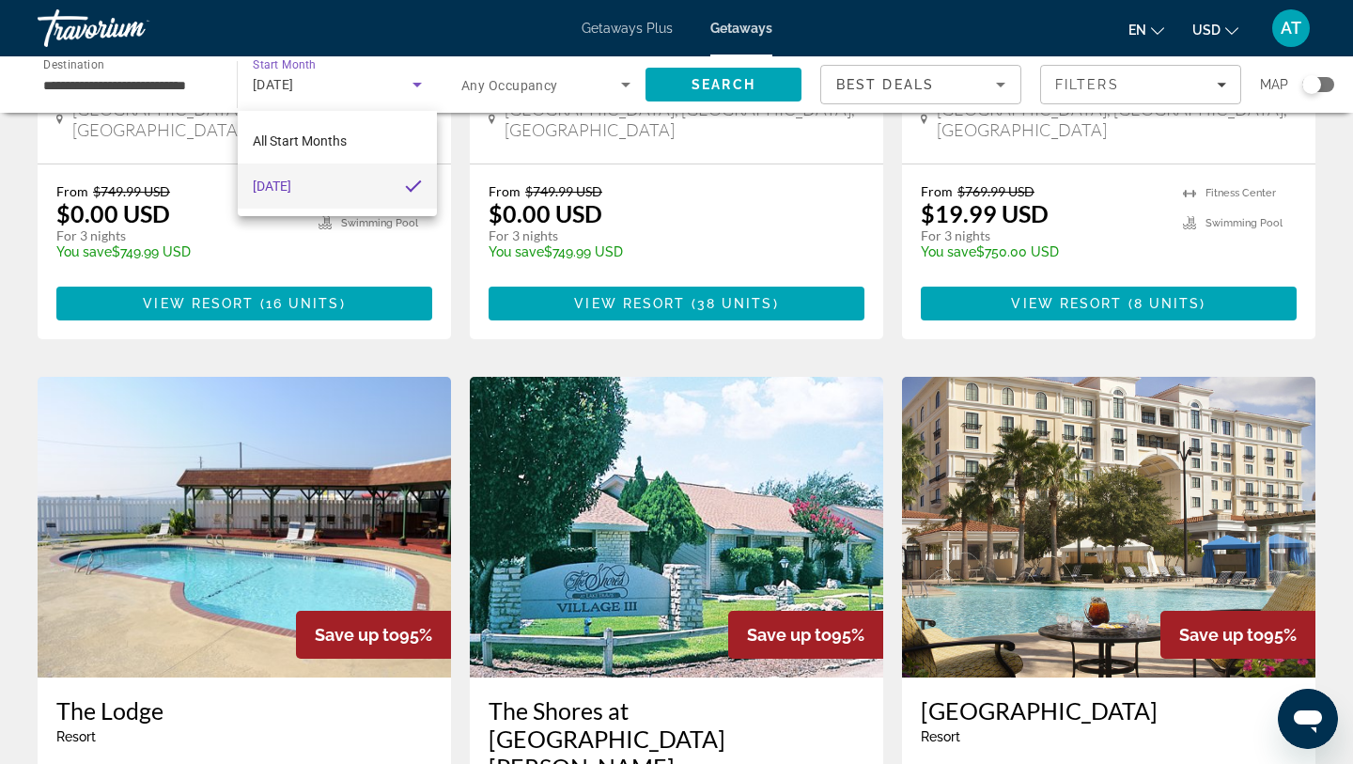
scroll to position [1868, 0]
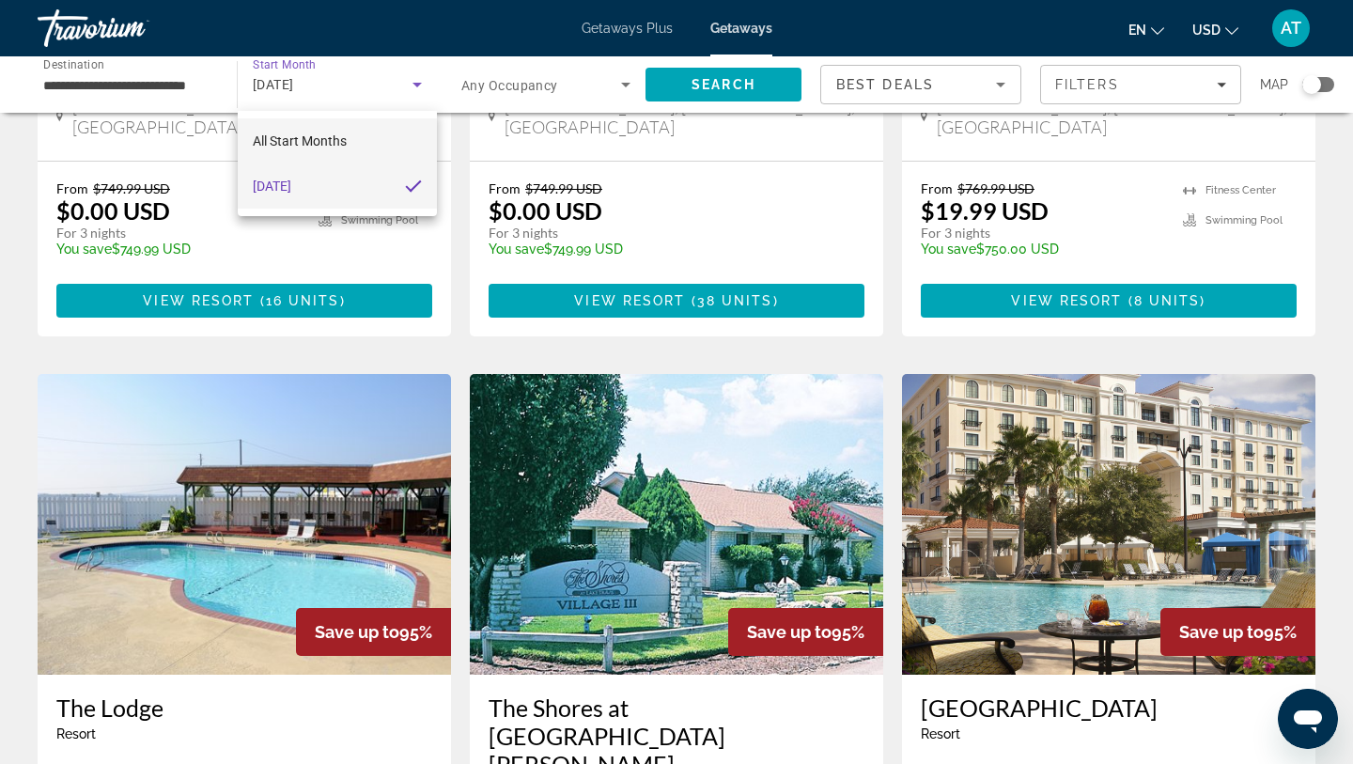
click at [333, 148] on span "All Start Months" at bounding box center [300, 141] width 94 height 23
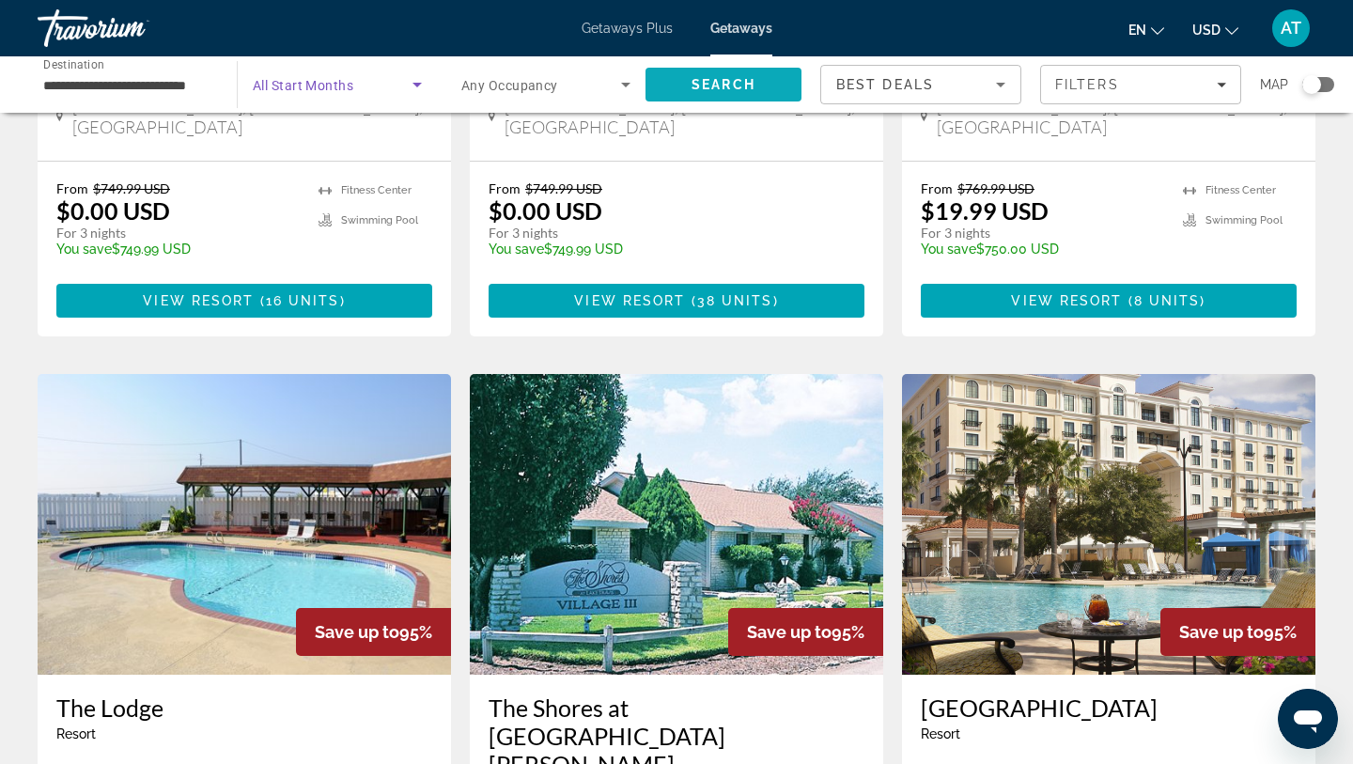
click at [669, 95] on span "Search" at bounding box center [724, 84] width 156 height 45
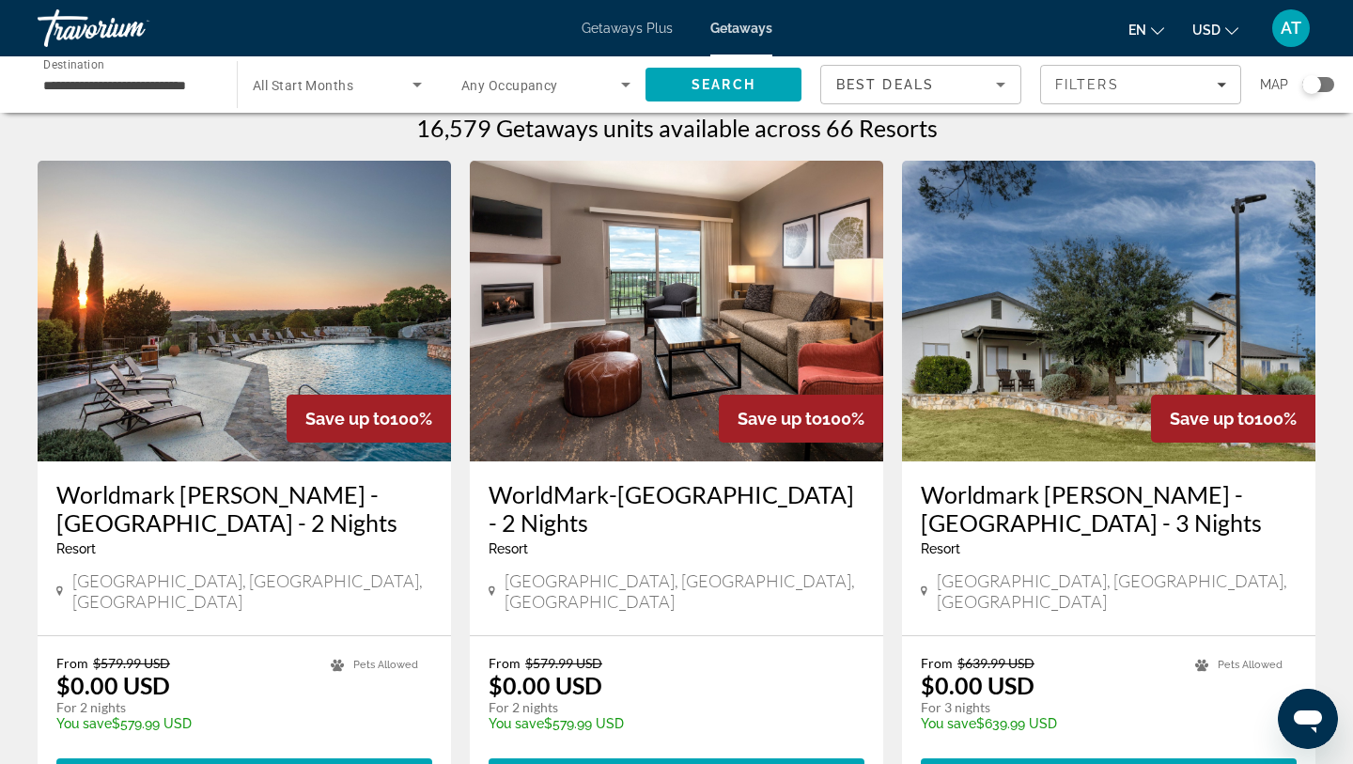
scroll to position [20, 0]
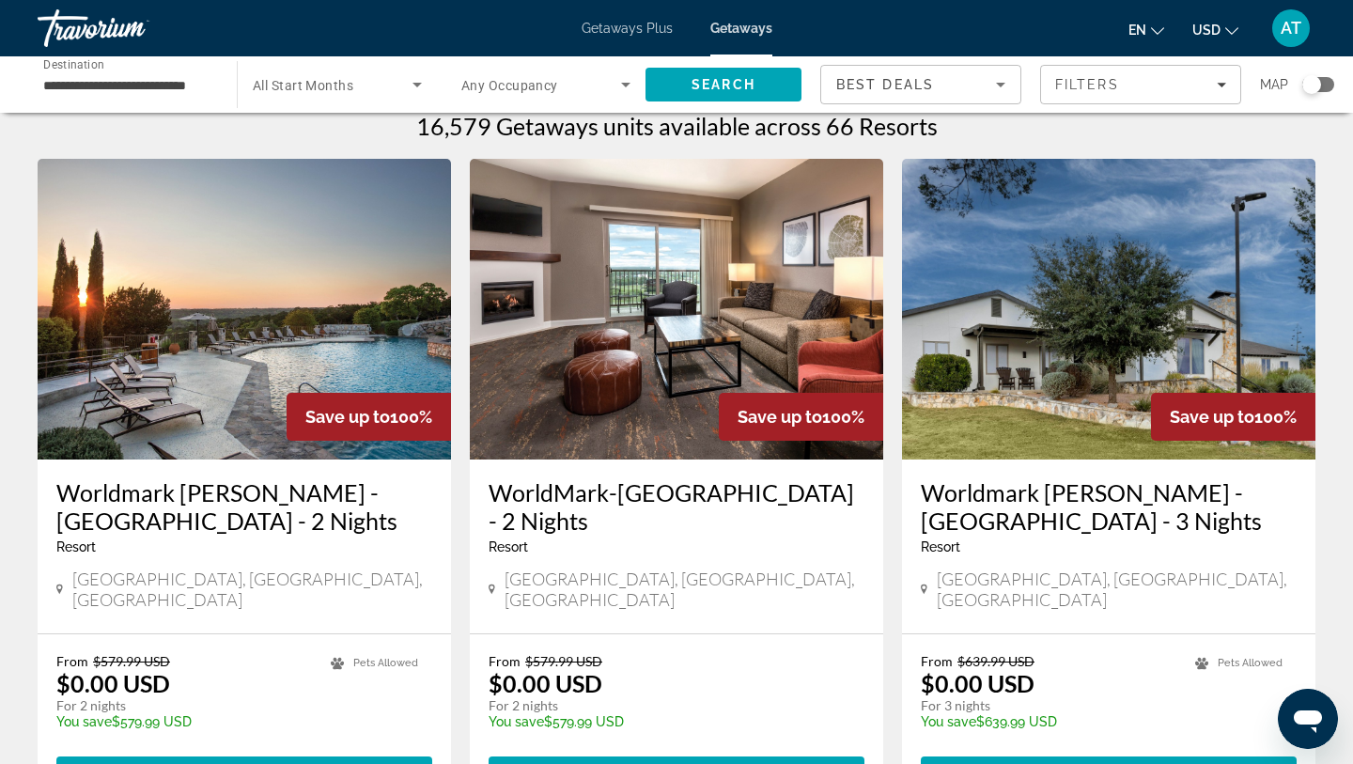
click at [316, 99] on div "Search widget" at bounding box center [337, 84] width 169 height 53
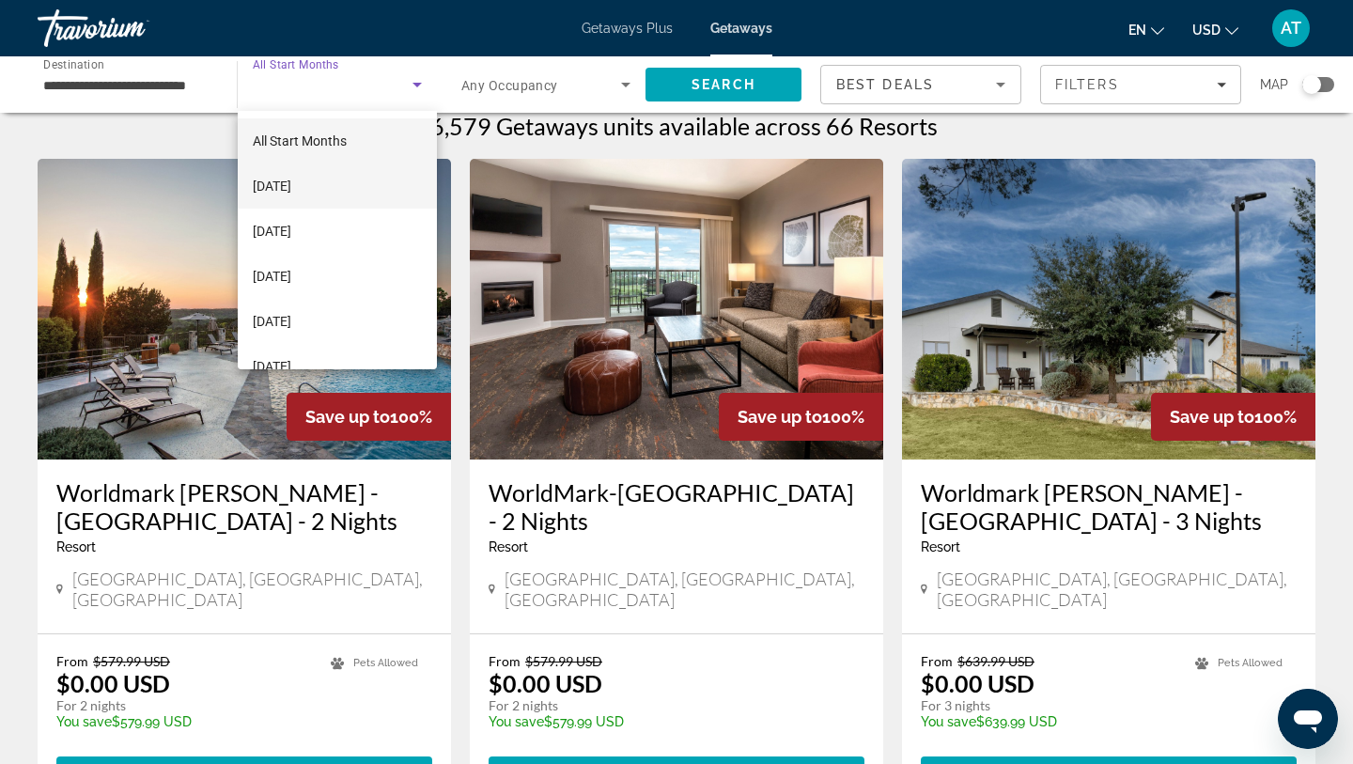
click at [291, 184] on span "[DATE]" at bounding box center [272, 186] width 39 height 23
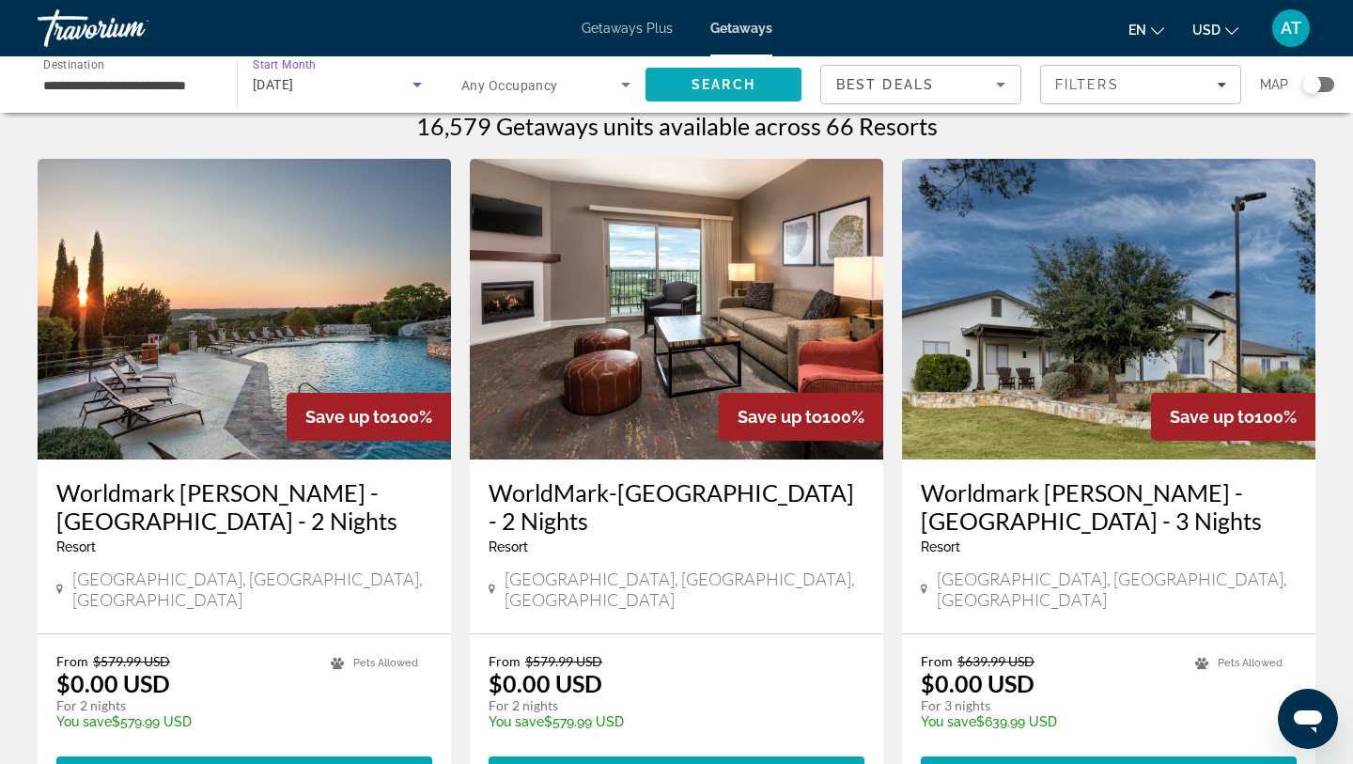
click at [656, 85] on span "Search" at bounding box center [724, 84] width 156 height 45
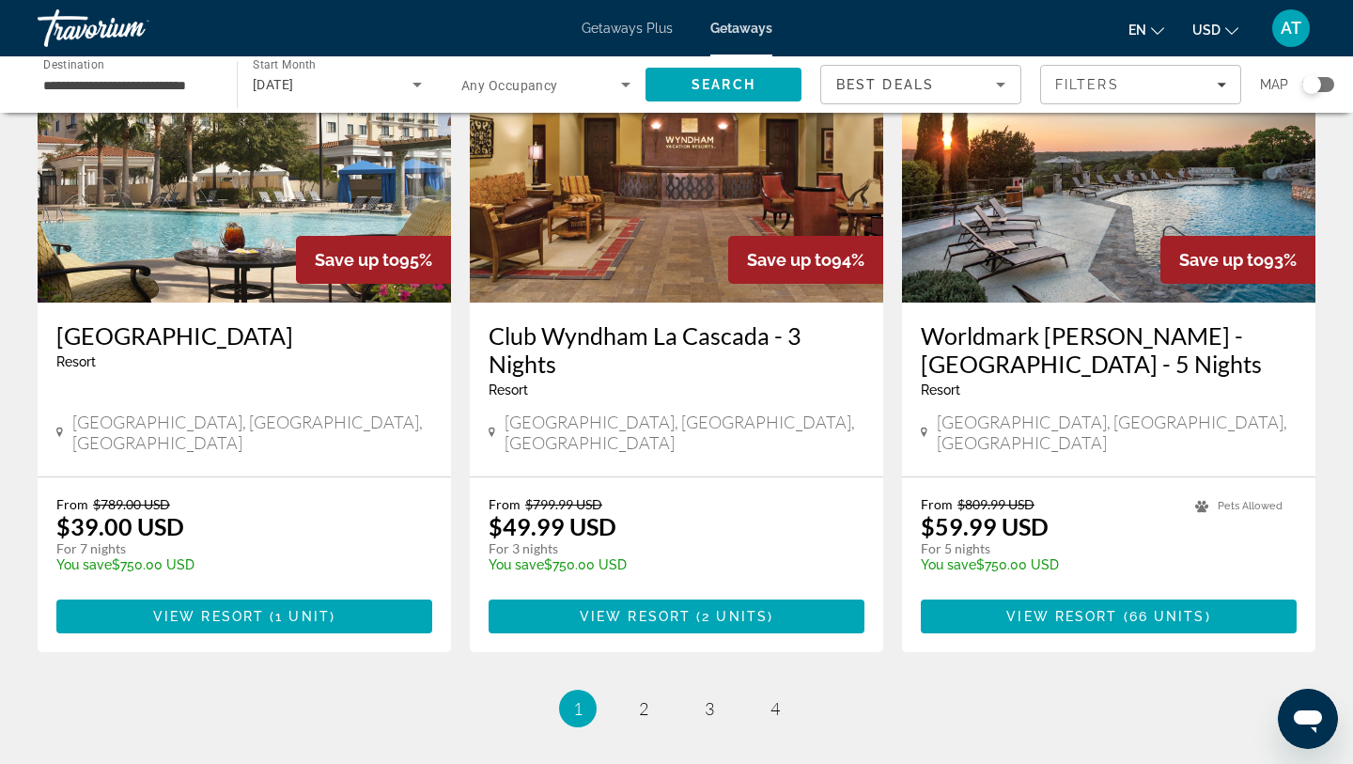
scroll to position [2301, 0]
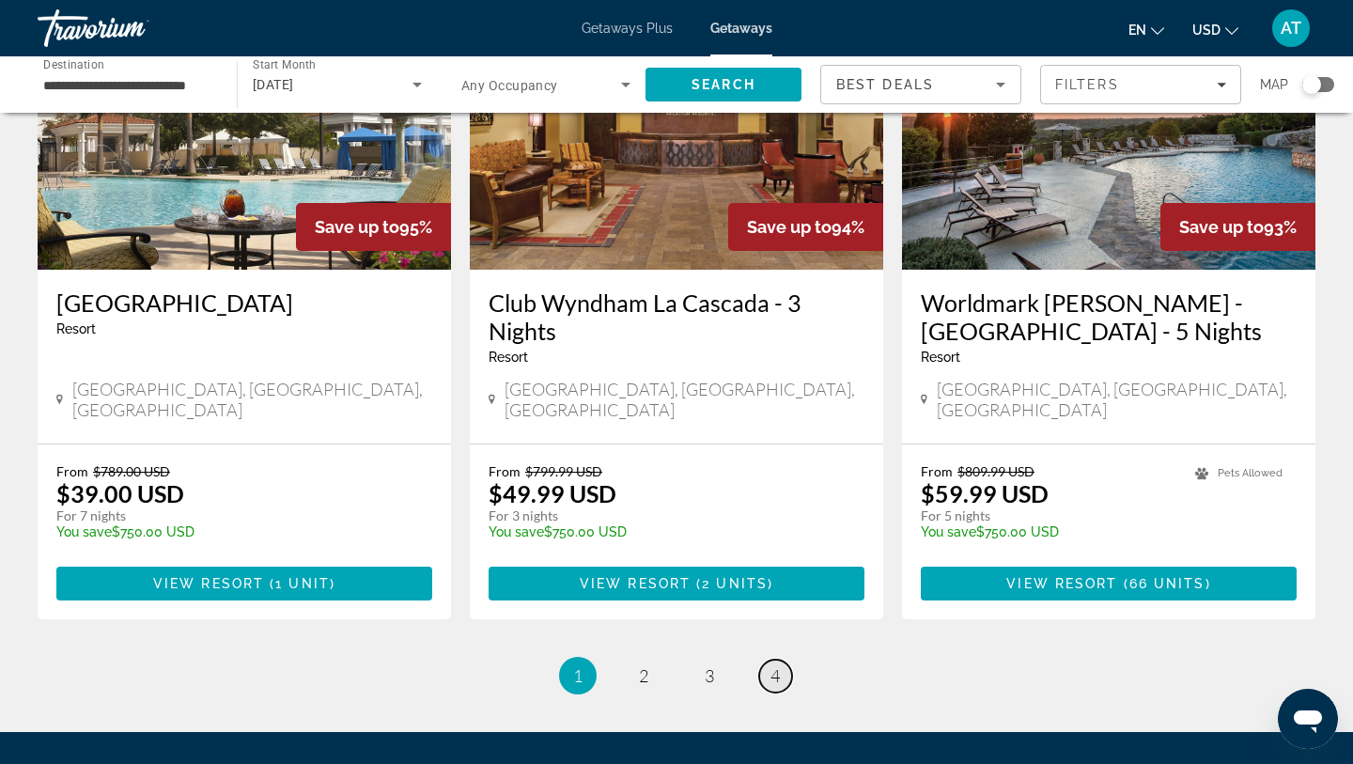
click at [770, 660] on link "page 4" at bounding box center [775, 676] width 33 height 33
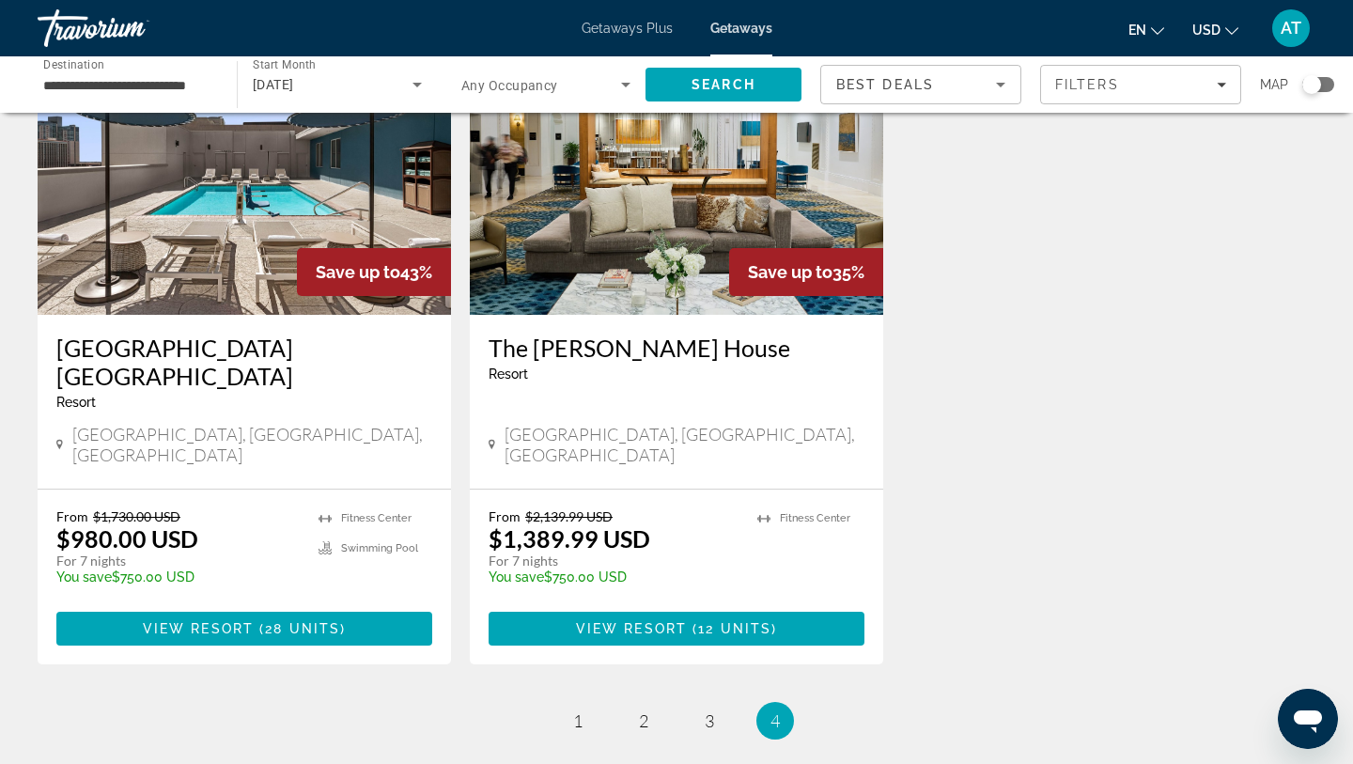
scroll to position [387, 0]
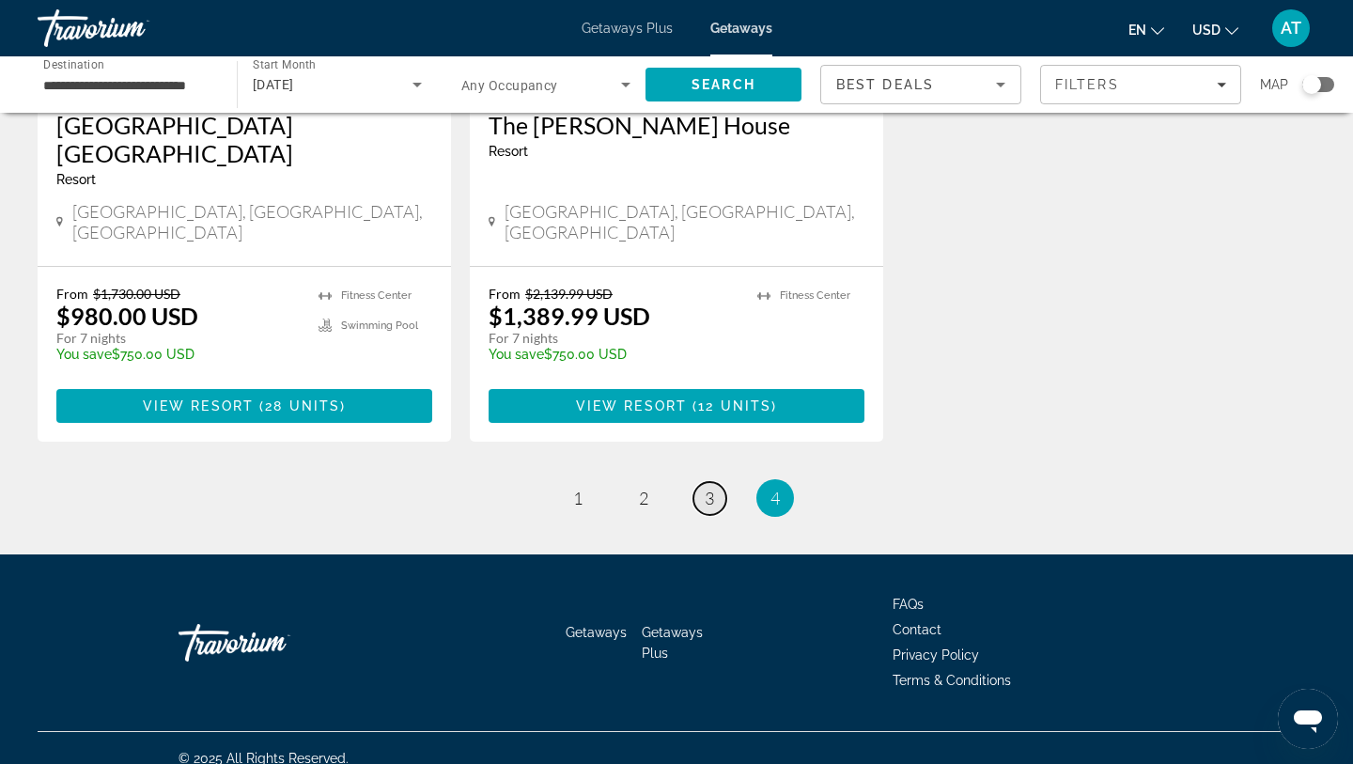
click at [716, 490] on link "page 3" at bounding box center [710, 498] width 33 height 33
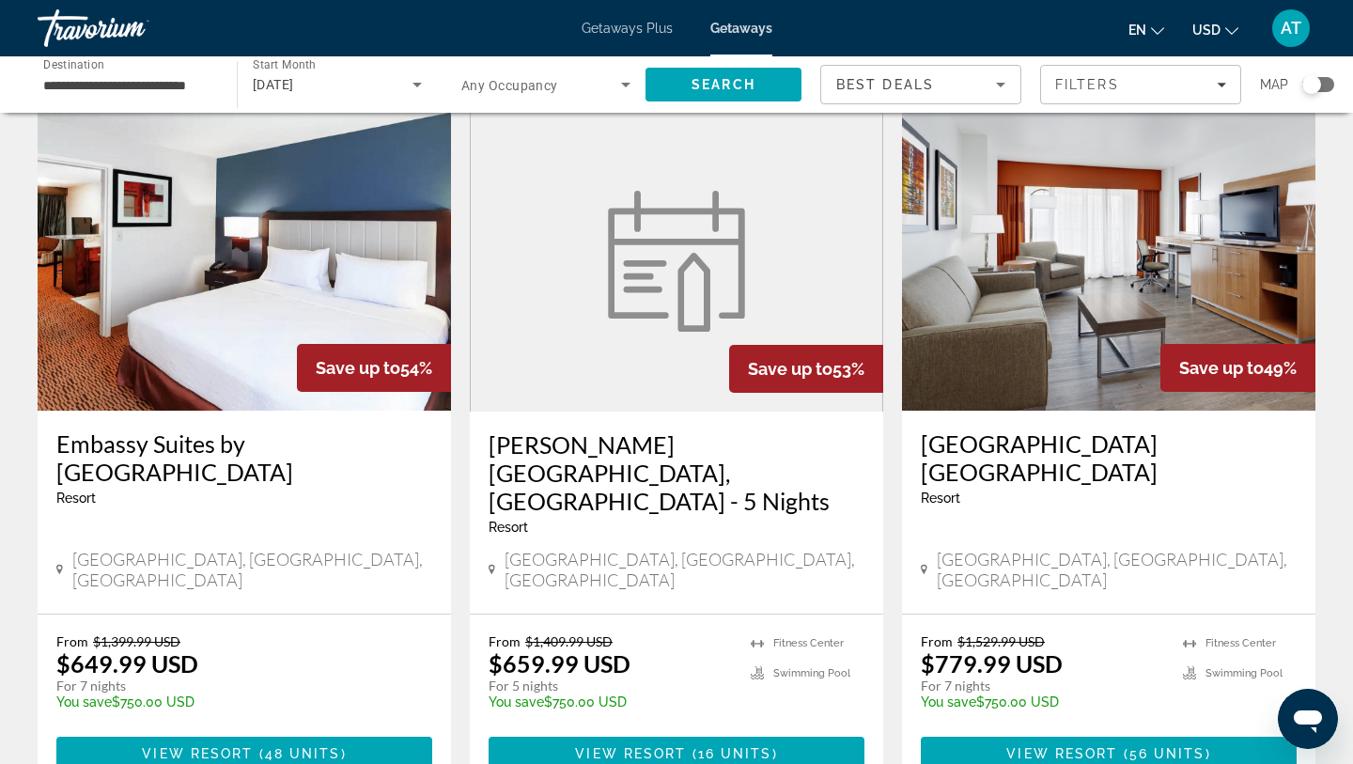
scroll to position [2163, 0]
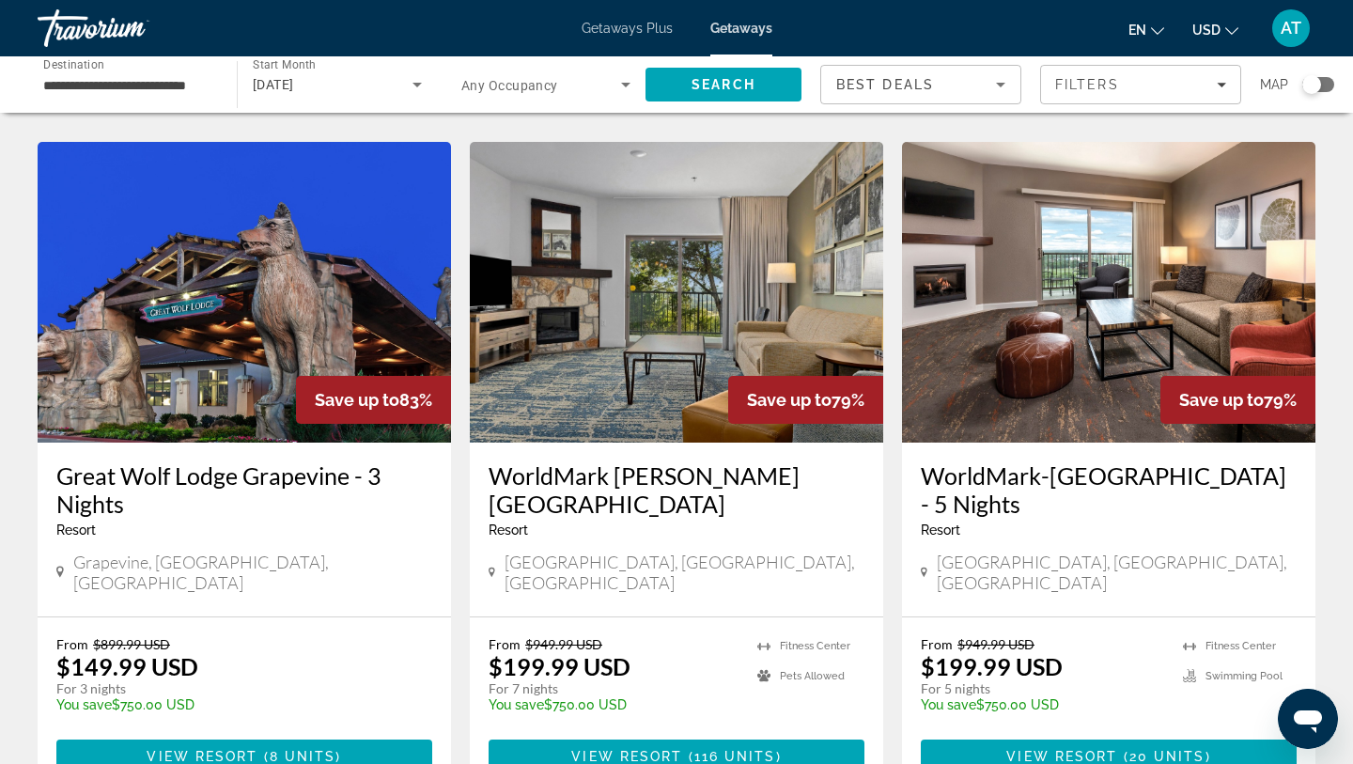
scroll to position [750, 0]
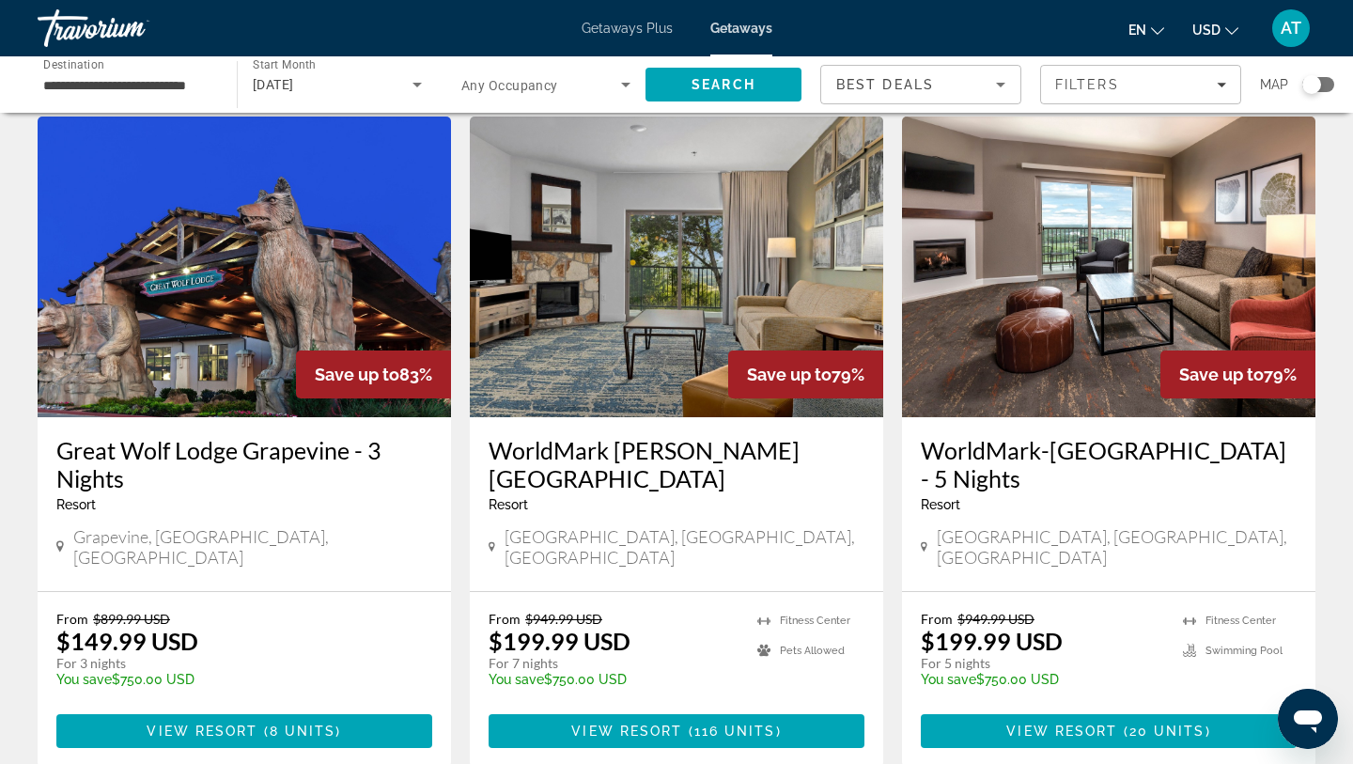
click at [339, 436] on h3 "Great Wolf Lodge Grapevine - 3 Nights" at bounding box center [244, 464] width 376 height 56
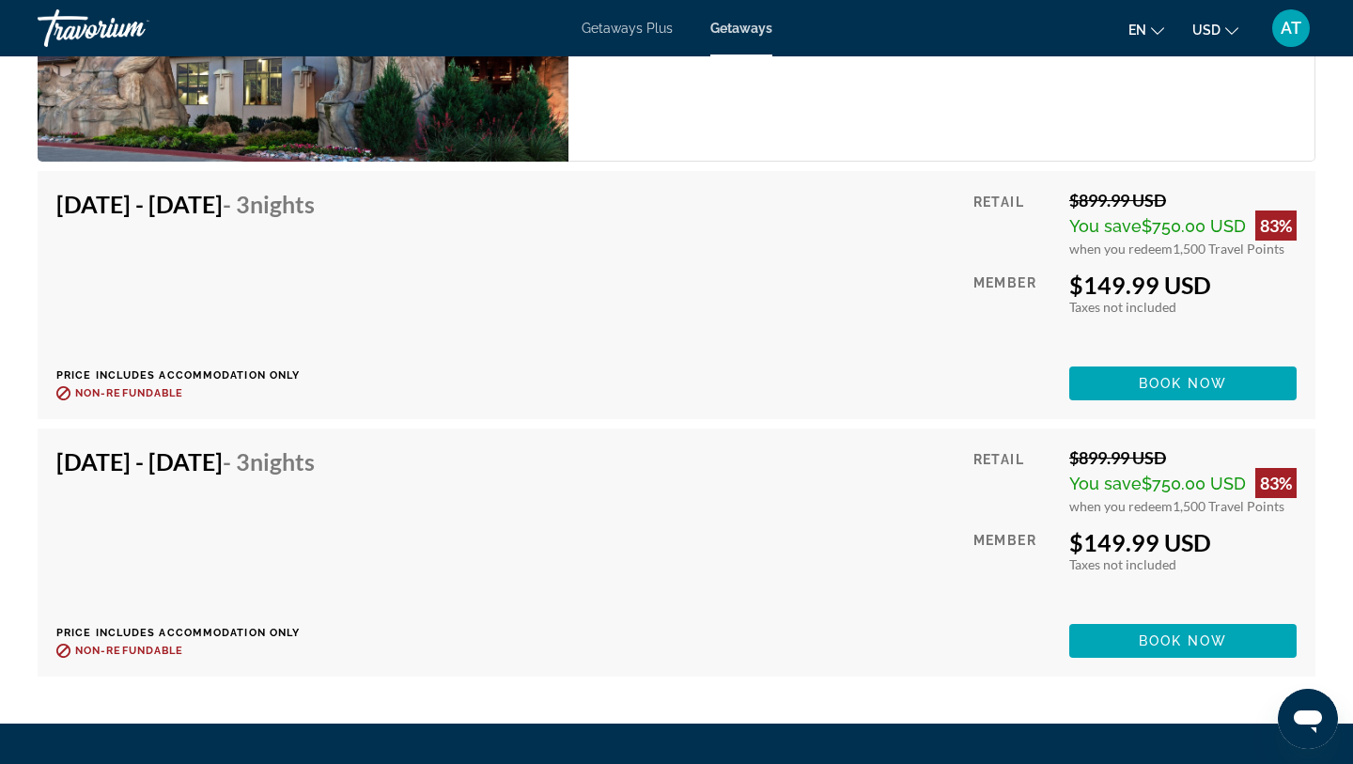
scroll to position [2816, 0]
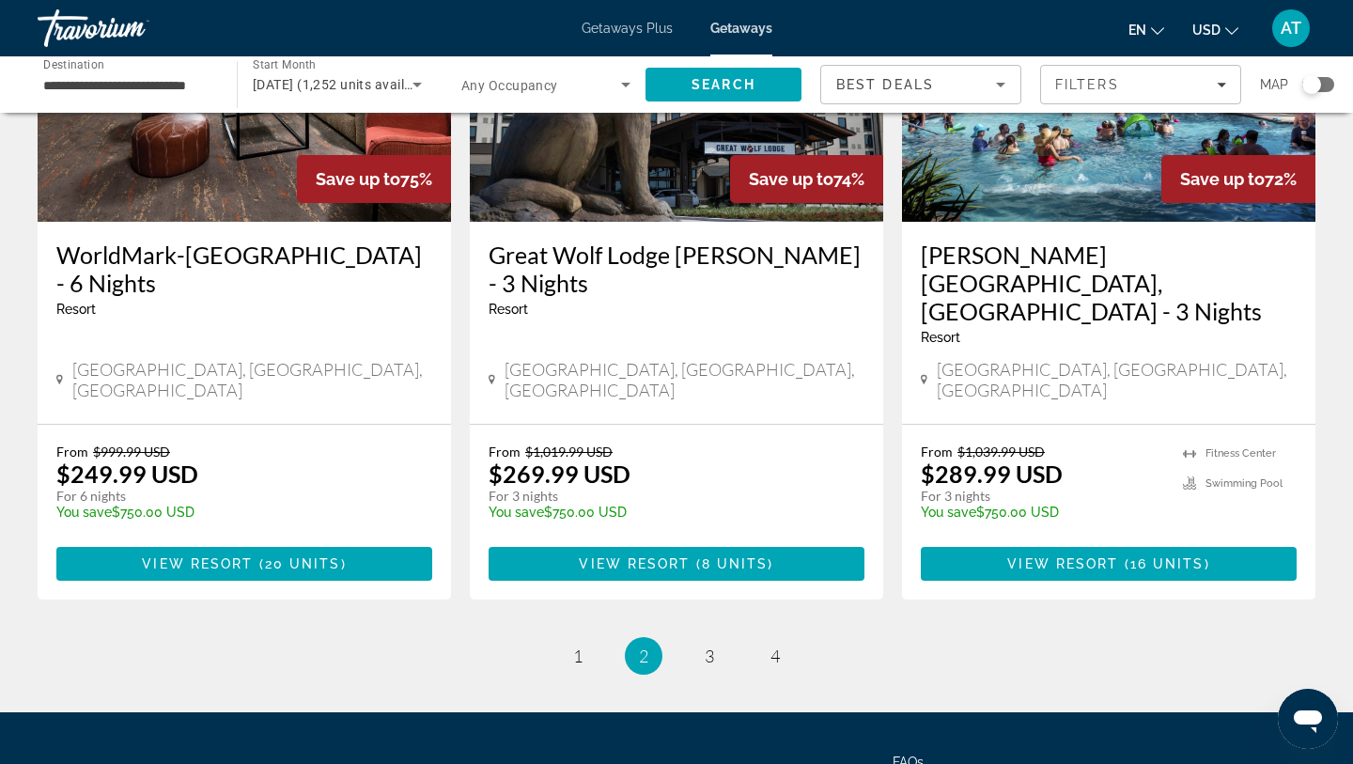
scroll to position [2347, 0]
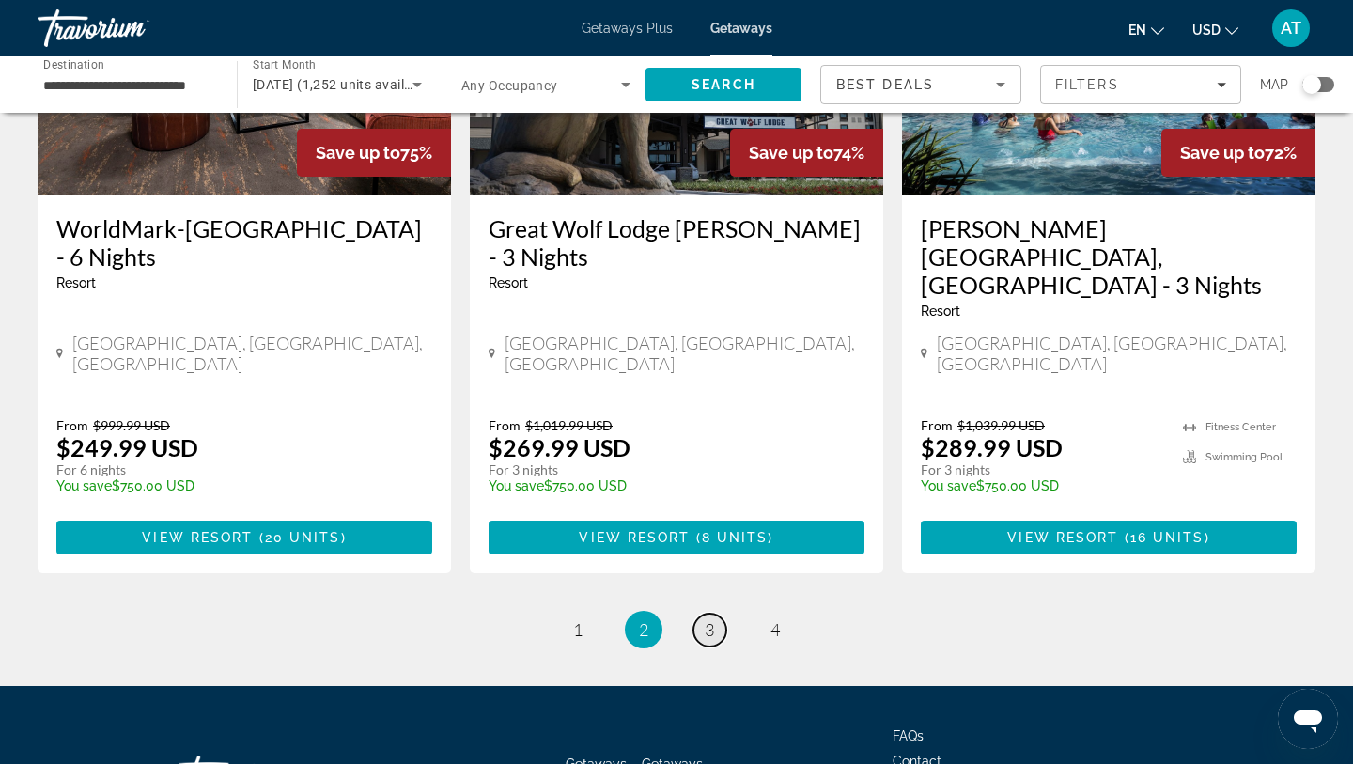
click at [710, 619] on span "3" at bounding box center [709, 629] width 9 height 21
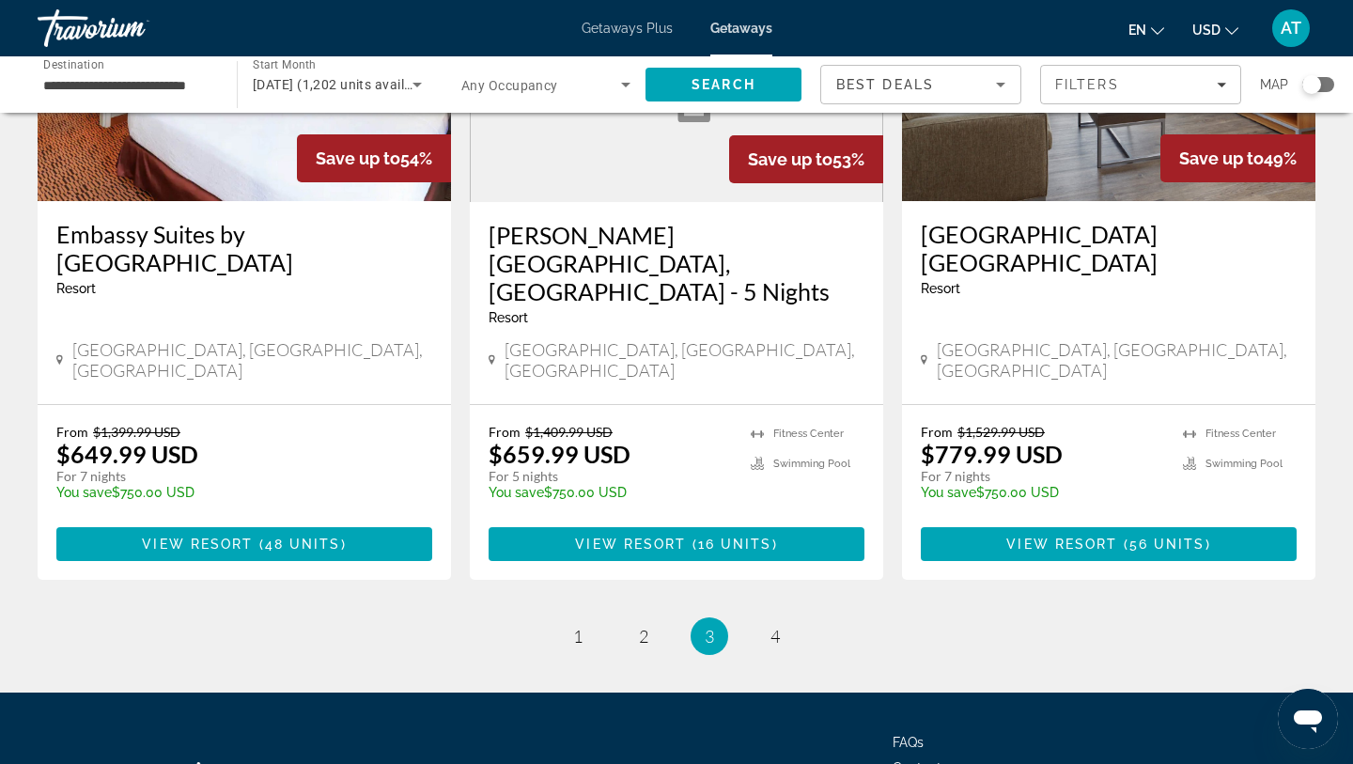
scroll to position [2390, 0]
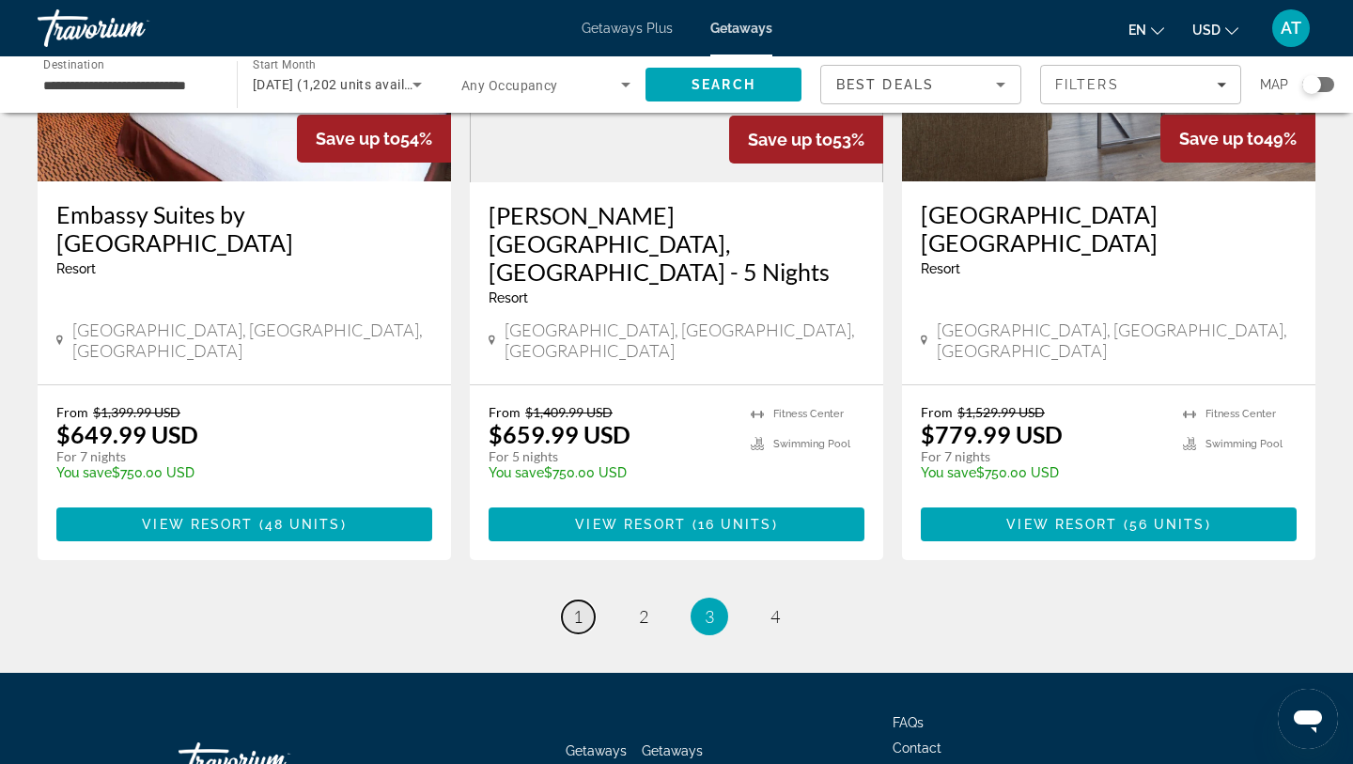
click at [562, 600] on link "page 1" at bounding box center [578, 616] width 33 height 33
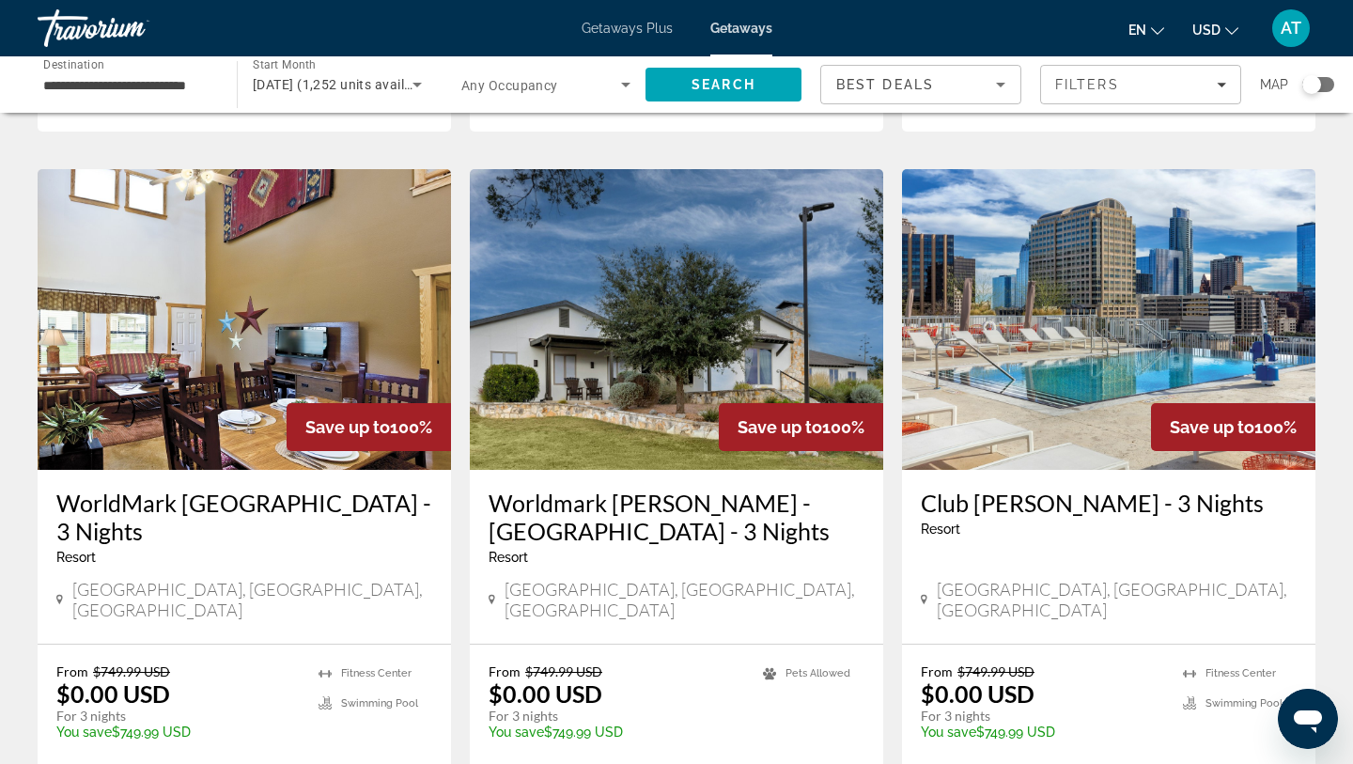
scroll to position [716, 0]
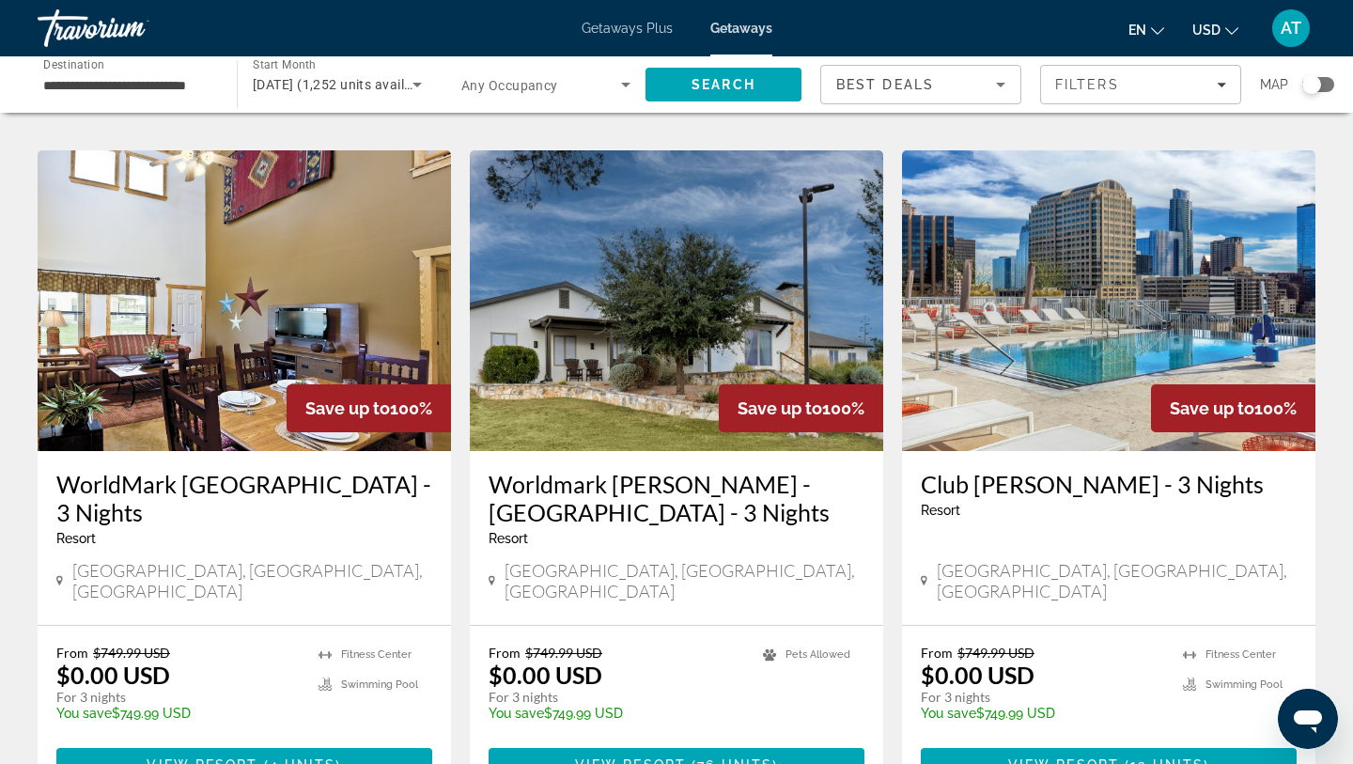
click at [1015, 470] on h3 "Club [PERSON_NAME] - 3 Nights" at bounding box center [1109, 484] width 376 height 28
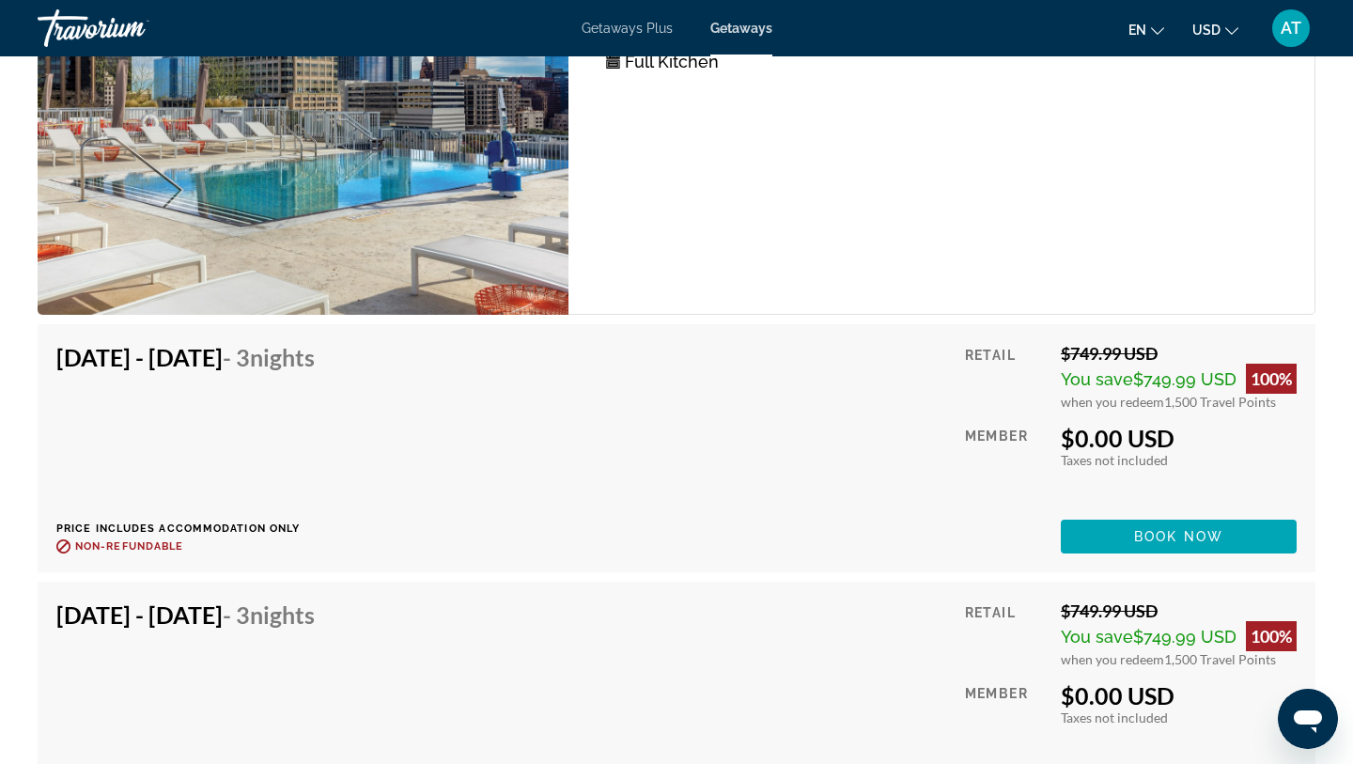
scroll to position [3563, 0]
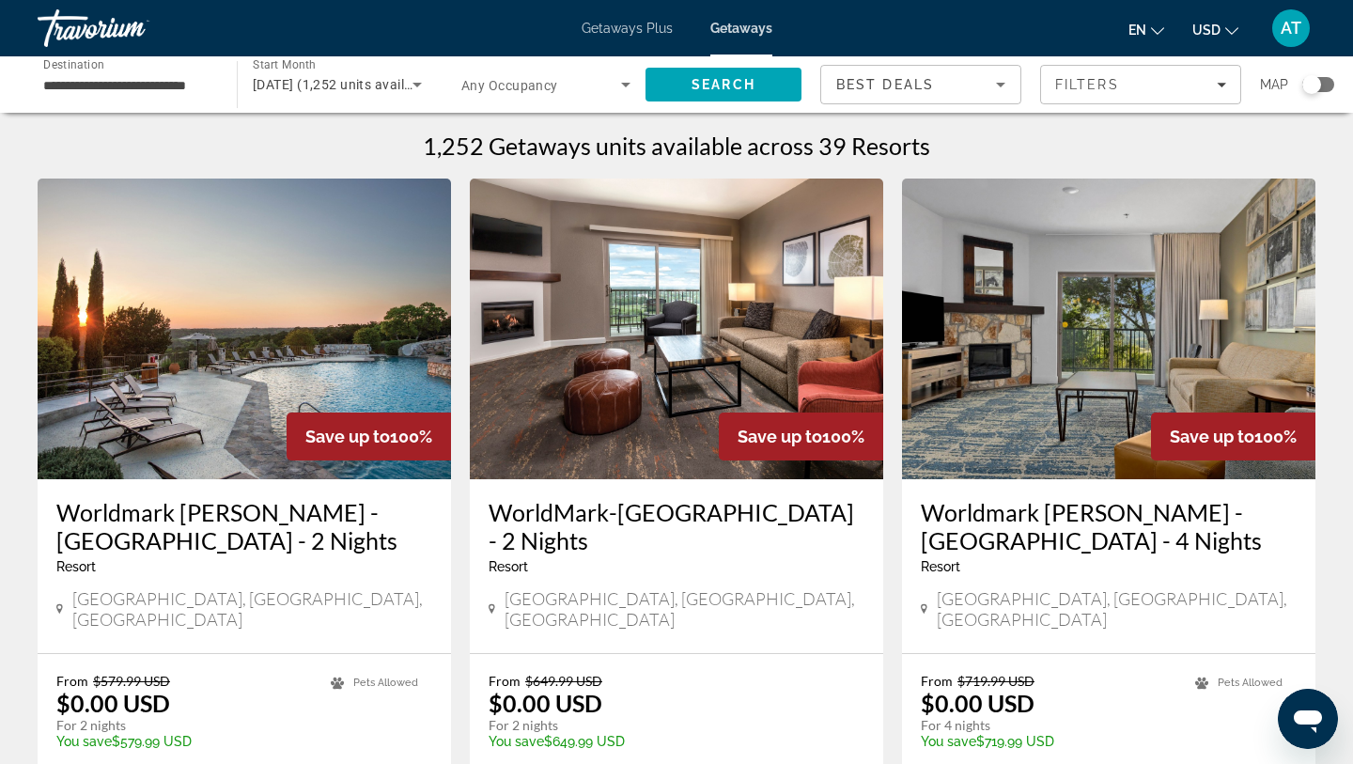
click at [365, 77] on span "[DATE] (1,252 units available)" at bounding box center [344, 84] width 182 height 15
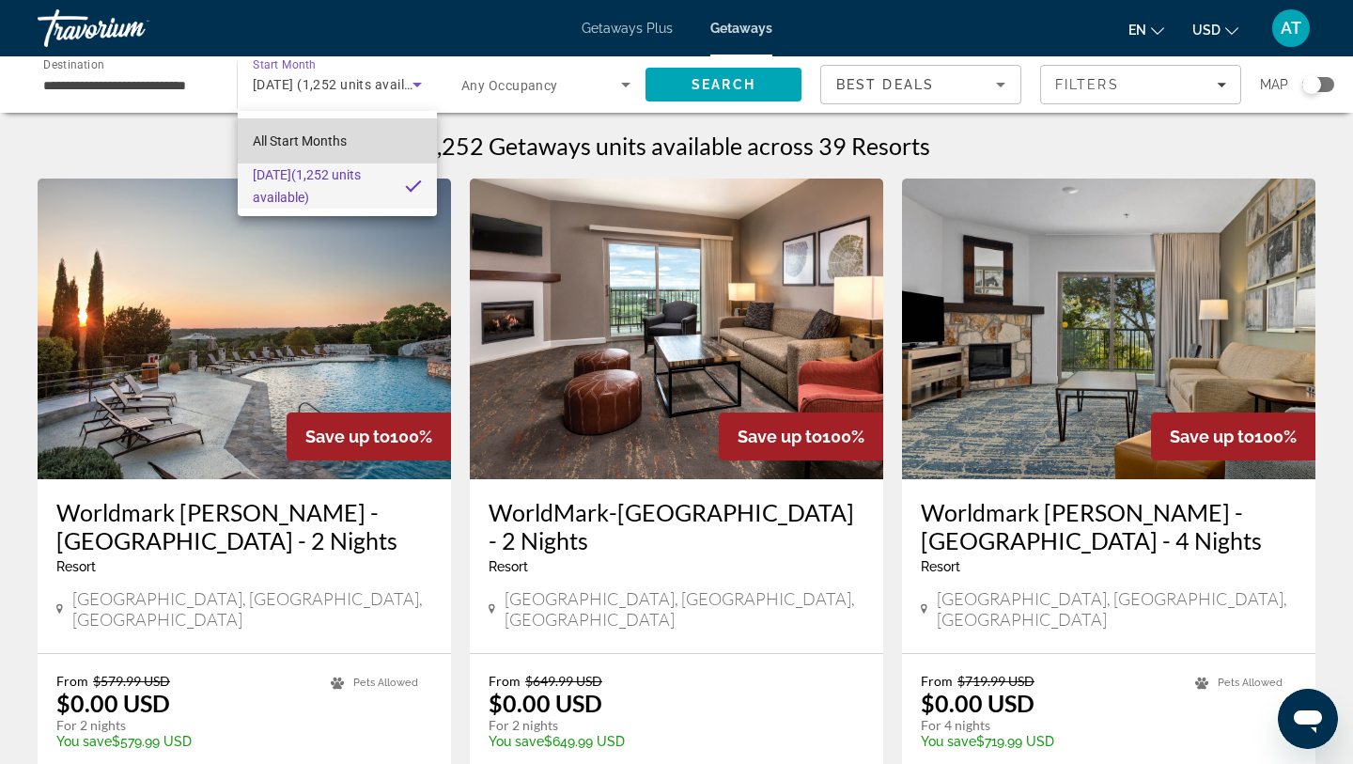
click at [334, 147] on span "All Start Months" at bounding box center [300, 140] width 94 height 15
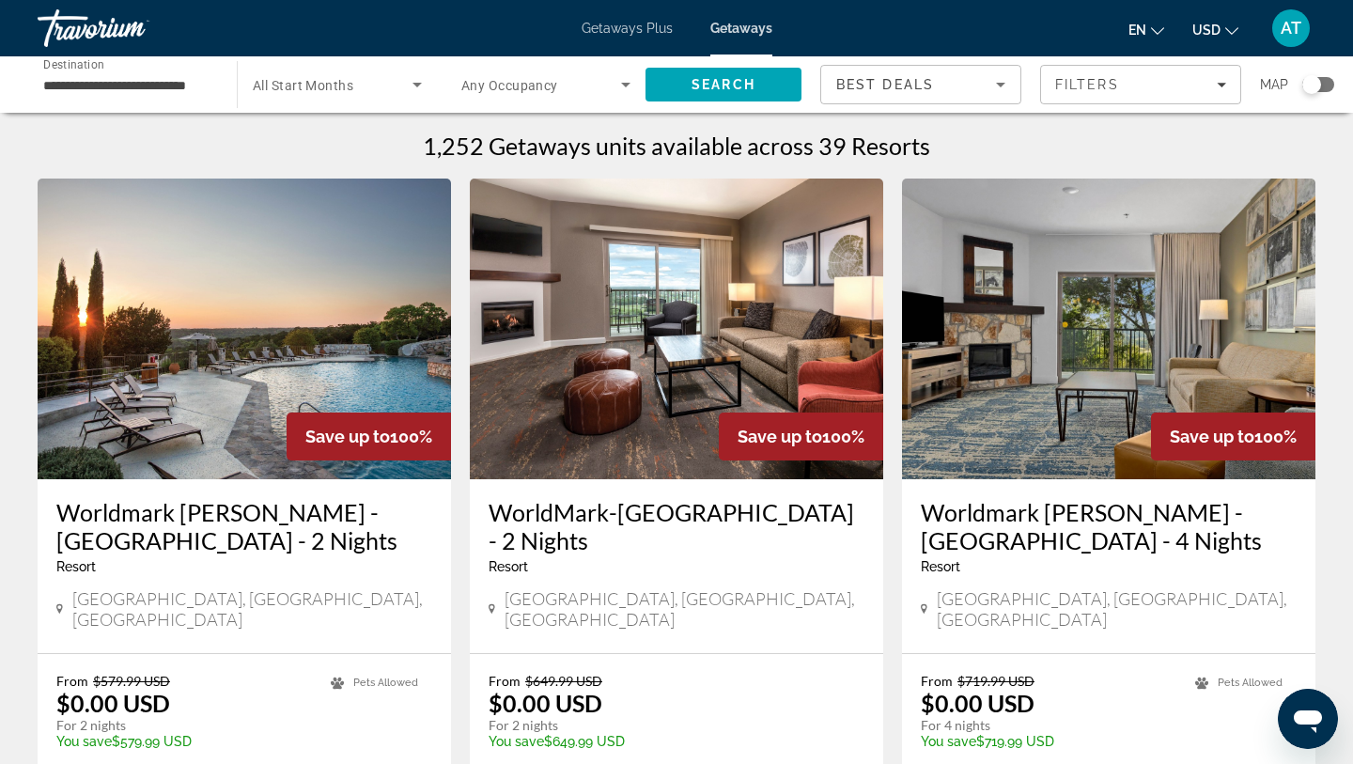
click at [350, 84] on span "All Start Months" at bounding box center [303, 85] width 101 height 15
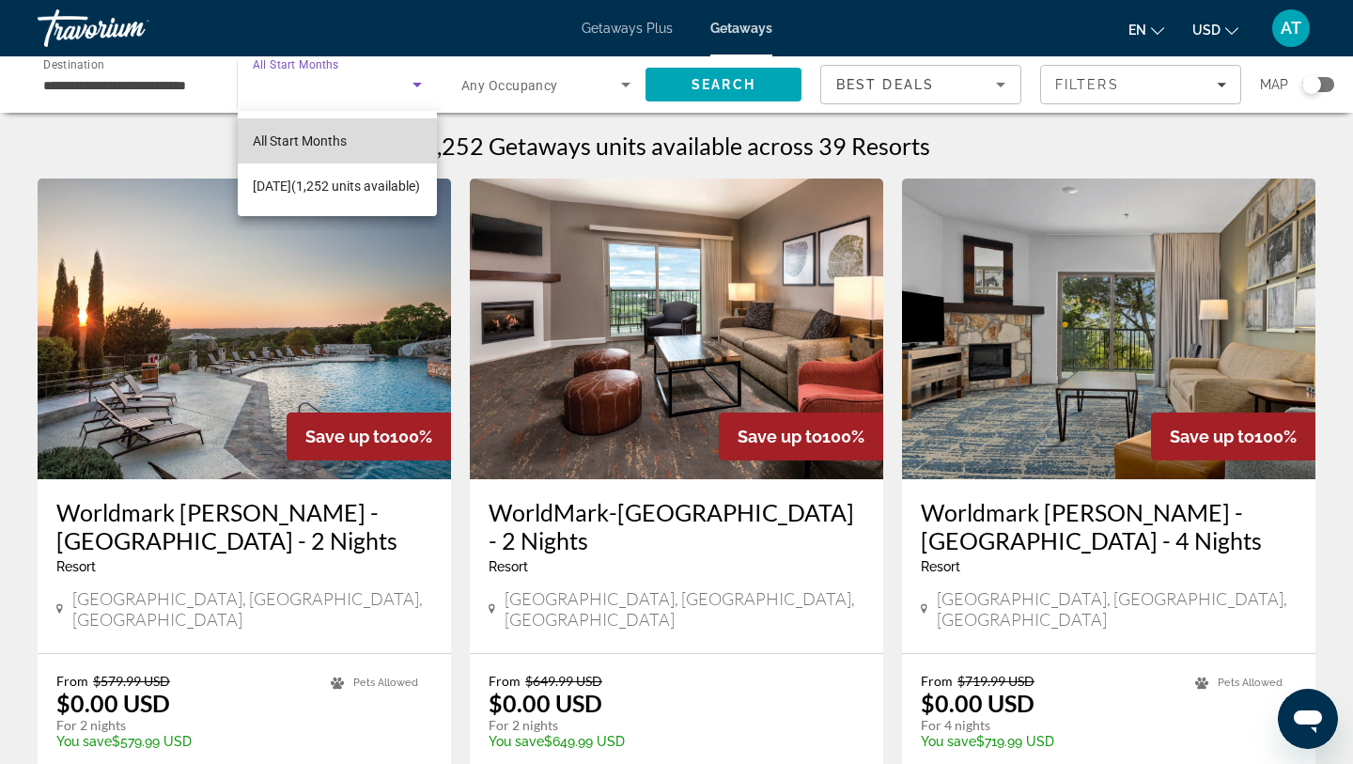
click at [338, 146] on span "All Start Months" at bounding box center [300, 140] width 94 height 15
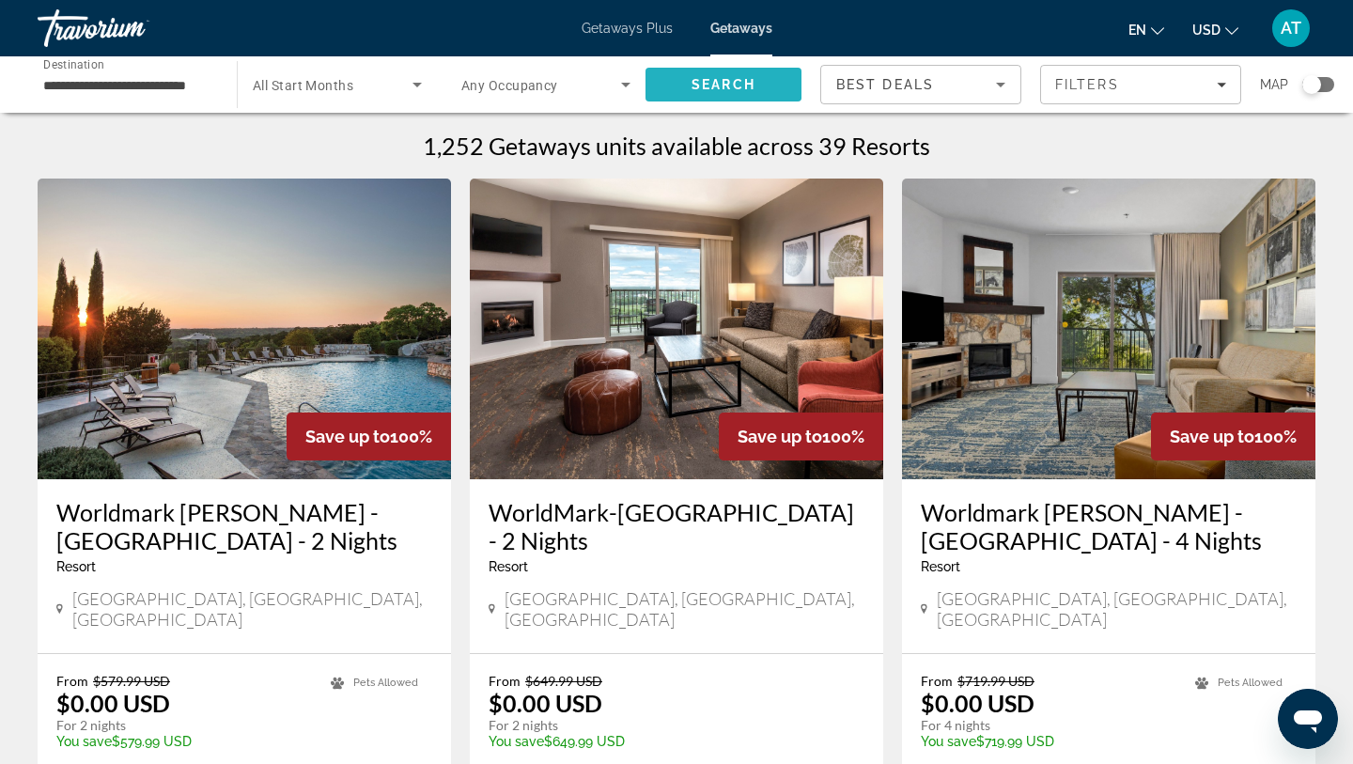
click at [694, 83] on span "Search" at bounding box center [724, 84] width 64 height 15
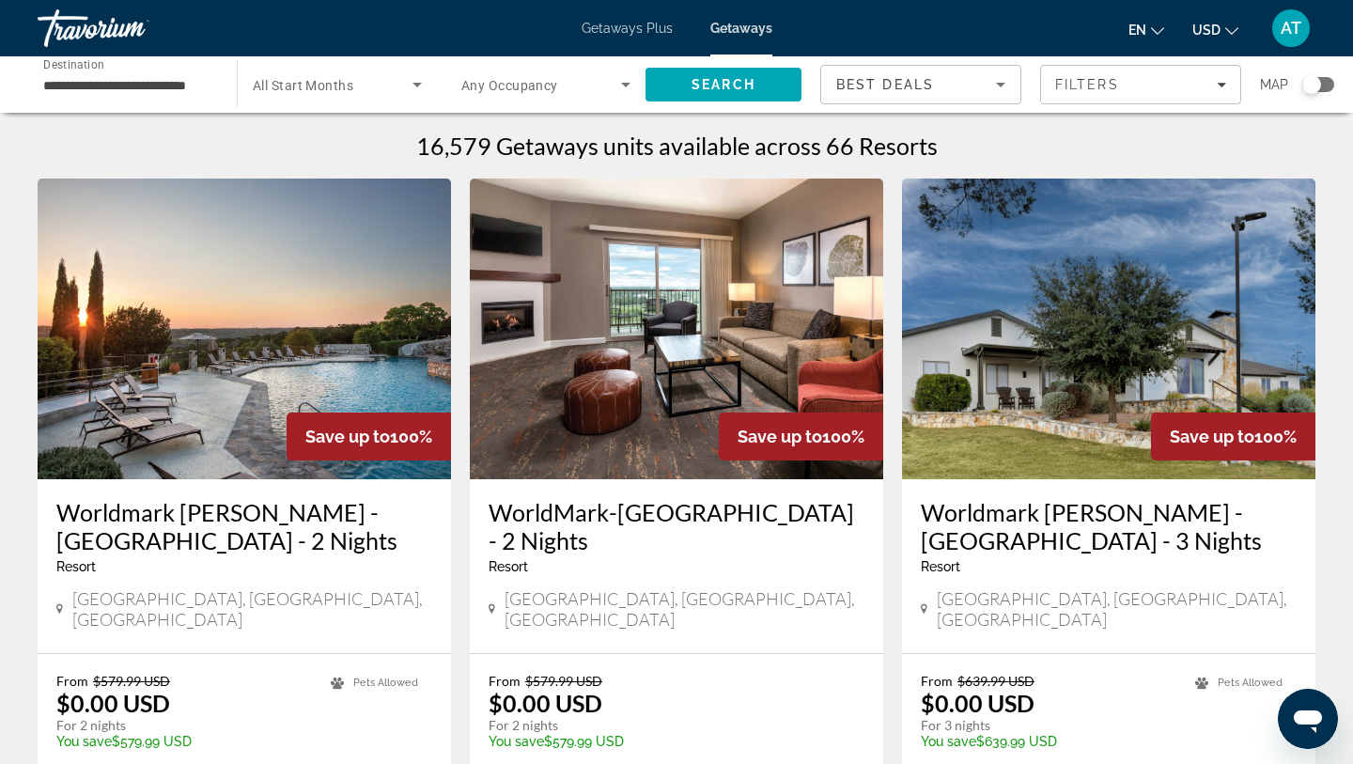
click at [353, 87] on span "All Start Months" at bounding box center [303, 85] width 101 height 15
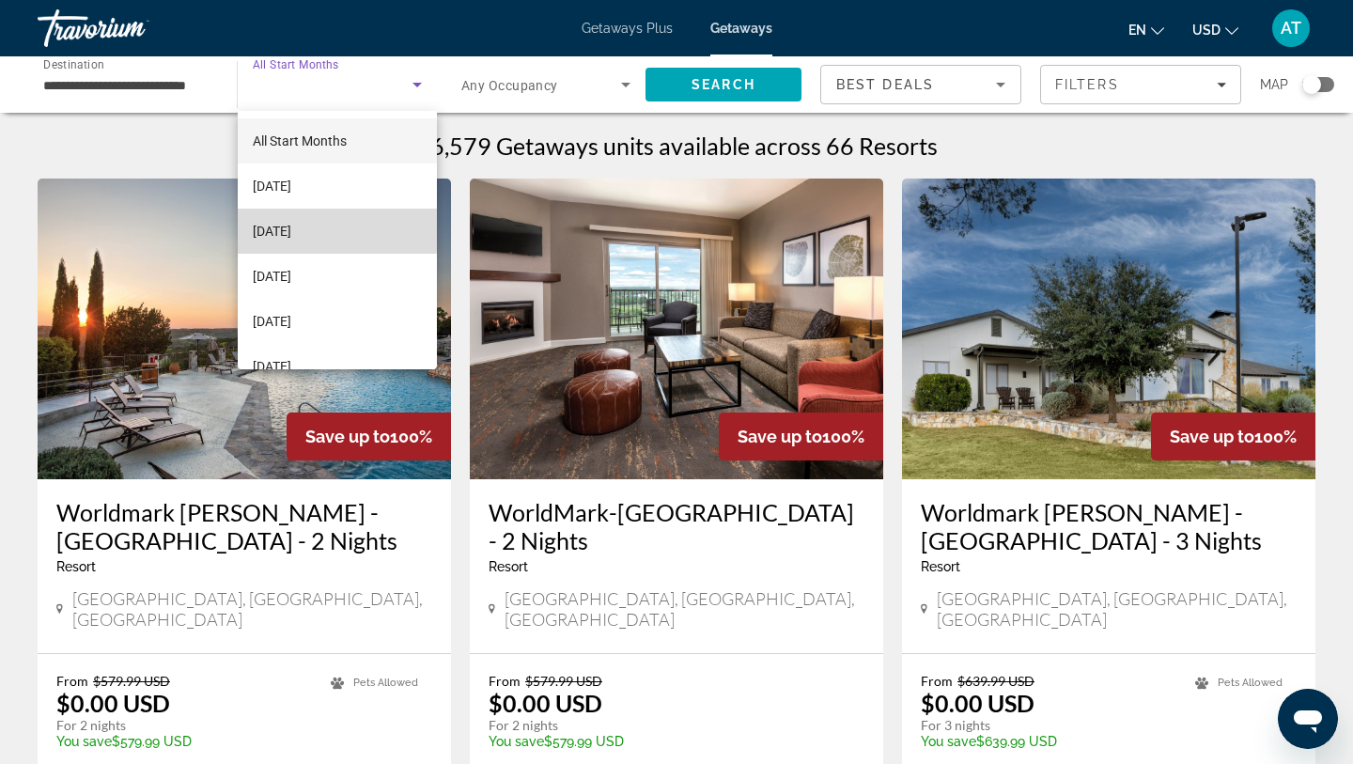
click at [330, 214] on mat-option "[DATE]" at bounding box center [337, 231] width 199 height 45
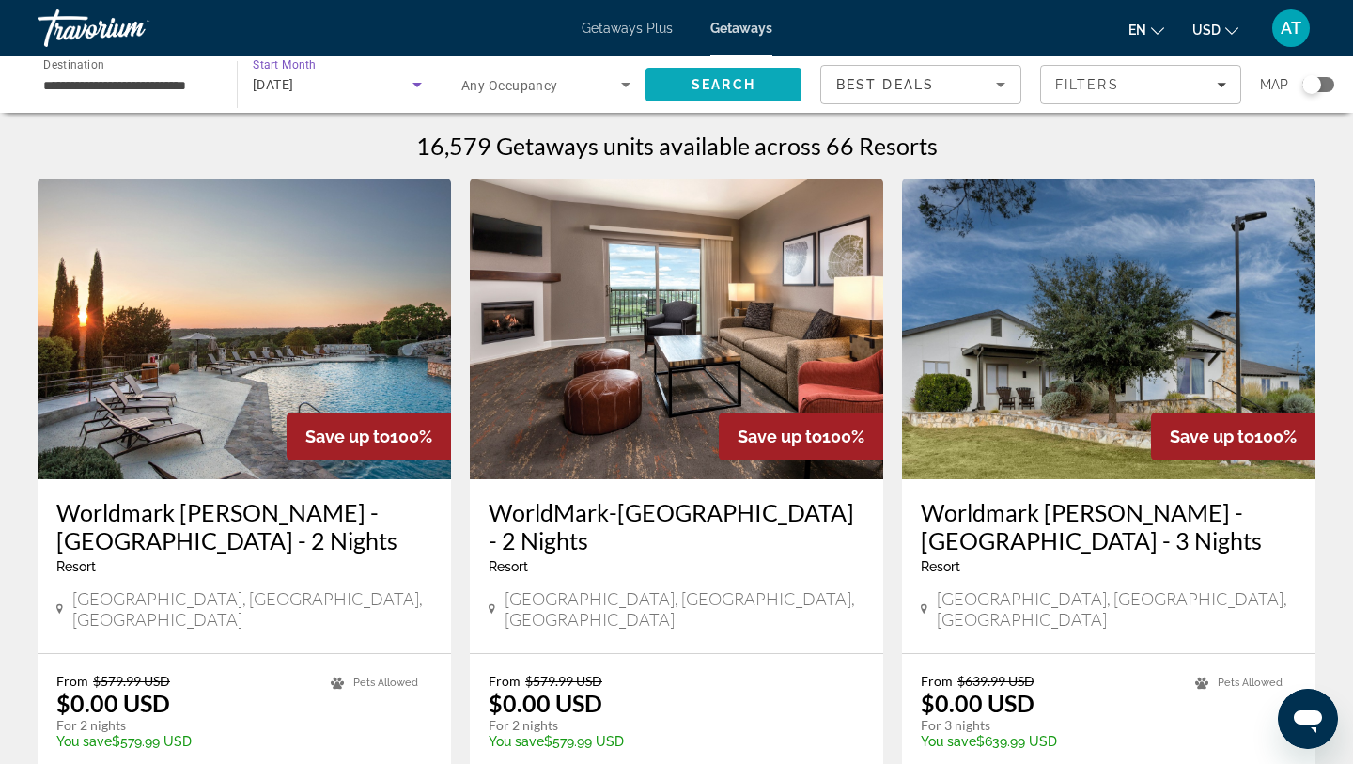
click at [682, 88] on span "Search" at bounding box center [724, 84] width 156 height 45
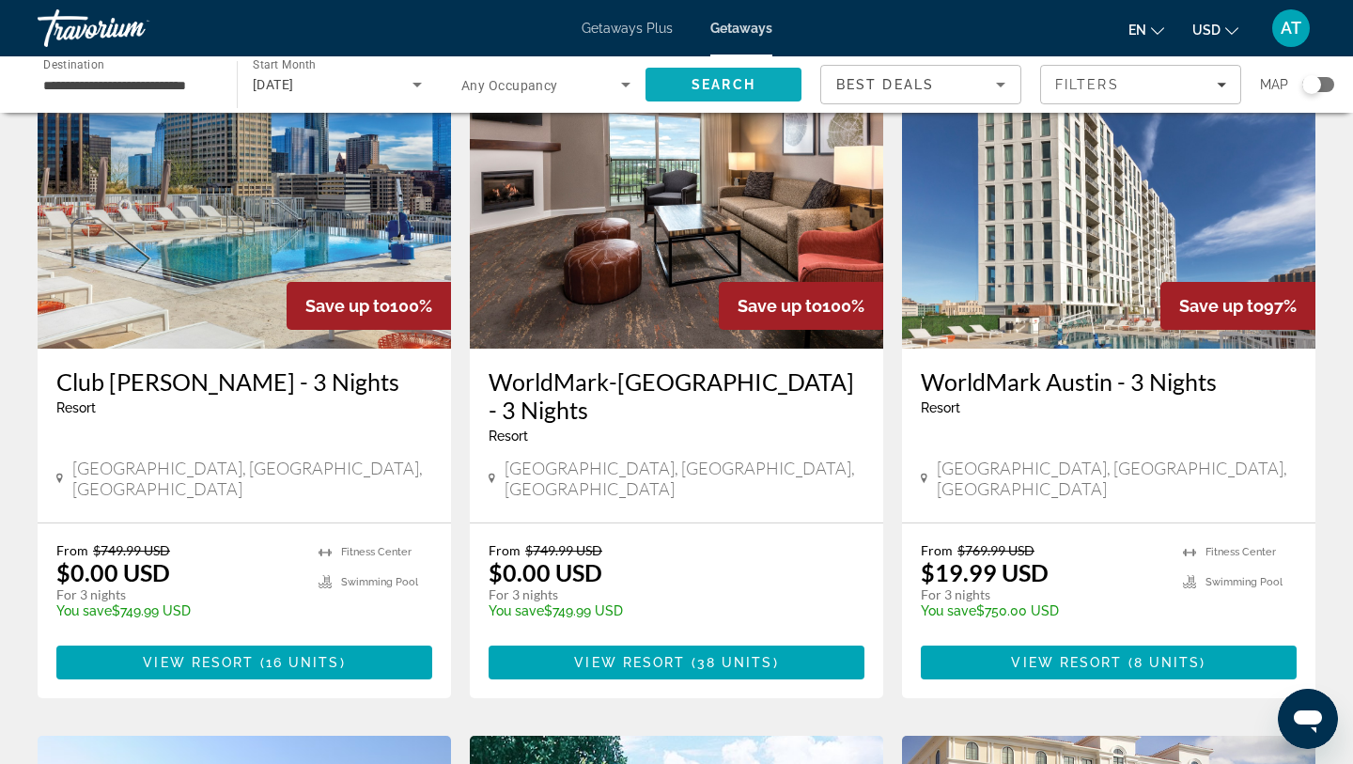
scroll to position [1501, 0]
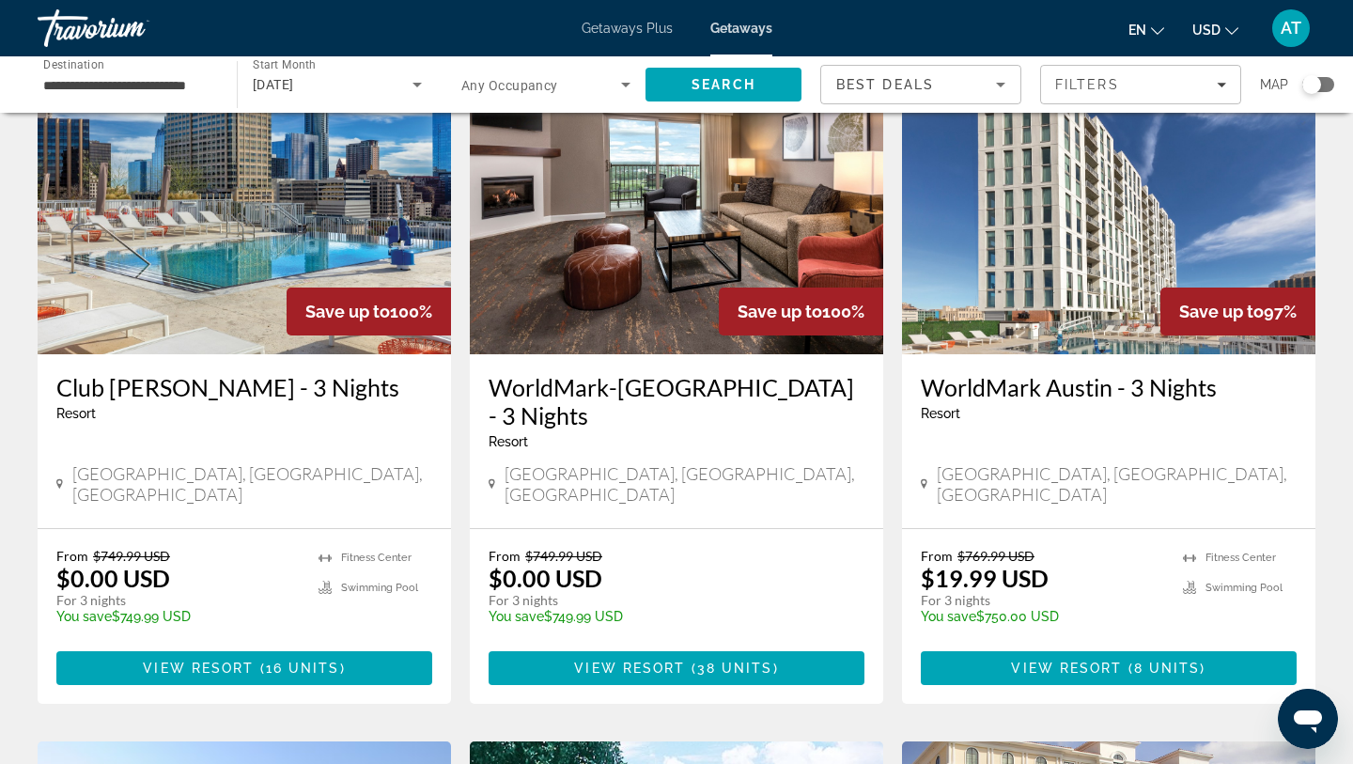
click at [335, 373] on h3 "Club [PERSON_NAME] - 3 Nights" at bounding box center [244, 387] width 376 height 28
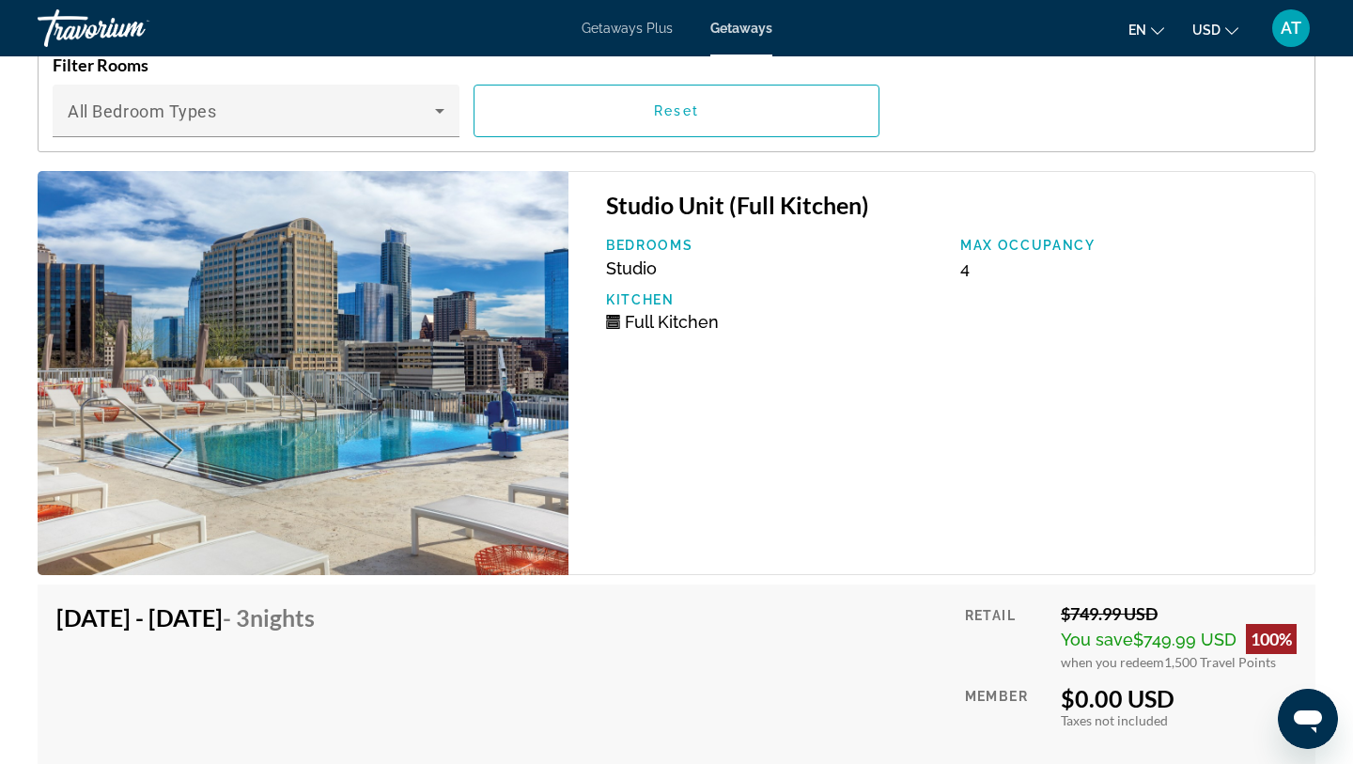
scroll to position [3289, 0]
